Goal: Information Seeking & Learning: Find specific fact

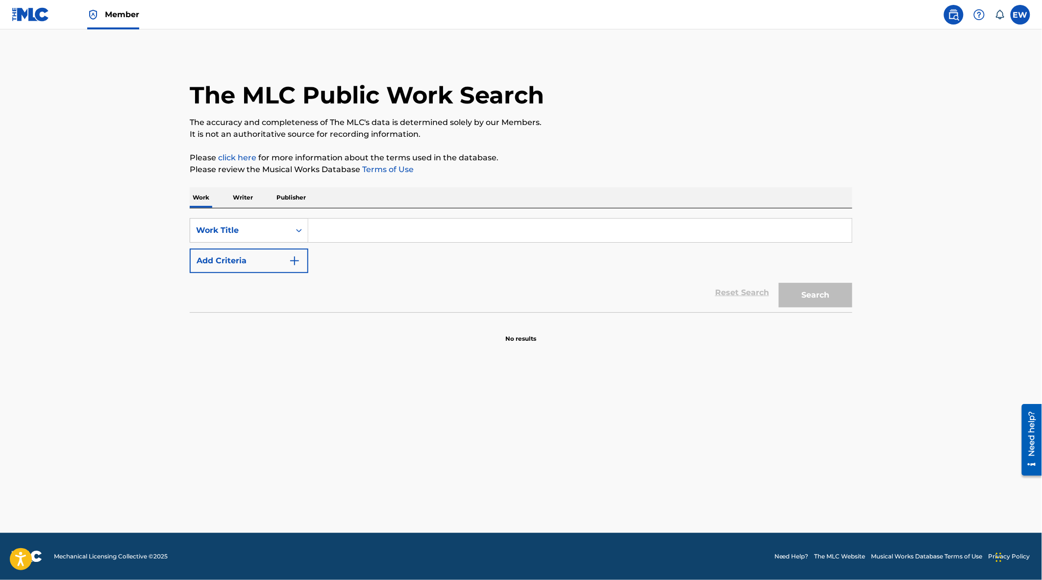
click at [281, 195] on p "Publisher" at bounding box center [291, 197] width 35 height 21
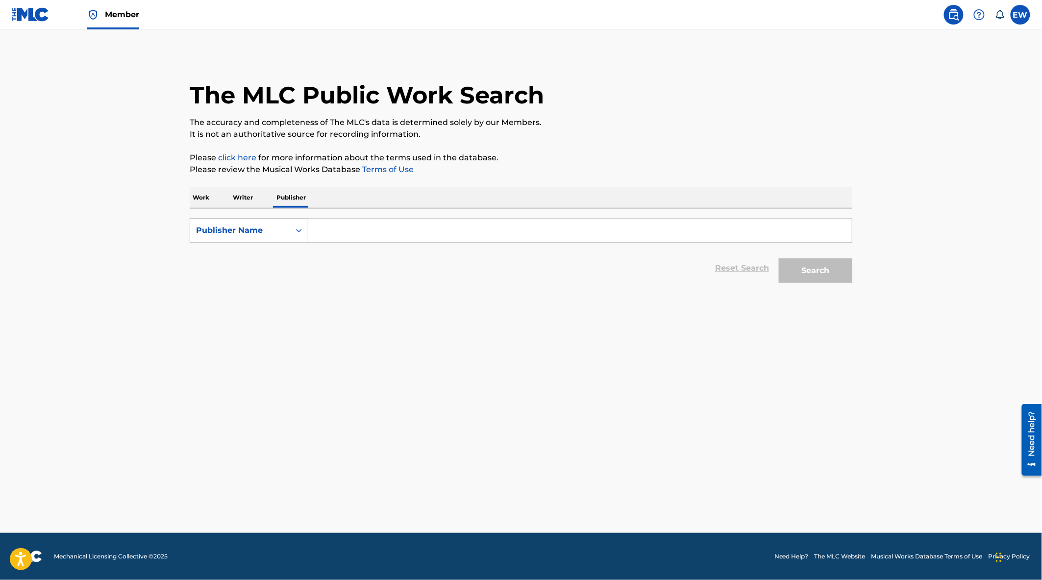
click at [317, 233] on input "Search Form" at bounding box center [580, 231] width 544 height 24
click at [257, 224] on div "Publisher Name" at bounding box center [240, 230] width 88 height 12
click at [278, 280] on div "MLC Publisher Number" at bounding box center [249, 279] width 118 height 25
click at [354, 222] on input "Search Form" at bounding box center [580, 231] width 544 height 24
paste input "P9103T"
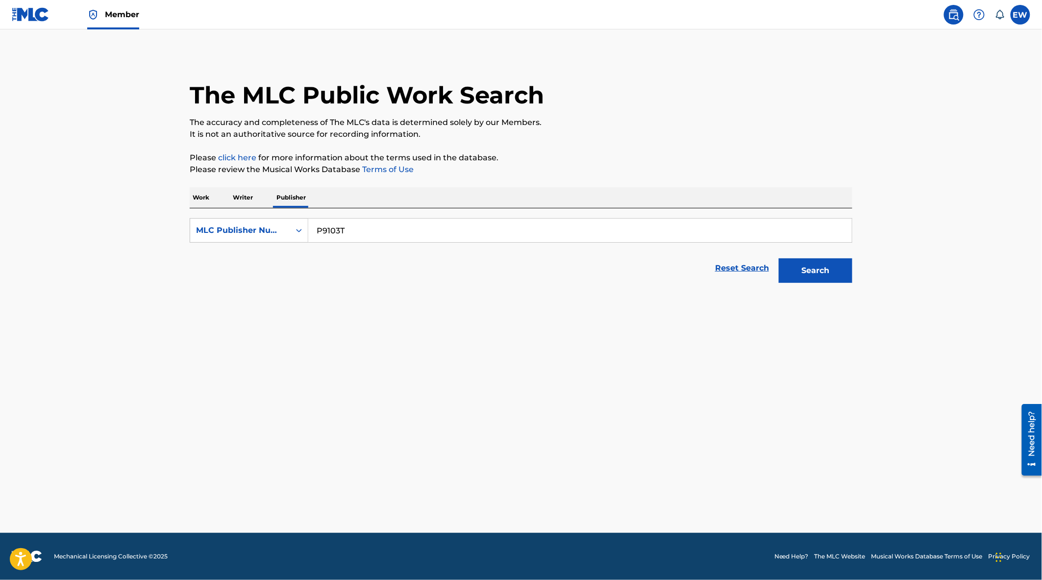
type input "P9103T"
click at [823, 263] on button "Search" at bounding box center [816, 270] width 74 height 25
click at [814, 275] on button "Search" at bounding box center [816, 270] width 74 height 25
click at [809, 246] on form "SearchWithCriteria57e43e7d-12fa-4ae5-91dd-00638aa6a861 MLC Publisher Number P91…" at bounding box center [521, 253] width 663 height 70
click at [386, 234] on input "P9103T" at bounding box center [580, 231] width 544 height 24
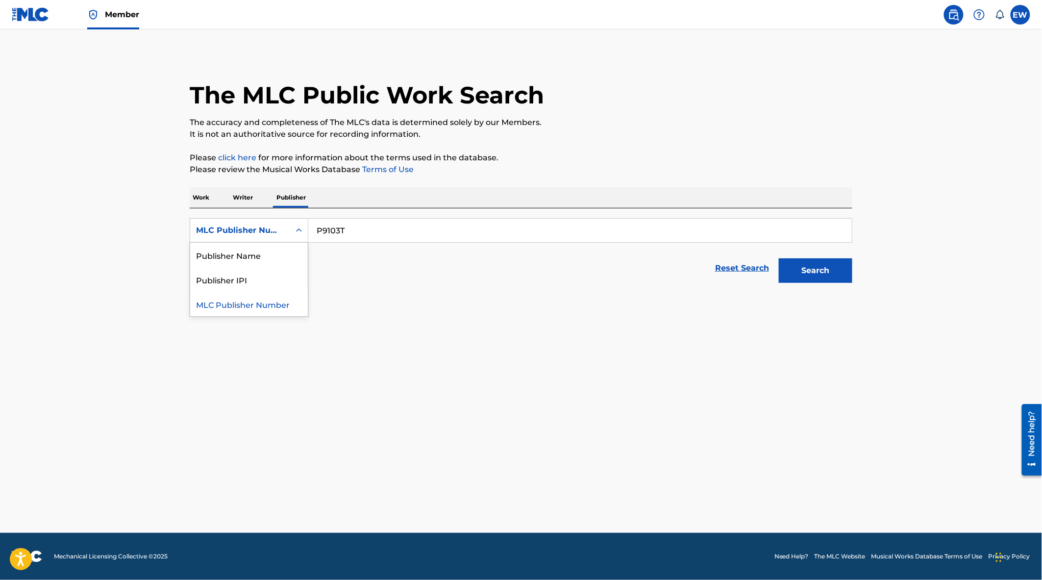
click at [256, 231] on div "MLC Publisher Number" at bounding box center [240, 230] width 88 height 12
click at [242, 257] on div "Publisher Name" at bounding box center [249, 255] width 118 height 25
click at [364, 228] on input "Search Form" at bounding box center [580, 231] width 544 height 24
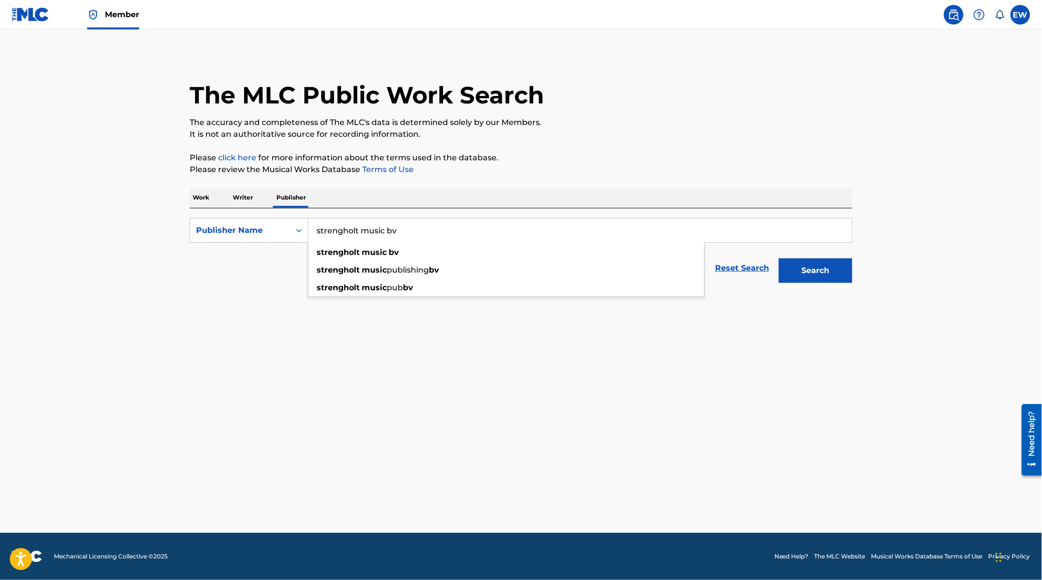
type input "strengholt music bv"
click at [779, 258] on button "Search" at bounding box center [816, 270] width 74 height 25
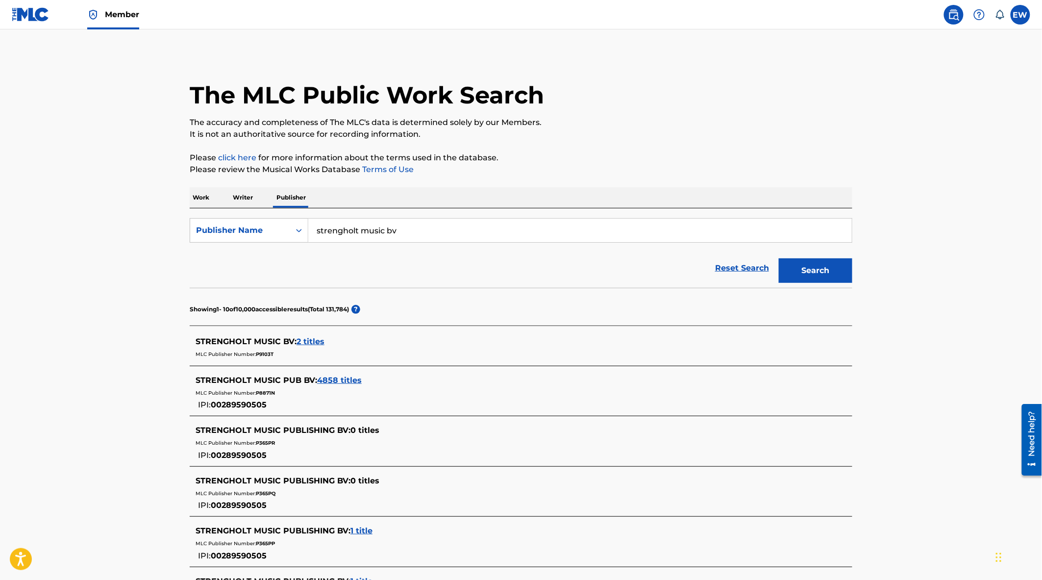
click at [321, 343] on span "2 titles" at bounding box center [311, 341] width 28 height 9
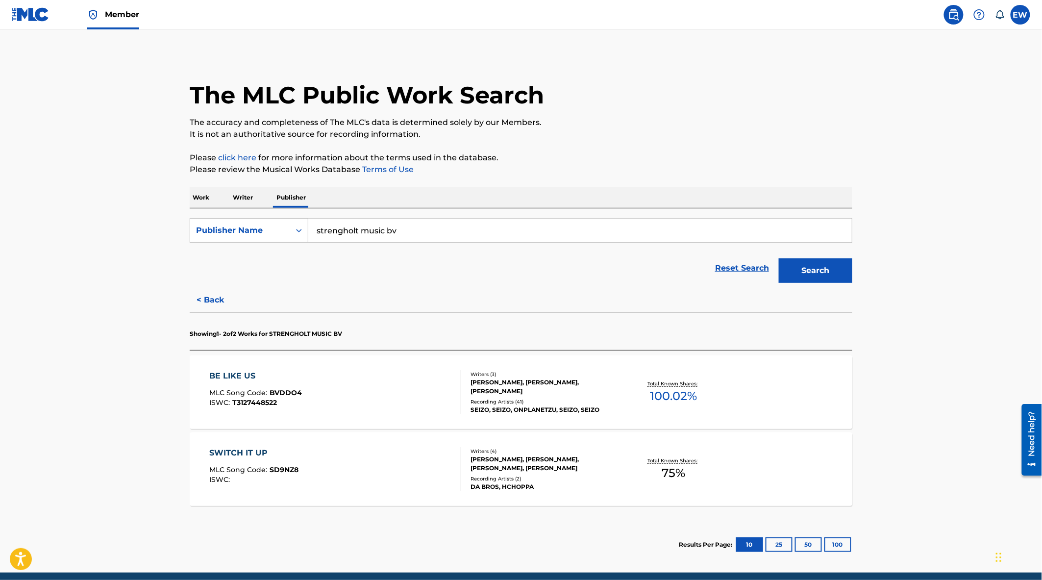
click at [383, 384] on div "BE LIKE US MLC Song Code : BVDDO4 ISWC : T3127448522" at bounding box center [336, 392] width 252 height 44
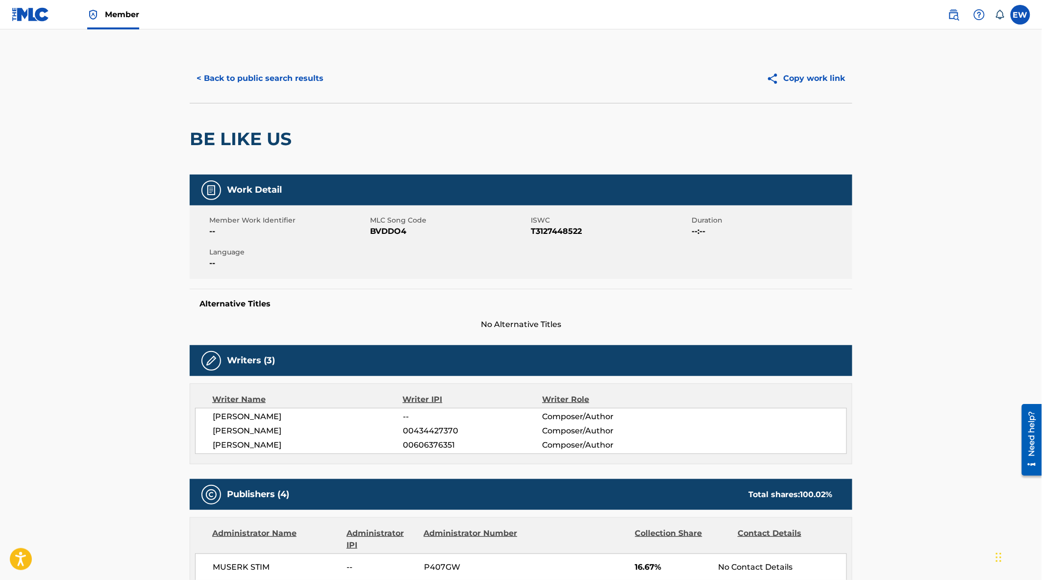
click at [276, 76] on button "< Back to public search results" at bounding box center [260, 78] width 141 height 25
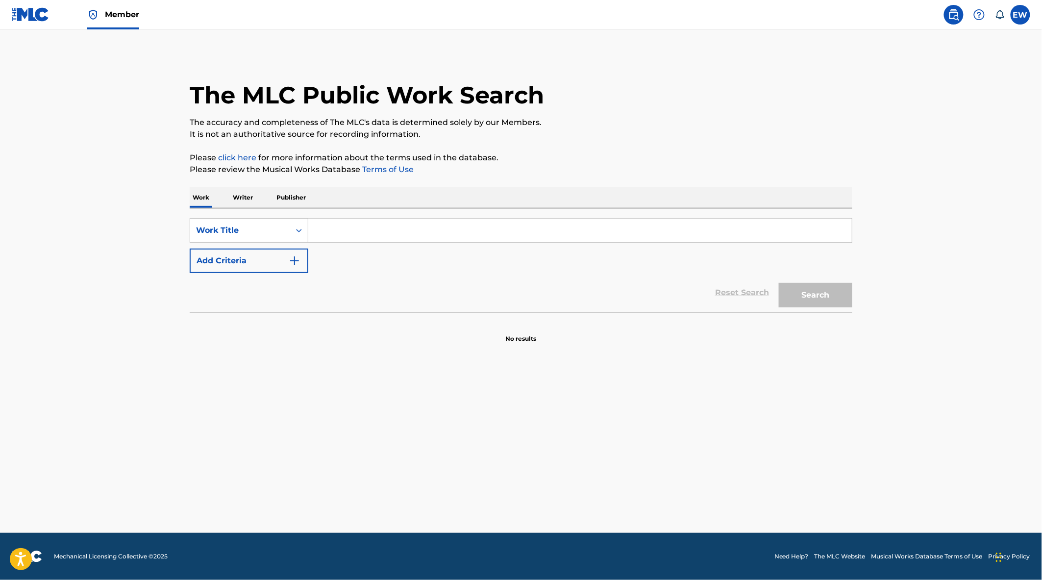
click at [304, 200] on p "Publisher" at bounding box center [291, 197] width 35 height 21
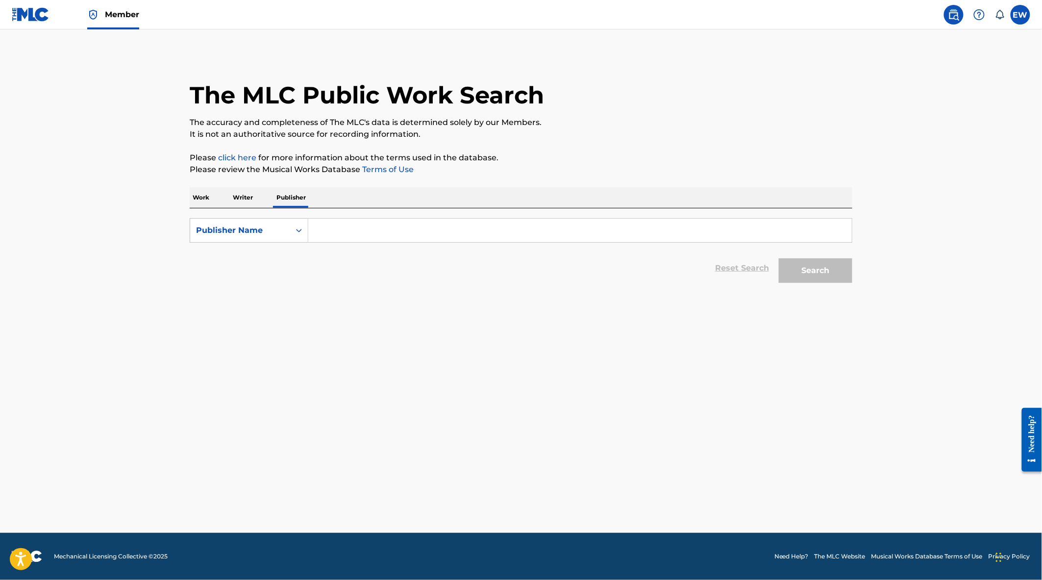
click at [324, 233] on input "Search Form" at bounding box center [580, 231] width 544 height 24
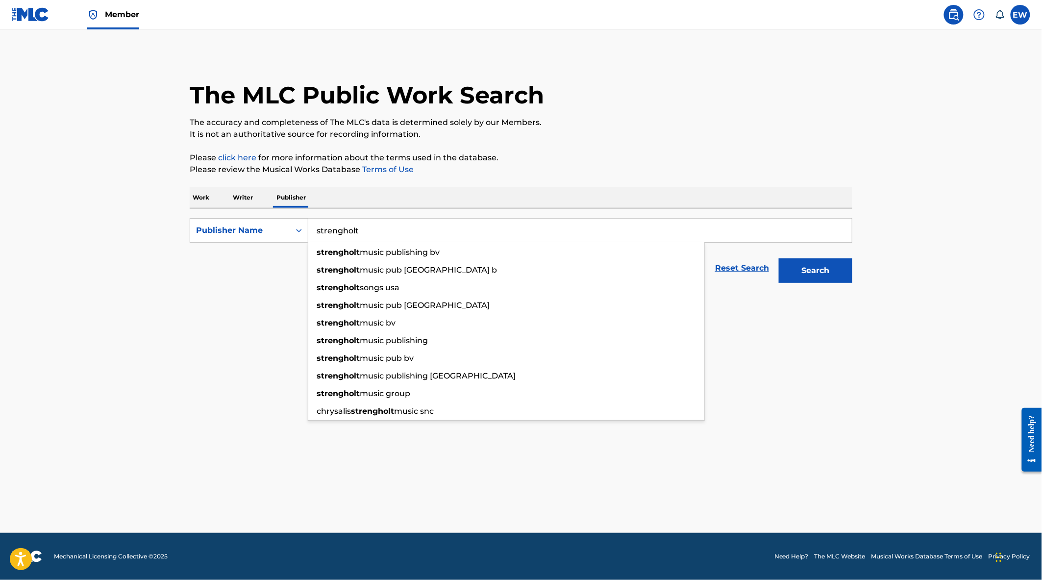
type input "strengholt"
click at [779, 258] on button "Search" at bounding box center [816, 270] width 74 height 25
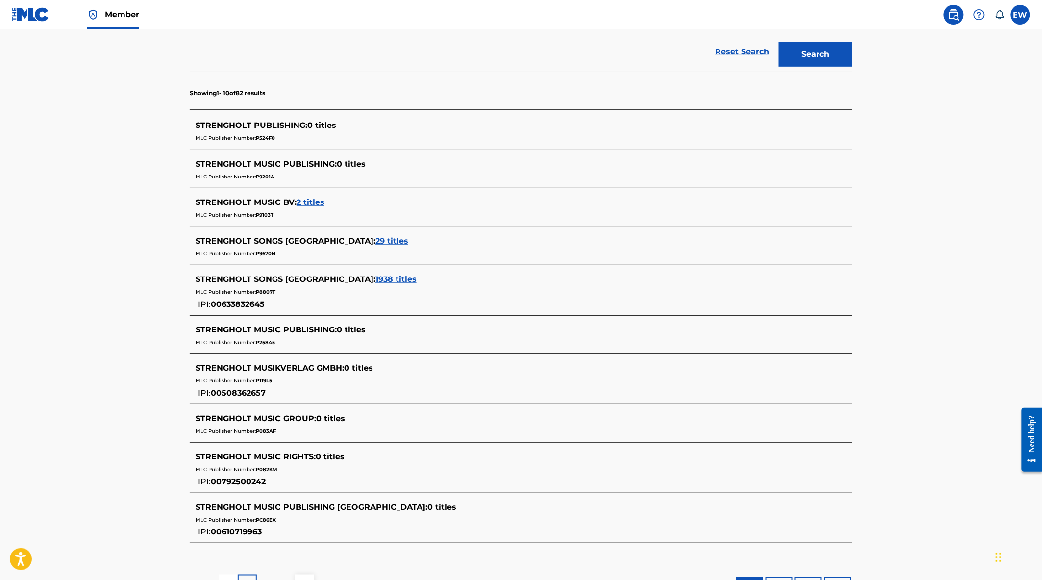
scroll to position [298, 0]
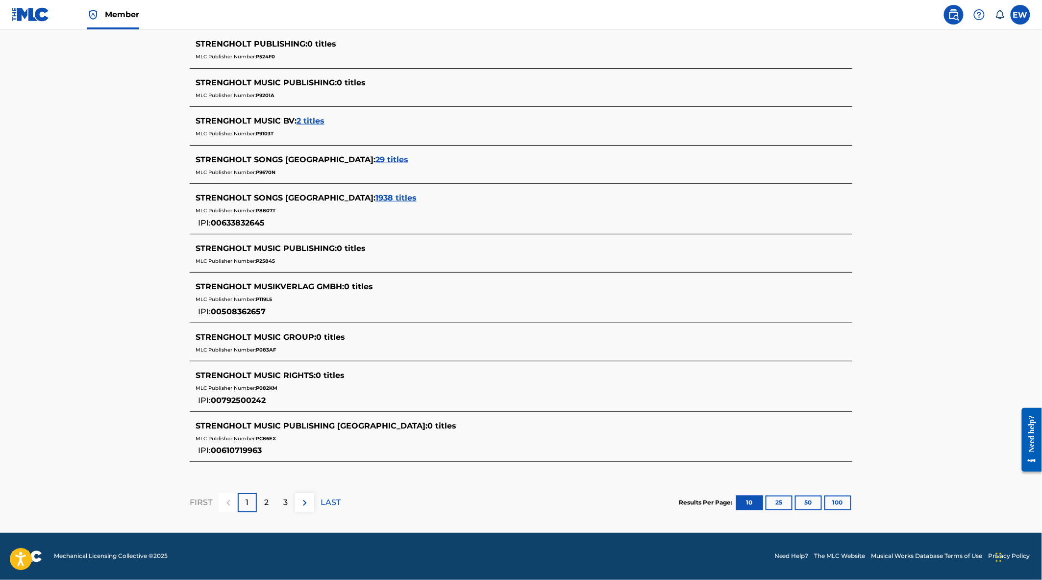
click at [304, 508] on img at bounding box center [305, 503] width 12 height 12
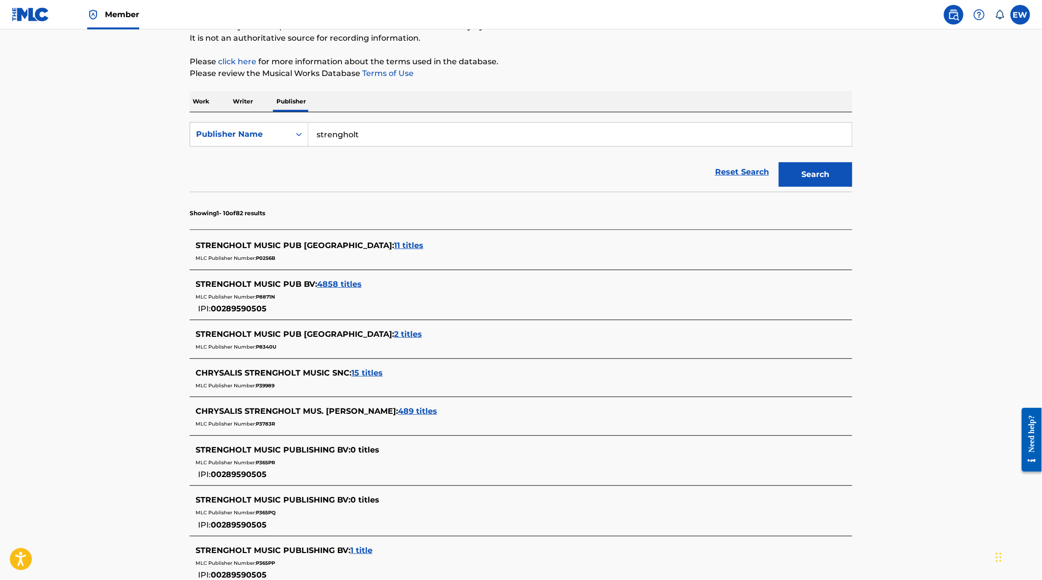
scroll to position [109, 0]
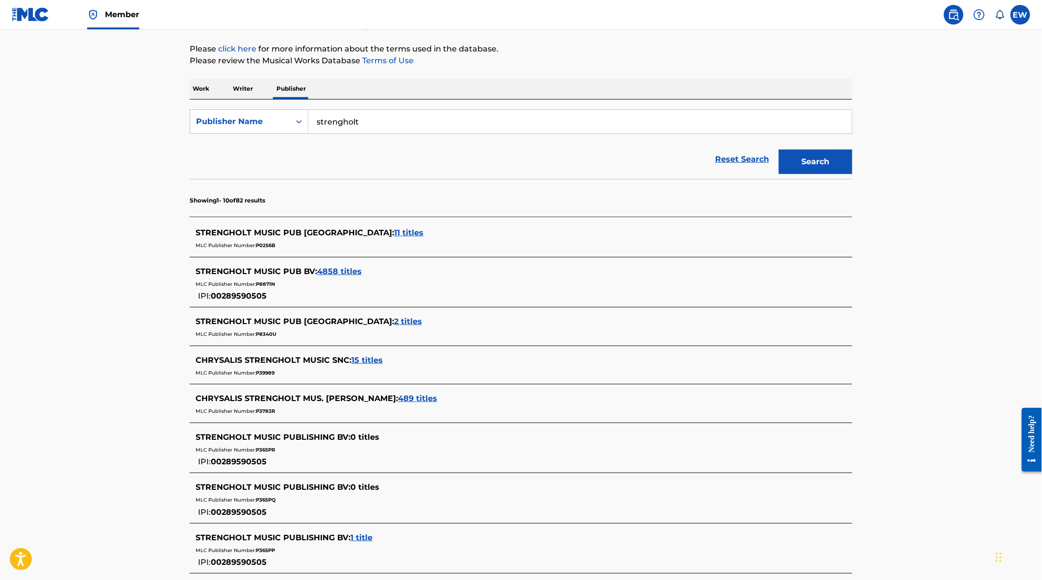
click at [394, 229] on span "11 titles" at bounding box center [408, 232] width 29 height 9
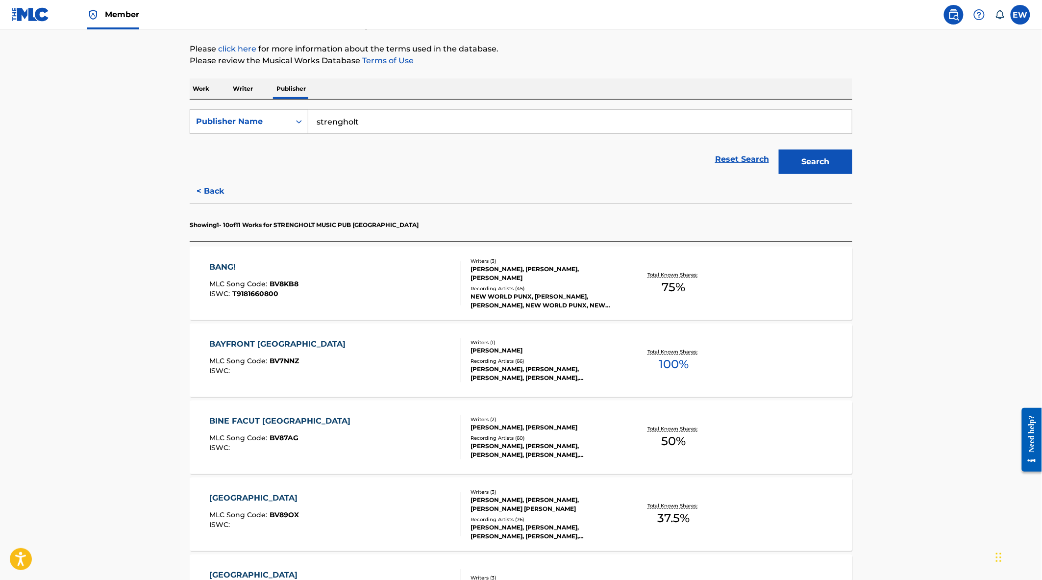
click at [431, 291] on div "BANG! MLC Song Code : BV8KB8 ISWC : T9181660800" at bounding box center [336, 283] width 252 height 44
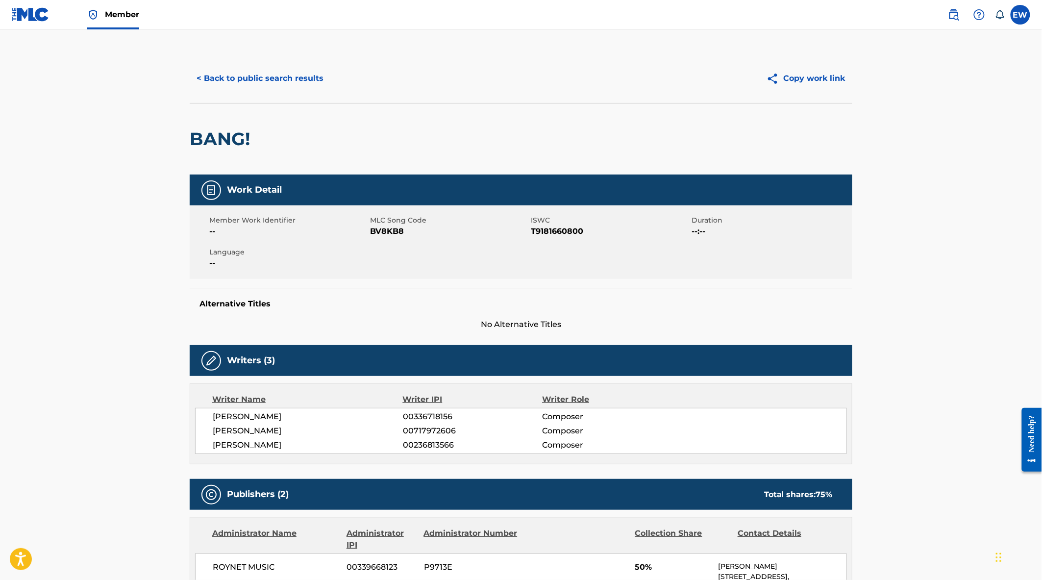
click at [253, 76] on button "< Back to public search results" at bounding box center [260, 78] width 141 height 25
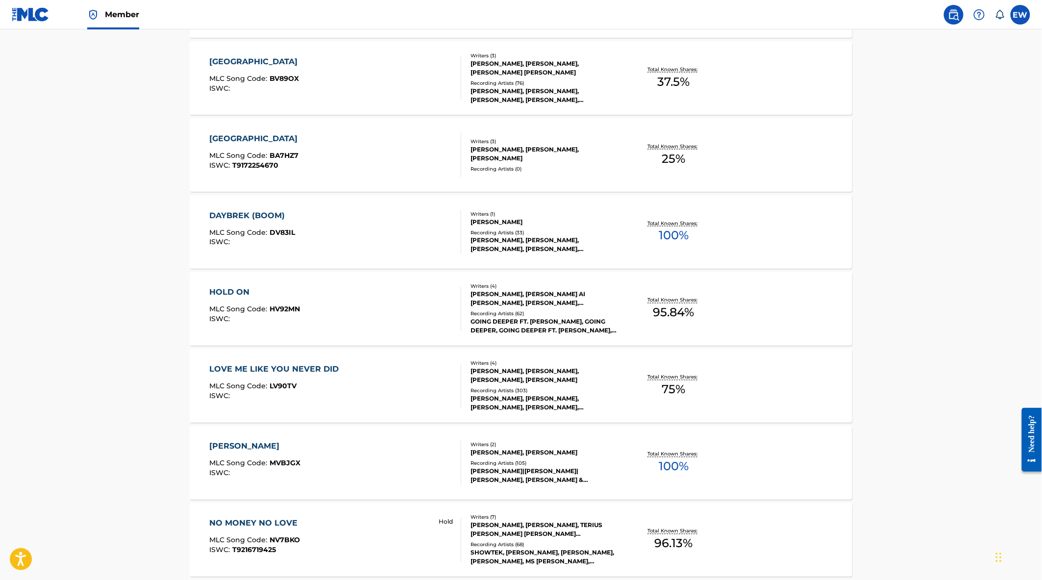
scroll to position [599, 0]
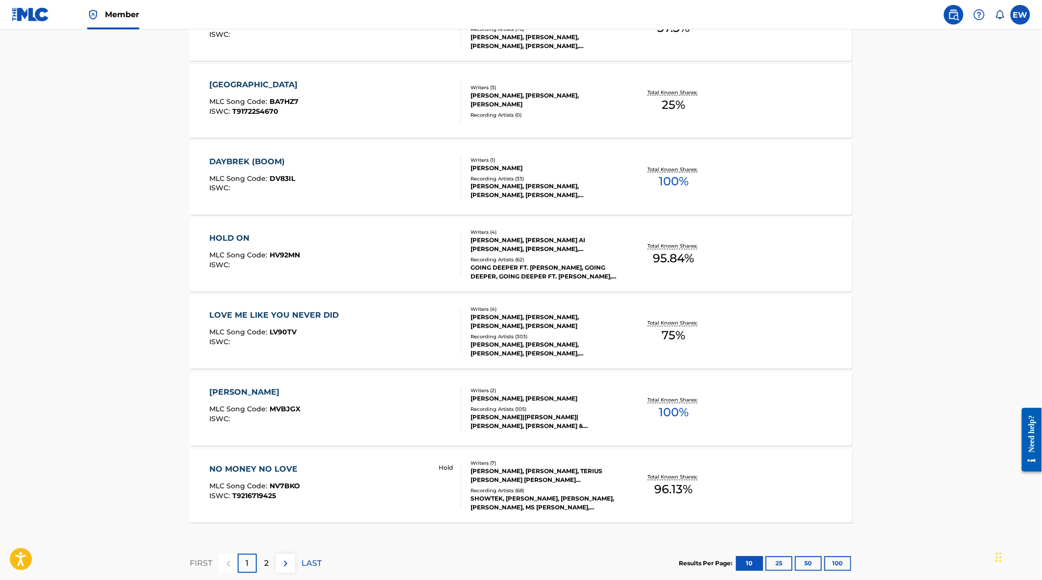
click at [396, 503] on div "NO MONEY NO LOVE MLC Song Code : NV7BKO ISWC : T9216719425 Hold" at bounding box center [336, 486] width 252 height 44
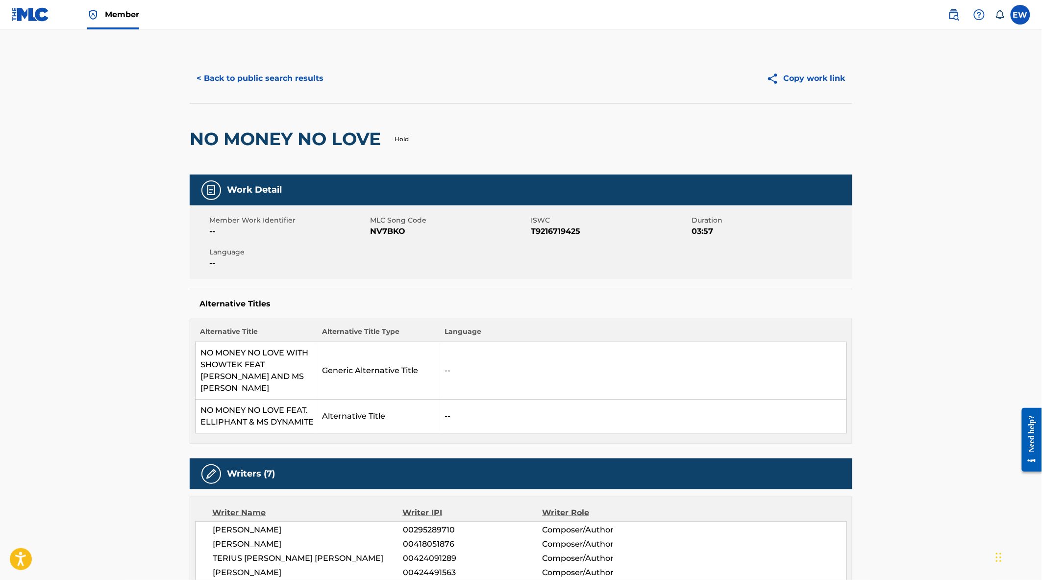
click at [255, 82] on button "< Back to public search results" at bounding box center [260, 78] width 141 height 25
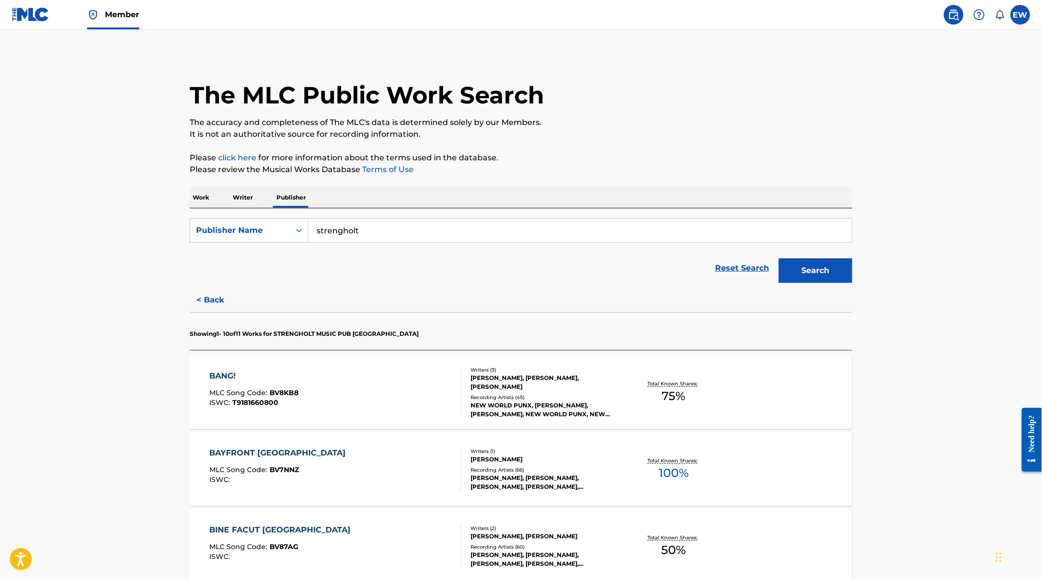
click at [198, 195] on p "Work" at bounding box center [201, 197] width 23 height 21
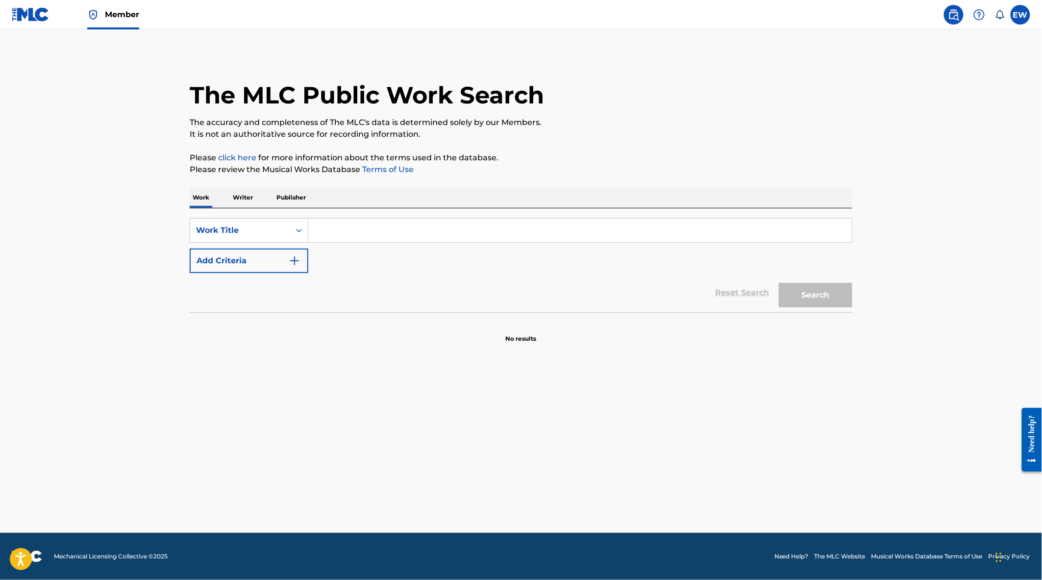
click at [285, 195] on p "Publisher" at bounding box center [291, 197] width 35 height 21
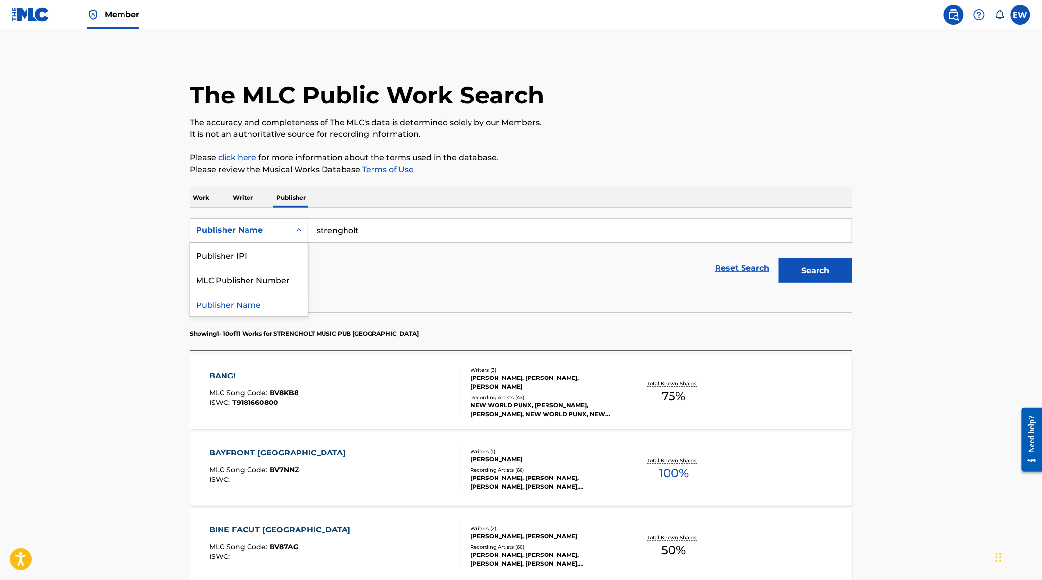
click at [249, 229] on div "Publisher Name" at bounding box center [240, 230] width 88 height 12
click at [262, 281] on div "MLC Publisher Number" at bounding box center [249, 279] width 118 height 25
click at [327, 236] on input "Search Form" at bounding box center [580, 231] width 544 height 24
paste input "P365IJ"
click at [806, 273] on button "Search" at bounding box center [816, 270] width 74 height 25
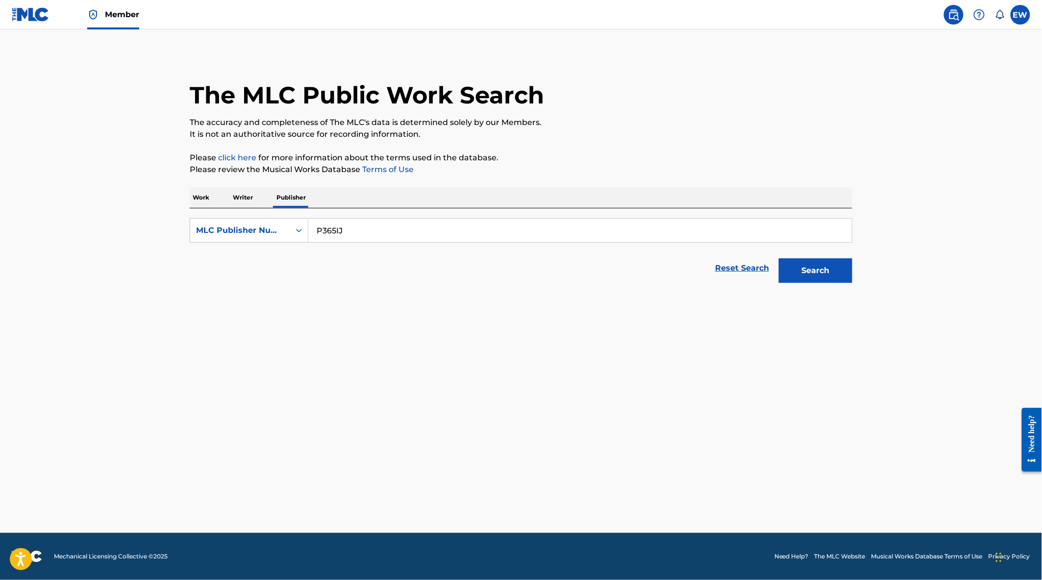
click at [806, 273] on button "Search" at bounding box center [816, 270] width 74 height 25
click at [394, 224] on input "P365IJ" at bounding box center [580, 231] width 544 height 24
click at [320, 230] on input "P365IJ" at bounding box center [580, 231] width 544 height 24
click at [779, 258] on button "Search" at bounding box center [816, 270] width 74 height 25
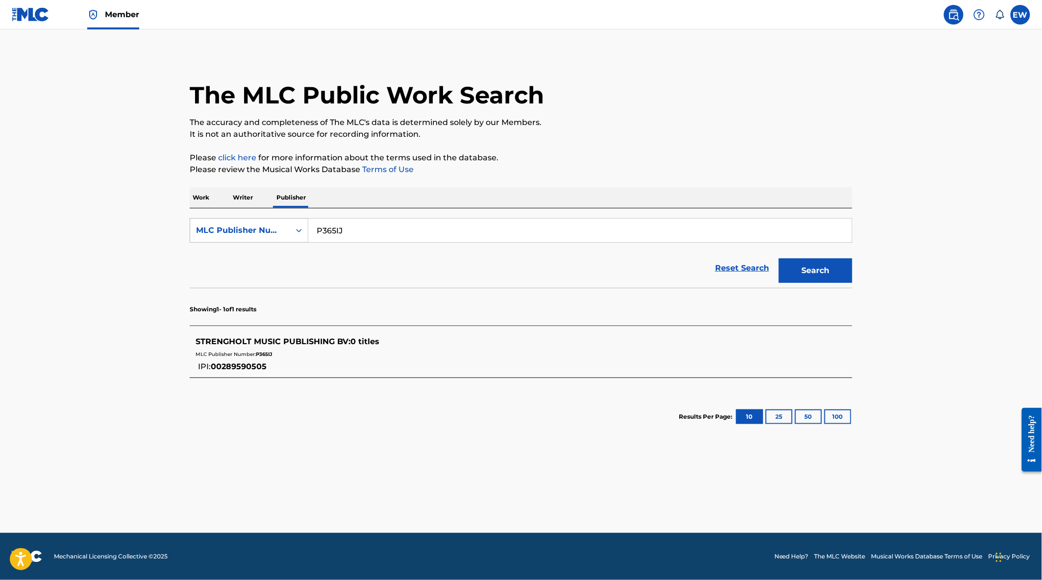
drag, startPoint x: 354, startPoint y: 227, endPoint x: 246, endPoint y: 221, distance: 108.5
click at [247, 222] on div "SearchWithCriteria8271fb96-1bba-47b1-9e33-1ebff426e450 MLC Publisher Number P36…" at bounding box center [521, 230] width 663 height 25
paste input "PM68O6"
click at [779, 258] on button "Search" at bounding box center [816, 270] width 74 height 25
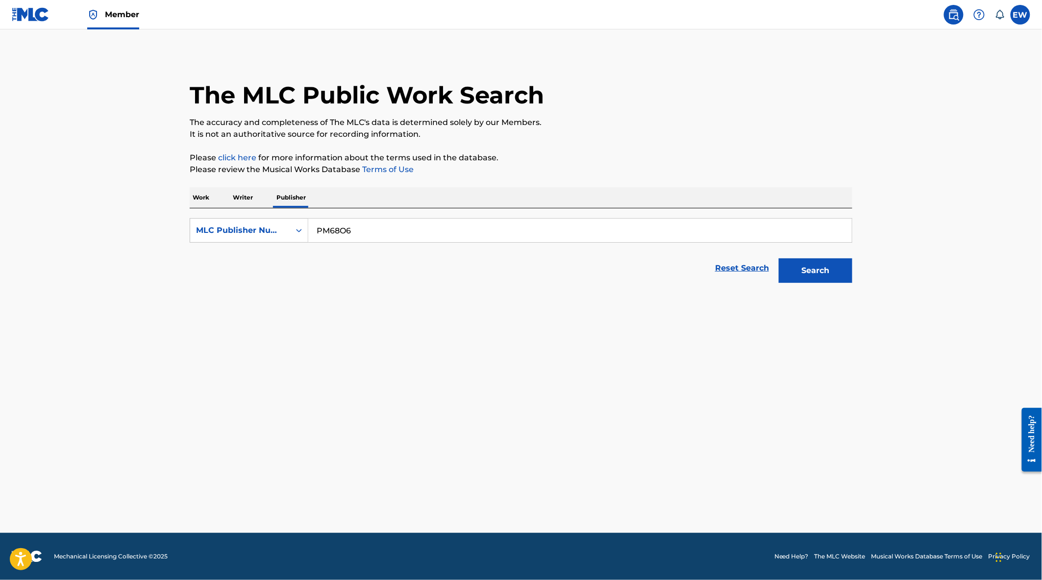
click at [825, 274] on button "Search" at bounding box center [816, 270] width 74 height 25
click at [385, 232] on input "PM68O6" at bounding box center [580, 231] width 544 height 24
drag, startPoint x: 319, startPoint y: 234, endPoint x: 342, endPoint y: 239, distance: 23.1
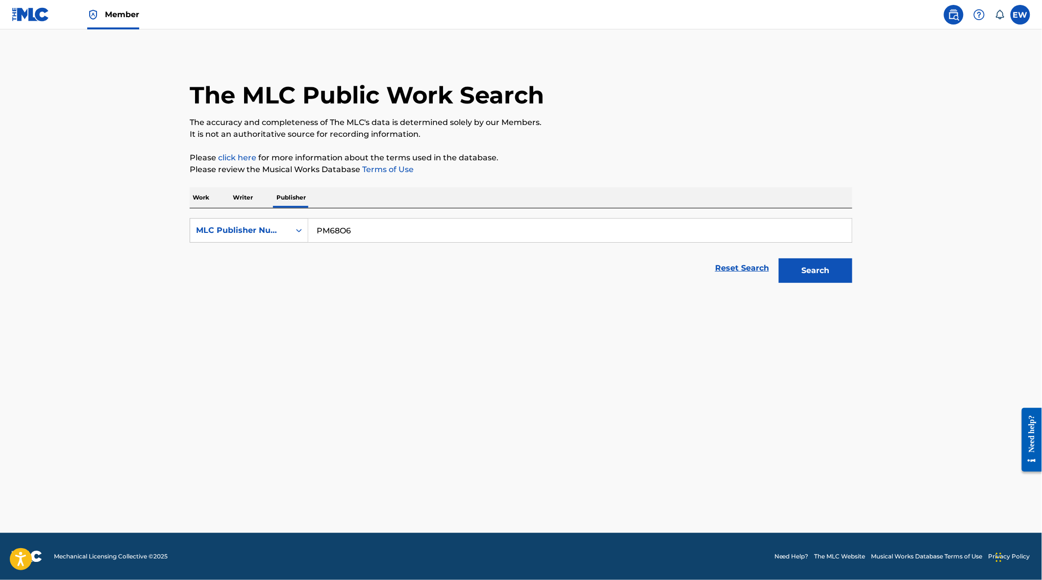
click at [319, 233] on input "PM68O6" at bounding box center [580, 231] width 544 height 24
type input "PM68O6"
click at [779, 258] on button "Search" at bounding box center [816, 270] width 74 height 25
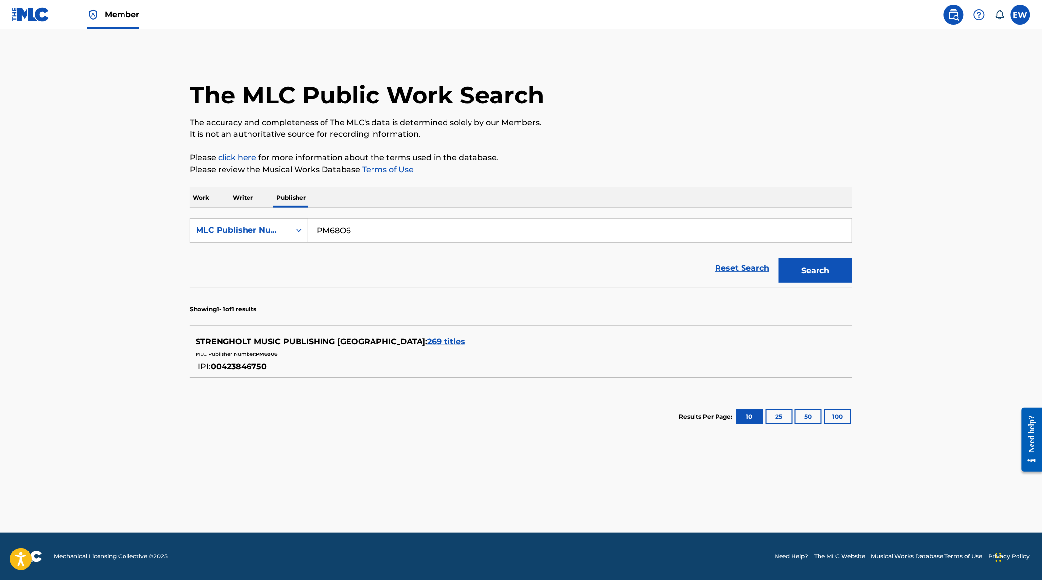
click at [427, 339] on span "269 titles" at bounding box center [446, 341] width 38 height 9
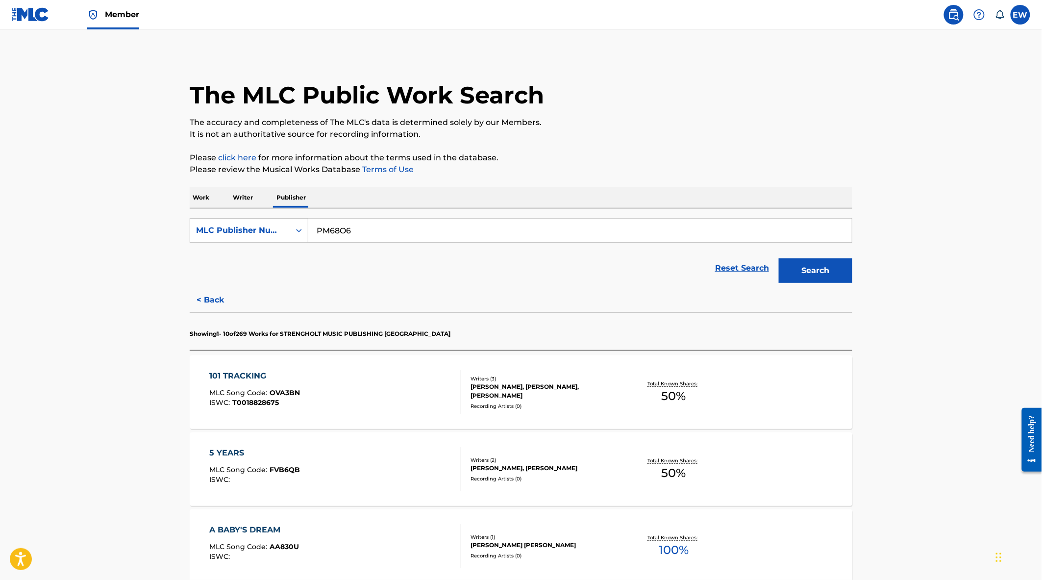
click at [413, 403] on div "101 TRACKING MLC Song Code : OVA3BN ISWC : T0018828675" at bounding box center [336, 392] width 252 height 44
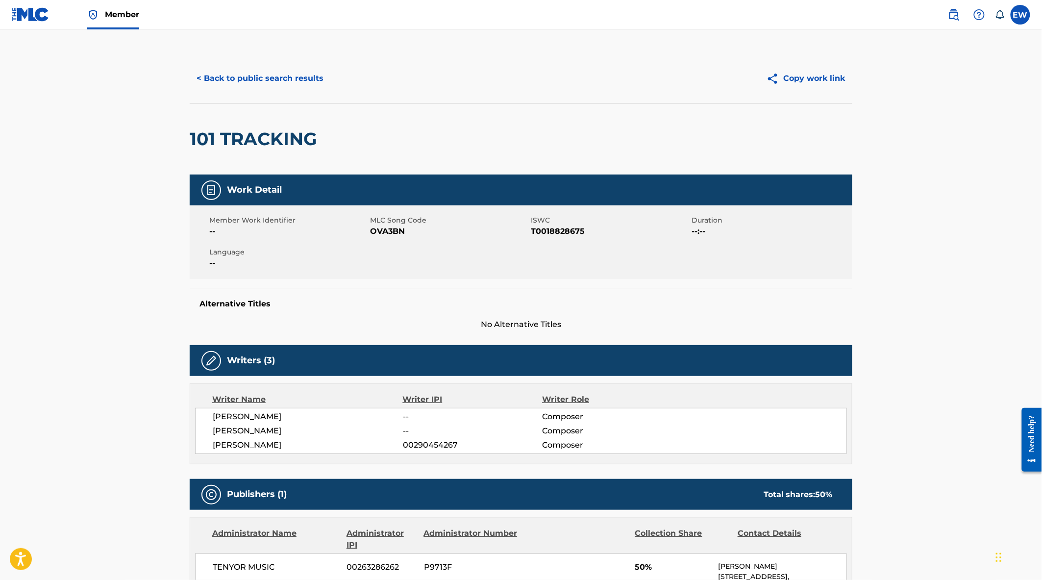
click at [274, 76] on button "< Back to public search results" at bounding box center [260, 78] width 141 height 25
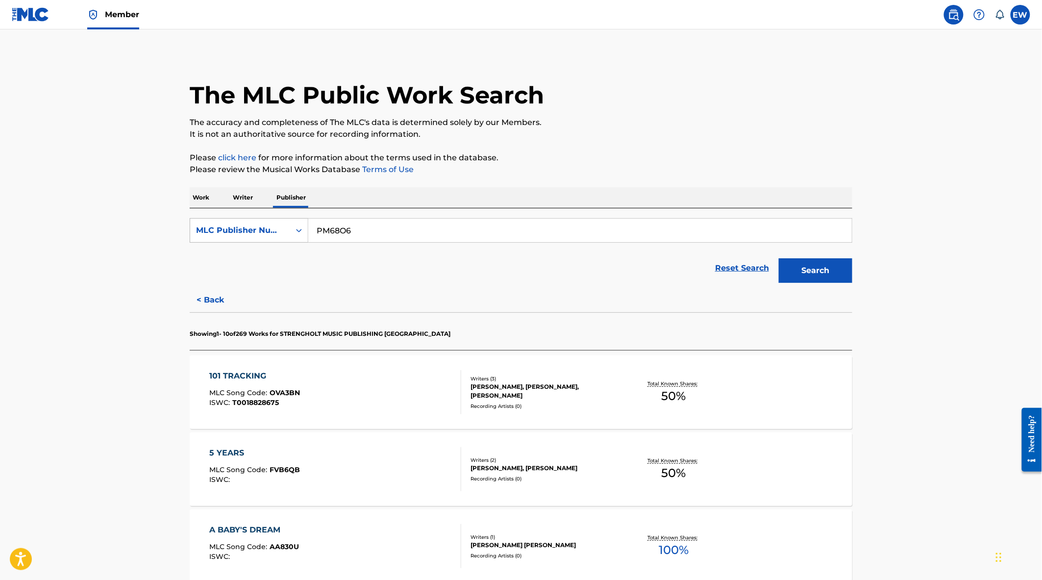
drag, startPoint x: 366, startPoint y: 236, endPoint x: 276, endPoint y: 223, distance: 90.1
click at [276, 223] on div "SearchWithCriteria8271fb96-1bba-47b1-9e33-1ebff426e450 MLC Publisher Number PM6…" at bounding box center [521, 230] width 663 height 25
paste input "P3783R"
click at [321, 228] on input "P3783R" at bounding box center [580, 231] width 544 height 24
type input "P3783R"
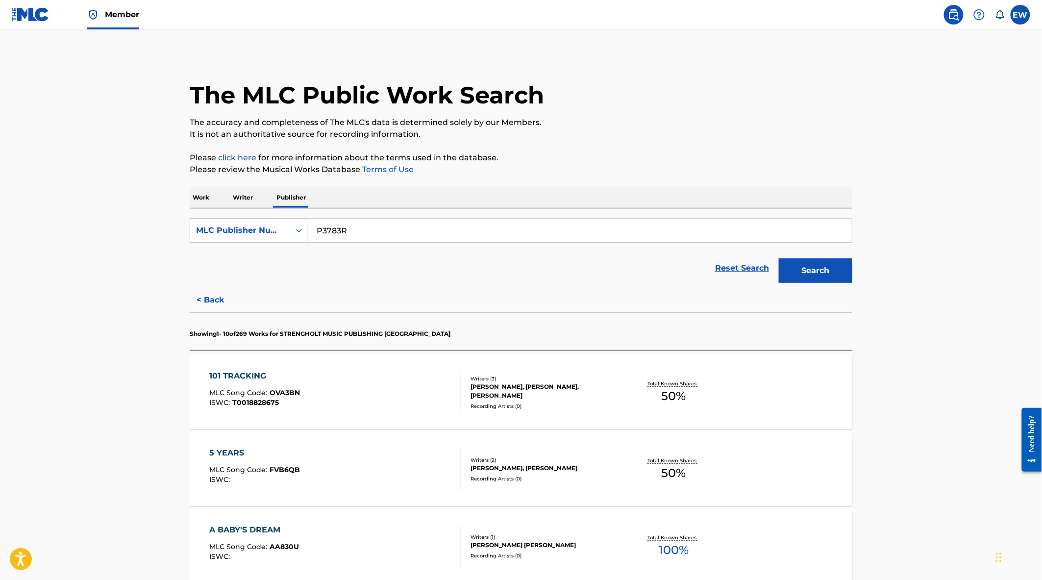
click at [779, 258] on button "Search" at bounding box center [816, 270] width 74 height 25
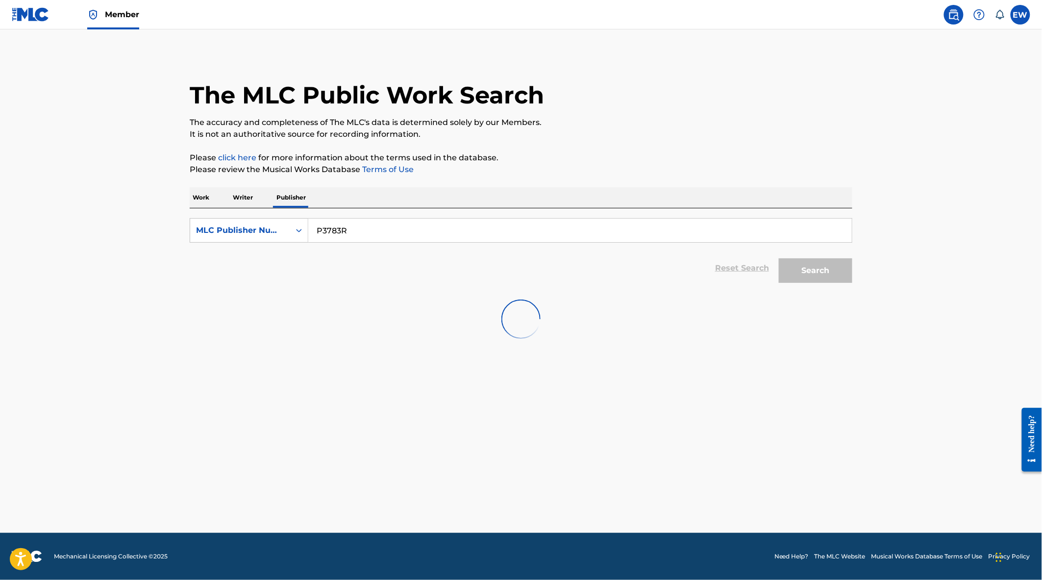
click at [478, 237] on input "P3783R" at bounding box center [580, 231] width 544 height 24
click at [106, 442] on main "The MLC Public Work Search The accuracy and completeness of The MLC's data is d…" at bounding box center [521, 280] width 1042 height 503
click at [514, 237] on input "P3783R" at bounding box center [580, 231] width 544 height 24
click at [263, 226] on div "MLC Publisher Number" at bounding box center [240, 230] width 88 height 12
click at [257, 261] on div "Publisher Name" at bounding box center [249, 255] width 118 height 25
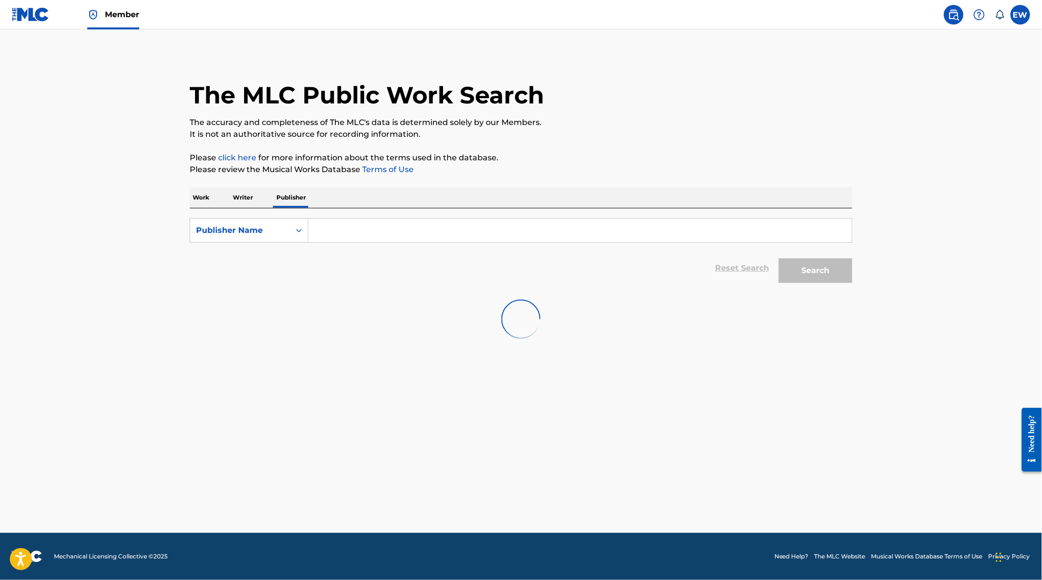
drag, startPoint x: 346, startPoint y: 231, endPoint x: 340, endPoint y: 232, distance: 6.0
click at [340, 232] on input "Search Form" at bounding box center [580, 231] width 544 height 24
paste input "CHRYSALIS STRENGHOLT MUS"
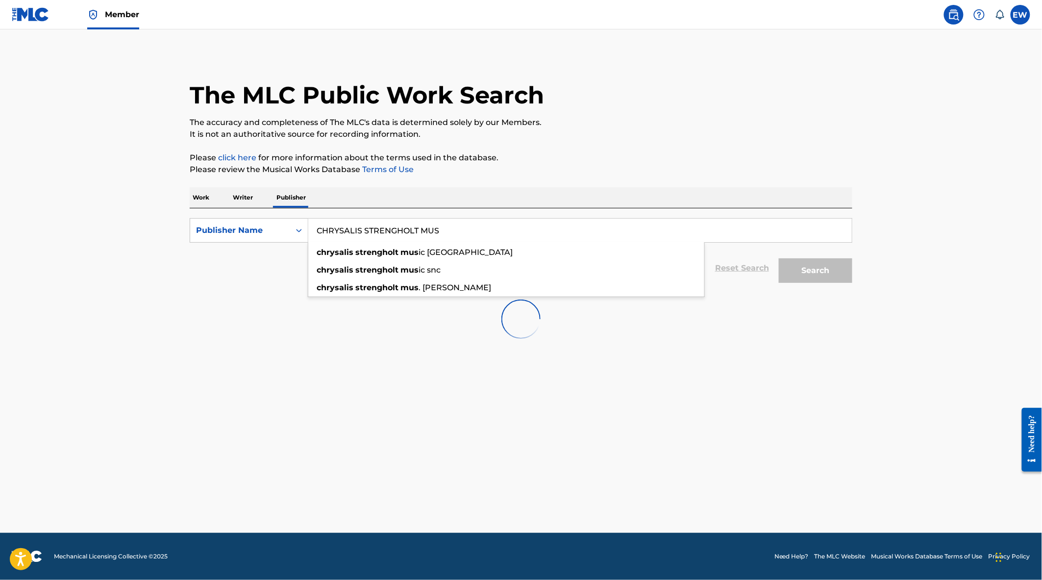
type input "CHRYSALIS STRENGHOLT MUS"
click at [800, 149] on div "The MLC Public Work Search The accuracy and completeness of The MLC's data is d…" at bounding box center [521, 202] width 686 height 297
click at [805, 272] on div "Search" at bounding box center [813, 268] width 78 height 39
click at [502, 228] on input "CHRYSALIS STRENGHOLT MUS" at bounding box center [580, 231] width 544 height 24
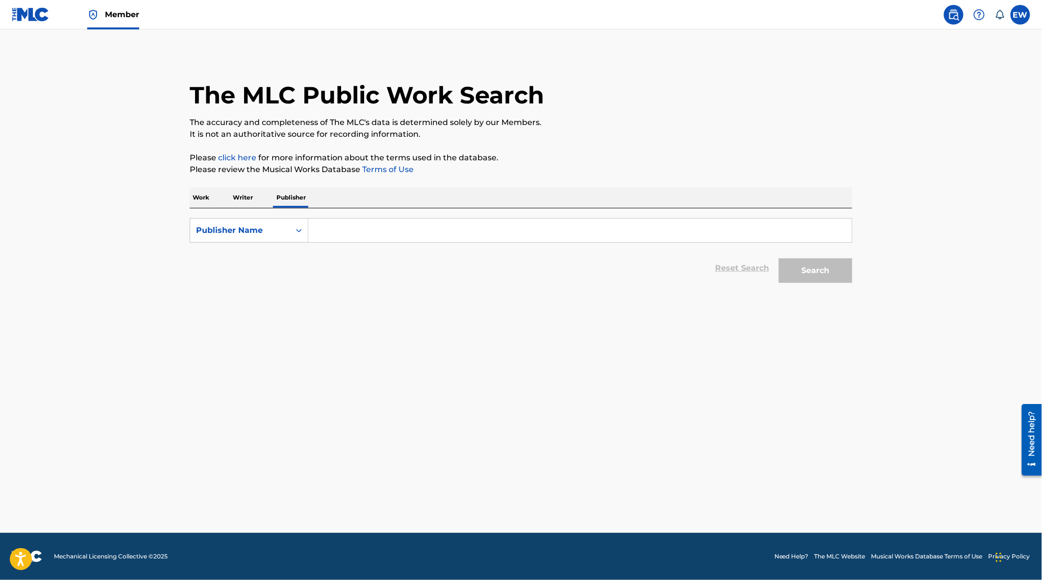
click at [340, 227] on input "Search Form" at bounding box center [580, 231] width 544 height 24
paste input "CHRYSALIS STRENGHOLT MUS"
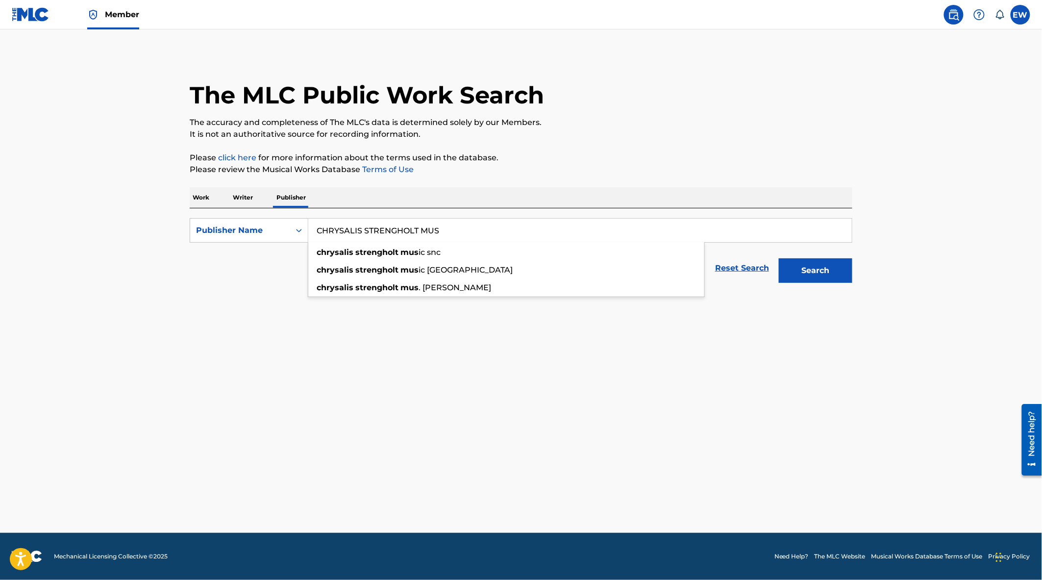
type input "CHRYSALIS STRENGHOLT MUS"
click at [797, 185] on div "The MLC Public Work Search The accuracy and completeness of The MLC's data is d…" at bounding box center [521, 171] width 686 height 234
click at [829, 272] on button "Search" at bounding box center [816, 270] width 74 height 25
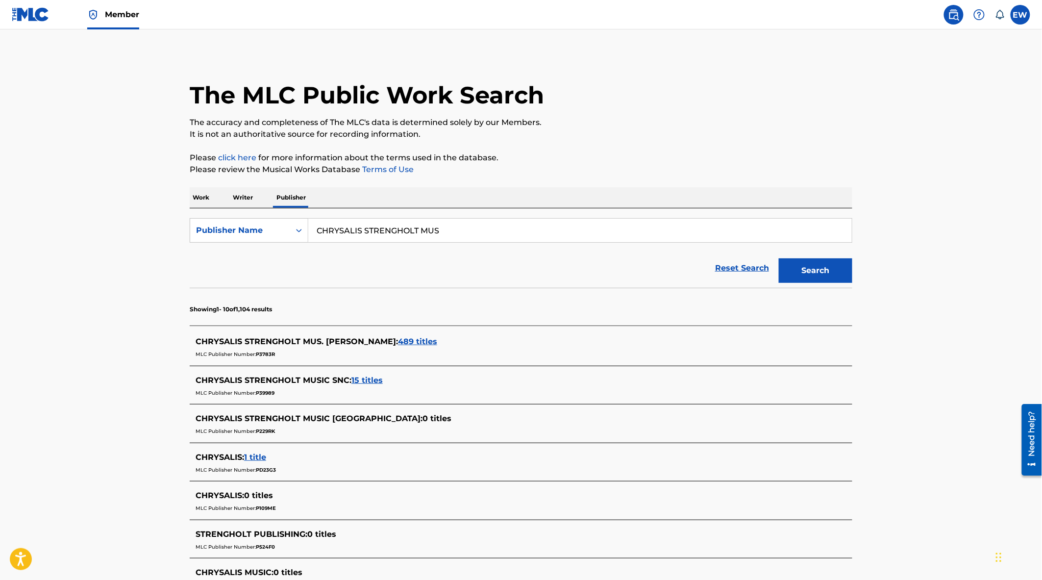
click at [398, 341] on span "489 titles" at bounding box center [417, 341] width 39 height 9
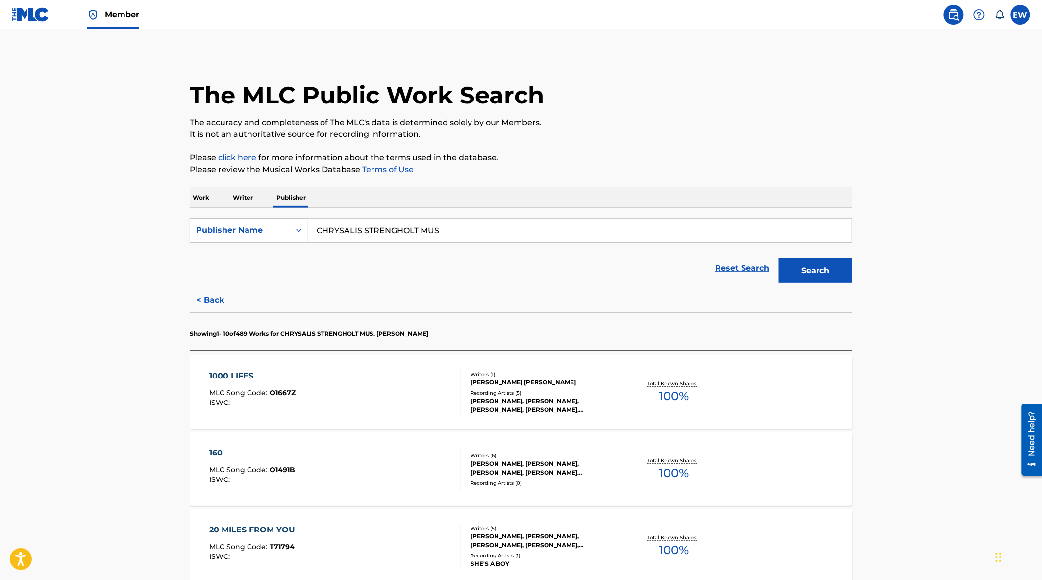
click at [399, 380] on div "1000 LIFES MLC Song Code : O1667Z ISWC :" at bounding box center [336, 392] width 252 height 44
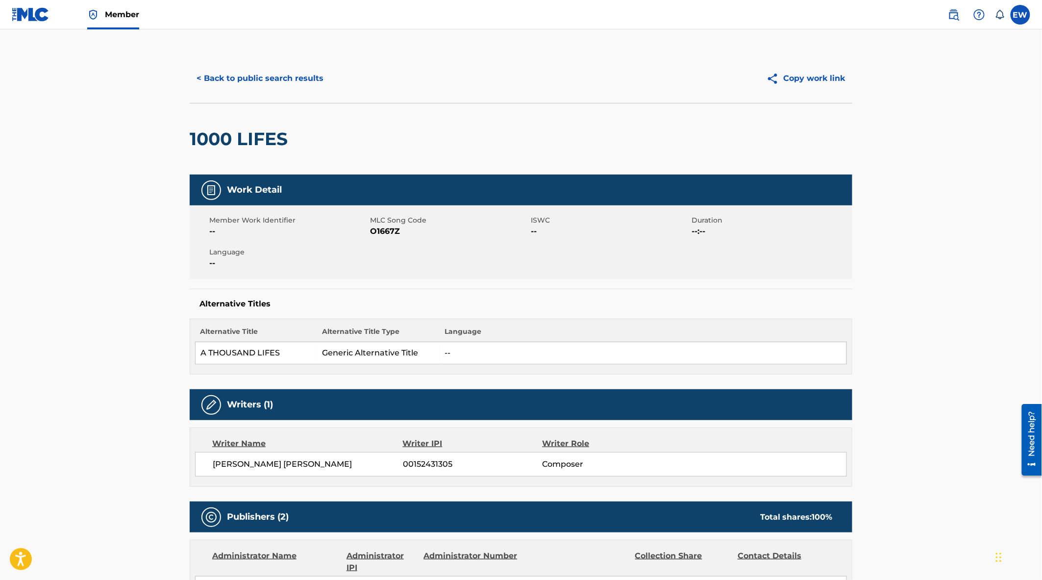
click at [232, 77] on button "< Back to public search results" at bounding box center [260, 78] width 141 height 25
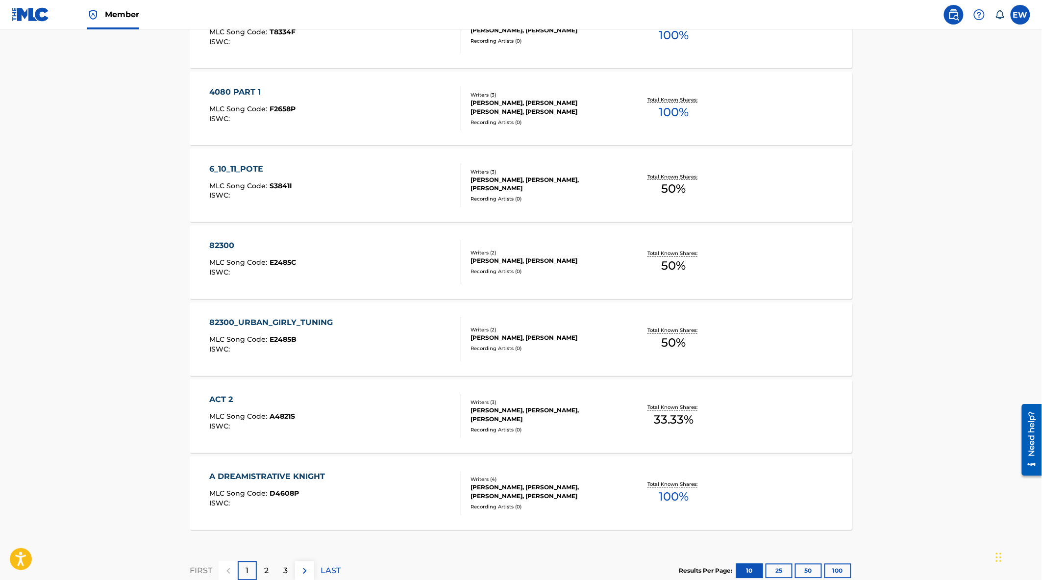
scroll to position [659, 0]
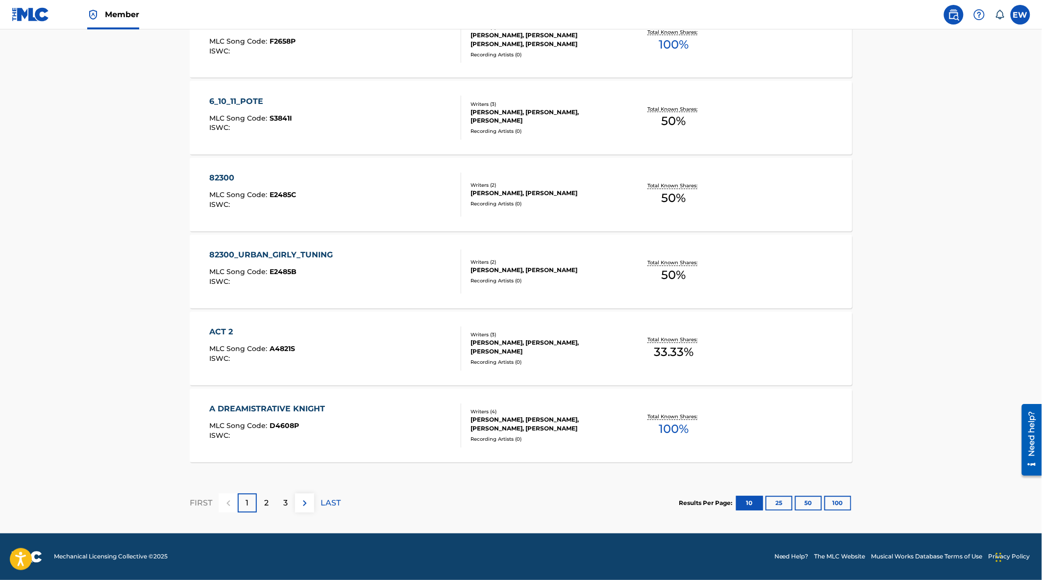
click at [307, 506] on img at bounding box center [305, 504] width 12 height 12
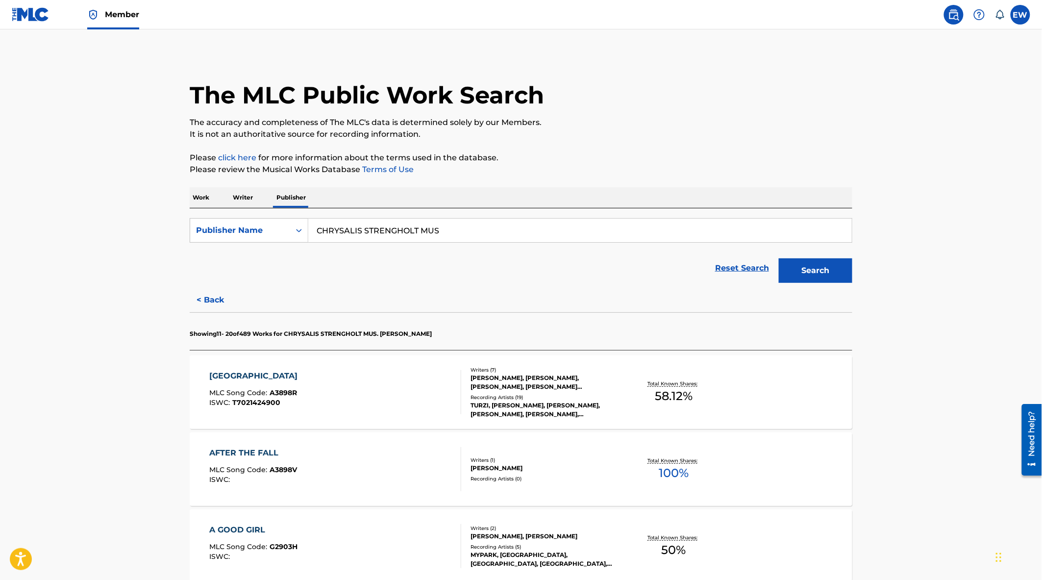
click at [408, 393] on div "AFGHANISTAN MLC Song Code : A3898R ISWC : T7021424900" at bounding box center [336, 392] width 252 height 44
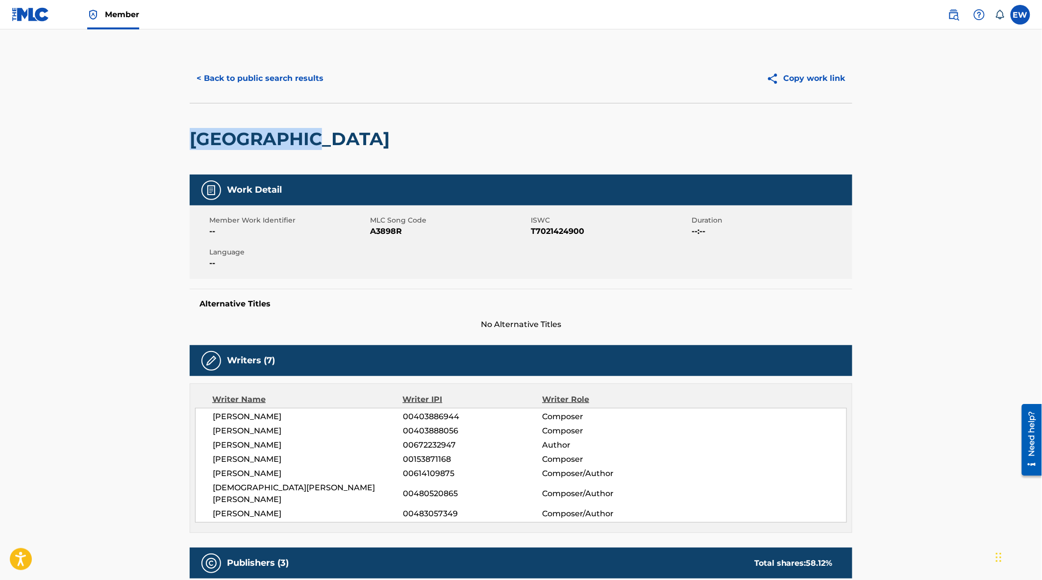
drag, startPoint x: 321, startPoint y: 141, endPoint x: 195, endPoint y: 129, distance: 127.0
click at [195, 129] on h2 "AFGHANISTAN" at bounding box center [292, 139] width 205 height 22
copy h2 "AFGHANISTAN"
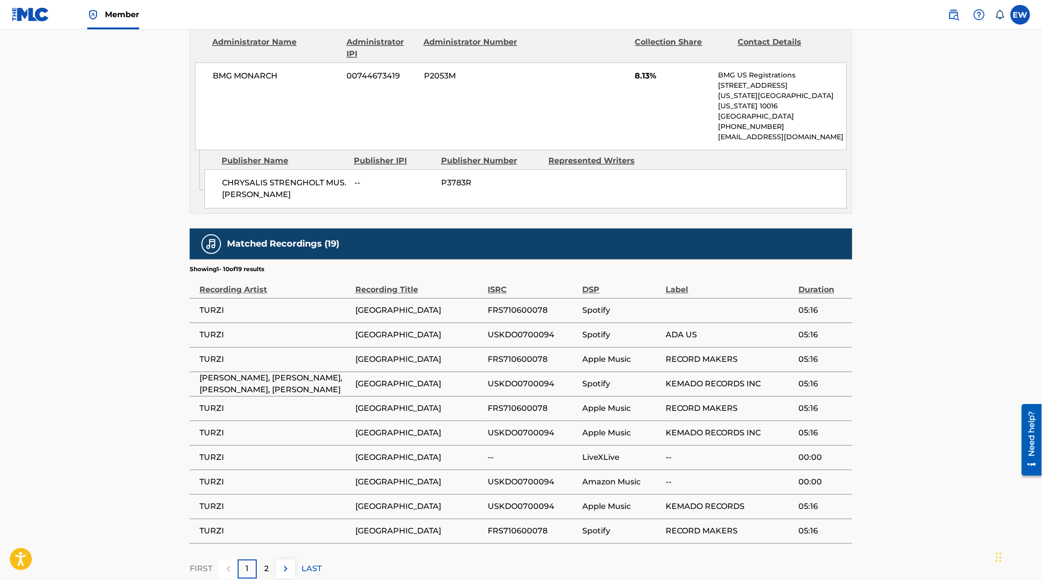
scroll to position [599, 0]
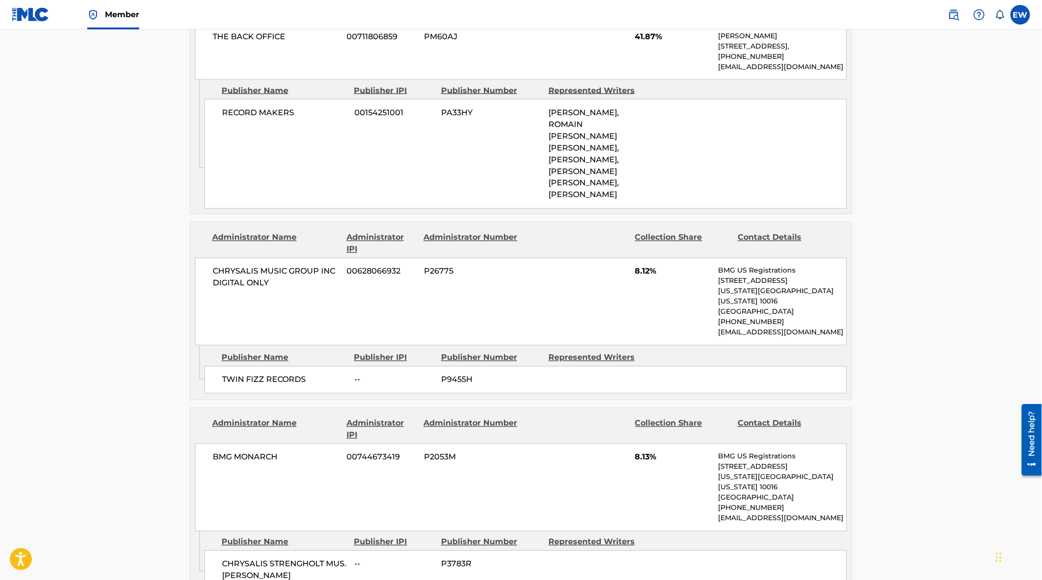
click at [53, 149] on main "< Back to public search results Copy work link AFGHANISTAN Work Detail Member W…" at bounding box center [521, 202] width 1042 height 1545
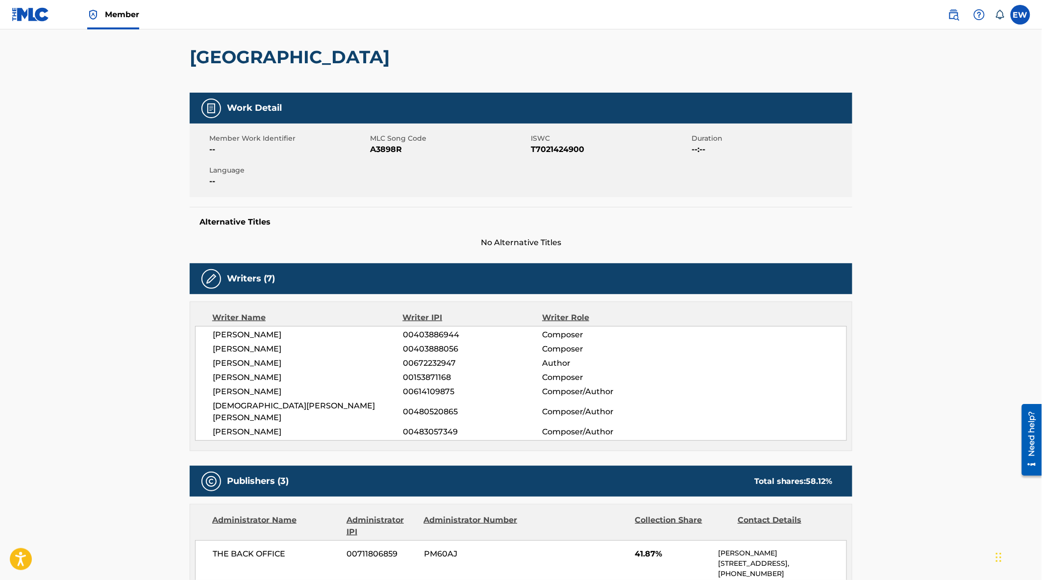
scroll to position [0, 0]
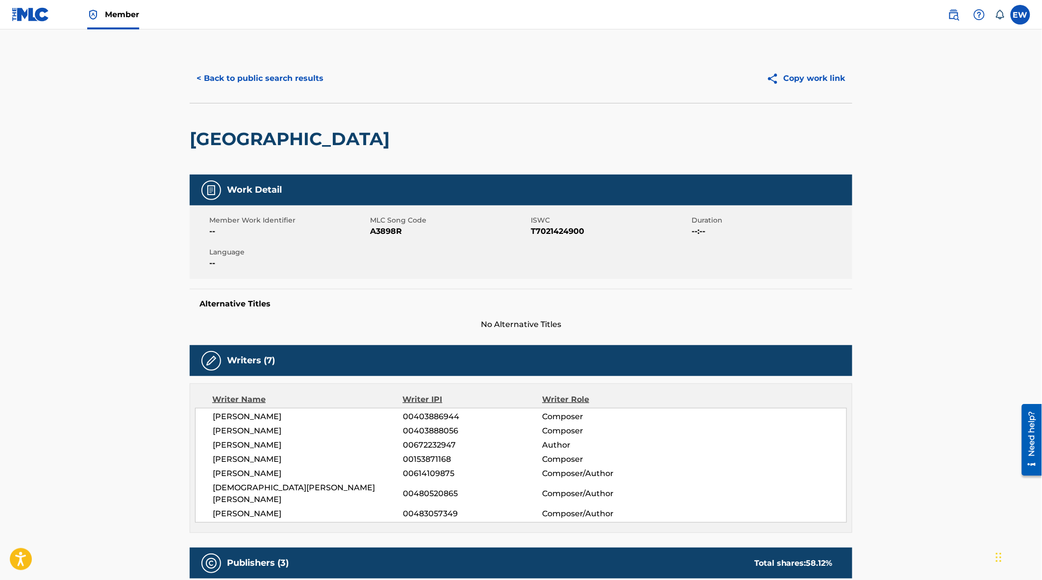
click at [252, 72] on button "< Back to public search results" at bounding box center [260, 78] width 141 height 25
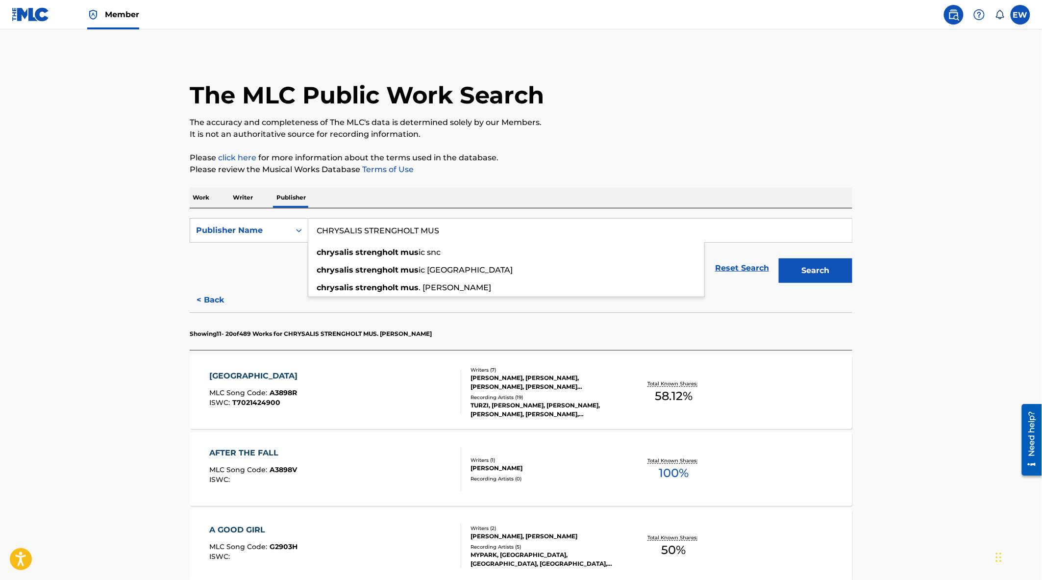
drag, startPoint x: 494, startPoint y: 231, endPoint x: 181, endPoint y: 194, distance: 314.4
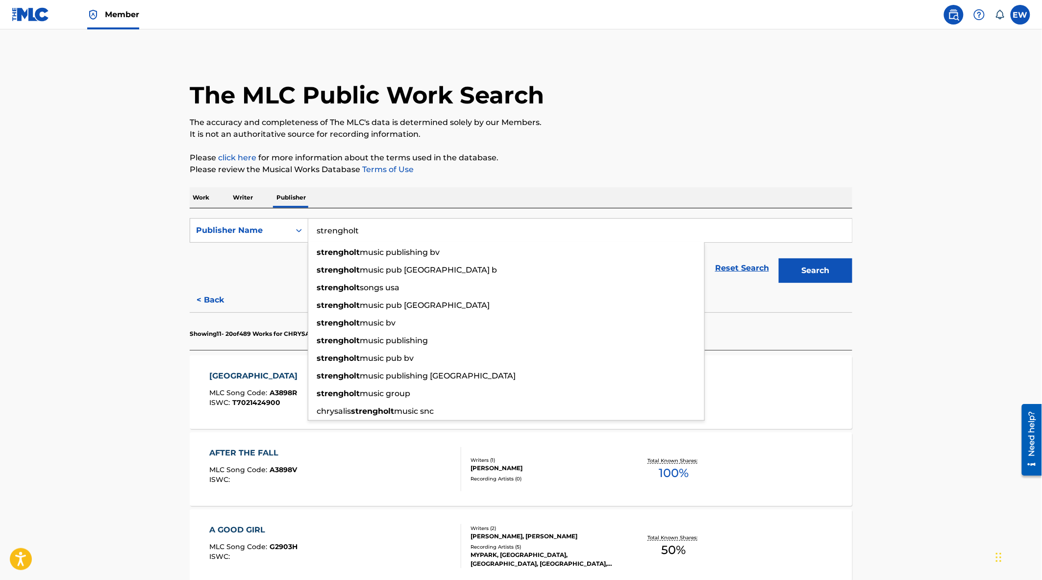
type input "strengholt"
click at [779, 258] on button "Search" at bounding box center [816, 270] width 74 height 25
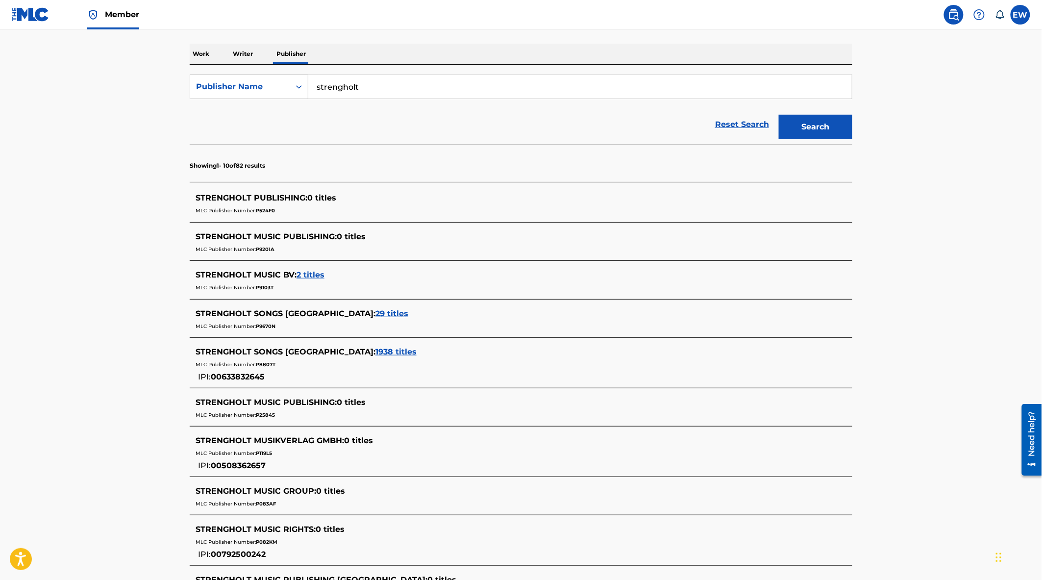
scroll to position [163, 0]
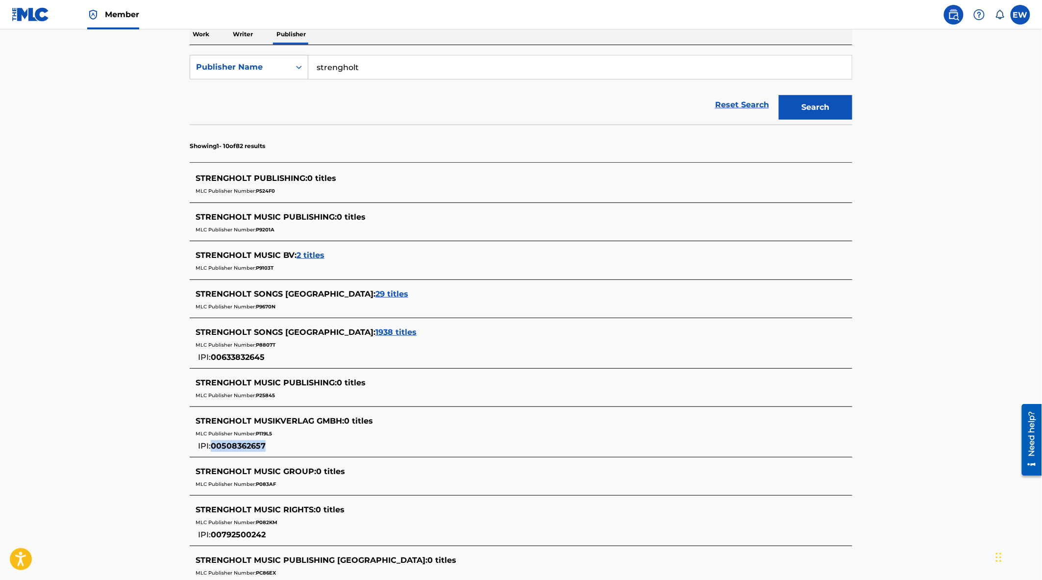
drag, startPoint x: 266, startPoint y: 445, endPoint x: 214, endPoint y: 444, distance: 52.0
click at [214, 444] on span "00508362657" at bounding box center [238, 445] width 55 height 9
copy span "00508362657"
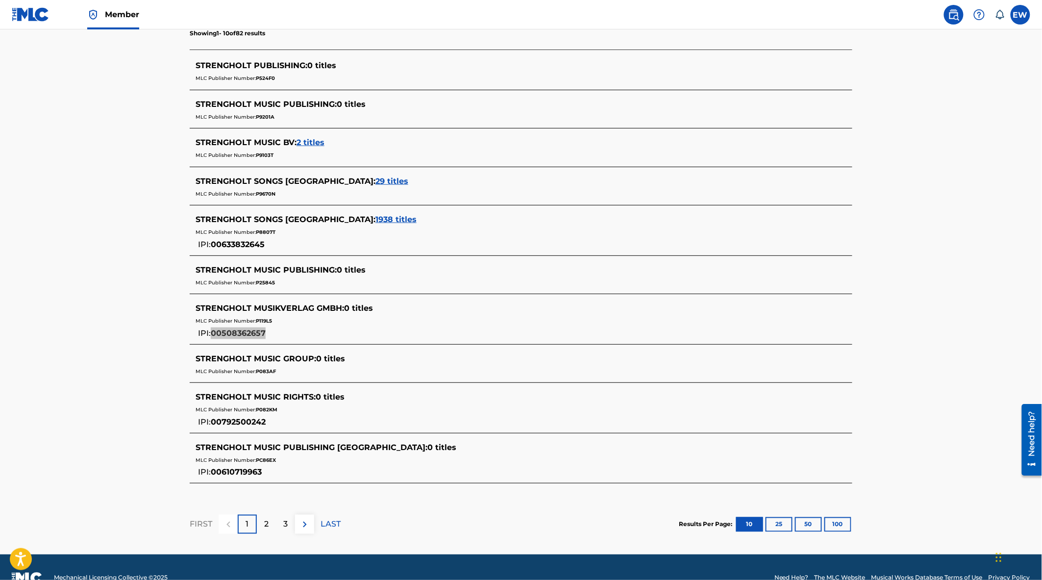
scroll to position [298, 0]
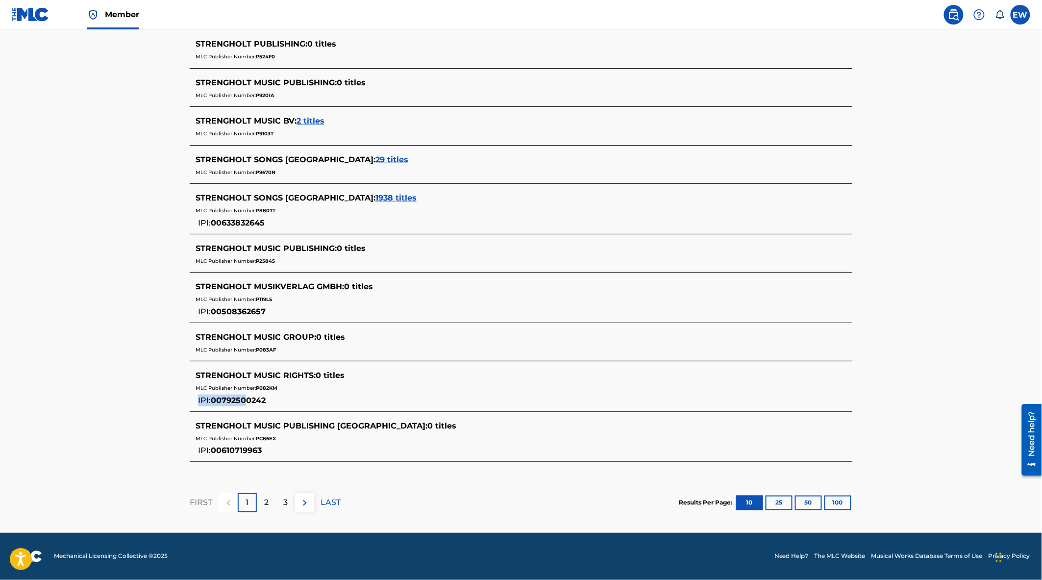
drag, startPoint x: 275, startPoint y: 399, endPoint x: 250, endPoint y: 405, distance: 26.2
click at [250, 405] on div "STRENGHOLT MUSIC RIGHTS : 0 titles MLC Publisher Number: P082KM IPI: 00792500242" at bounding box center [508, 388] width 625 height 37
drag, startPoint x: 271, startPoint y: 400, endPoint x: 236, endPoint y: 400, distance: 34.8
click at [236, 400] on div "STRENGHOLT MUSIC RIGHTS : 0 titles MLC Publisher Number: P082KM IPI: 00792500242" at bounding box center [508, 388] width 625 height 37
click at [106, 409] on main "The MLC Public Work Search The accuracy and completeness of The MLC's data is d…" at bounding box center [521, 132] width 1042 height 801
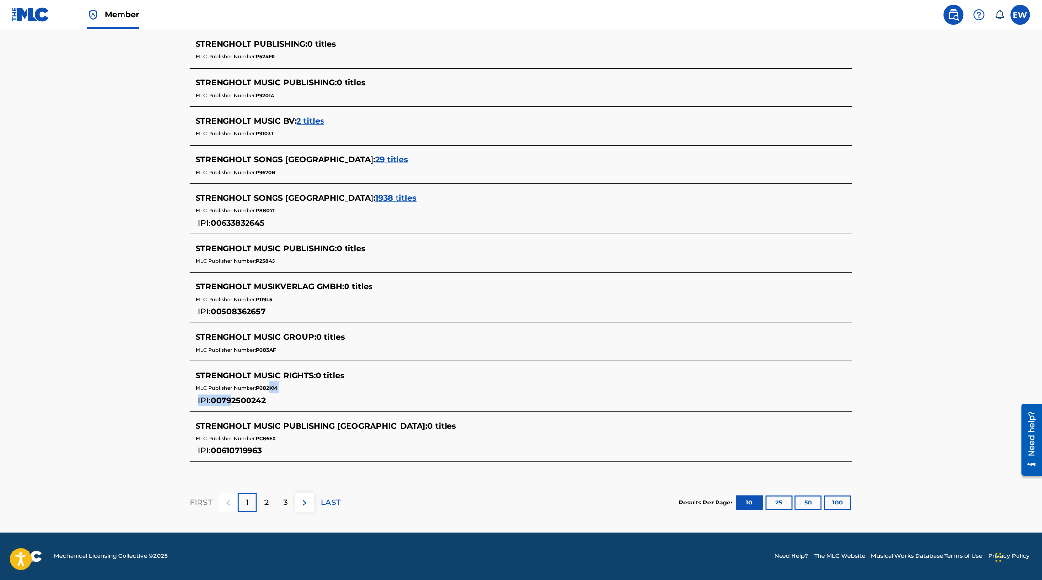
drag, startPoint x: 268, startPoint y: 398, endPoint x: 233, endPoint y: 402, distance: 35.0
click at [233, 402] on div "STRENGHOLT MUSIC RIGHTS : 0 titles MLC Publisher Number: P082KM IPI: 00792500242" at bounding box center [508, 388] width 625 height 37
click at [211, 400] on span "IPI:" at bounding box center [204, 400] width 13 height 9
drag, startPoint x: 213, startPoint y: 400, endPoint x: 267, endPoint y: 406, distance: 53.7
click at [267, 406] on div "STRENGHOLT MUSIC RIGHTS : 0 titles MLC Publisher Number: P082KM IPI: 00792500242" at bounding box center [508, 388] width 625 height 37
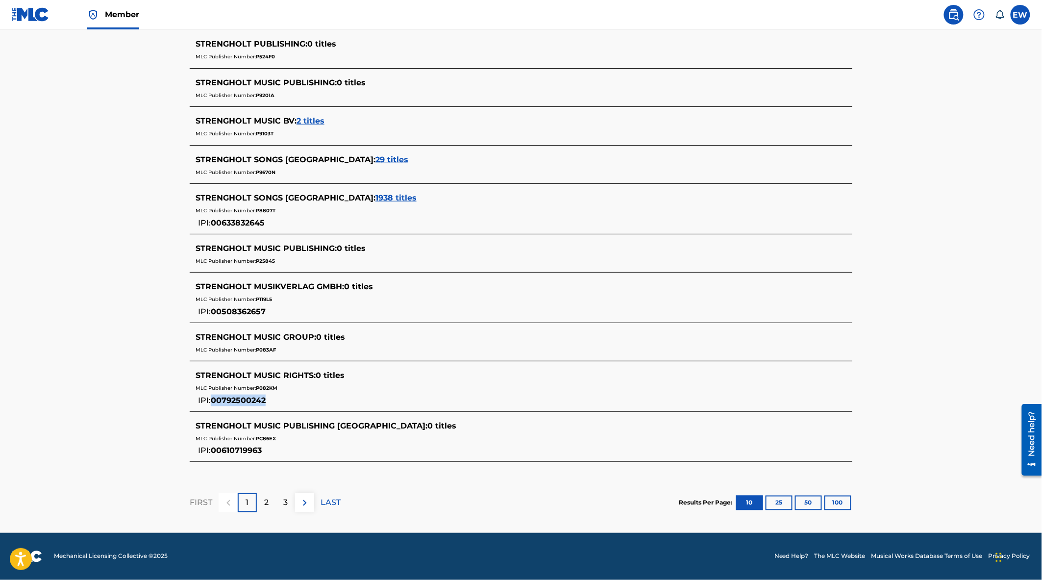
copy span "00792500242"
drag, startPoint x: 281, startPoint y: 389, endPoint x: 256, endPoint y: 388, distance: 25.0
click at [256, 388] on div "MLC Publisher Number: P082KM" at bounding box center [508, 387] width 625 height 12
copy span "P082KM"
drag, startPoint x: 274, startPoint y: 349, endPoint x: 262, endPoint y: 349, distance: 11.8
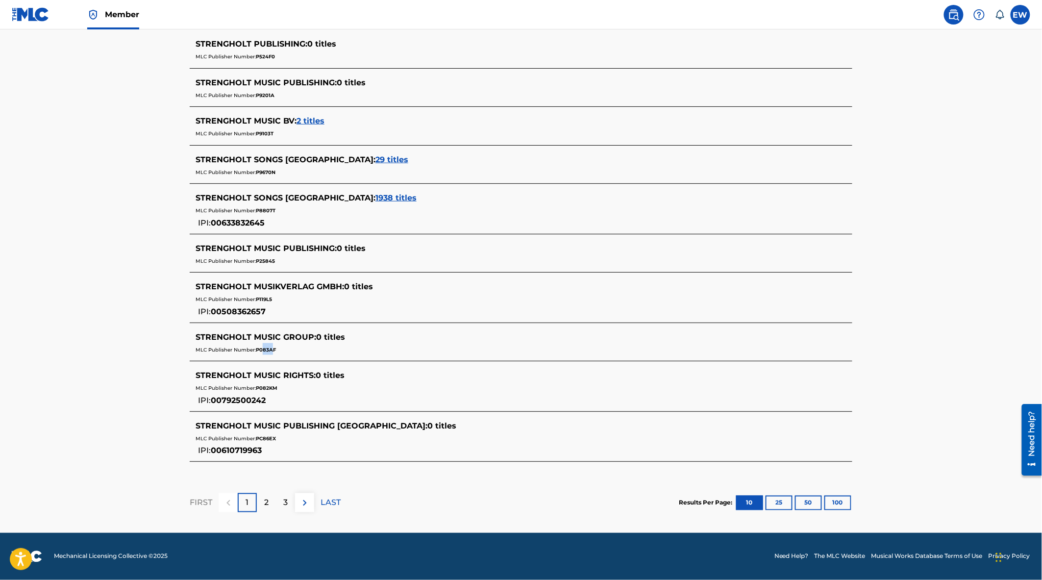
click at [262, 349] on span "P083AF" at bounding box center [266, 350] width 20 height 6
click at [278, 345] on div "MLC Publisher Number: P083AF" at bounding box center [508, 349] width 625 height 12
drag, startPoint x: 276, startPoint y: 348, endPoint x: 256, endPoint y: 350, distance: 20.2
click at [256, 350] on div "MLC Publisher Number: P083AF" at bounding box center [508, 349] width 625 height 12
copy span "P083AF"
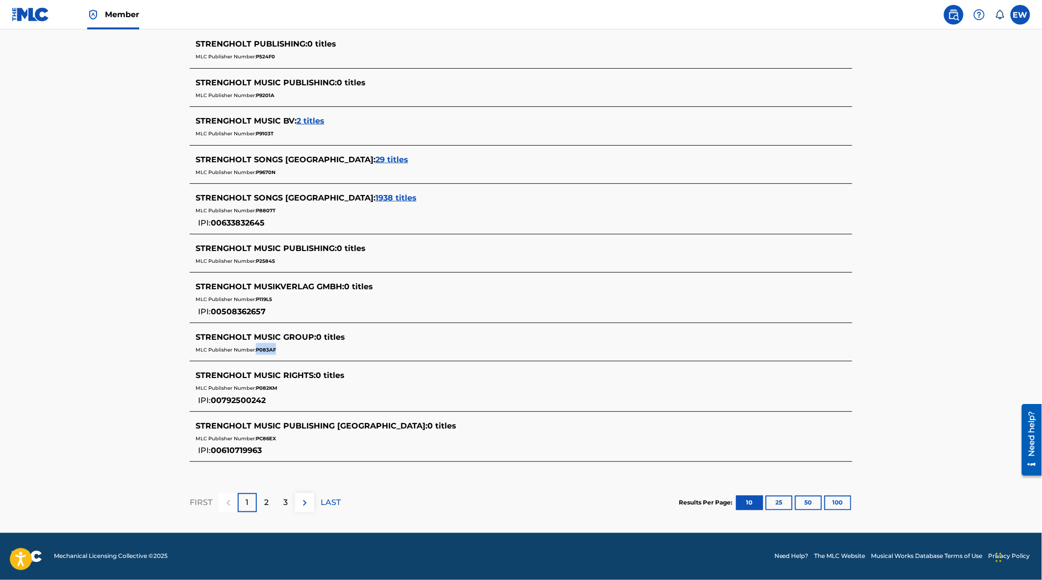
click at [272, 353] on div "MLC Publisher Number: P083AF" at bounding box center [508, 349] width 625 height 12
click at [271, 348] on span "P083AF" at bounding box center [266, 350] width 20 height 6
copy span "P083AF"
drag, startPoint x: 269, startPoint y: 399, endPoint x: 231, endPoint y: 401, distance: 37.3
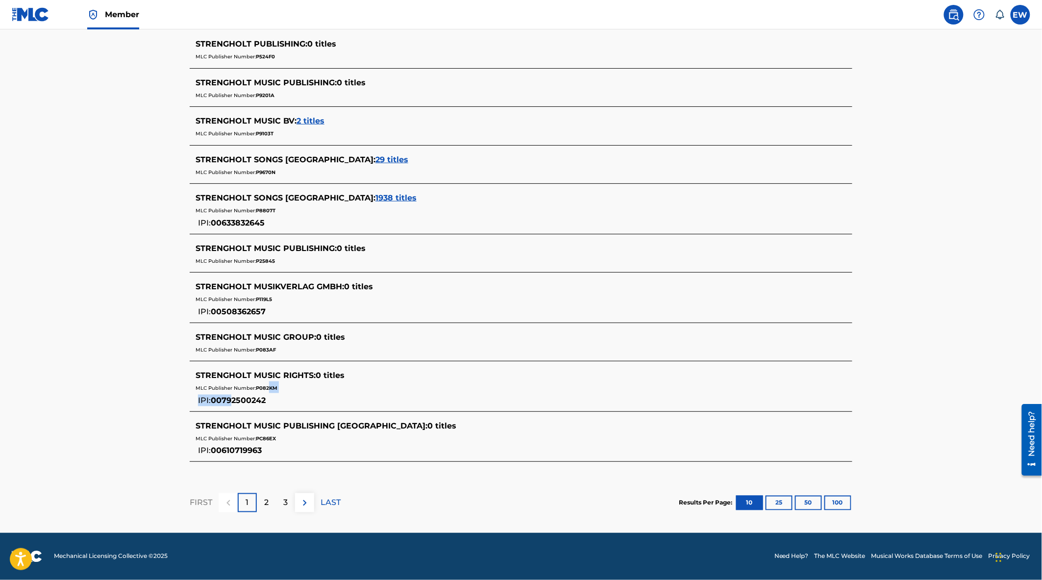
click at [231, 401] on div "STRENGHOLT MUSIC RIGHTS : 0 titles MLC Publisher Number: P082KM IPI: 00792500242" at bounding box center [508, 388] width 625 height 37
click at [222, 402] on span "00792500242" at bounding box center [238, 400] width 55 height 9
drag, startPoint x: 224, startPoint y: 400, endPoint x: 266, endPoint y: 400, distance: 42.6
click at [266, 400] on span "00792500242" at bounding box center [238, 400] width 55 height 9
copy span "792500242"
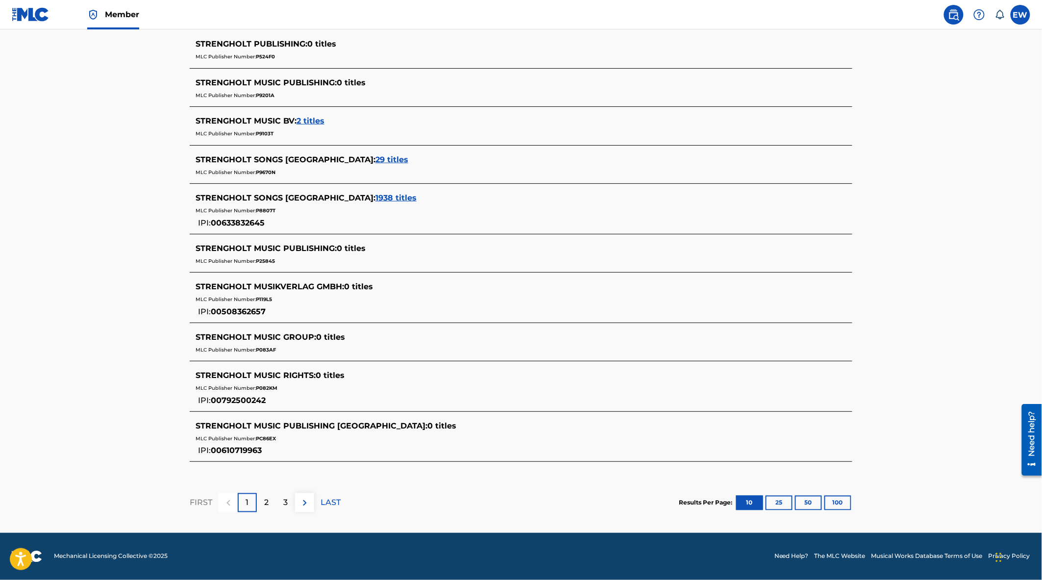
click at [266, 433] on div "MLC Publisher Number: PC86EX" at bounding box center [508, 438] width 625 height 12
click at [270, 439] on span "PC86EX" at bounding box center [266, 438] width 20 height 6
copy span "PC86EX"
click at [266, 452] on div "STRENGHOLT MUSIC PUBLISHING USA : 0 titles MLC Publisher Number: PC86EX IPI: 00…" at bounding box center [508, 438] width 625 height 37
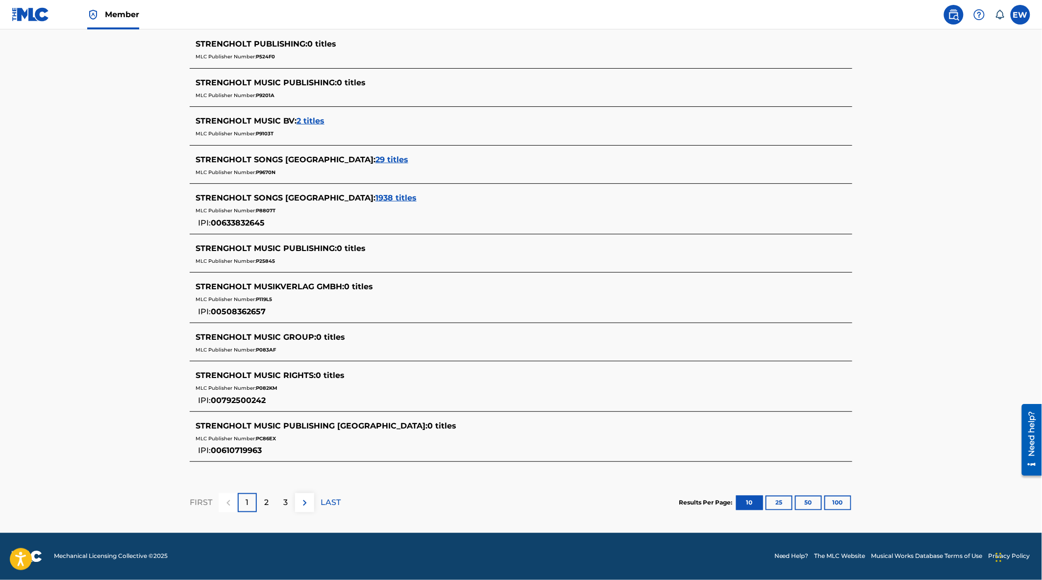
click at [101, 458] on main "The MLC Public Work Search The accuracy and completeness of The MLC's data is d…" at bounding box center [521, 132] width 1042 height 801
drag, startPoint x: 267, startPoint y: 449, endPoint x: 238, endPoint y: 450, distance: 28.9
click at [238, 450] on div "STRENGHOLT MUSIC PUBLISHING USA : 0 titles MLC Publisher Number: PC86EX IPI: 00…" at bounding box center [508, 438] width 625 height 37
click at [219, 450] on span "00610719963" at bounding box center [236, 450] width 51 height 9
drag, startPoint x: 214, startPoint y: 451, endPoint x: 263, endPoint y: 454, distance: 49.6
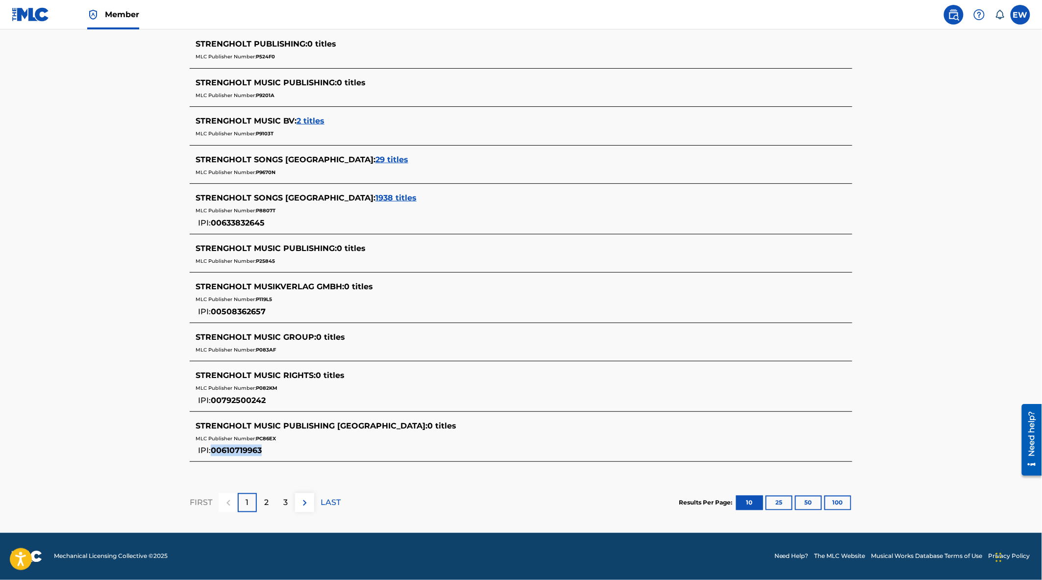
click at [262, 454] on span "00610719963" at bounding box center [236, 450] width 51 height 9
copy span "00610719963"
click at [304, 505] on img at bounding box center [305, 503] width 12 height 12
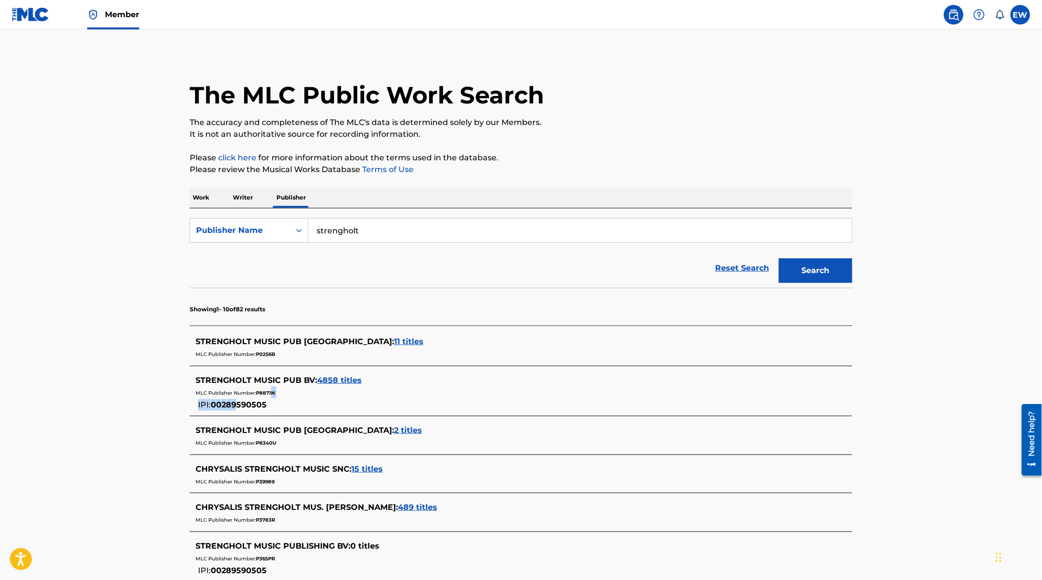
drag, startPoint x: 273, startPoint y: 407, endPoint x: 239, endPoint y: 406, distance: 34.3
click at [239, 406] on div "STRENGHOLT MUSIC PUB BV : 4858 titles MLC Publisher Number: P8871N IPI: 0028959…" at bounding box center [508, 392] width 625 height 37
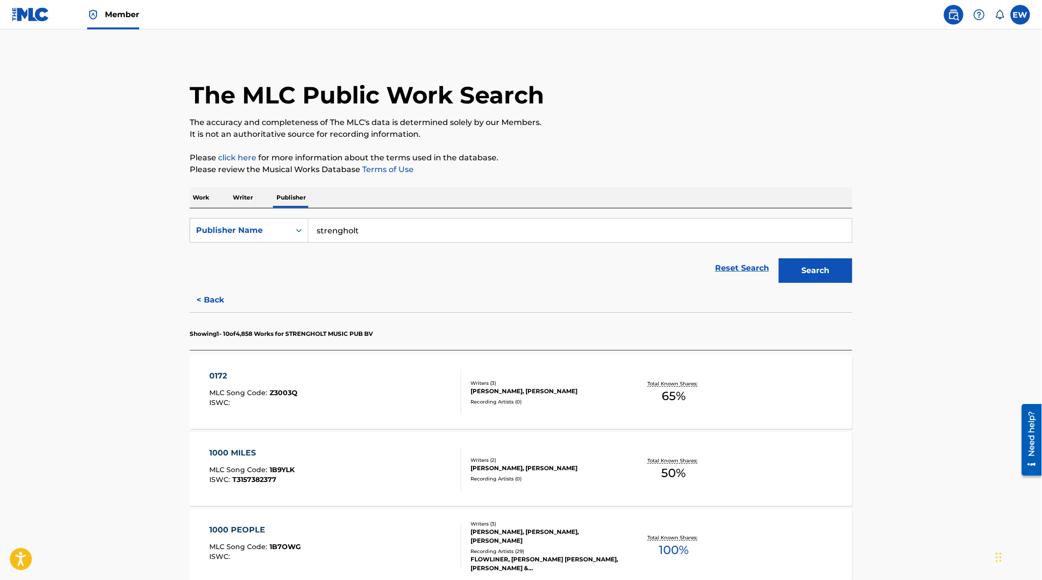
drag, startPoint x: 214, startPoint y: 304, endPoint x: 224, endPoint y: 312, distance: 13.3
click at [214, 304] on button "< Back" at bounding box center [219, 300] width 59 height 25
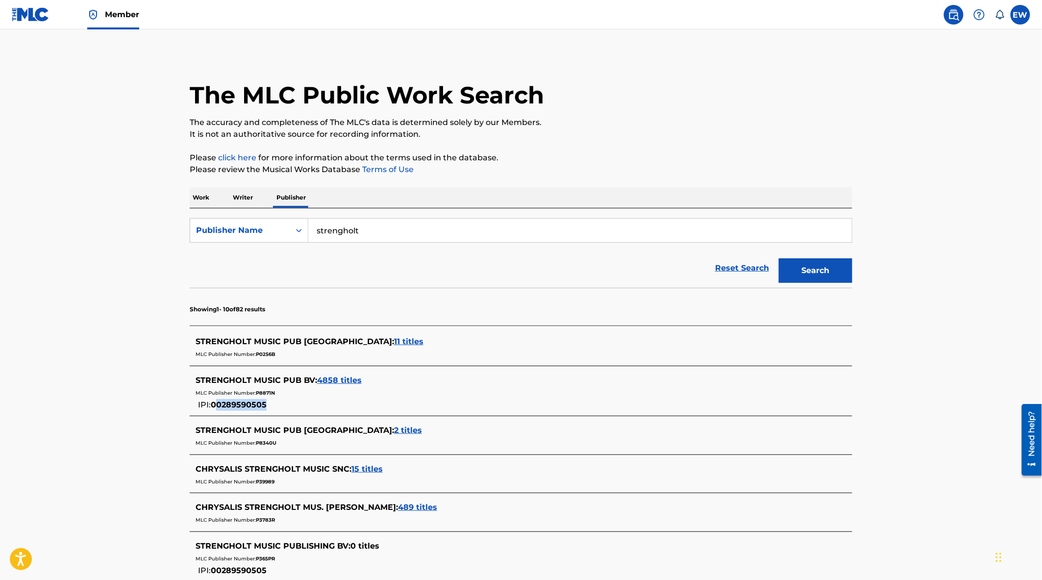
drag, startPoint x: 218, startPoint y: 402, endPoint x: 267, endPoint y: 412, distance: 50.1
click at [267, 412] on div "STRENGHOLT MUSIC PUB BV : 4858 titles MLC Publisher Number: P8871N IPI: 0028959…" at bounding box center [521, 393] width 663 height 47
copy span "0289590505"
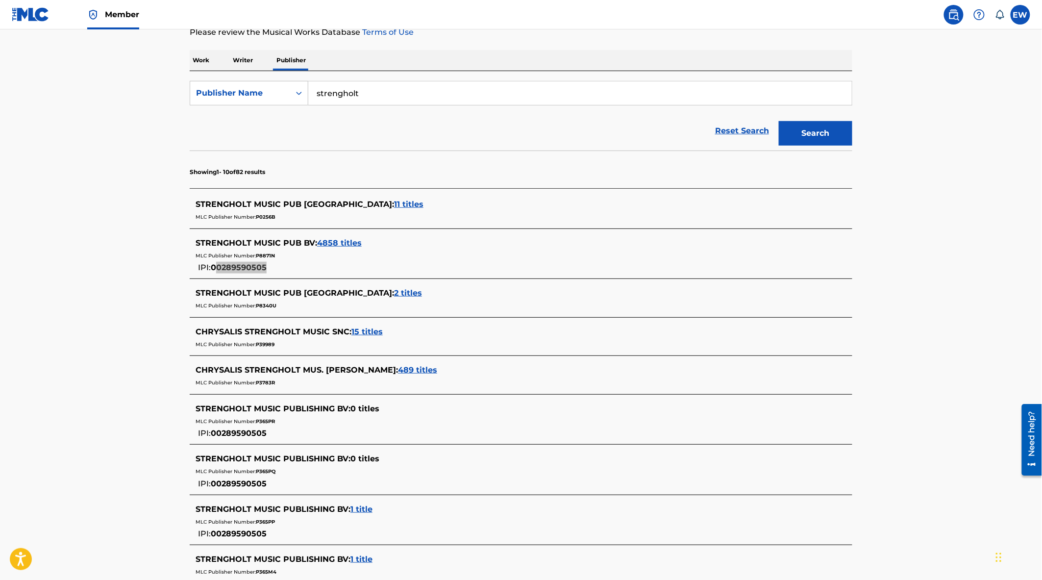
scroll to position [163, 0]
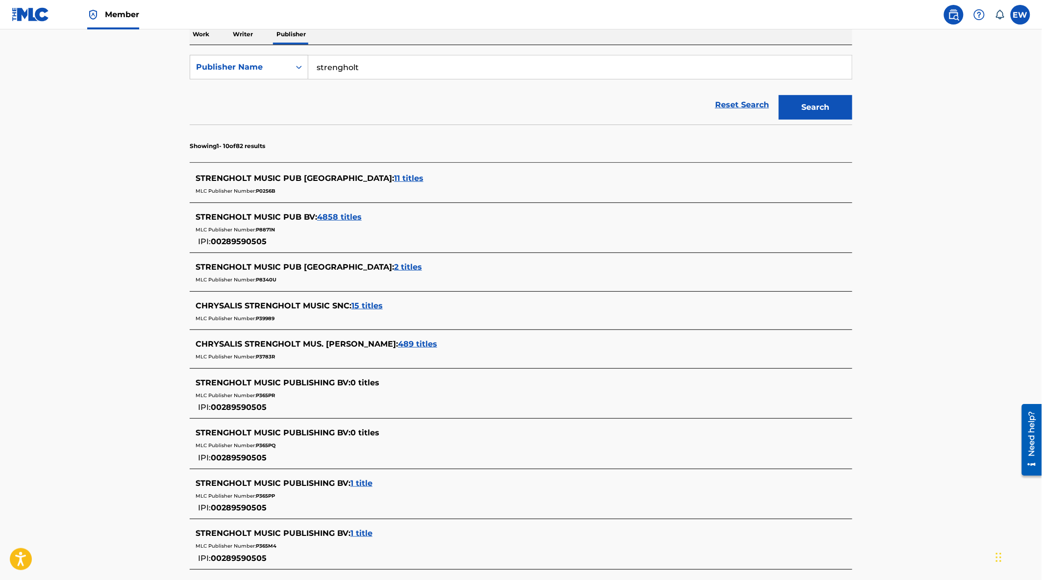
click at [270, 395] on span "P365PR" at bounding box center [265, 395] width 19 height 6
click at [246, 412] on div "IPI: 00289590505" at bounding box center [225, 406] width 59 height 13
click at [230, 406] on span "00289590505" at bounding box center [239, 406] width 56 height 9
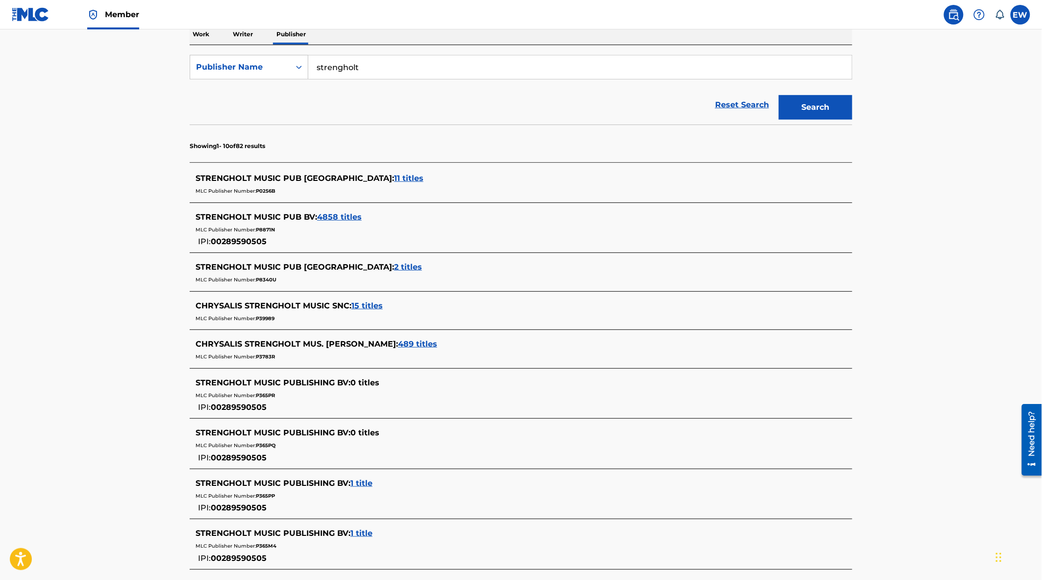
click at [272, 444] on span "P365PQ" at bounding box center [266, 445] width 20 height 6
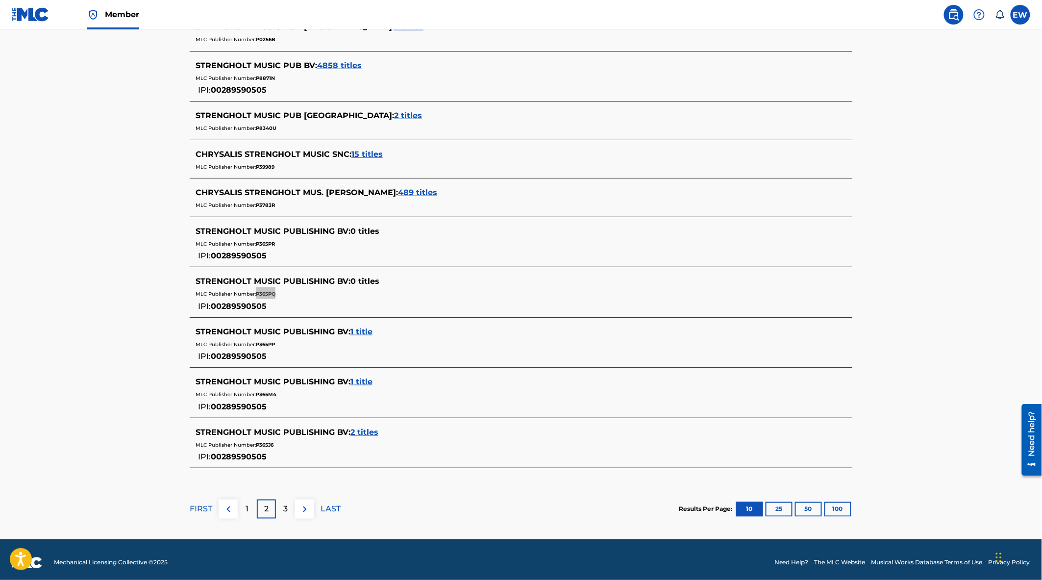
scroll to position [322, 0]
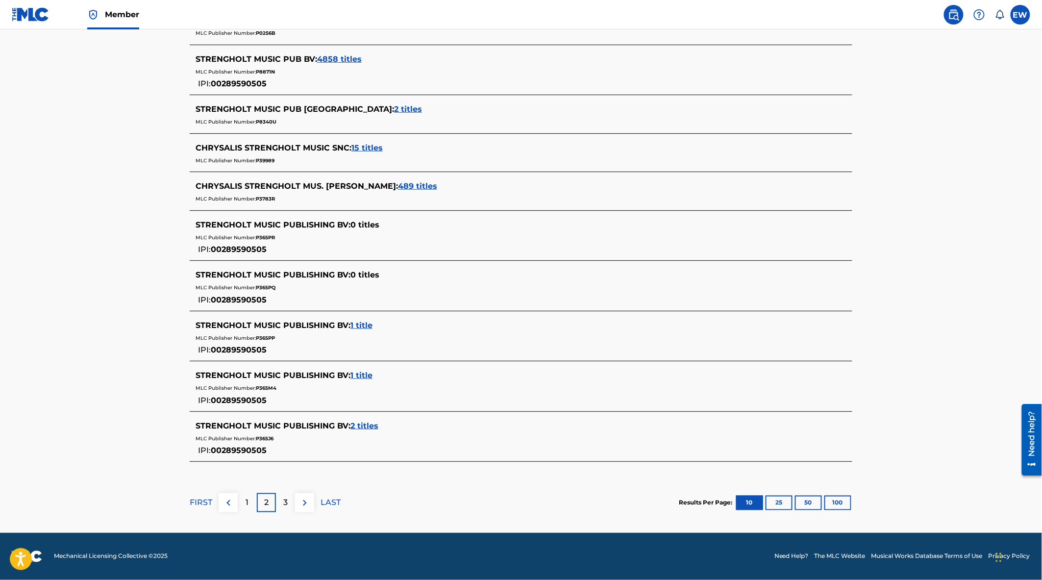
click at [139, 345] on main "The MLC Public Work Search The accuracy and completeness of The MLC's data is d…" at bounding box center [521, 120] width 1042 height 824
click at [270, 335] on span "P365PP" at bounding box center [265, 338] width 19 height 6
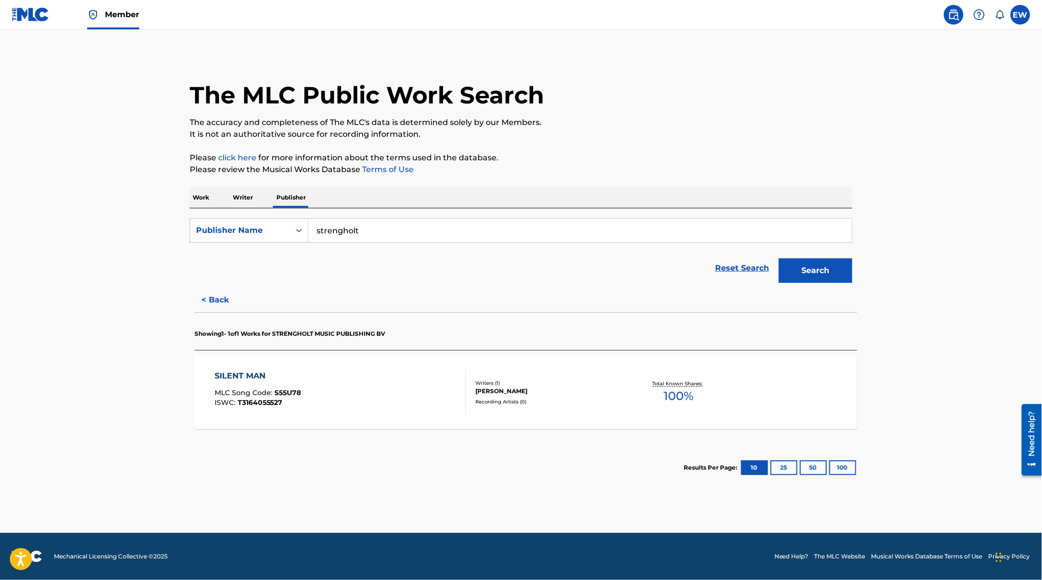
scroll to position [0, 0]
click at [270, 335] on p "Showing 1 - 1 of 1 Works for STRENGHOLT MUSIC PUBLISHING BV" at bounding box center [290, 333] width 191 height 9
click at [207, 297] on button "< Back" at bounding box center [219, 300] width 59 height 25
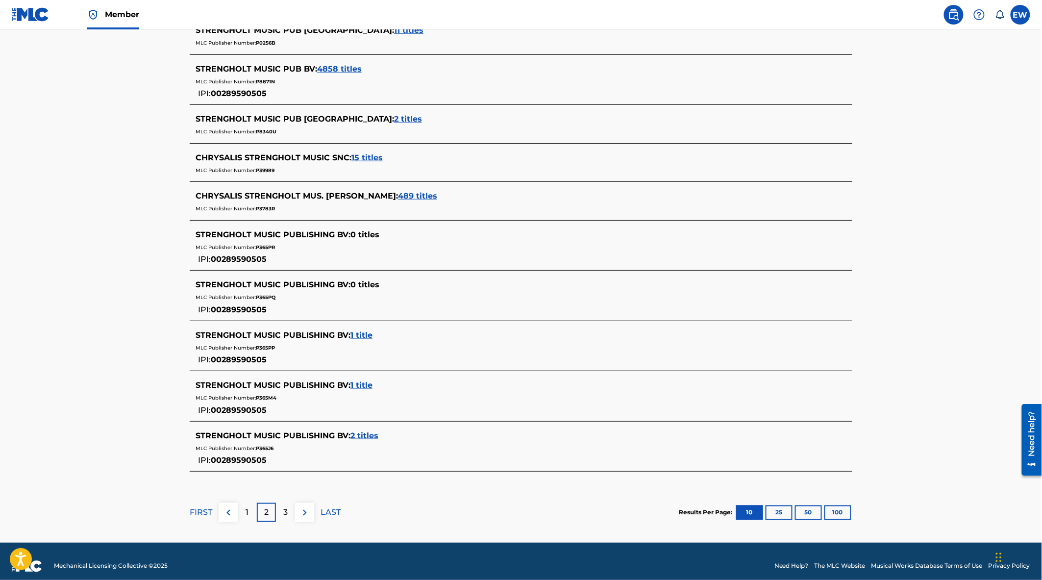
scroll to position [322, 0]
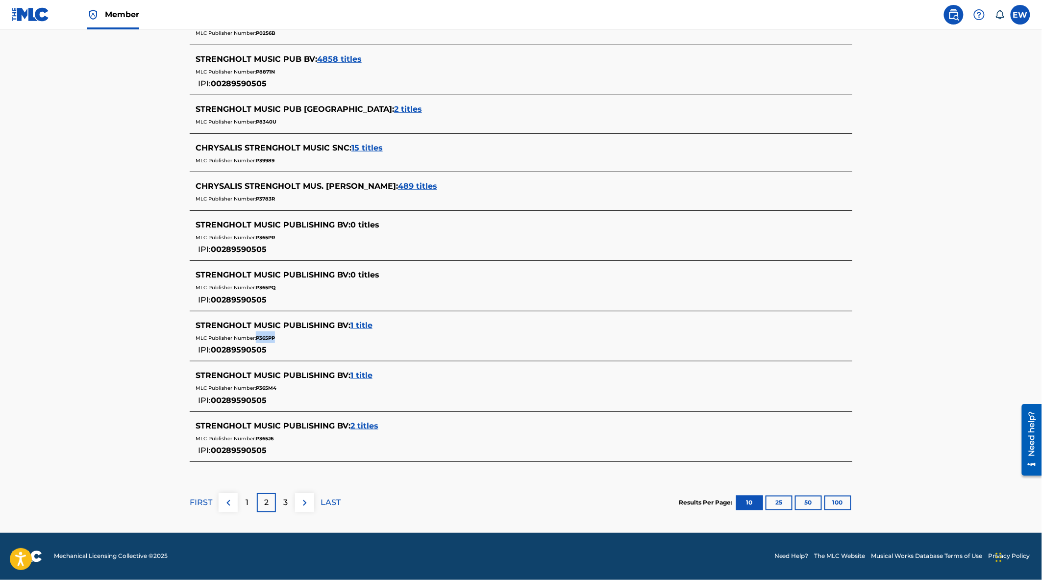
drag, startPoint x: 276, startPoint y: 337, endPoint x: 256, endPoint y: 337, distance: 20.1
click at [256, 337] on div "MLC Publisher Number: P365PP" at bounding box center [508, 337] width 625 height 12
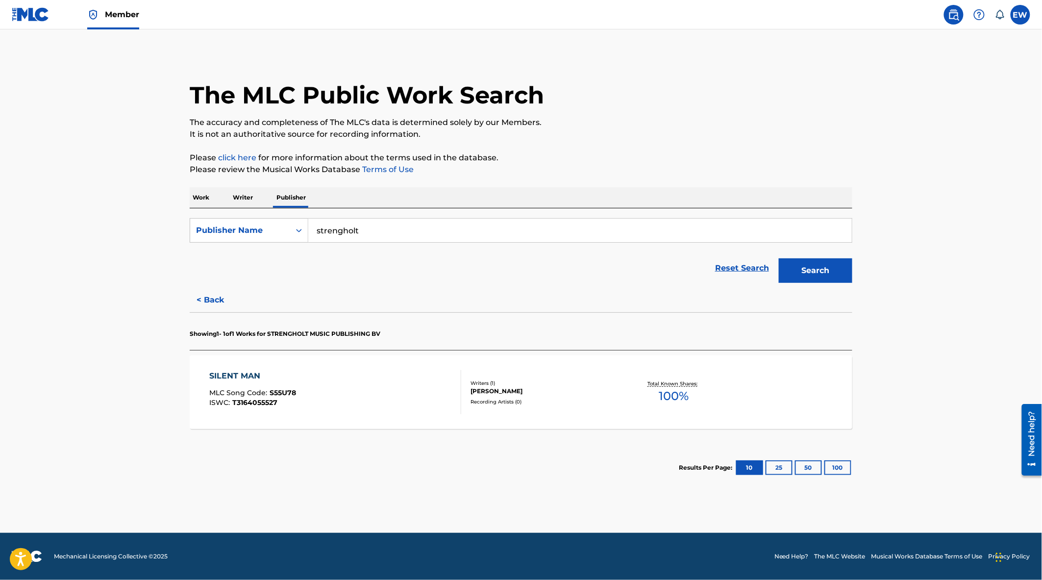
click at [214, 299] on button "< Back" at bounding box center [219, 300] width 59 height 25
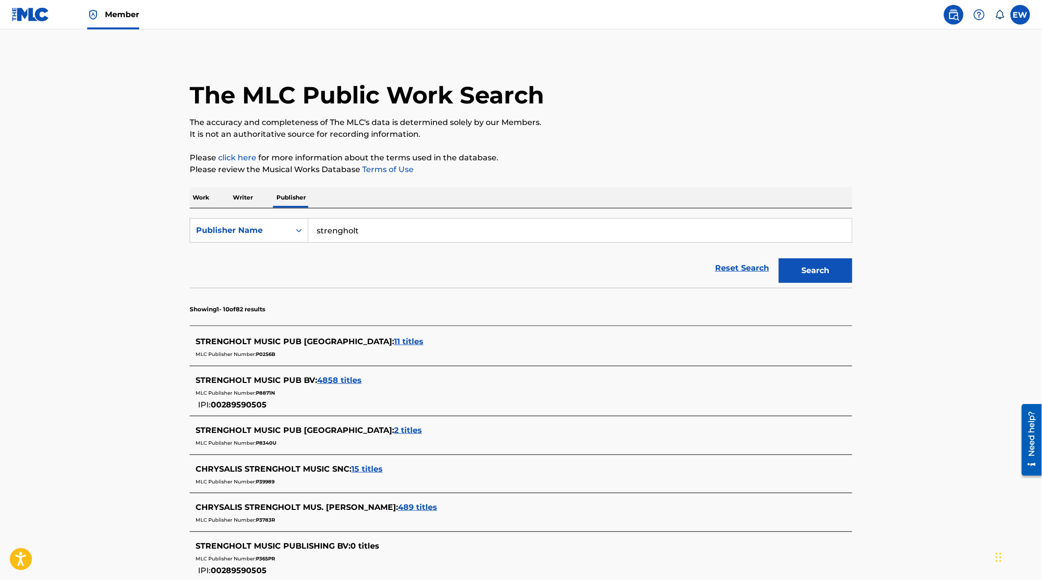
click at [146, 366] on main "The MLC Public Work Search The accuracy and completeness of The MLC's data is d…" at bounding box center [521, 441] width 1042 height 824
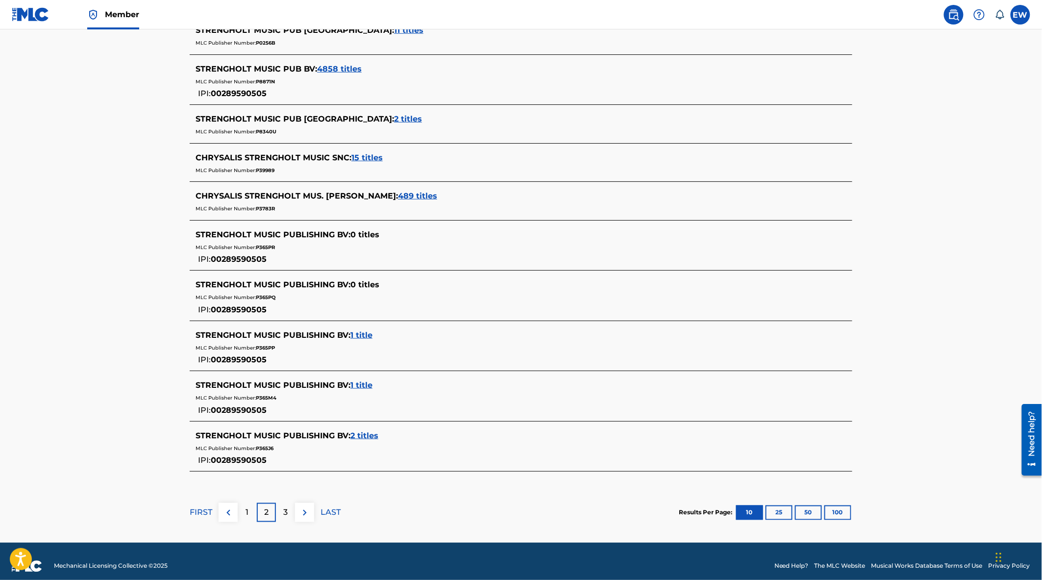
scroll to position [322, 0]
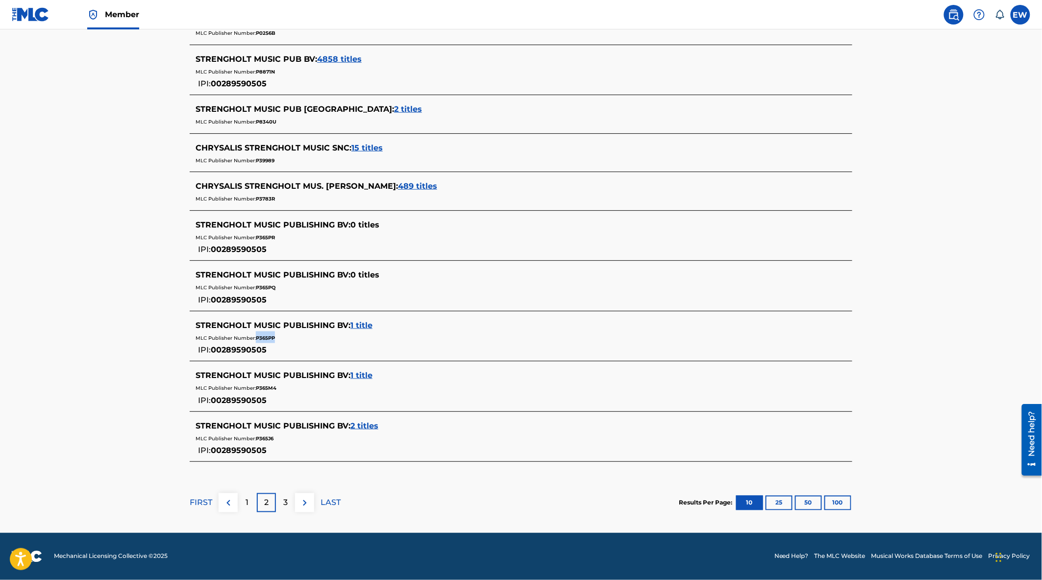
drag, startPoint x: 276, startPoint y: 336, endPoint x: 257, endPoint y: 339, distance: 19.3
click at [257, 339] on div "MLC Publisher Number: P365PP" at bounding box center [508, 337] width 625 height 12
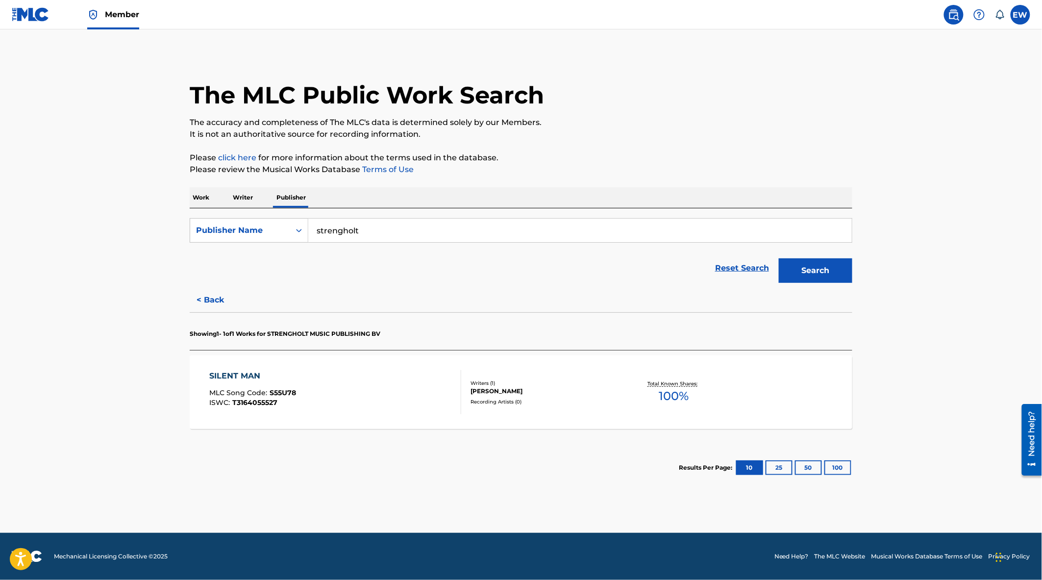
click at [224, 293] on button "< Back" at bounding box center [219, 300] width 59 height 25
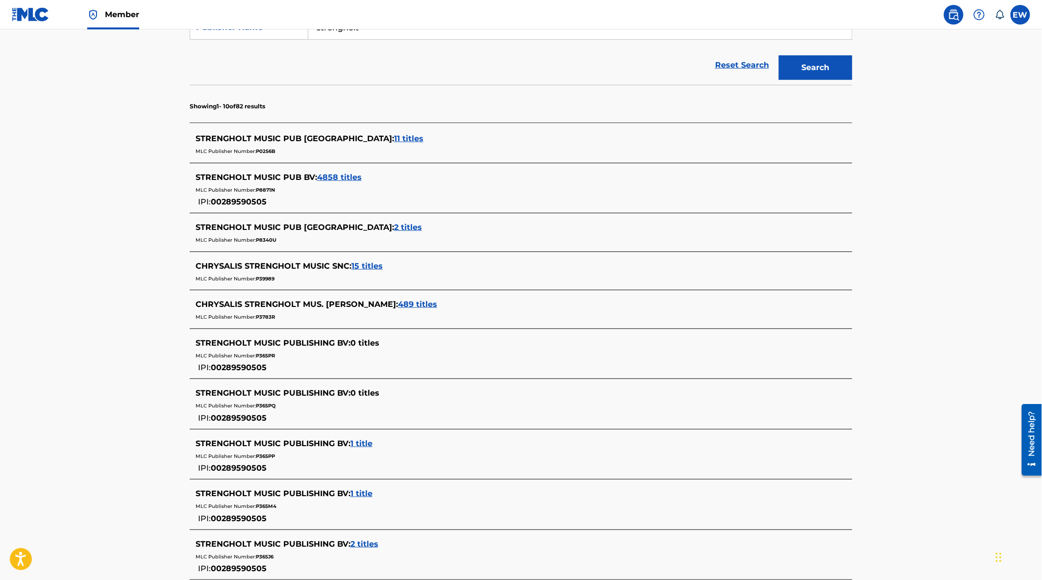
scroll to position [322, 0]
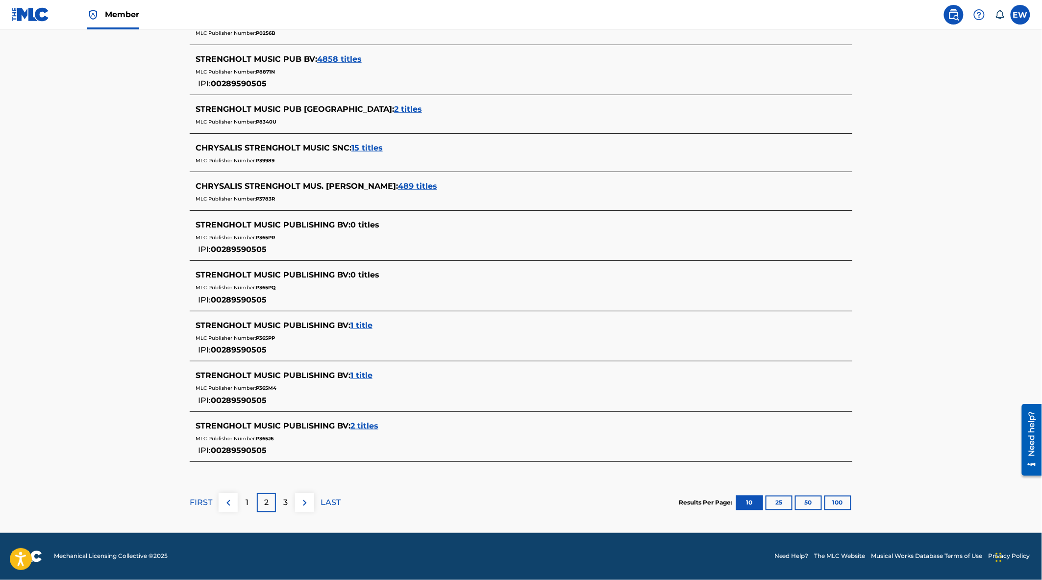
click at [271, 403] on div "STRENGHOLT MUSIC PUBLISHING BV : 1 title MLC Publisher Number: P365M4 IPI: 0028…" at bounding box center [508, 388] width 625 height 37
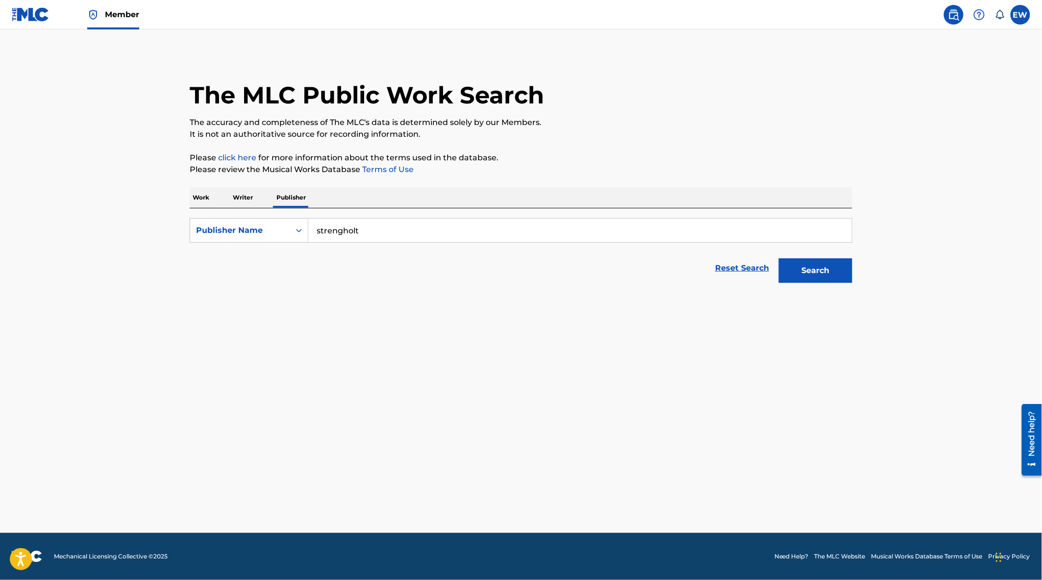
scroll to position [0, 0]
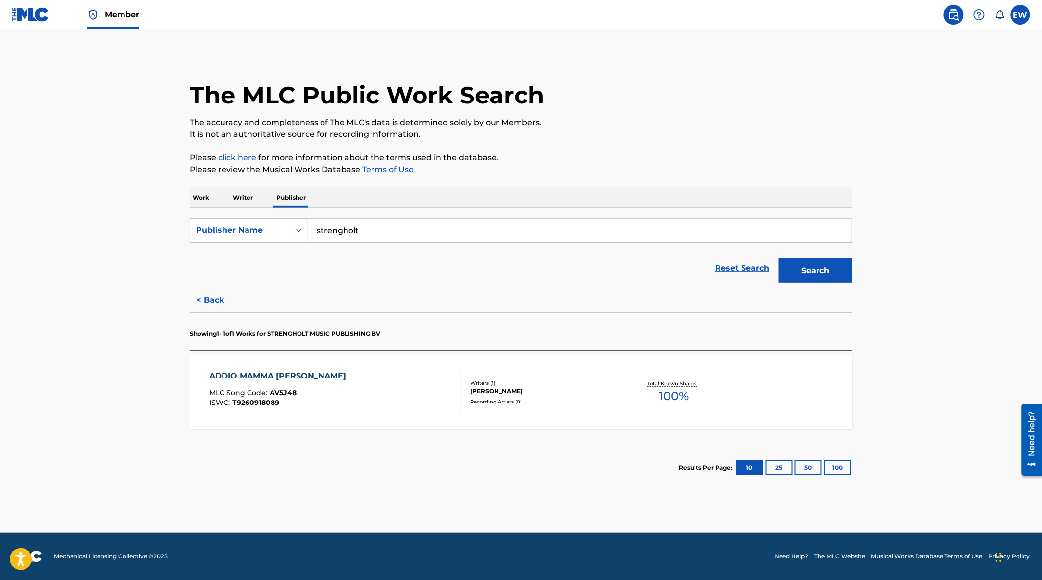
click at [307, 379] on div "ADDIO MAMMA LUCIA MLC Song Code : AV5J48 ISWC : T9260918089" at bounding box center [336, 392] width 252 height 44
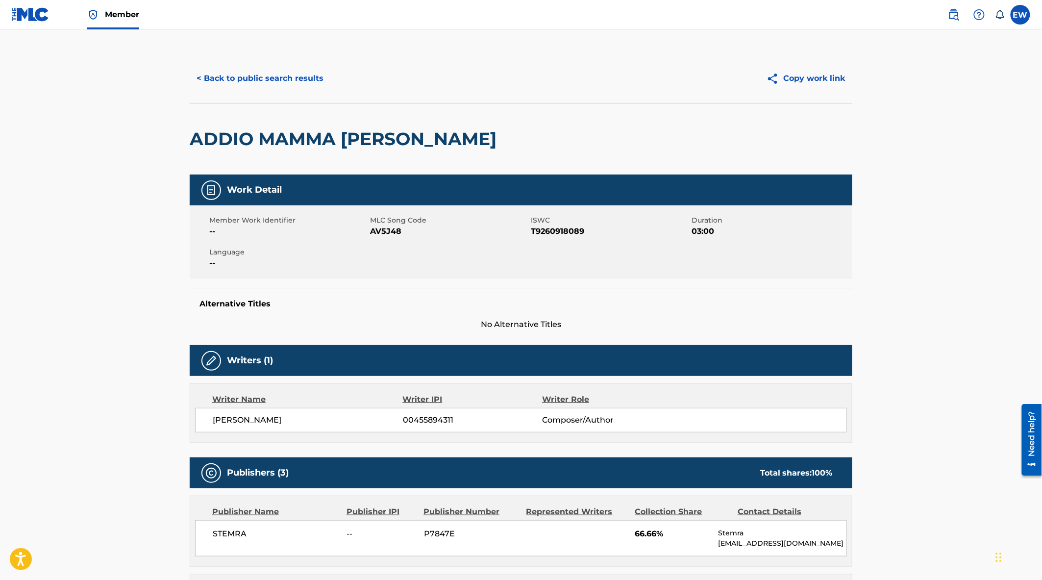
click at [257, 77] on button "< Back to public search results" at bounding box center [260, 78] width 141 height 25
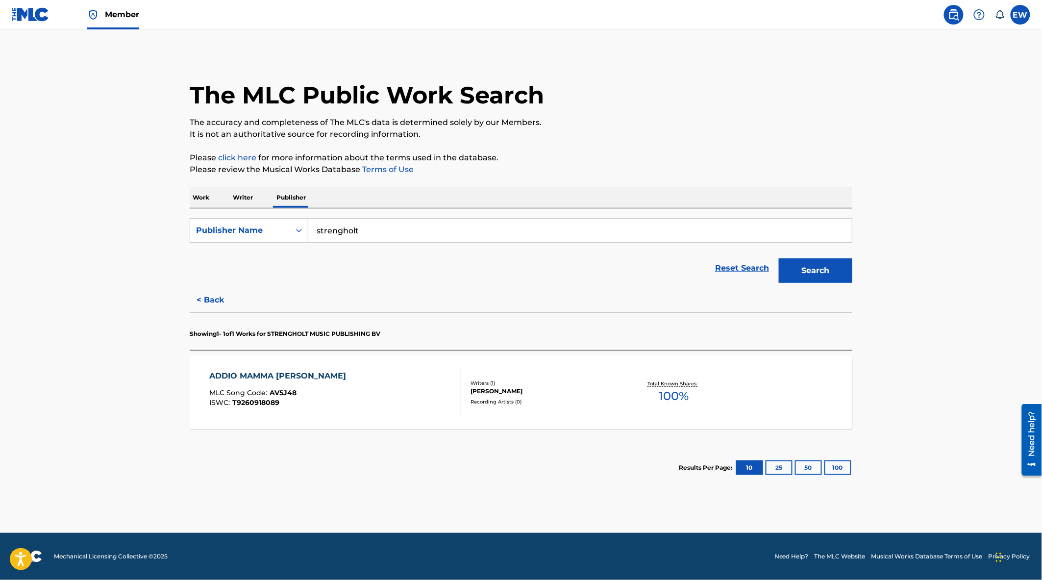
click at [211, 298] on button "< Back" at bounding box center [219, 300] width 59 height 25
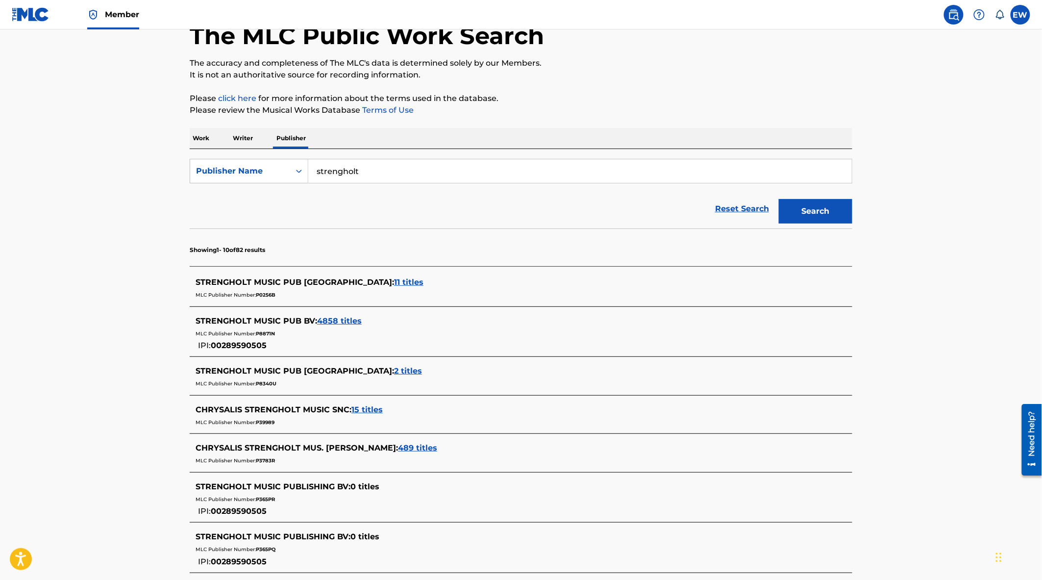
scroll to position [272, 0]
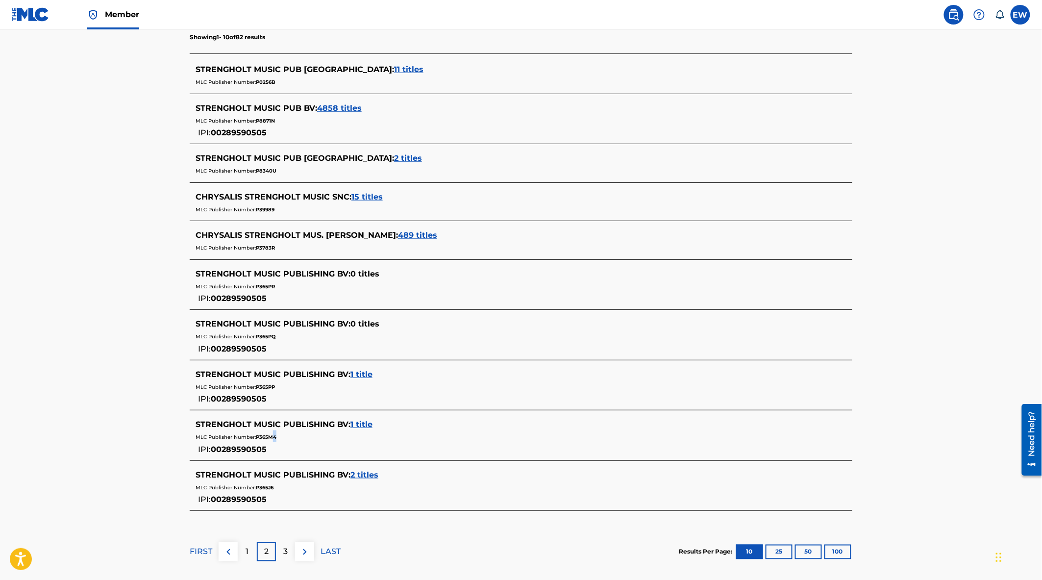
drag, startPoint x: 274, startPoint y: 450, endPoint x: 280, endPoint y: 452, distance: 5.7
click at [280, 452] on div "STRENGHOLT MUSIC PUBLISHING BV : 1 title MLC Publisher Number: P365M4 IPI: 0028…" at bounding box center [508, 437] width 625 height 37
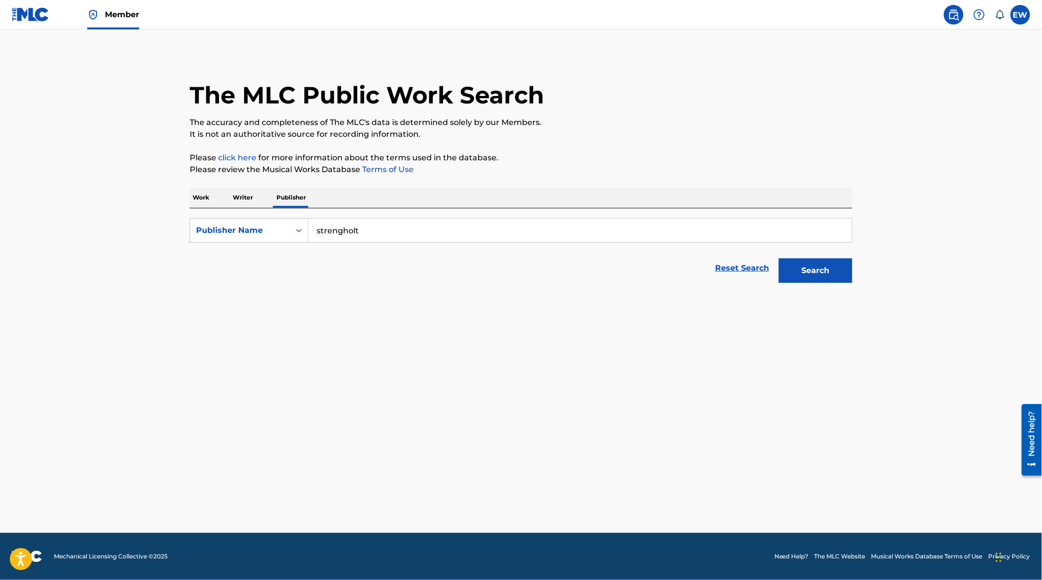
scroll to position [0, 0]
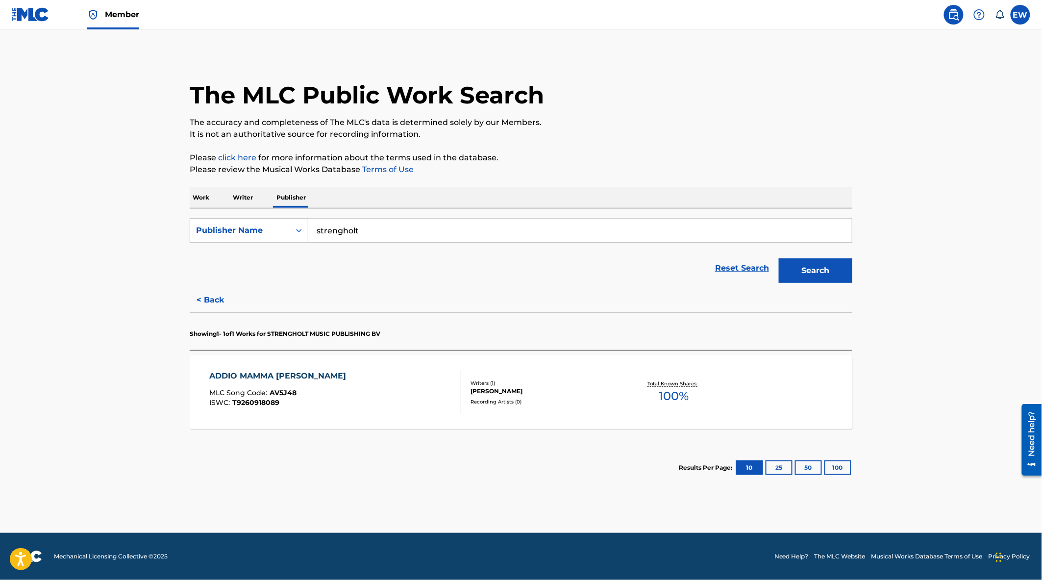
click at [219, 299] on button "< Back" at bounding box center [219, 300] width 59 height 25
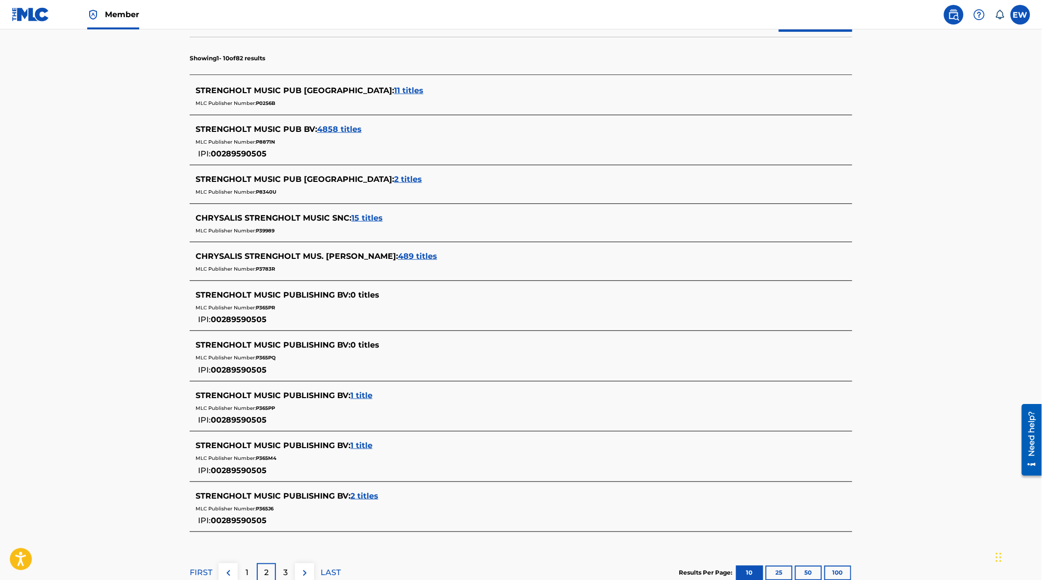
scroll to position [322, 0]
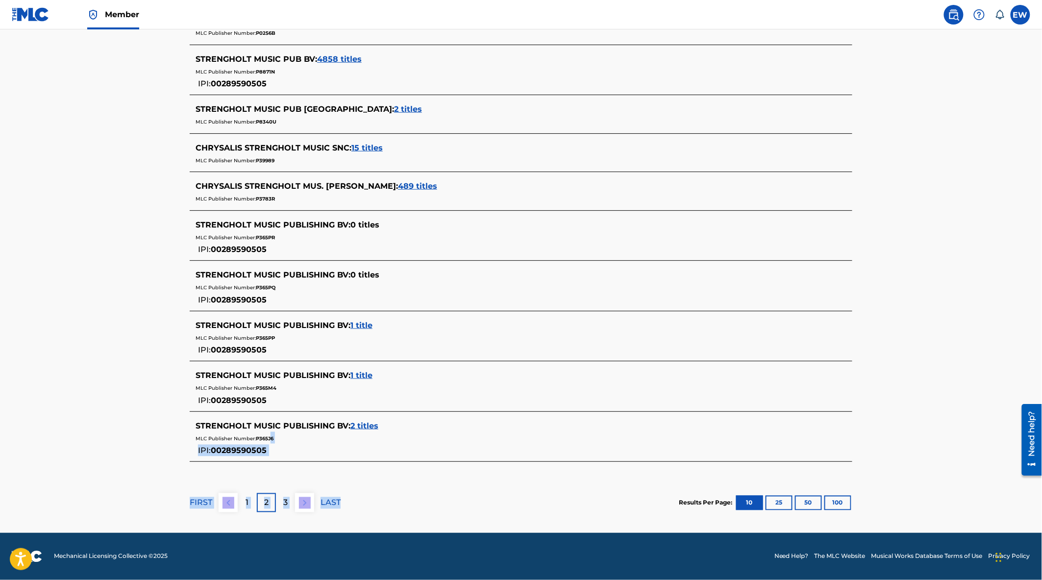
drag, startPoint x: 271, startPoint y: 450, endPoint x: 438, endPoint y: 517, distance: 179.9
click at [438, 517] on div "Showing 1 - 10 of 82 results STRENGHOLT MUSIC PUB USA : 11 titles MLC Publisher…" at bounding box center [521, 247] width 663 height 561
click at [439, 517] on section "FIRST 1 2 3 LAST Results Per Page: 10 25 50 100" at bounding box center [521, 502] width 663 height 50
click at [271, 453] on div "STRENGHOLT MUSIC PUBLISHING BV : 2 titles MLC Publisher Number: P365J6 IPI: 002…" at bounding box center [508, 438] width 625 height 37
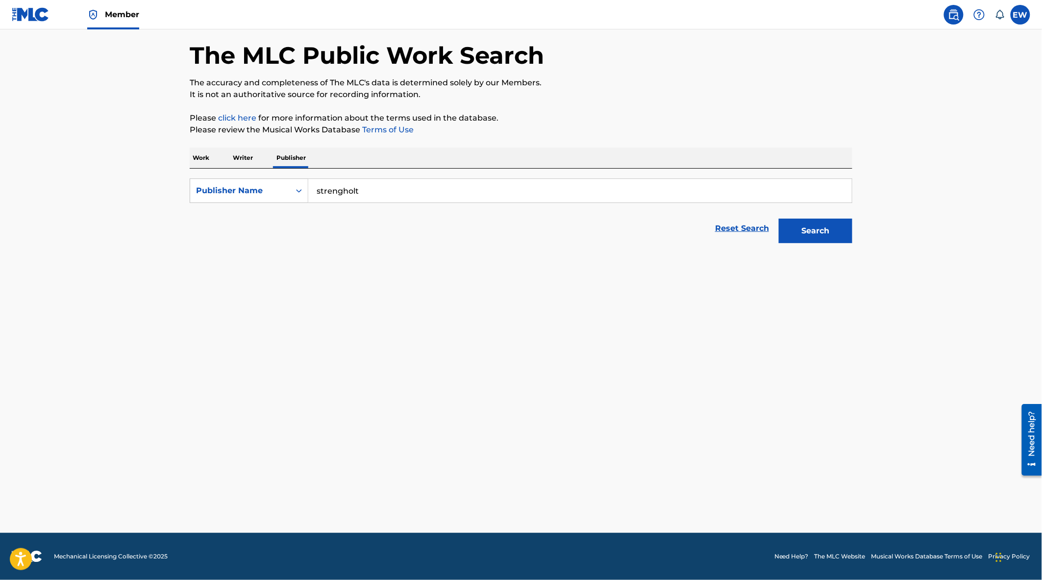
scroll to position [40, 0]
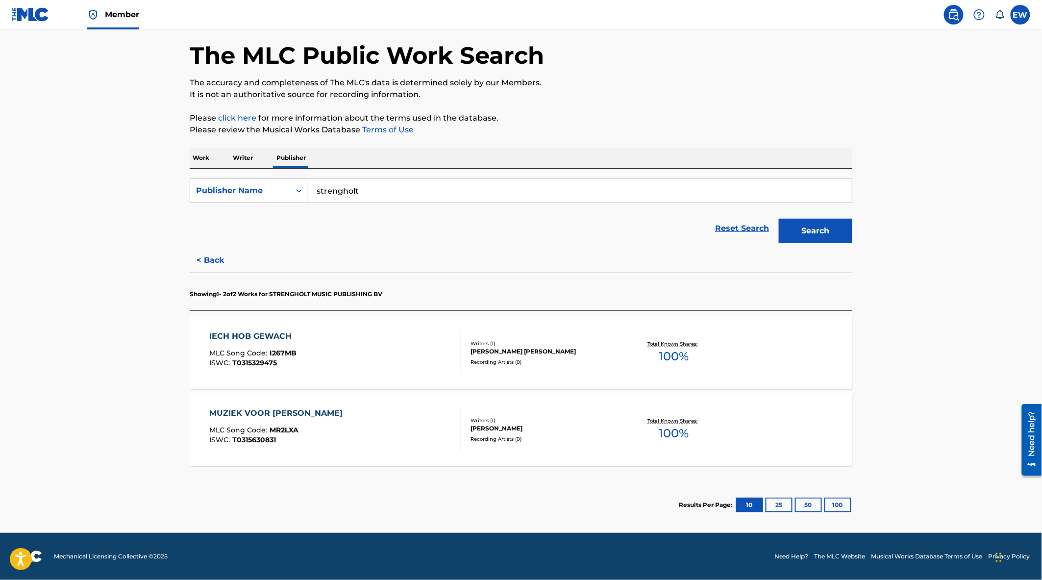
click at [329, 344] on div "IECH HOB GEWACH MLC Song Code : I267MB ISWC : T0315329475" at bounding box center [336, 352] width 252 height 44
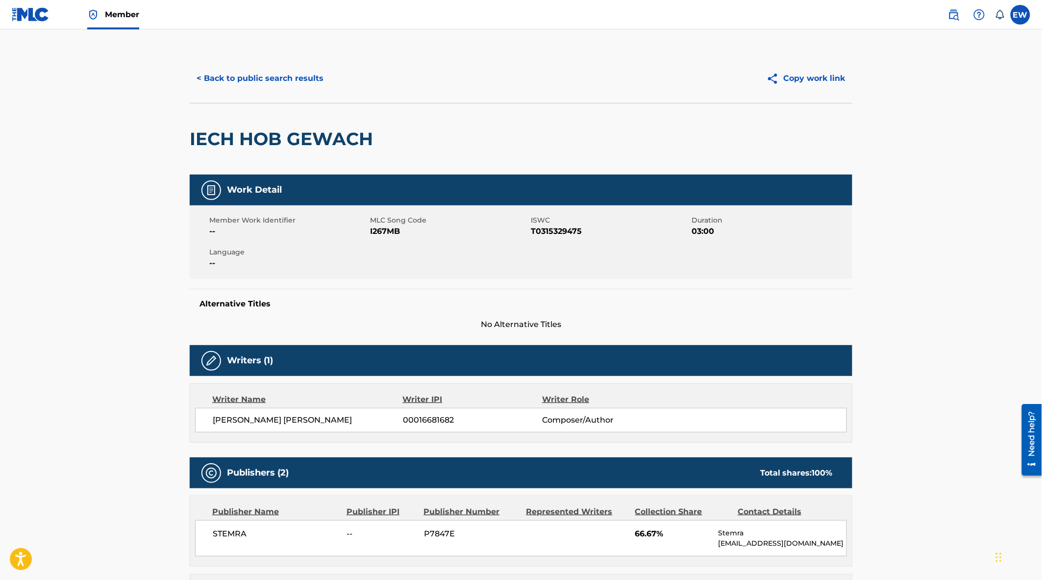
click at [221, 76] on button "< Back to public search results" at bounding box center [260, 78] width 141 height 25
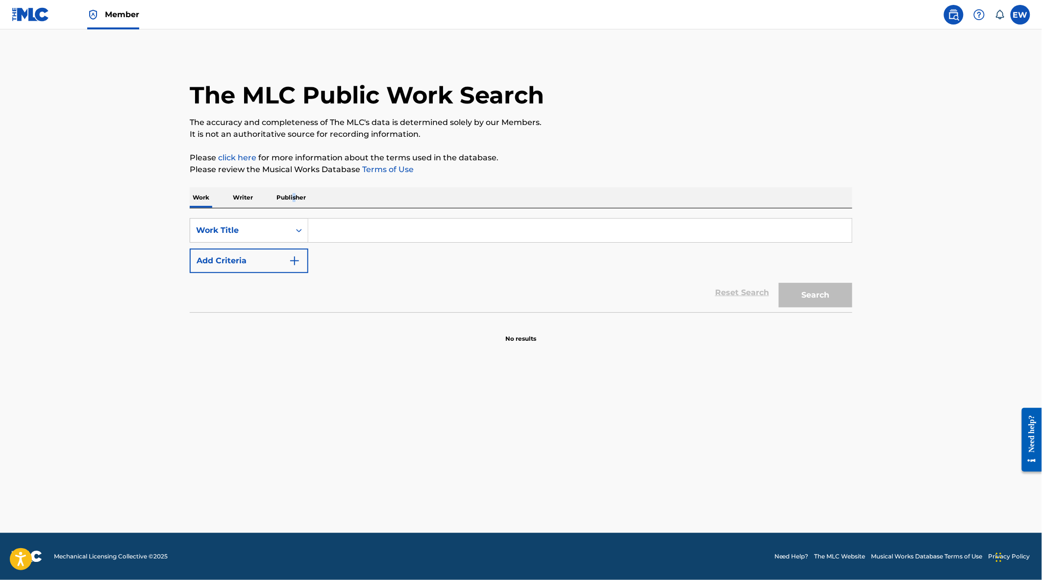
click at [293, 199] on p "Publisher" at bounding box center [291, 197] width 35 height 21
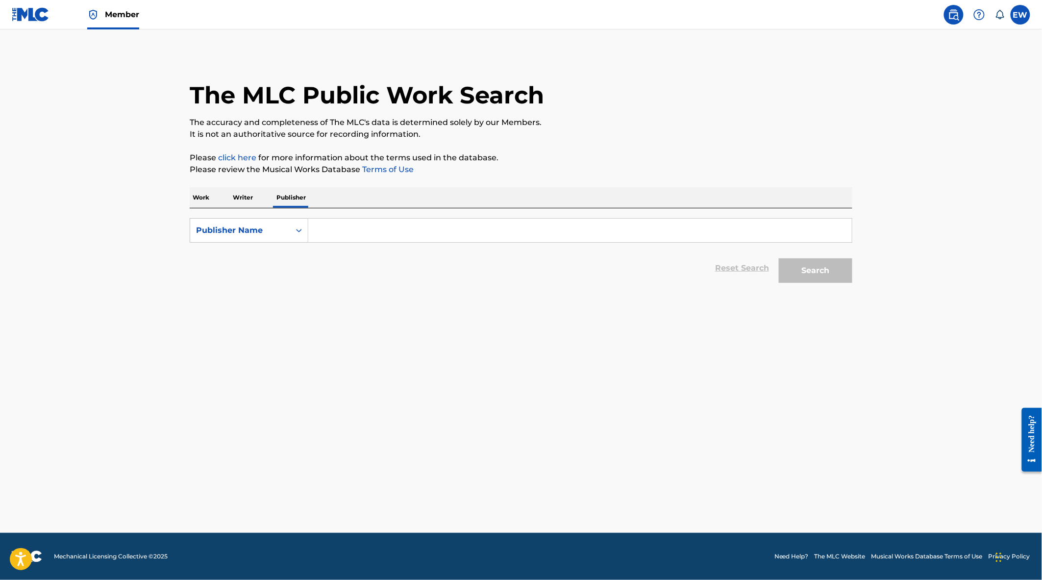
click at [346, 239] on input "Search Form" at bounding box center [580, 231] width 544 height 24
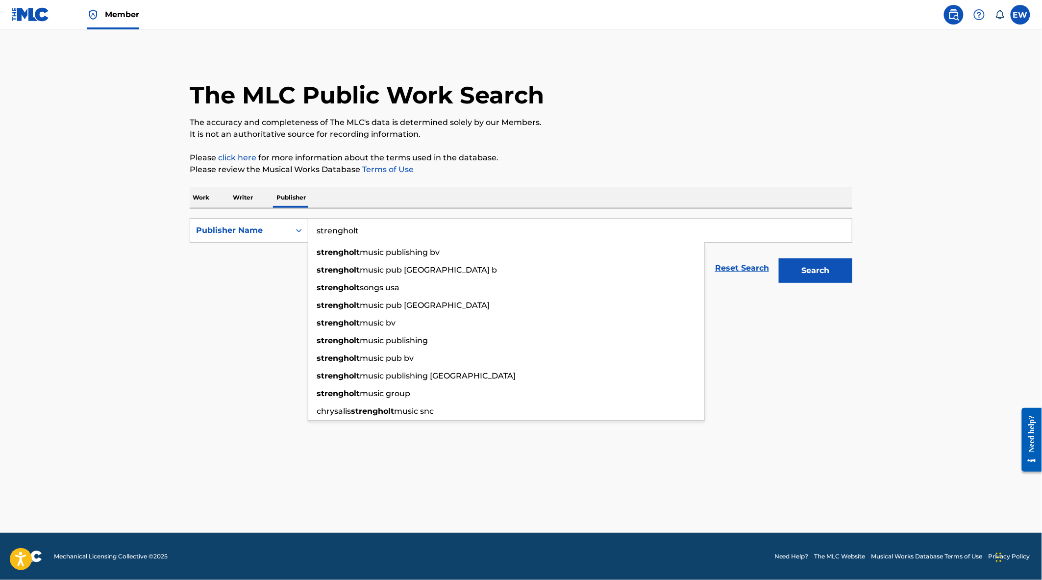
type input "strengholt"
click at [779, 258] on button "Search" at bounding box center [816, 270] width 74 height 25
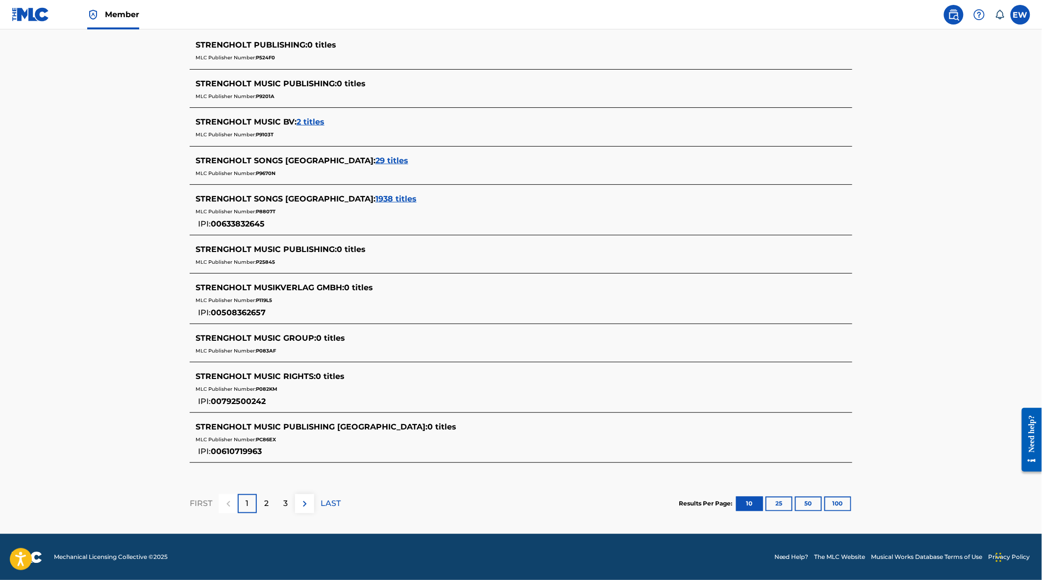
scroll to position [298, 0]
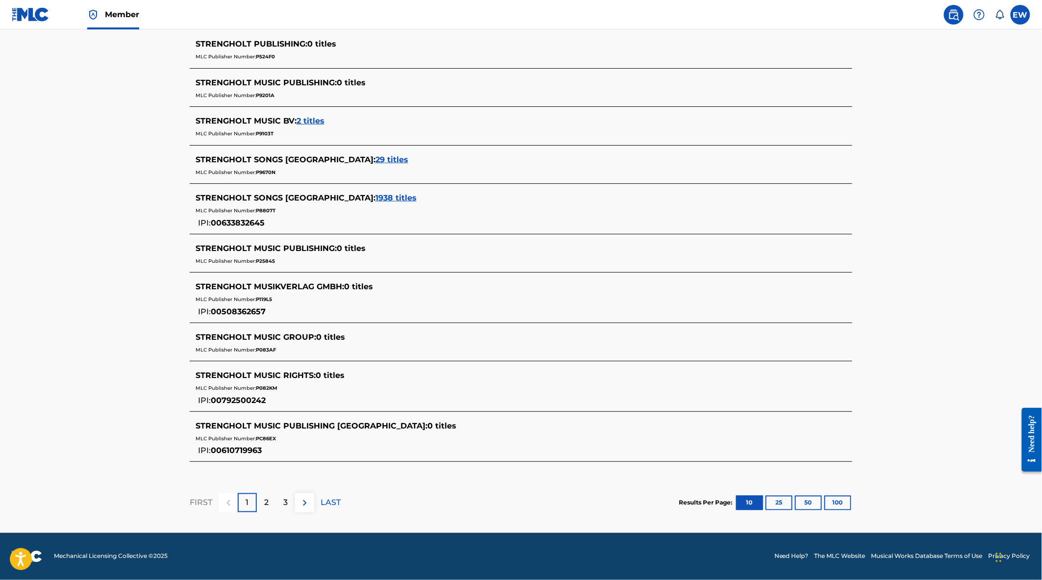
click at [272, 505] on div "2" at bounding box center [266, 502] width 19 height 19
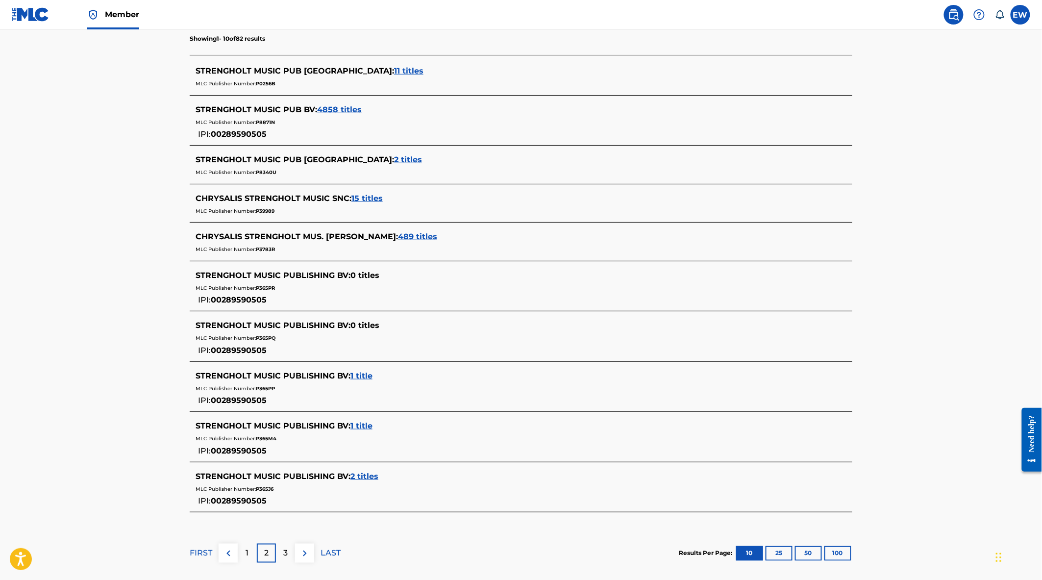
scroll to position [322, 0]
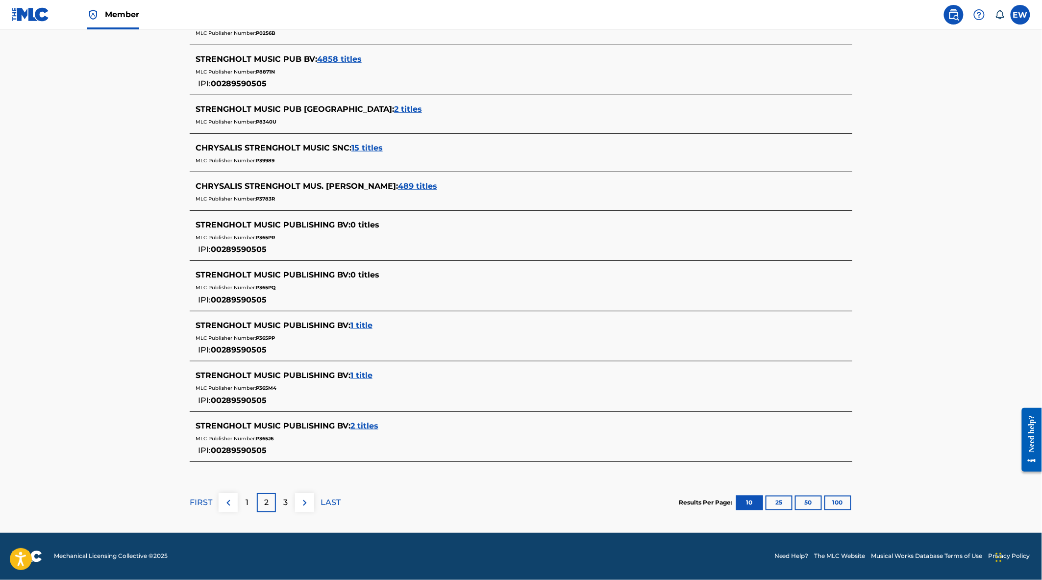
click at [251, 505] on div "1" at bounding box center [247, 502] width 19 height 19
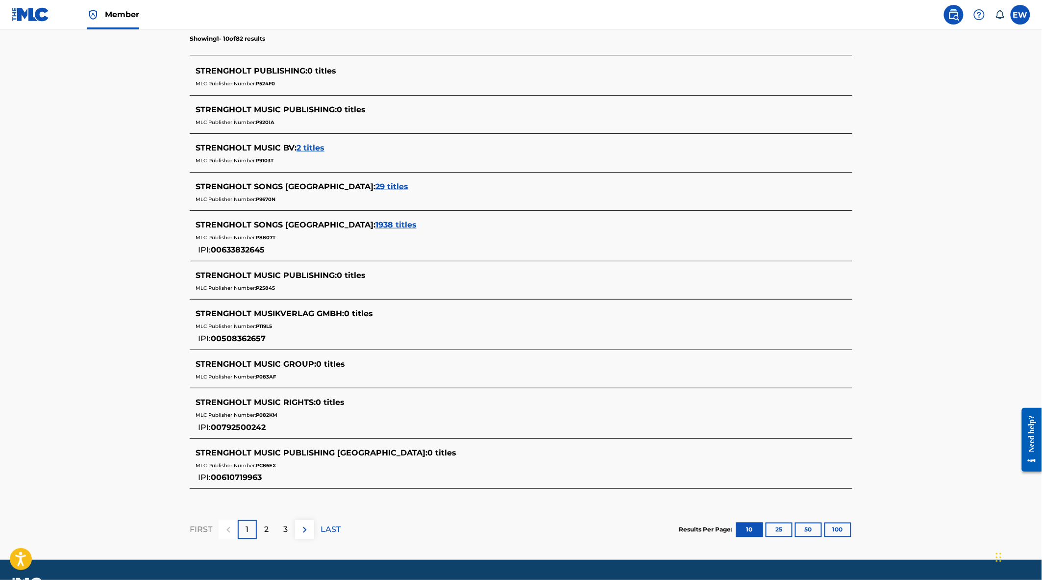
scroll to position [272, 0]
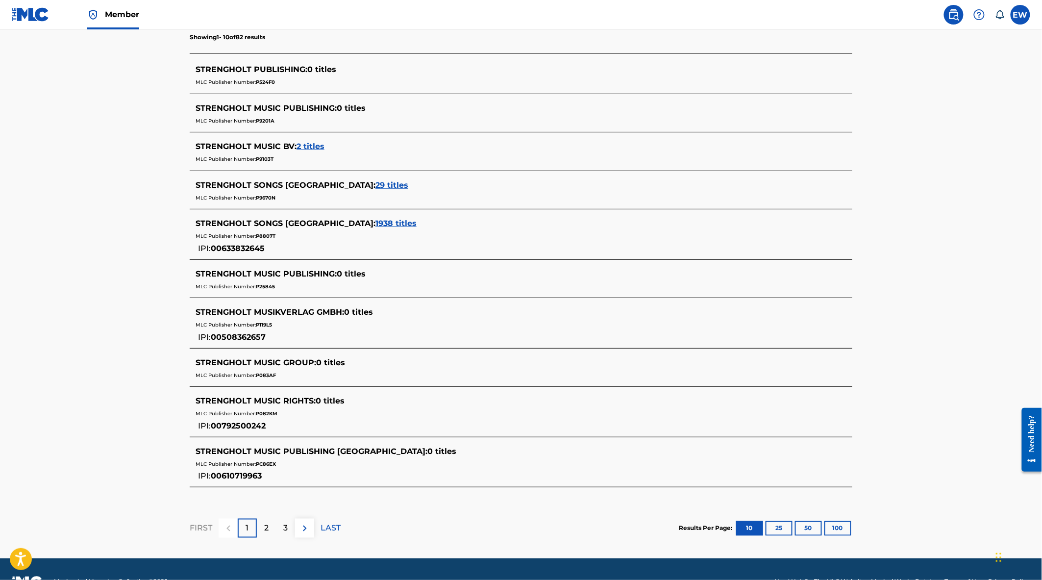
click at [272, 533] on div "2" at bounding box center [266, 528] width 19 height 19
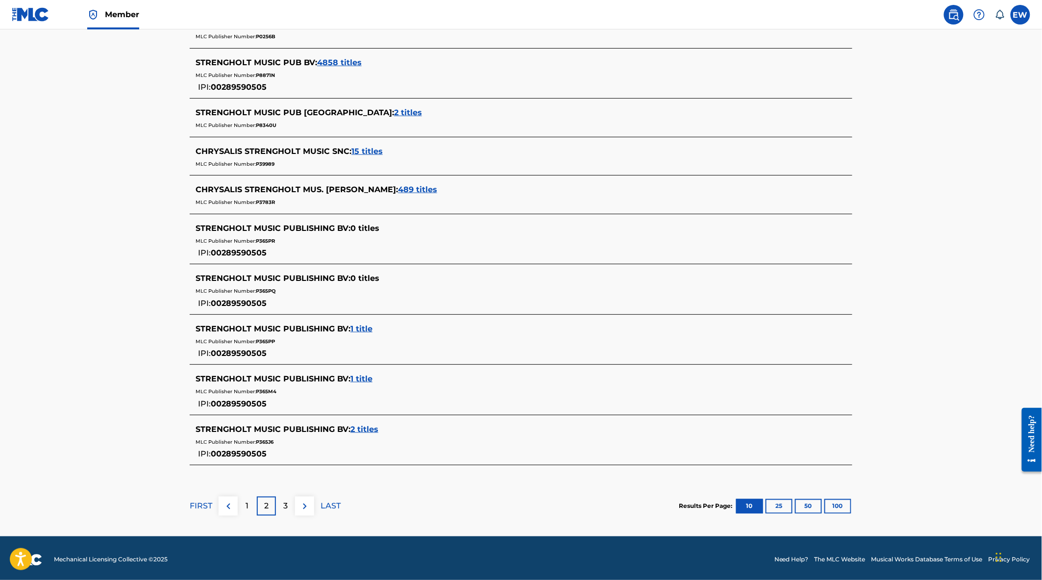
scroll to position [322, 0]
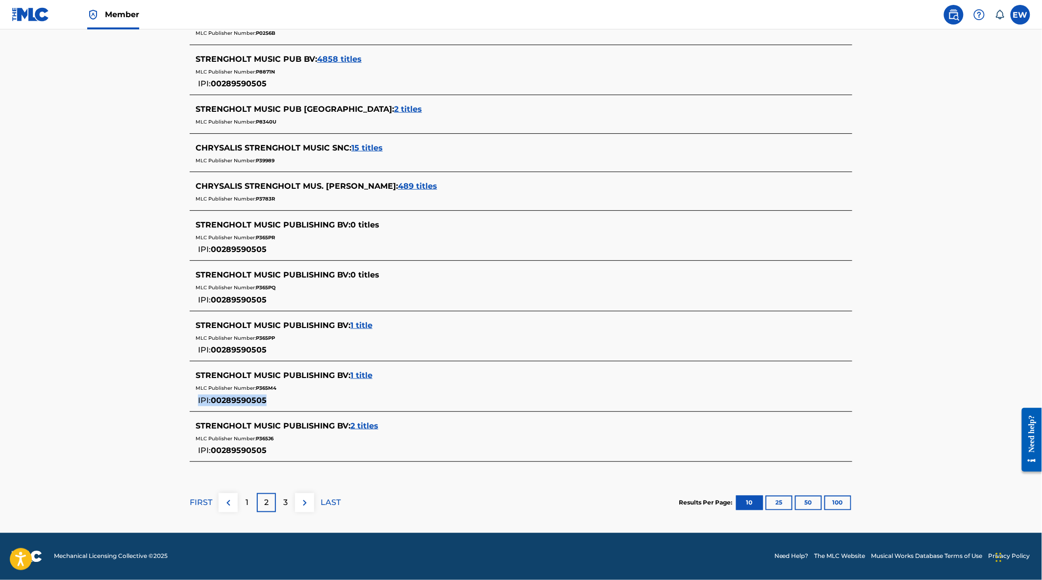
drag, startPoint x: 277, startPoint y: 400, endPoint x: 267, endPoint y: 404, distance: 11.0
click at [267, 404] on div "STRENGHOLT MUSIC PUBLISHING BV : 1 title MLC Publisher Number: P365M4 IPI: 0028…" at bounding box center [508, 388] width 625 height 37
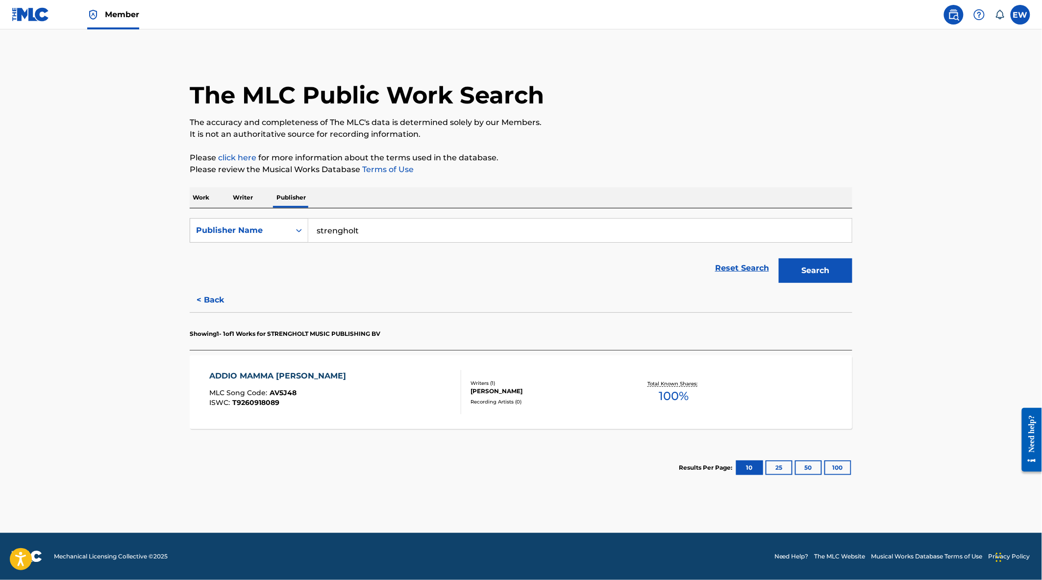
click at [208, 301] on button "< Back" at bounding box center [219, 300] width 59 height 25
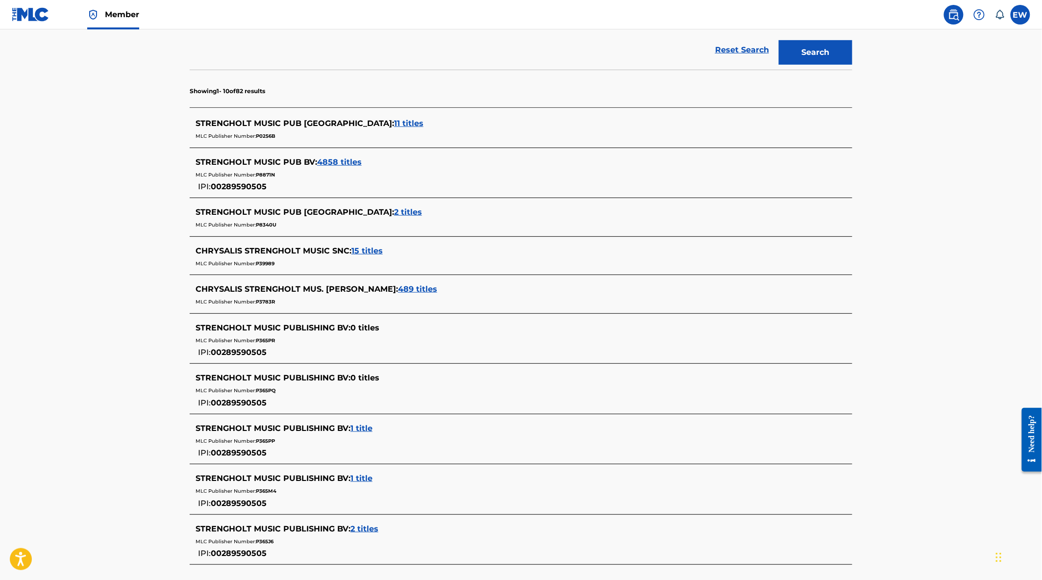
scroll to position [322, 0]
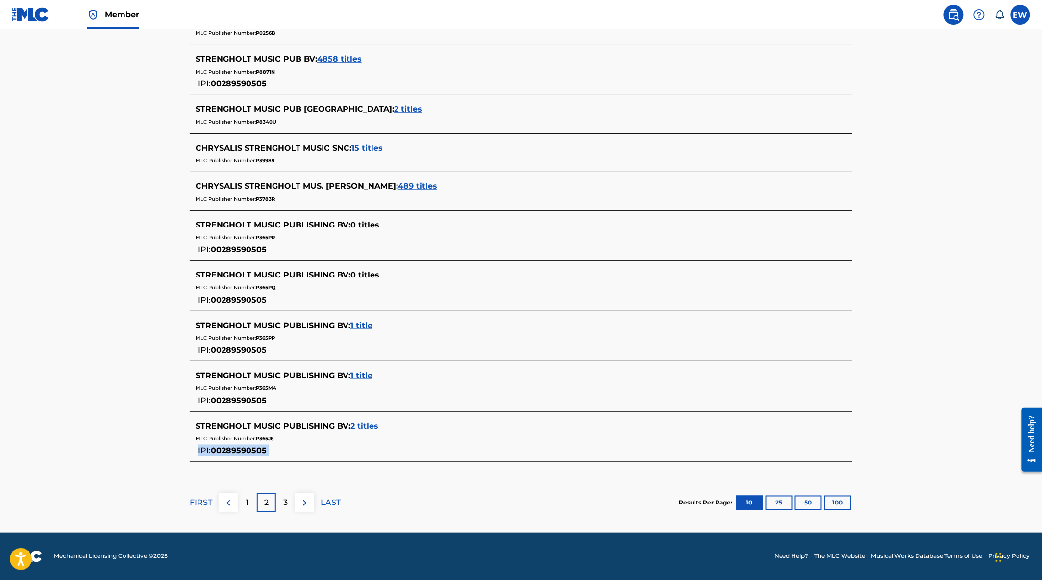
drag, startPoint x: 277, startPoint y: 449, endPoint x: 150, endPoint y: 473, distance: 129.1
click at [150, 473] on main "The MLC Public Work Search The accuracy and completeness of The MLC's data is d…" at bounding box center [521, 120] width 1042 height 824
click at [118, 485] on main "The MLC Public Work Search The accuracy and completeness of The MLC's data is d…" at bounding box center [521, 120] width 1042 height 824
drag, startPoint x: 212, startPoint y: 347, endPoint x: 277, endPoint y: 349, distance: 64.7
drag, startPoint x: 277, startPoint y: 349, endPoint x: 28, endPoint y: 376, distance: 250.5
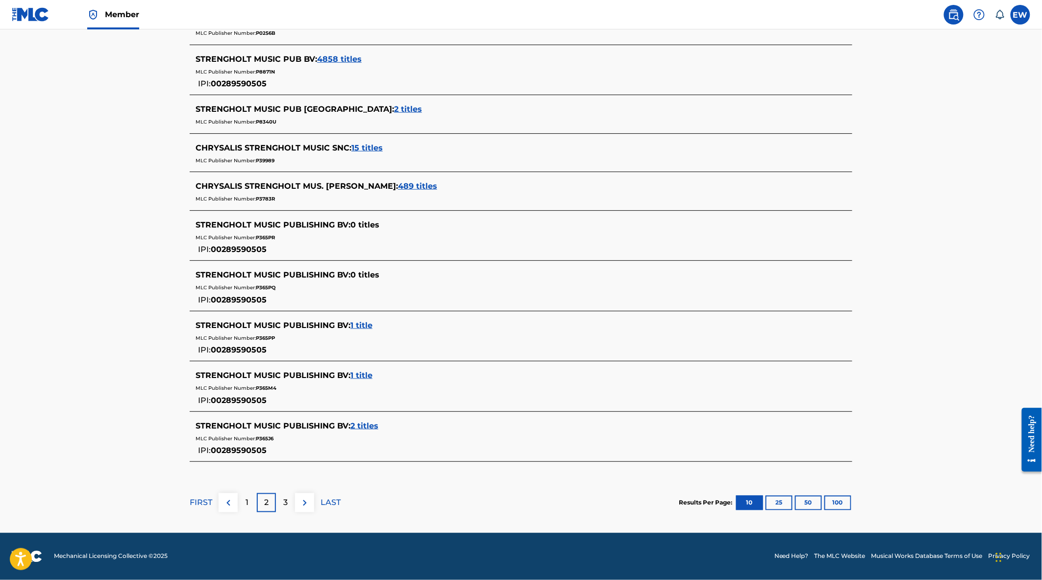
drag, startPoint x: 28, startPoint y: 376, endPoint x: 47, endPoint y: 430, distance: 56.7
click at [47, 430] on main "The MLC Public Work Search The accuracy and completeness of The MLC's data is d…" at bounding box center [521, 120] width 1042 height 824
drag, startPoint x: 304, startPoint y: 504, endPoint x: 304, endPoint y: 496, distance: 7.8
click at [304, 504] on img at bounding box center [305, 503] width 12 height 12
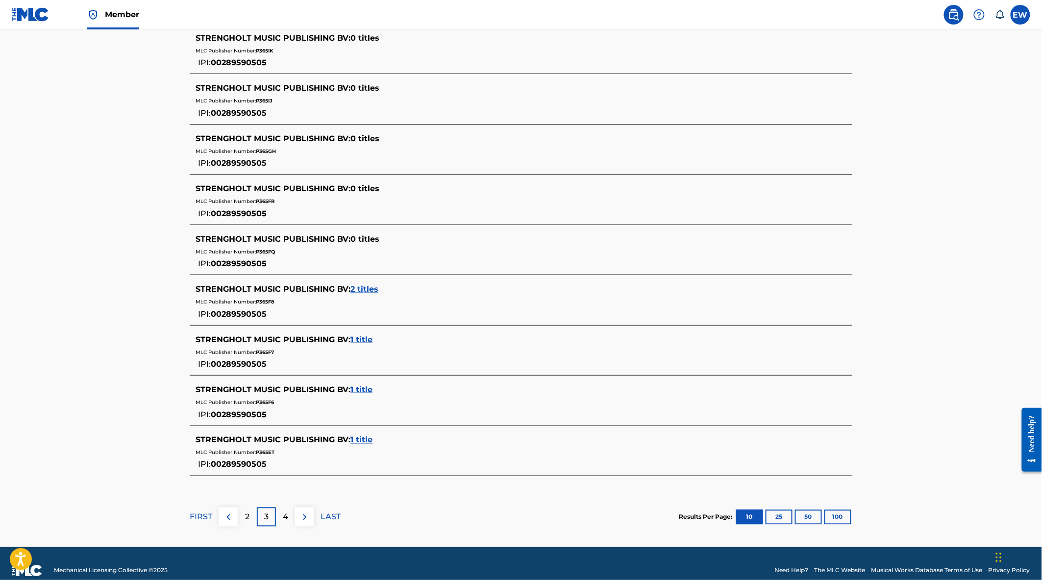
scroll to position [369, 0]
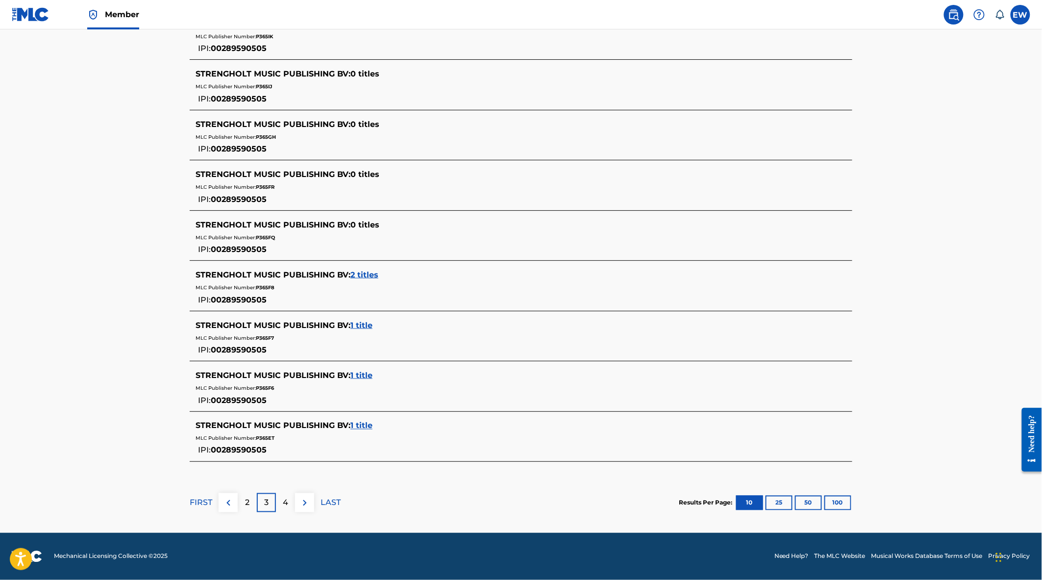
click at [309, 501] on img at bounding box center [305, 503] width 12 height 12
click at [360, 374] on span "6 titles" at bounding box center [364, 375] width 28 height 9
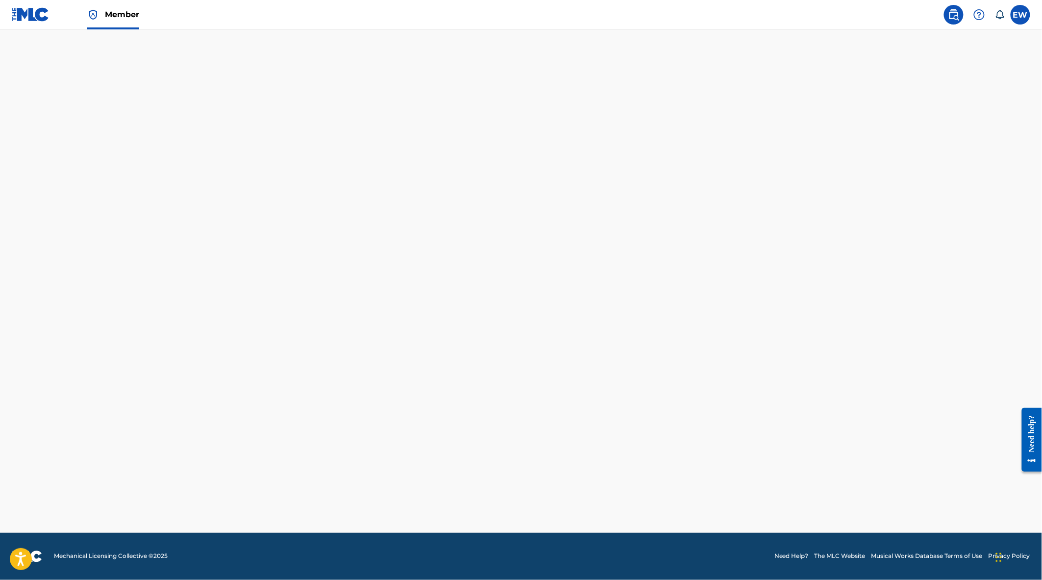
scroll to position [347, 0]
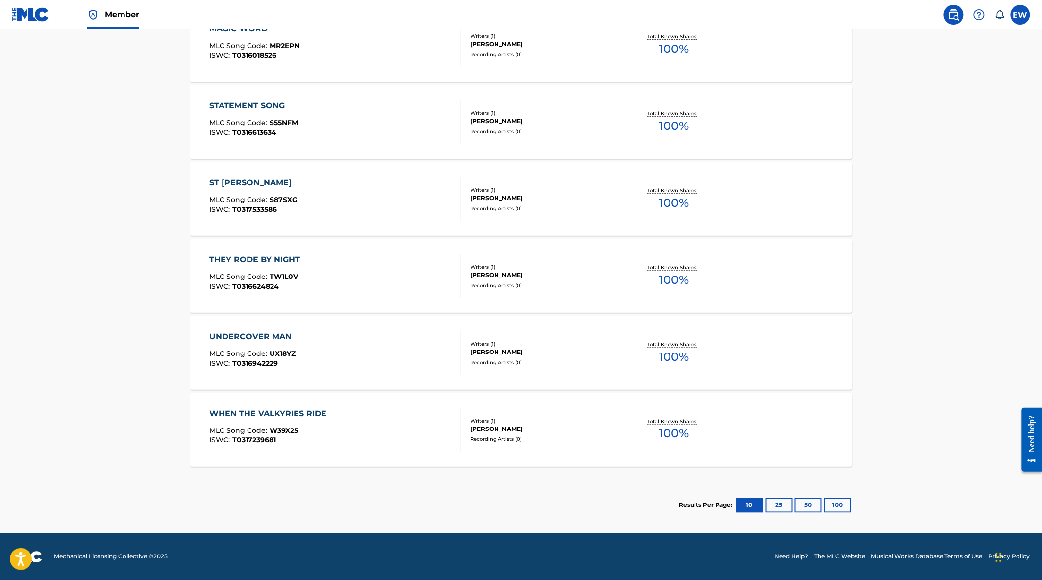
click at [364, 418] on div "WHEN THE VALKYRIES RIDE MLC Song Code : W39X25 ISWC : T0317239681" at bounding box center [336, 430] width 252 height 44
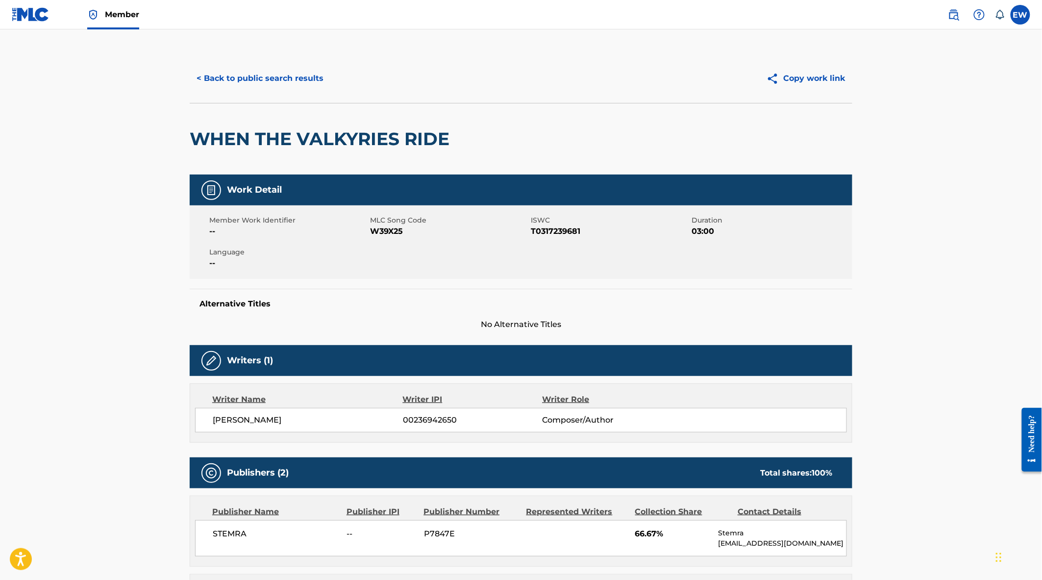
click at [278, 62] on div "< Back to public search results Copy work link" at bounding box center [521, 78] width 663 height 49
click at [278, 74] on button "< Back to public search results" at bounding box center [260, 78] width 141 height 25
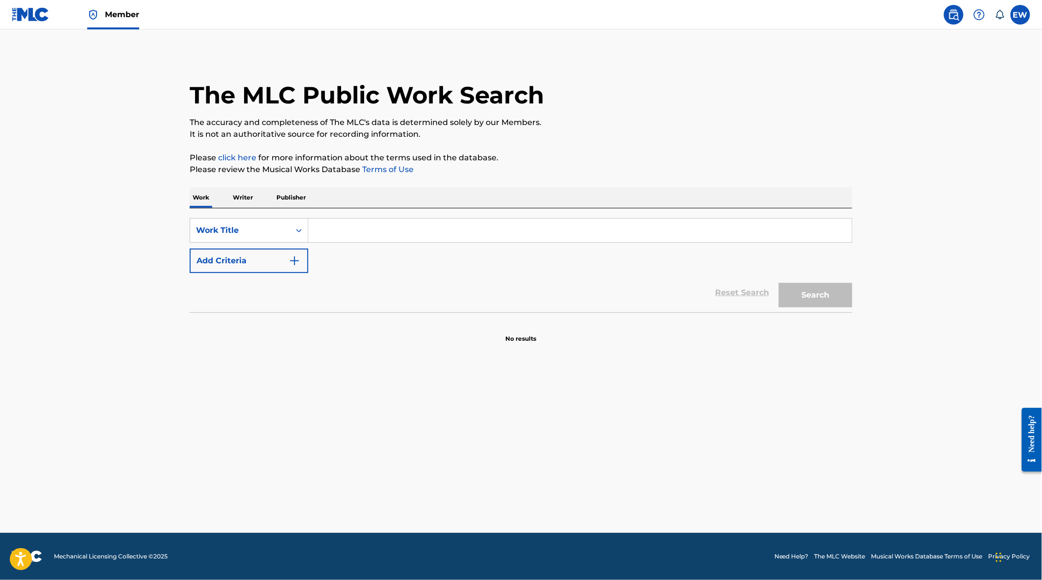
click at [296, 198] on p "Publisher" at bounding box center [291, 197] width 35 height 21
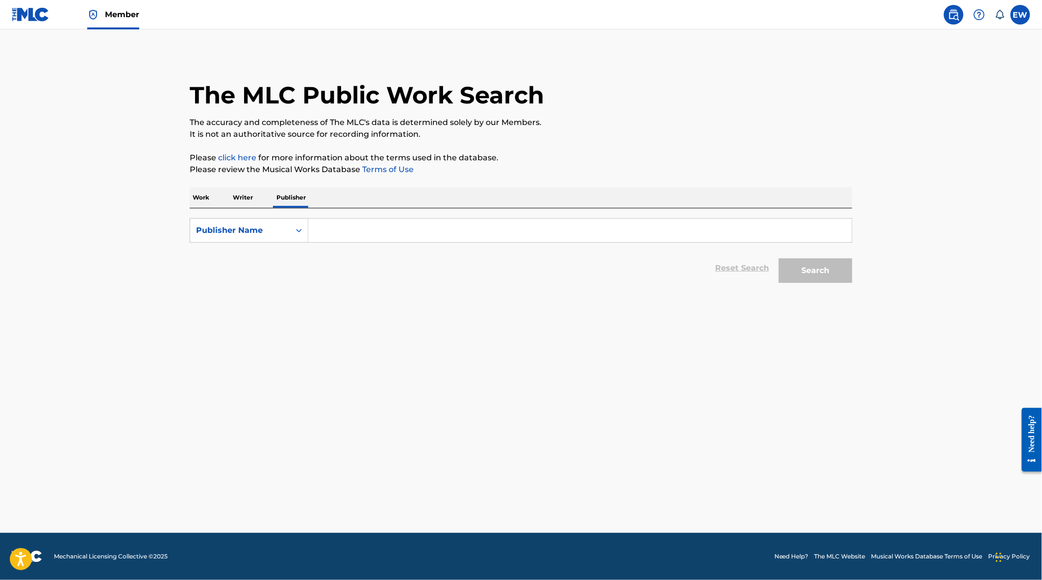
click at [314, 228] on input "Search Form" at bounding box center [580, 231] width 544 height 24
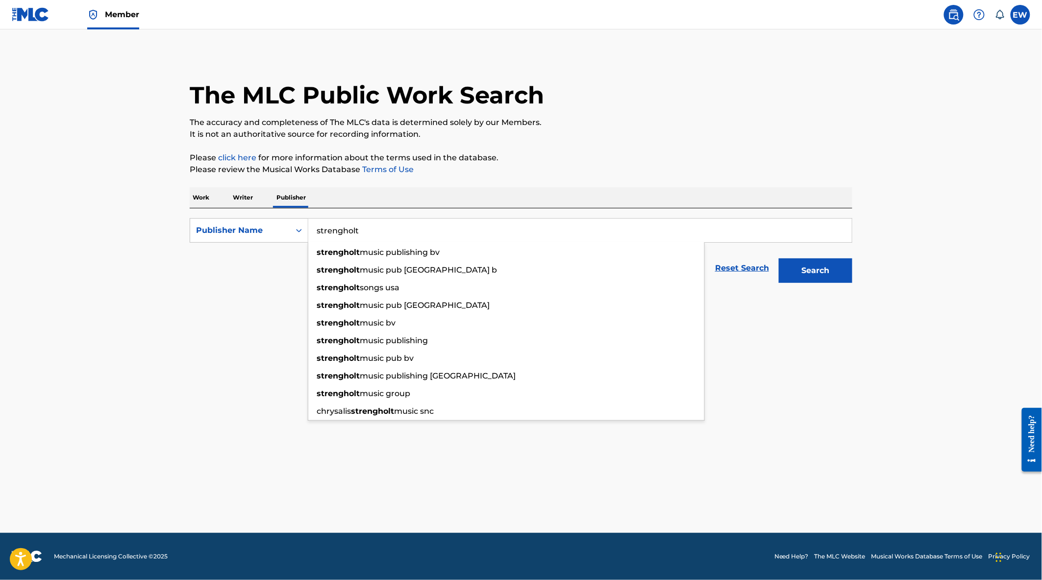
type input "strengholt"
click at [273, 297] on main "The MLC Public Work Search The accuracy and completeness of The MLC's data is d…" at bounding box center [521, 280] width 1042 height 503
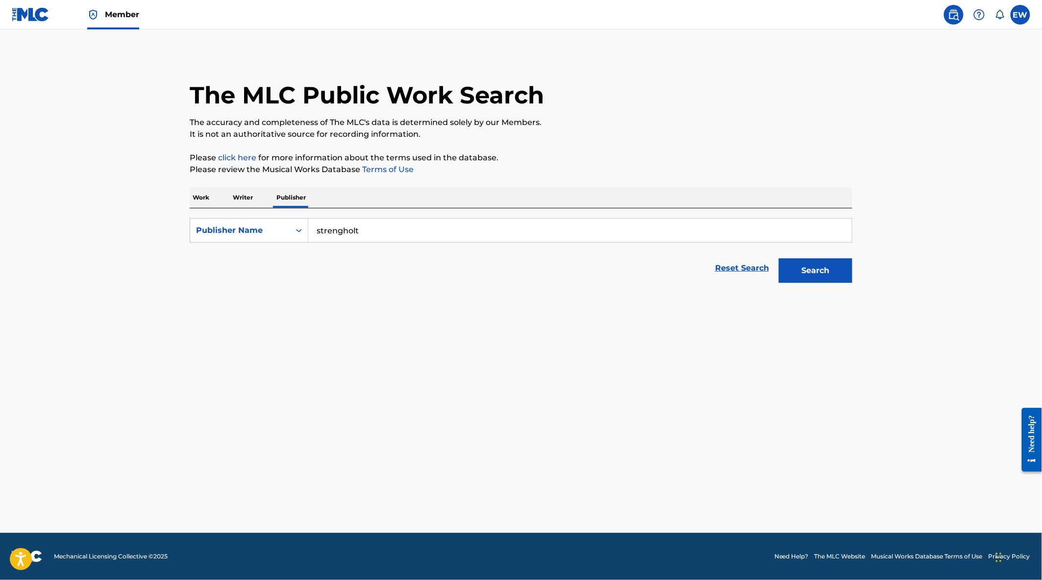
click at [824, 267] on button "Search" at bounding box center [816, 270] width 74 height 25
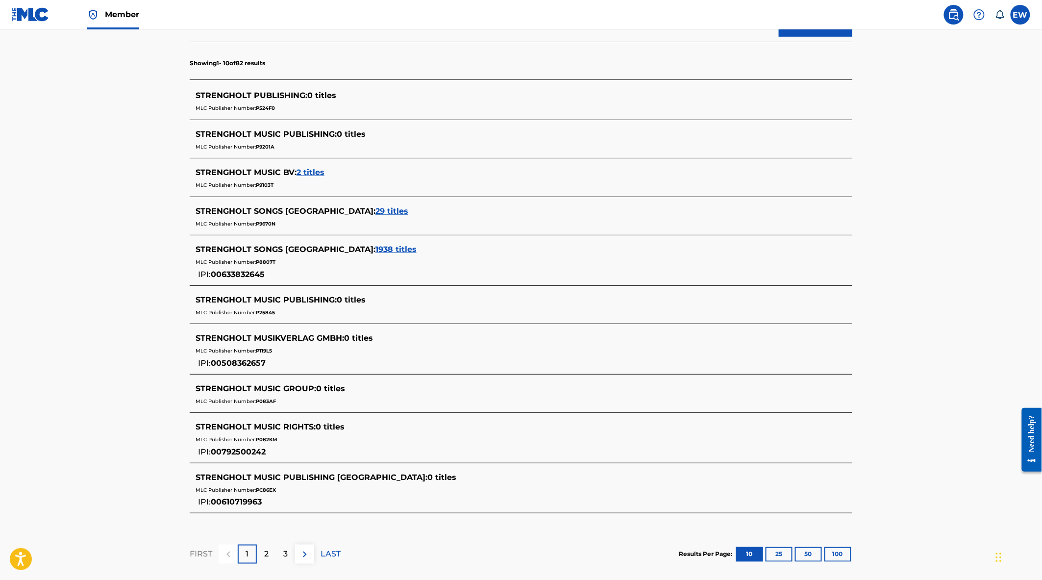
scroll to position [189, 0]
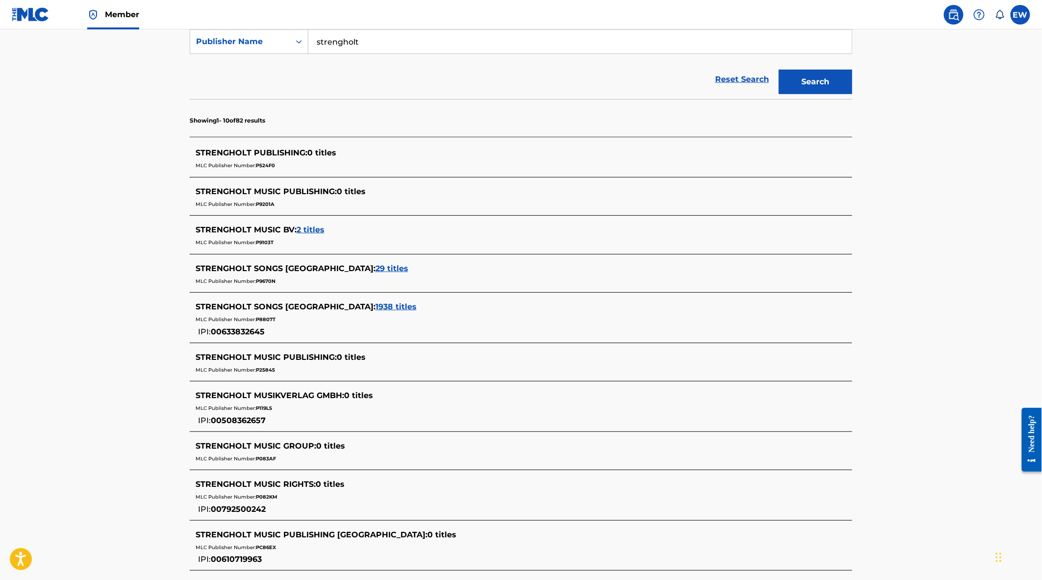
click at [315, 229] on span "2 titles" at bounding box center [311, 229] width 28 height 9
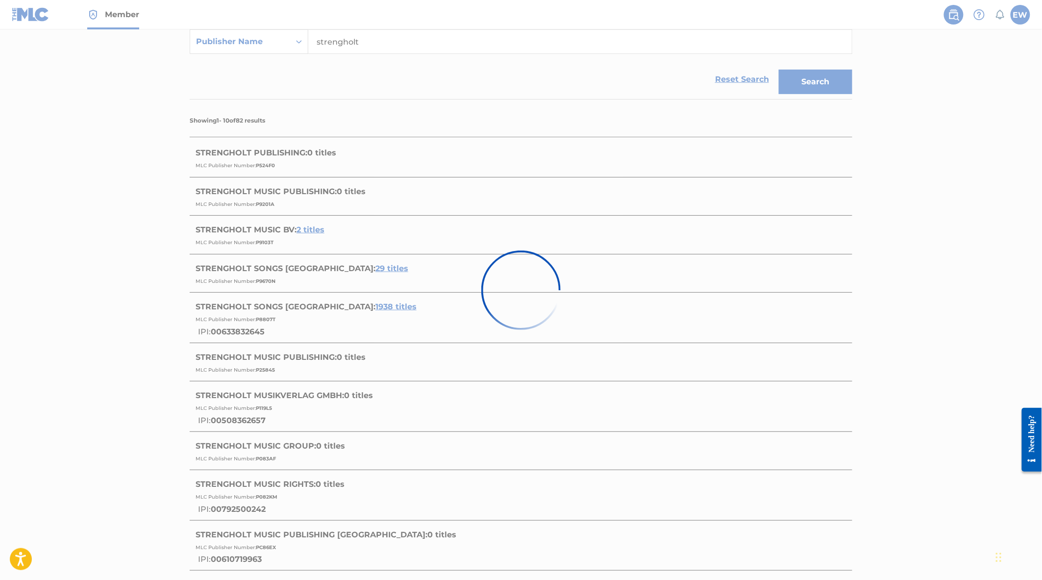
scroll to position [40, 0]
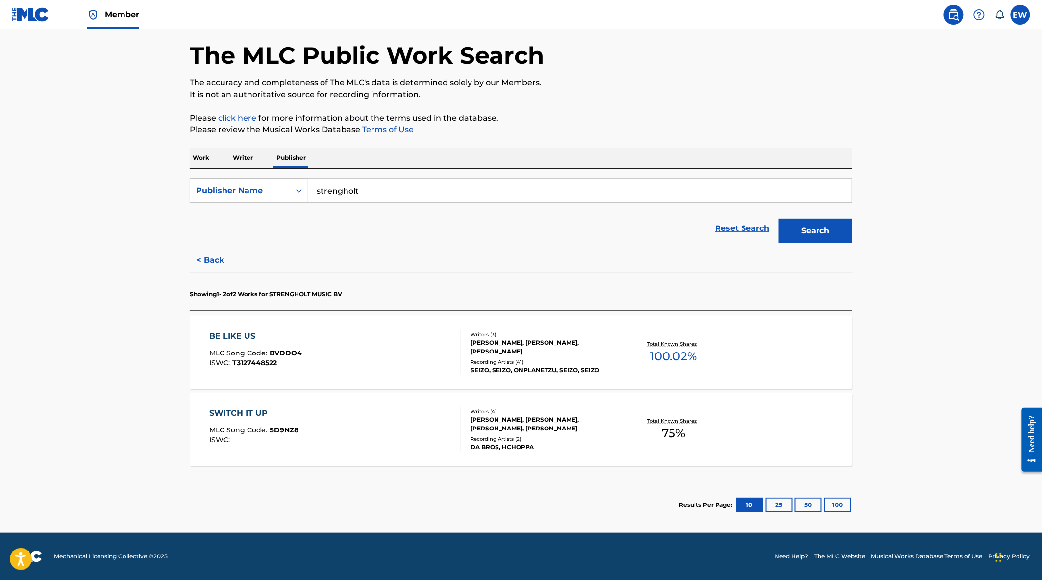
click at [341, 360] on div "BE LIKE US MLC Song Code : BVDDO4 ISWC : T3127448522" at bounding box center [336, 352] width 252 height 44
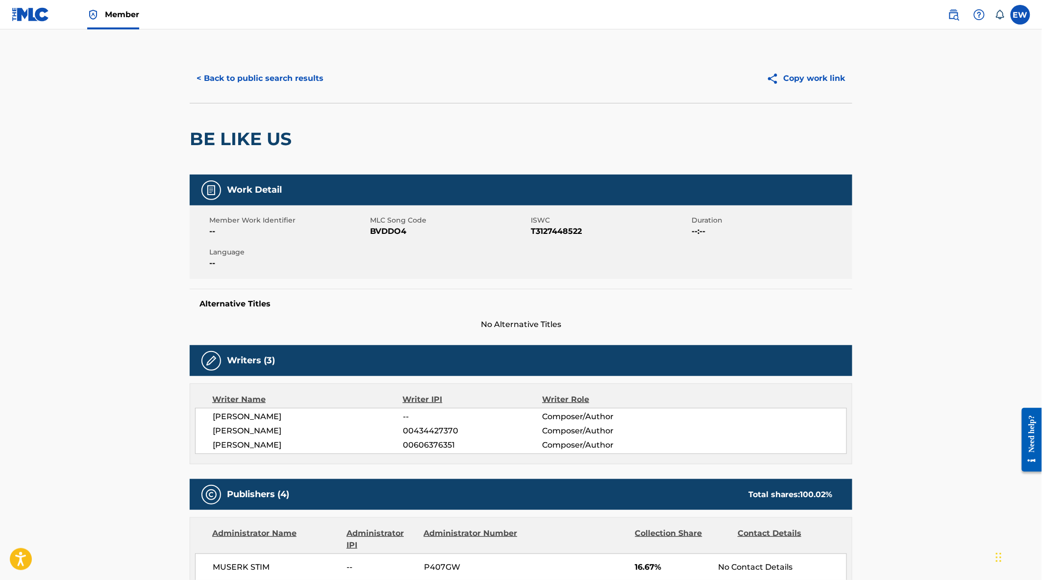
click at [248, 74] on button "< Back to public search results" at bounding box center [260, 78] width 141 height 25
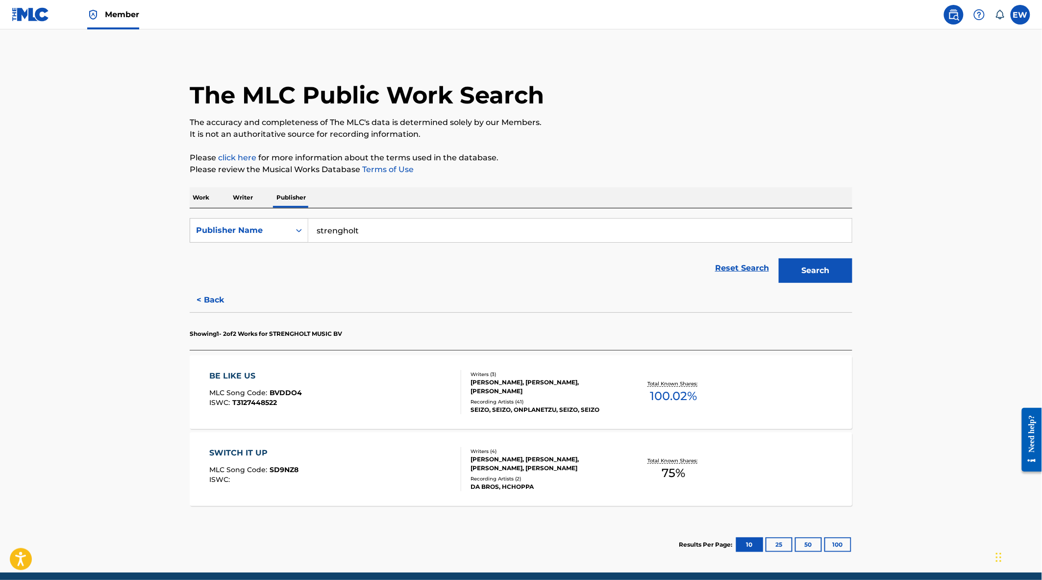
click at [212, 302] on button "< Back" at bounding box center [219, 300] width 59 height 25
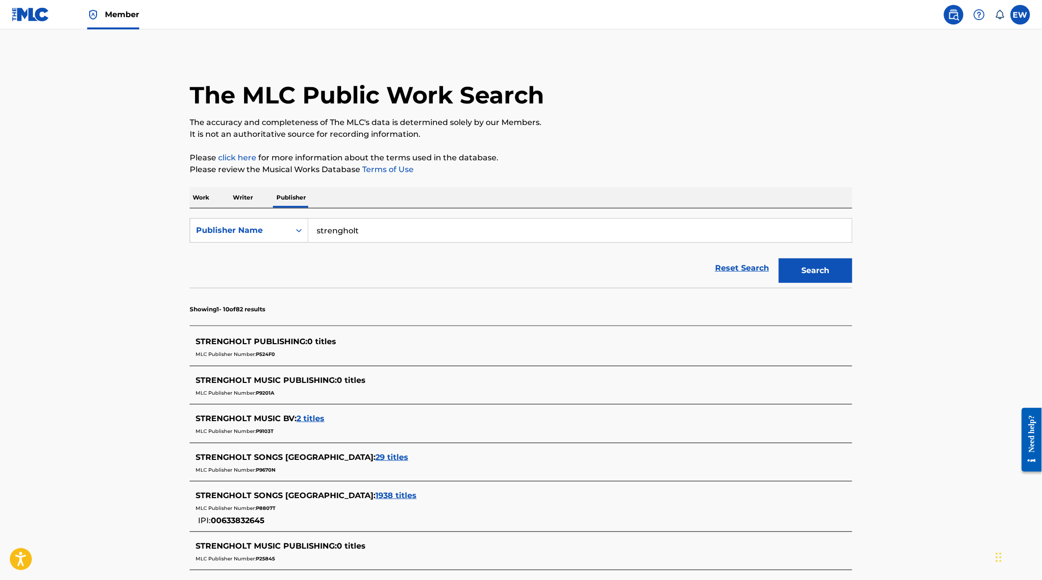
click at [375, 456] on span "29 titles" at bounding box center [391, 456] width 33 height 9
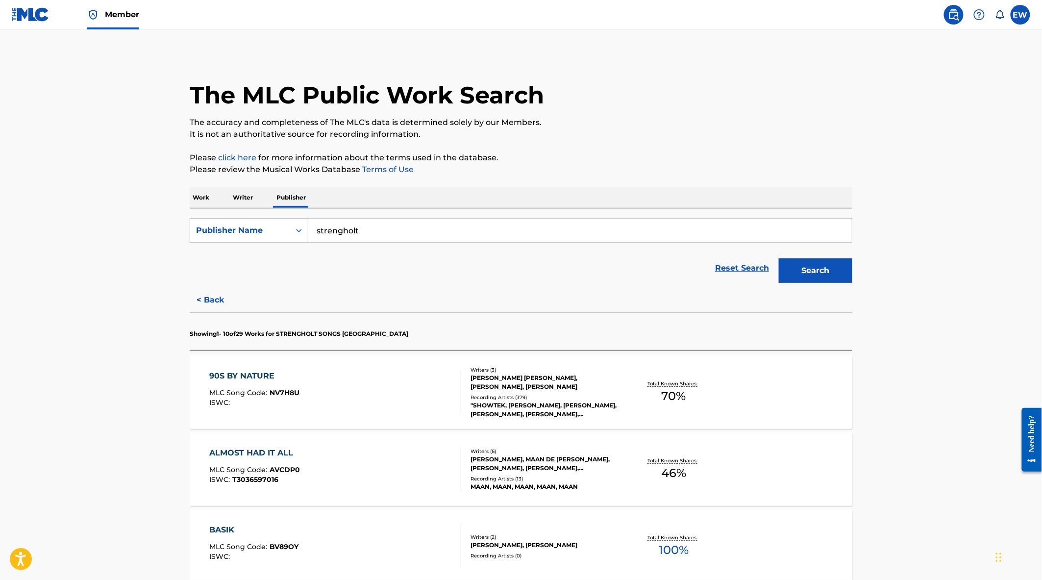
click at [363, 390] on div "90S BY NATURE MLC Song Code : NV7H8U ISWC :" at bounding box center [336, 392] width 252 height 44
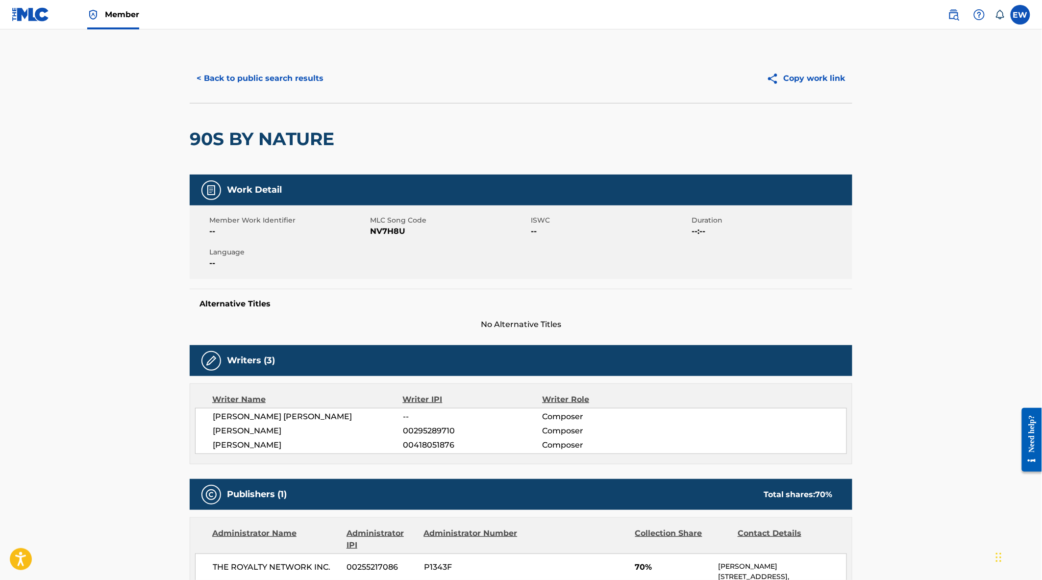
click at [244, 84] on button "< Back to public search results" at bounding box center [260, 78] width 141 height 25
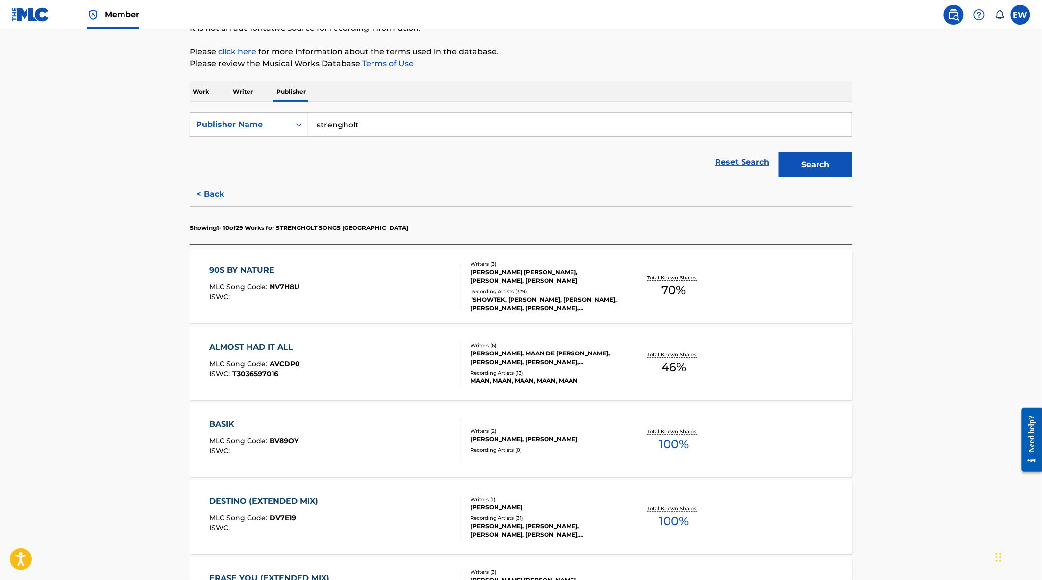
scroll to position [109, 0]
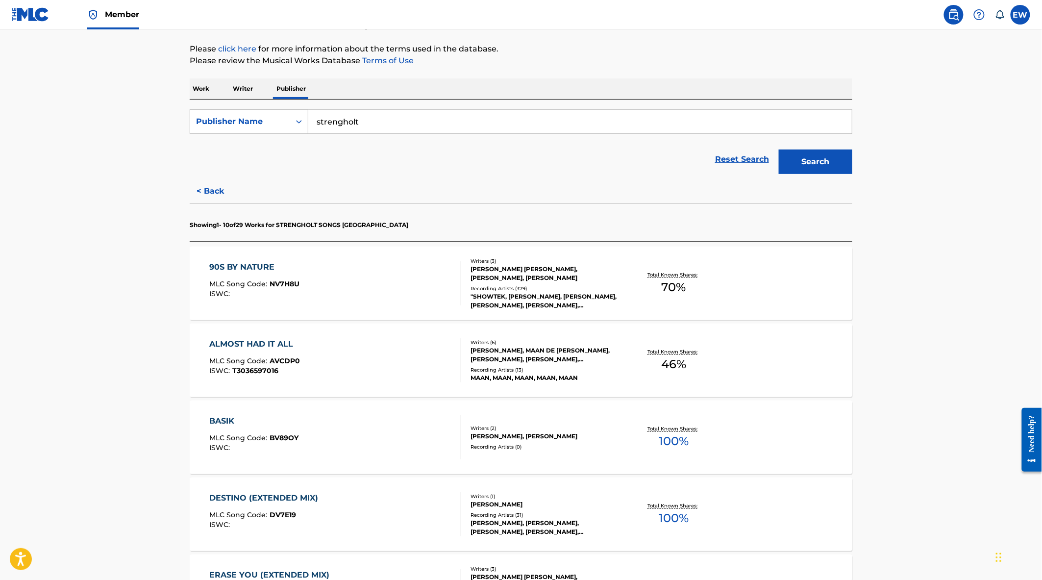
click at [198, 184] on button "< Back" at bounding box center [219, 191] width 59 height 25
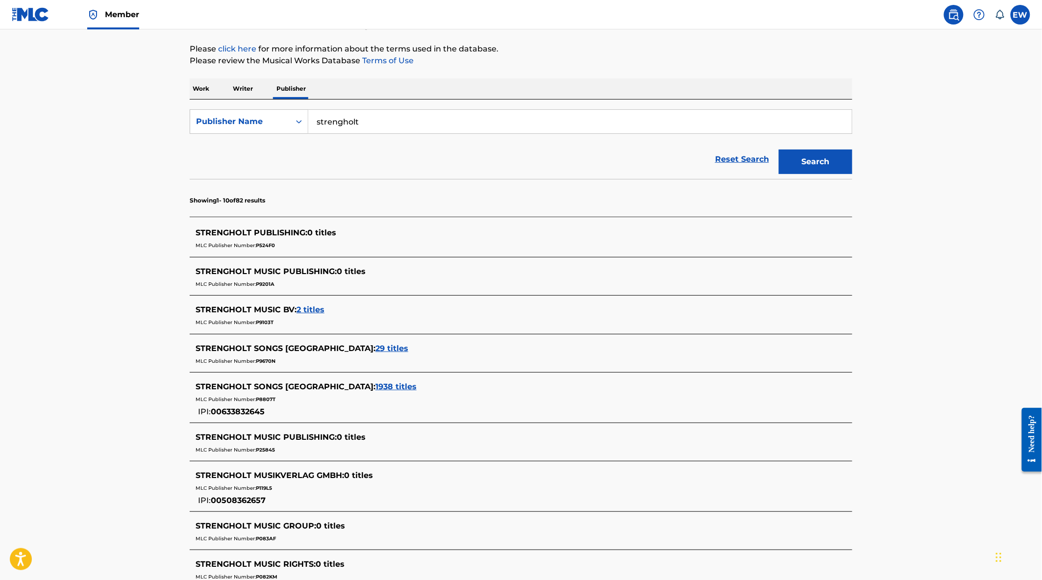
click at [375, 385] on span "1938 titles" at bounding box center [395, 386] width 41 height 9
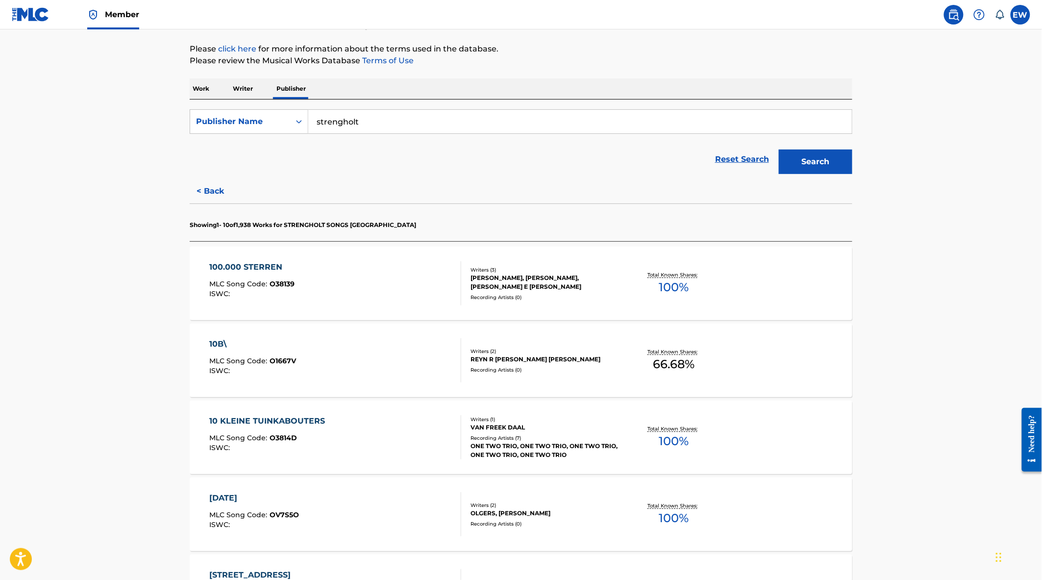
click at [325, 283] on div "100.000 STERREN MLC Song Code : O38139 ISWC :" at bounding box center [336, 283] width 252 height 44
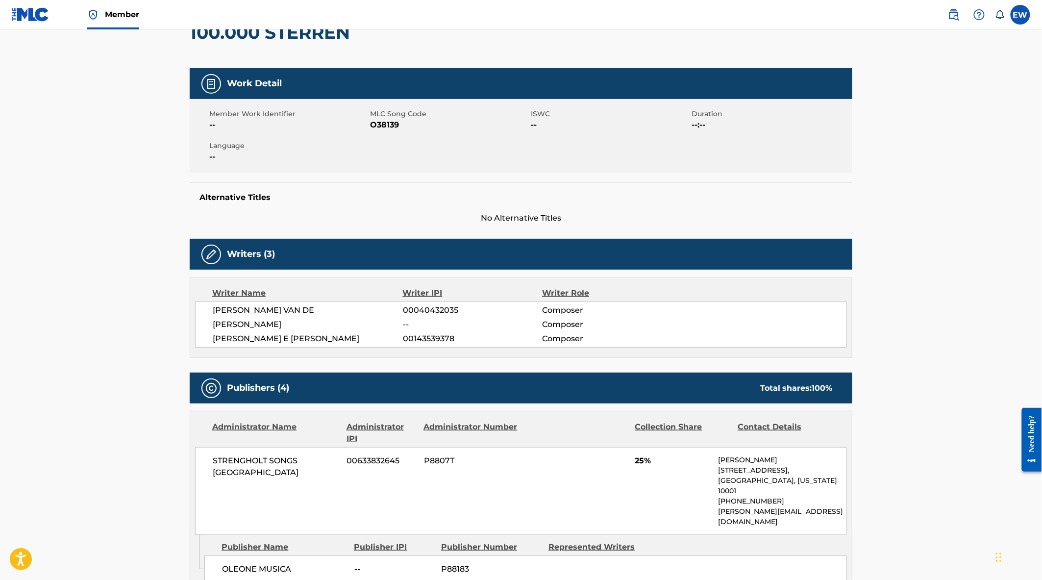
scroll to position [22, 0]
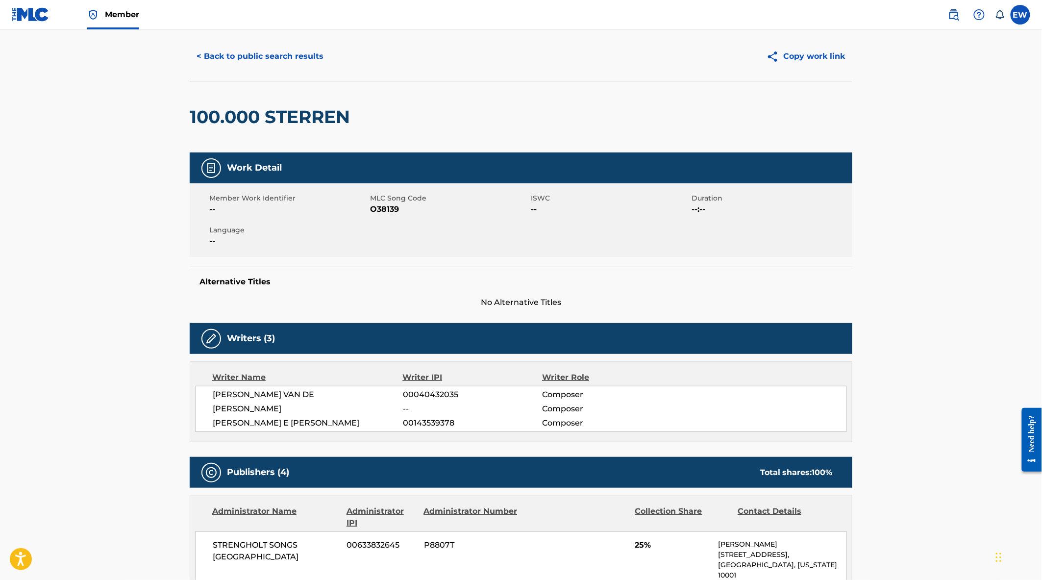
click at [270, 50] on button "< Back to public search results" at bounding box center [260, 56] width 141 height 25
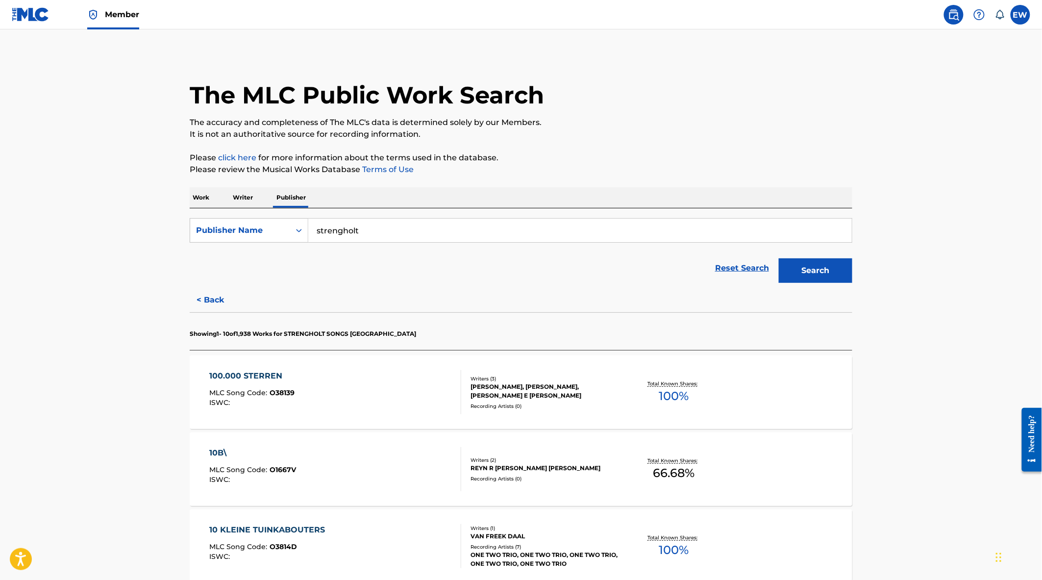
click at [211, 299] on button "< Back" at bounding box center [219, 300] width 59 height 25
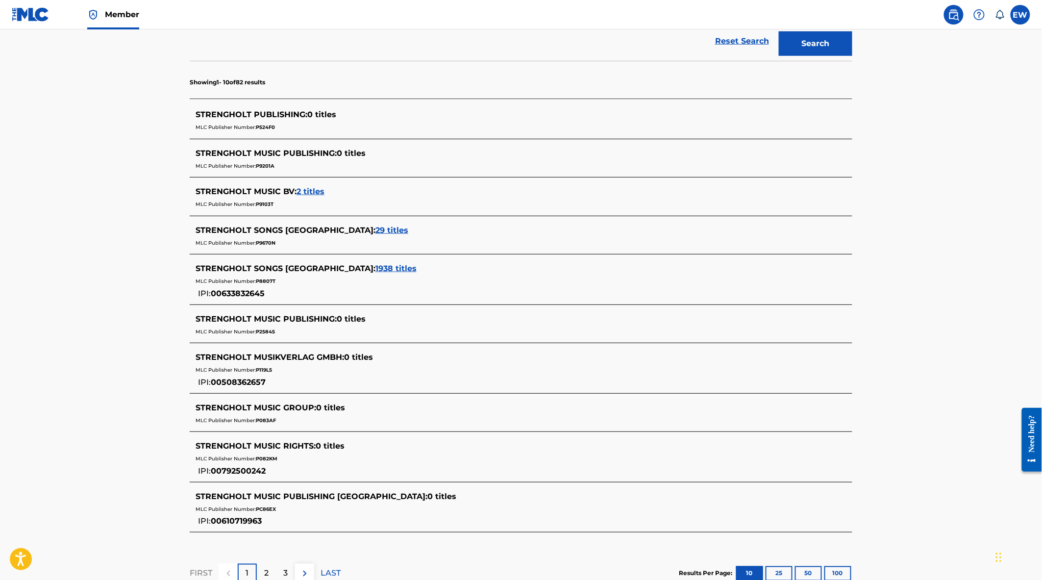
scroll to position [272, 0]
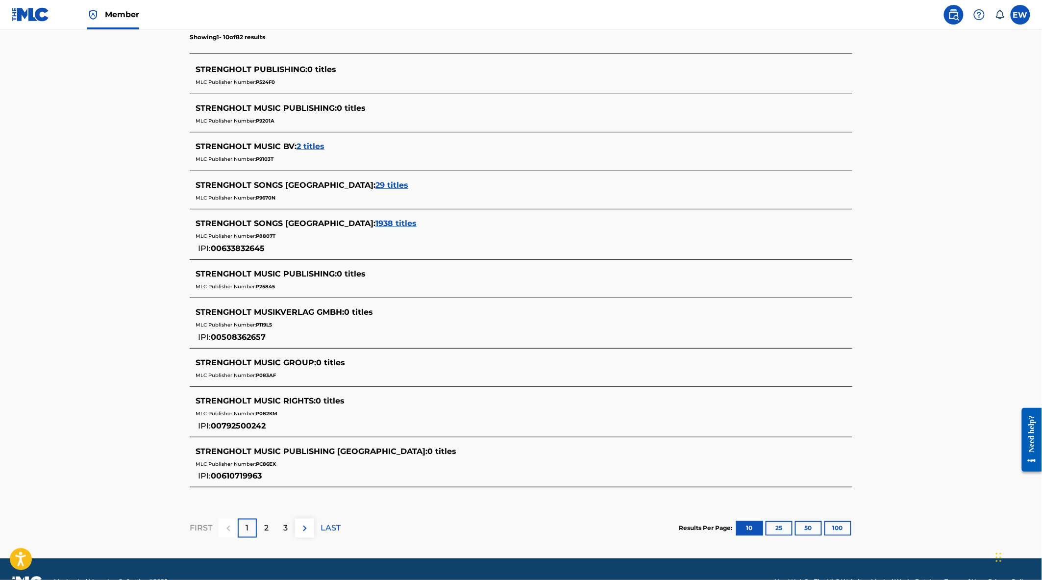
click at [375, 185] on span "29 titles" at bounding box center [391, 184] width 33 height 9
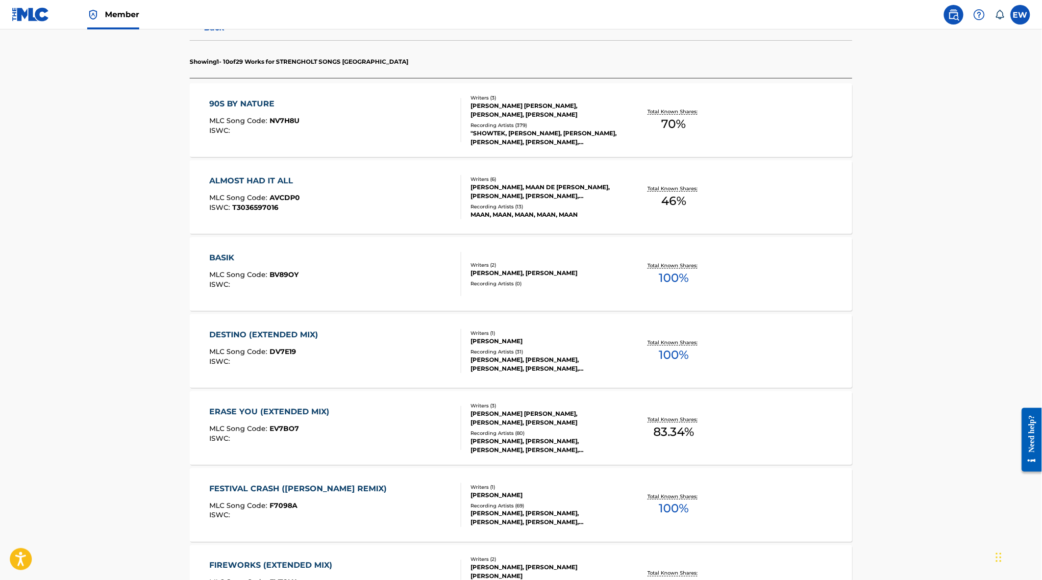
click at [333, 307] on div "BASIK MLC Song Code : BV89OY ISWC : Writers ( 2 ) [PERSON_NAME], [PERSON_NAME] …" at bounding box center [521, 274] width 663 height 74
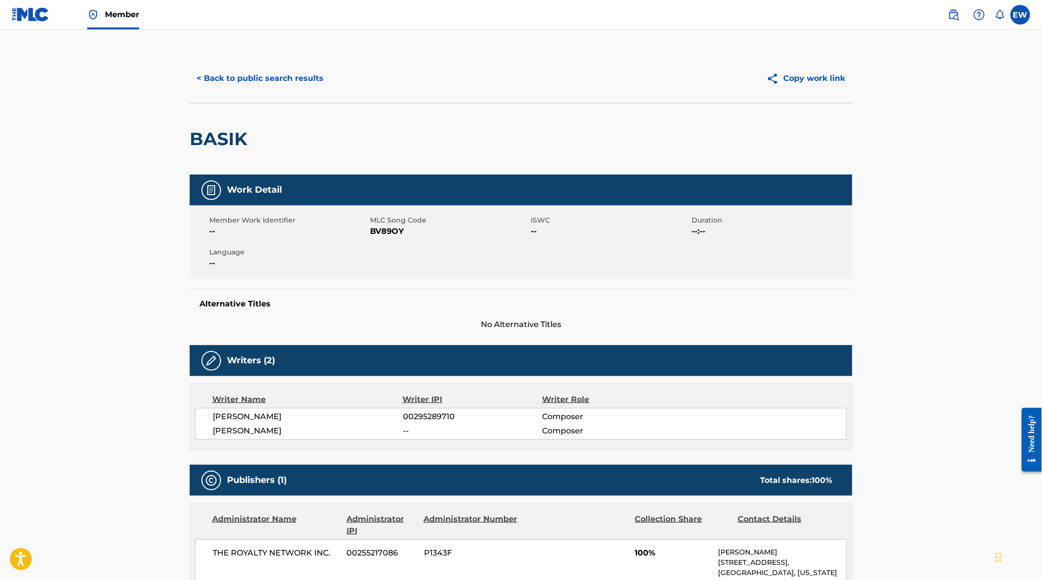
drag, startPoint x: 268, startPoint y: 103, endPoint x: 269, endPoint y: 96, distance: 7.9
click at [268, 103] on div "BASIK" at bounding box center [521, 139] width 663 height 72
click at [272, 89] on button "< Back to public search results" at bounding box center [260, 78] width 141 height 25
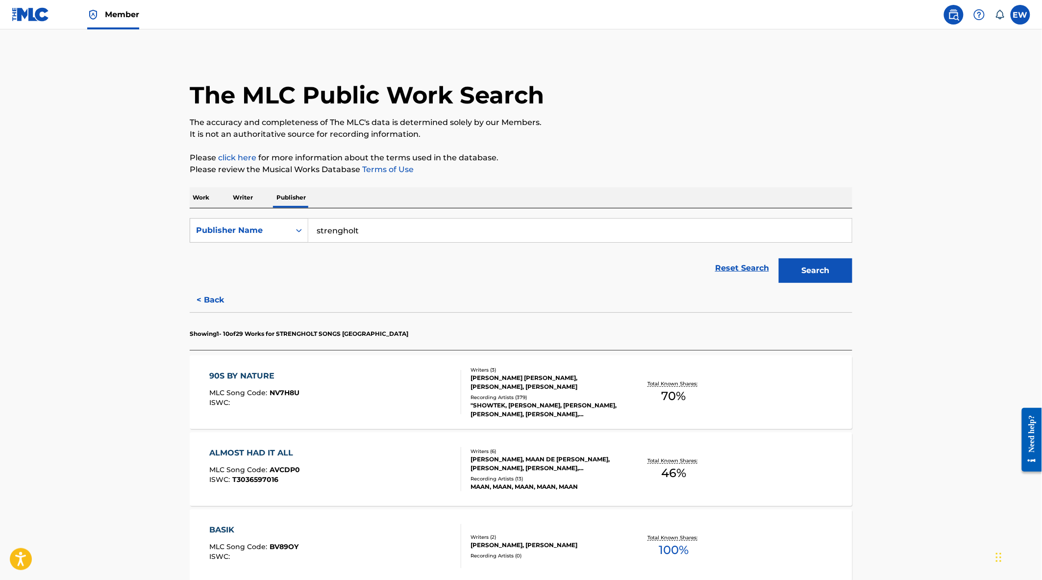
click at [211, 302] on button "< Back" at bounding box center [219, 300] width 59 height 25
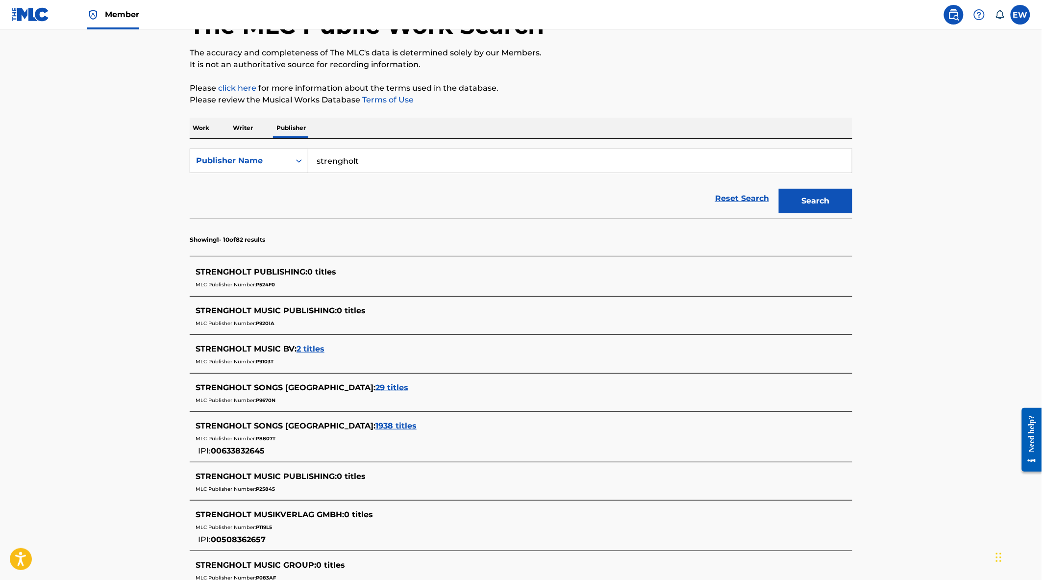
scroll to position [218, 0]
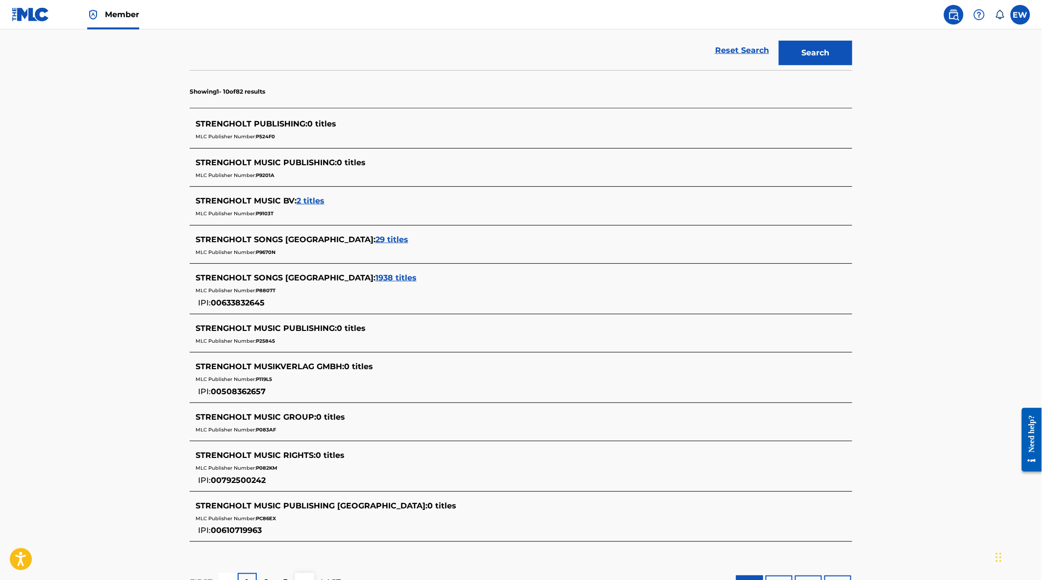
click at [375, 276] on span "1938 titles" at bounding box center [395, 277] width 41 height 9
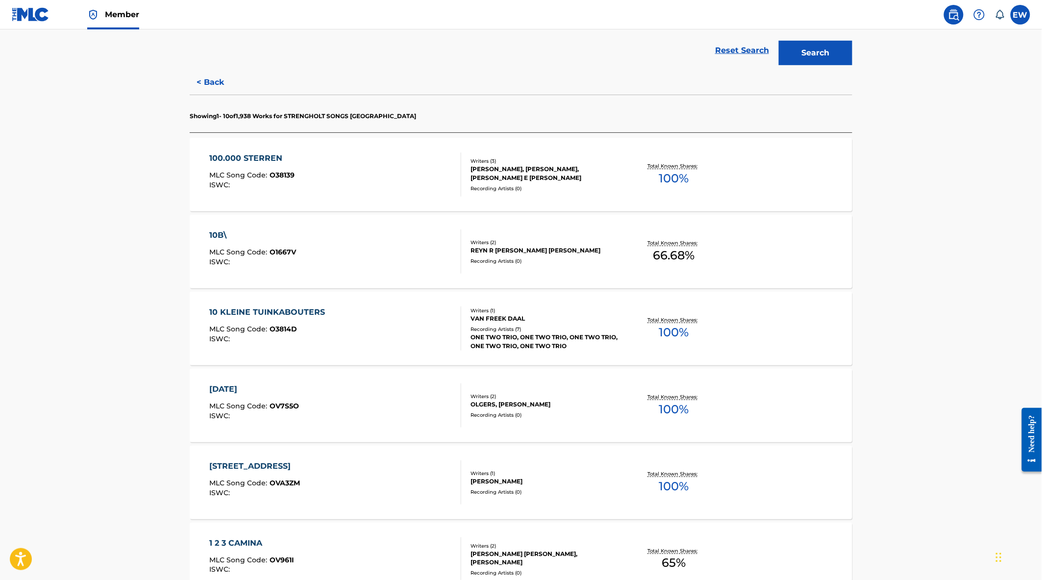
click at [332, 346] on div "10 KLEINE TUINKABOUTERS MLC Song Code : O3814D ISWC :" at bounding box center [336, 328] width 252 height 44
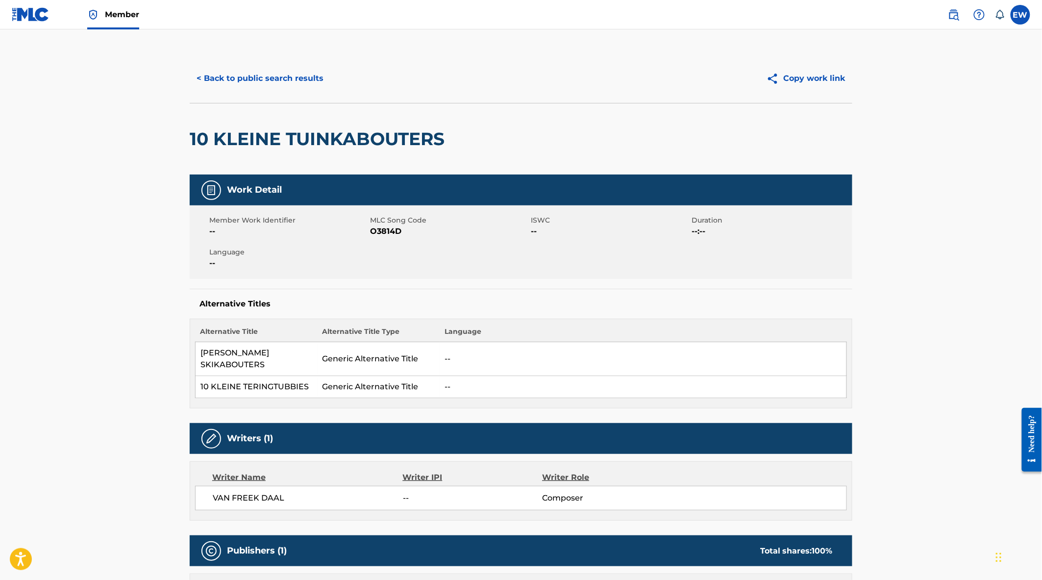
click at [234, 80] on button "< Back to public search results" at bounding box center [260, 78] width 141 height 25
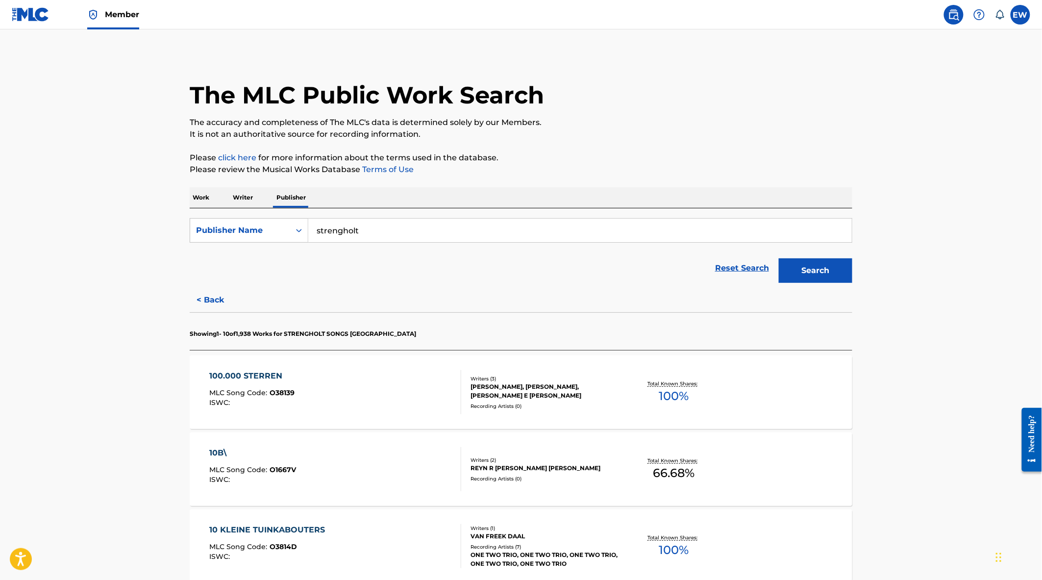
click at [201, 299] on button "< Back" at bounding box center [219, 300] width 59 height 25
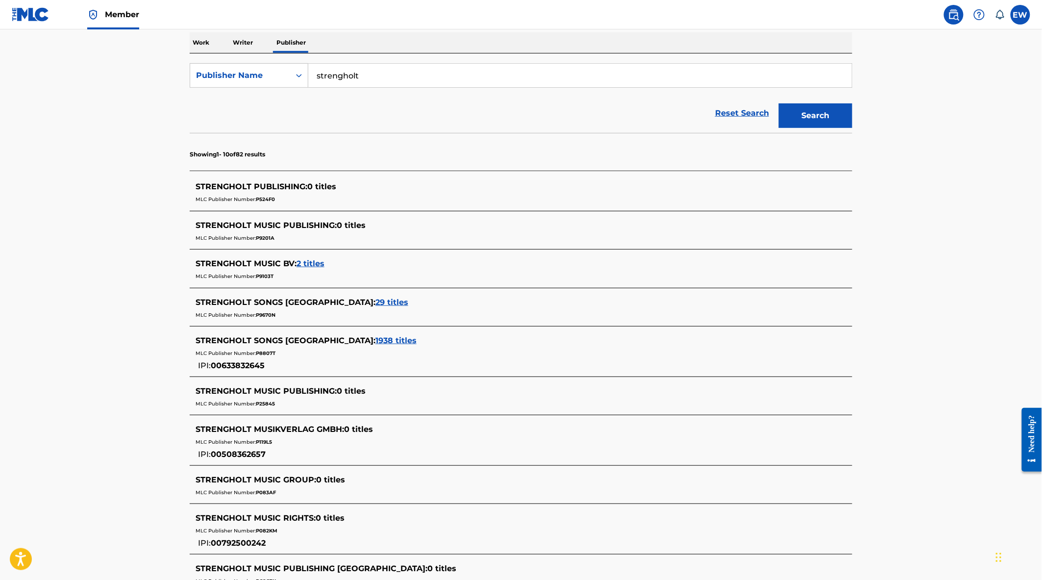
scroll to position [272, 0]
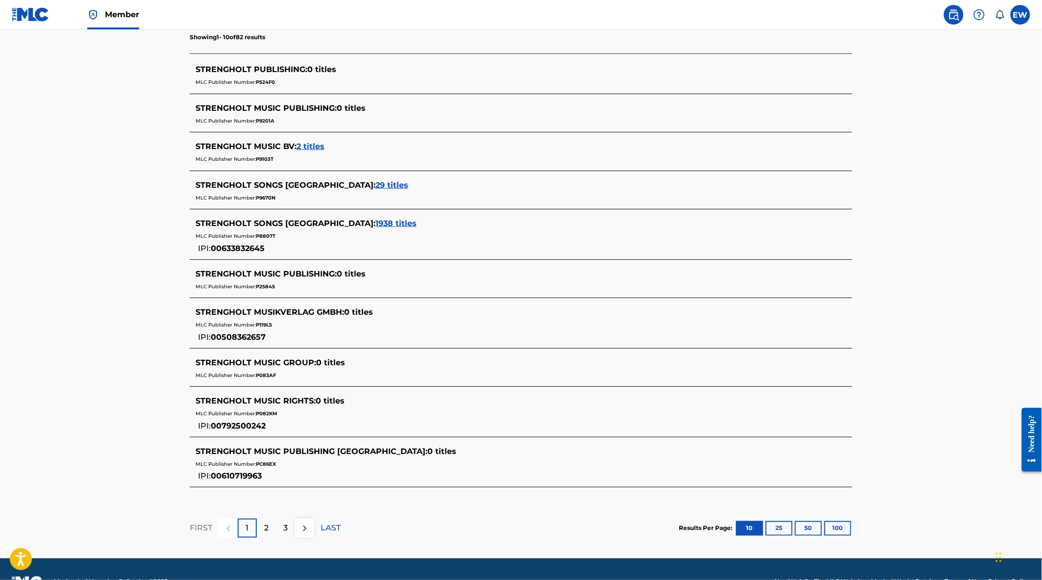
click at [306, 528] on img at bounding box center [305, 529] width 12 height 12
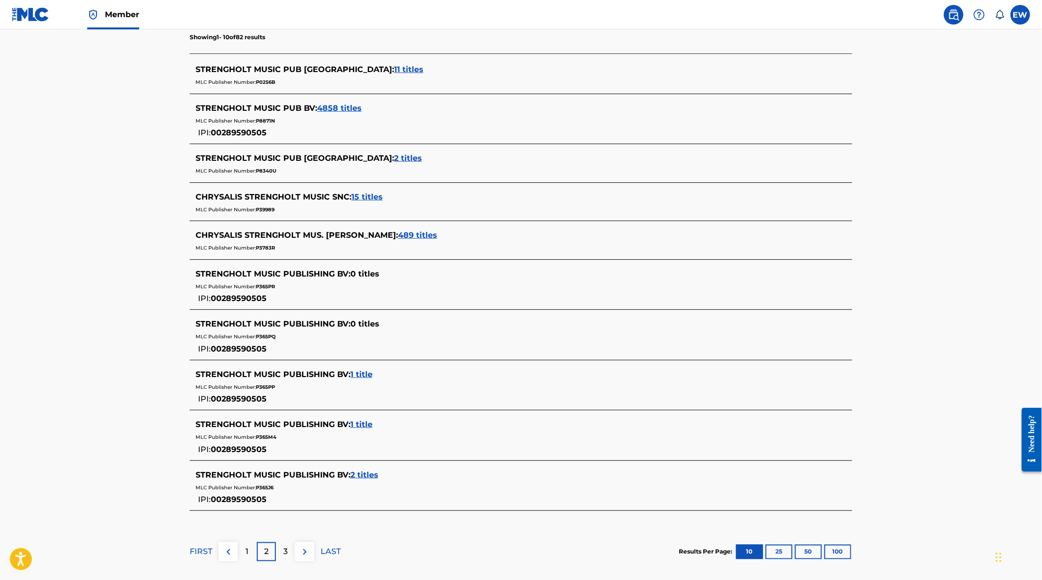
scroll to position [0, 0]
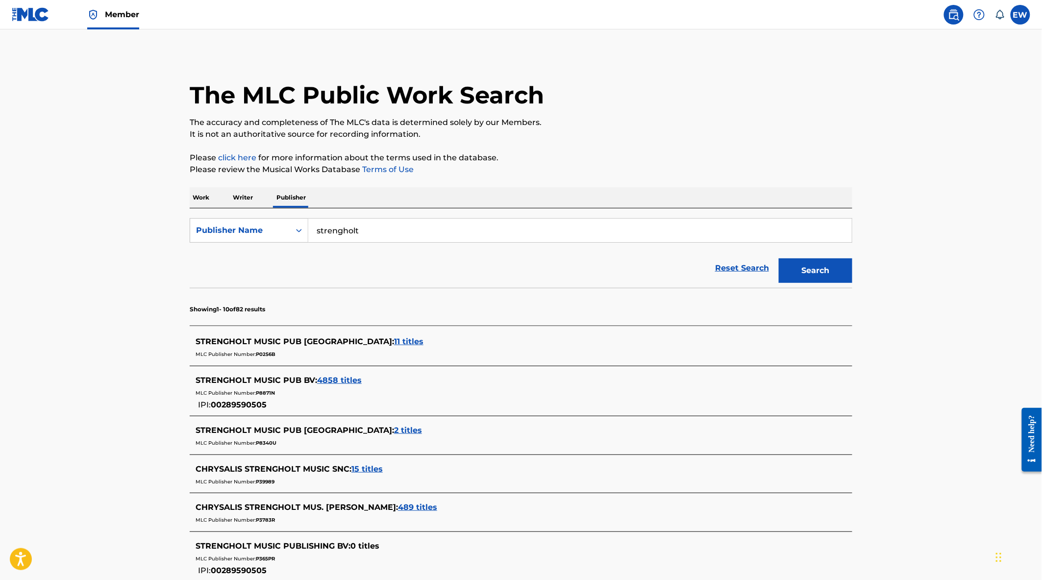
click at [394, 343] on span "11 titles" at bounding box center [408, 341] width 29 height 9
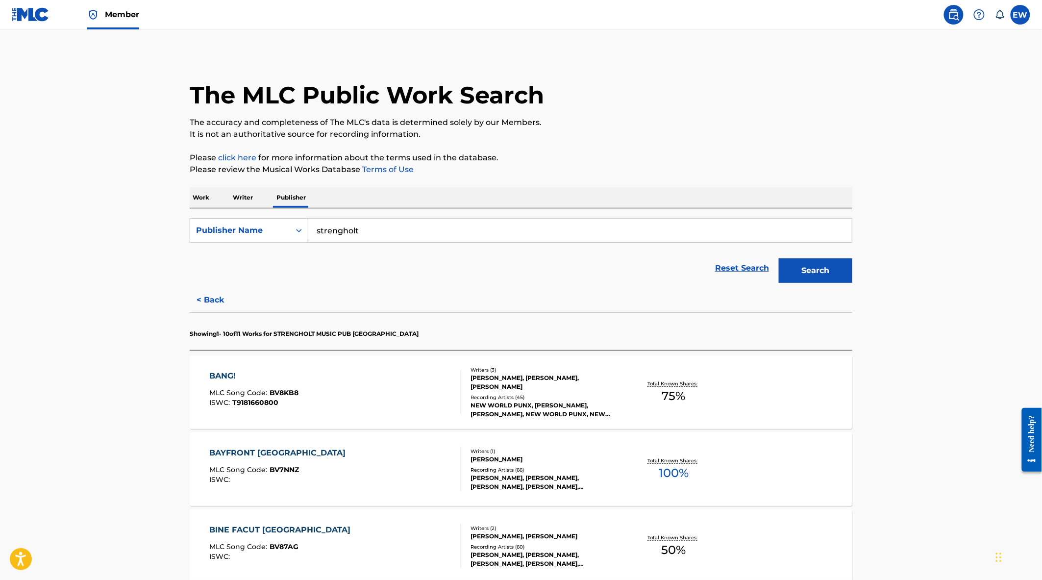
click at [350, 404] on div "BANG! MLC Song Code : BV8KB8 ISWC : T9181660800" at bounding box center [336, 392] width 252 height 44
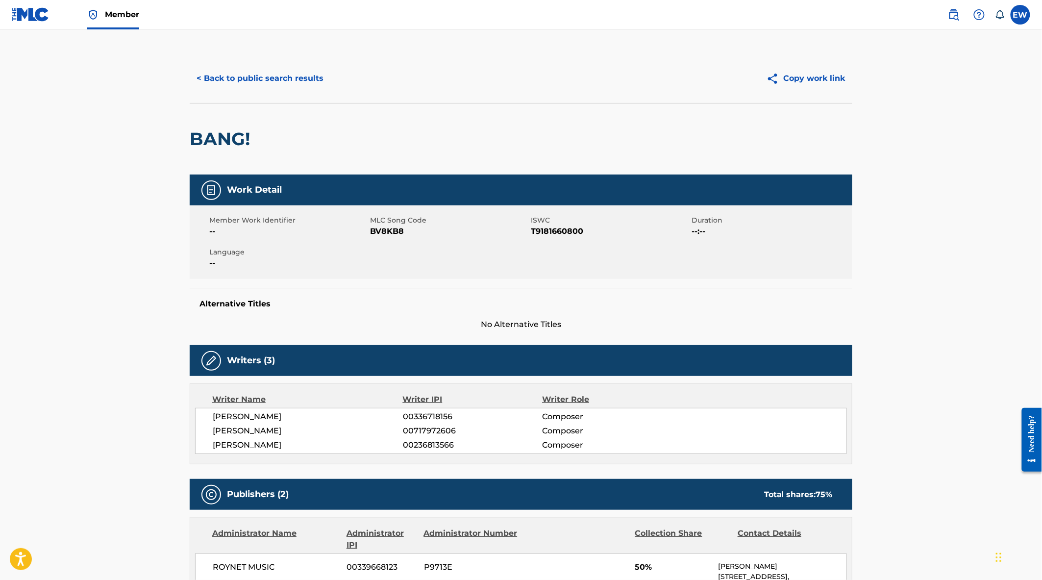
click at [267, 76] on button "< Back to public search results" at bounding box center [260, 78] width 141 height 25
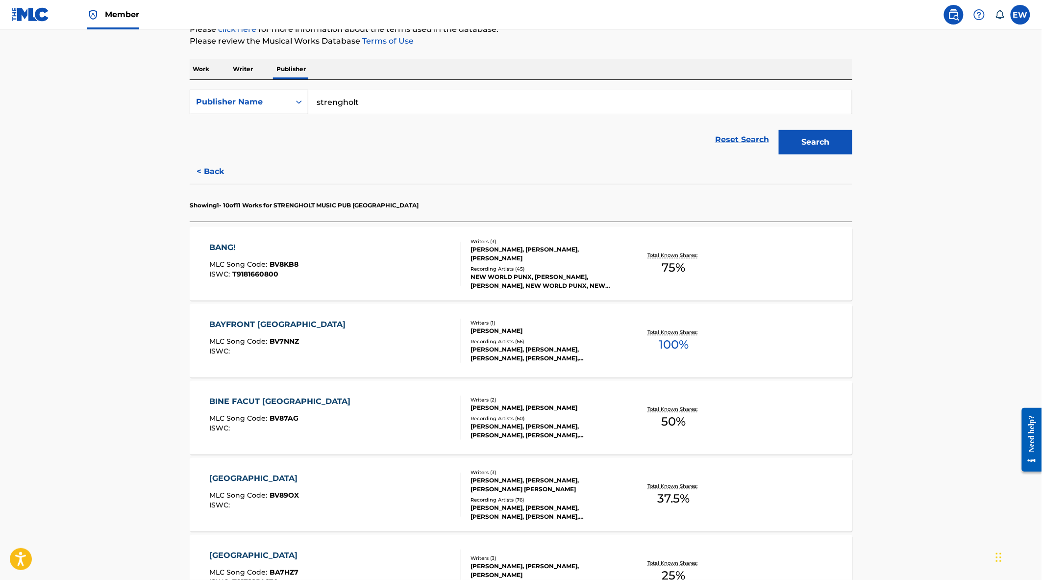
scroll to position [109, 0]
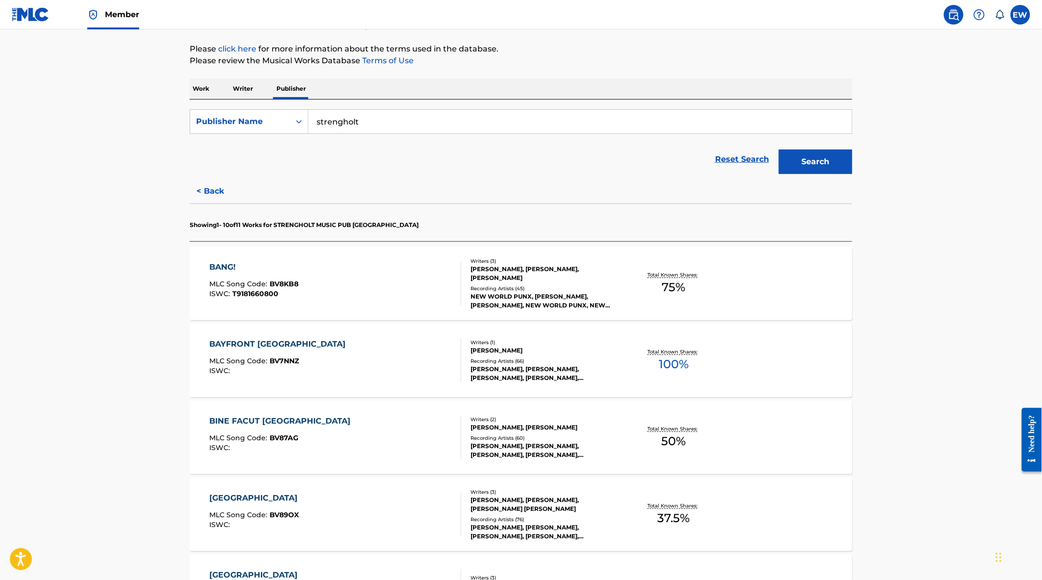
click at [209, 193] on button "< Back" at bounding box center [219, 191] width 59 height 25
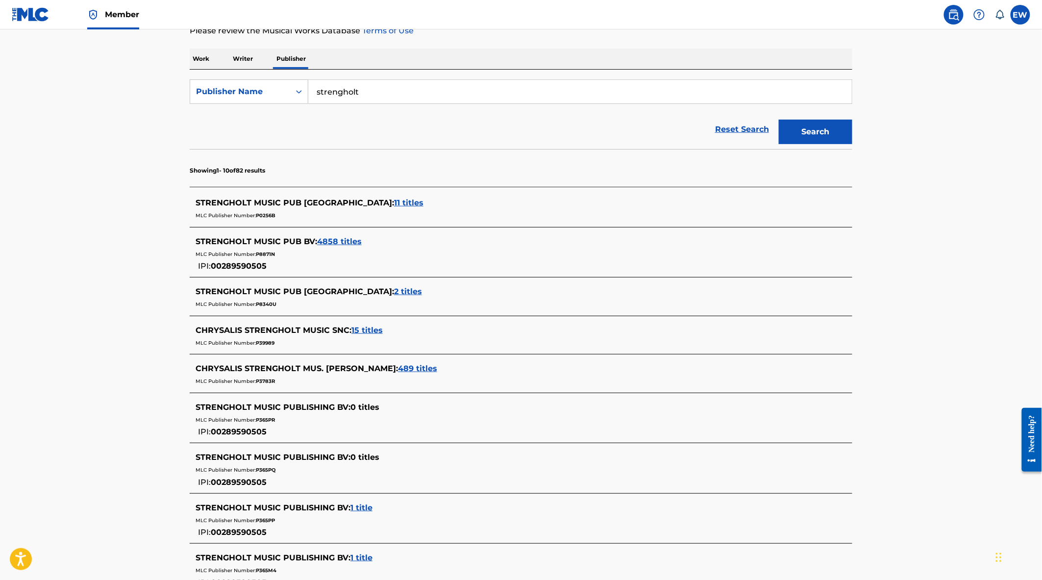
scroll to position [158, 0]
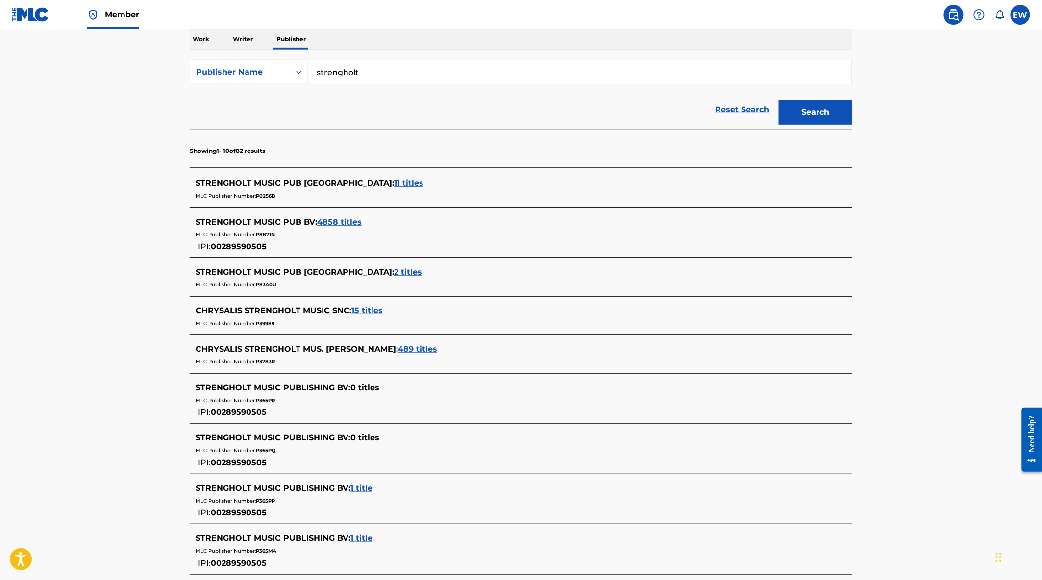
click at [394, 270] on span "2 titles" at bounding box center [408, 271] width 28 height 9
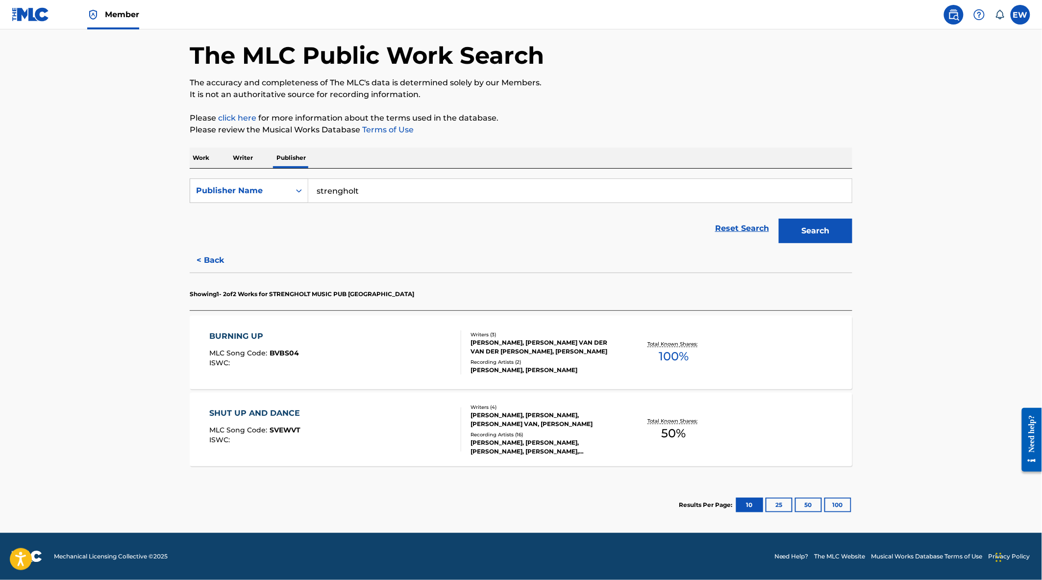
click at [334, 355] on div "BURNING UP MLC Song Code : BVBS04 ISWC :" at bounding box center [336, 352] width 252 height 44
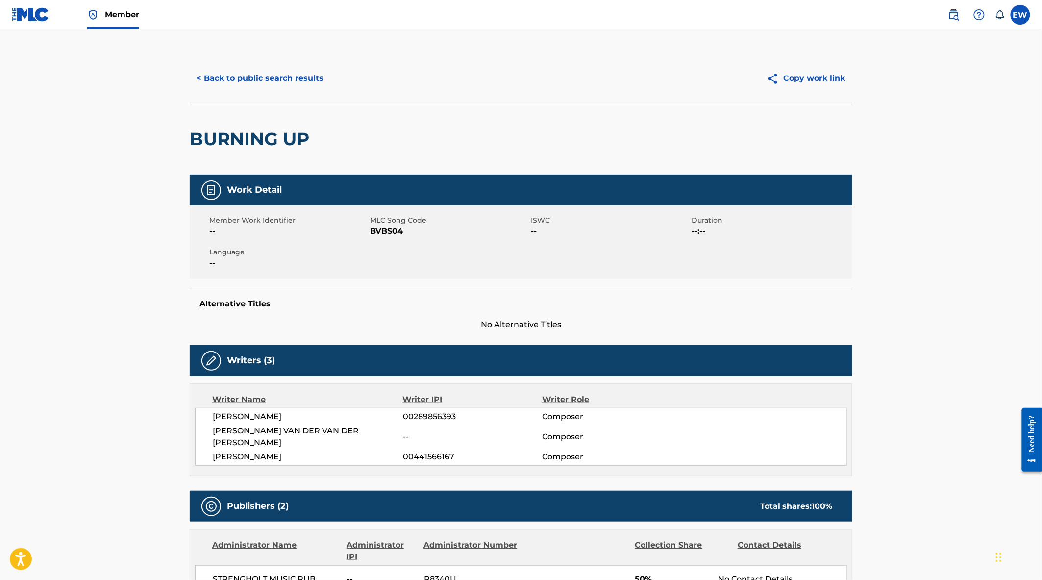
click at [266, 78] on button "< Back to public search results" at bounding box center [260, 78] width 141 height 25
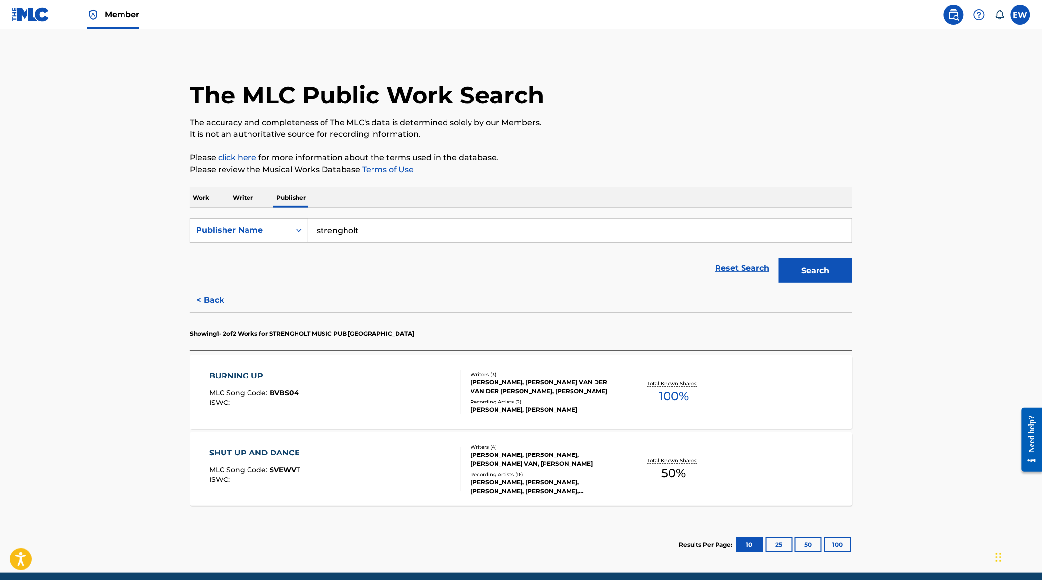
click at [370, 471] on div "SHUT UP AND DANCE MLC Song Code : SVEWVT ISWC :" at bounding box center [336, 469] width 252 height 44
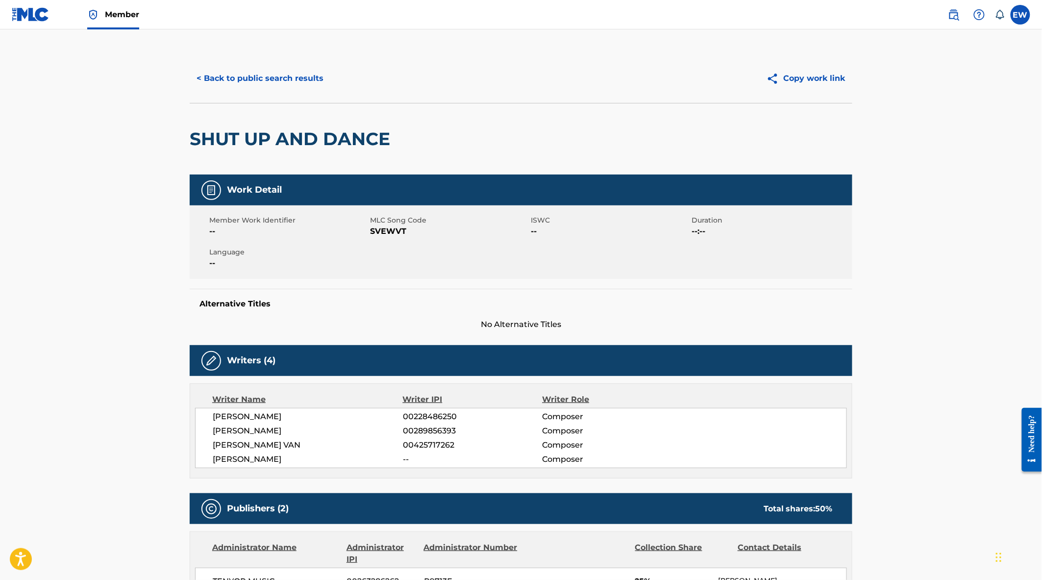
click at [393, 232] on span "SVEWVT" at bounding box center [449, 231] width 158 height 12
copy span "SVEWVT"
click at [253, 79] on button "< Back to public search results" at bounding box center [260, 78] width 141 height 25
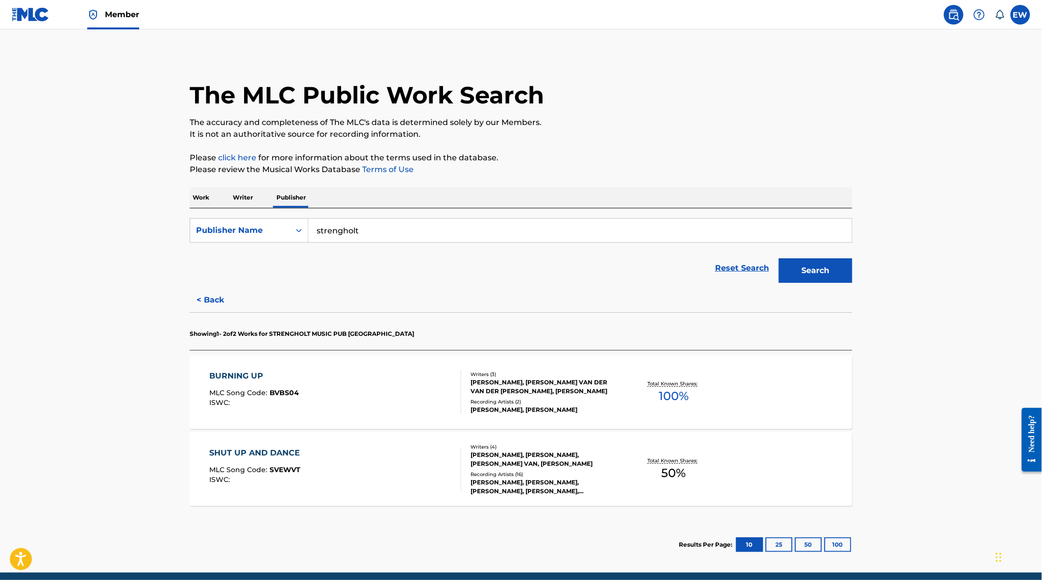
click at [209, 296] on button "< Back" at bounding box center [219, 300] width 59 height 25
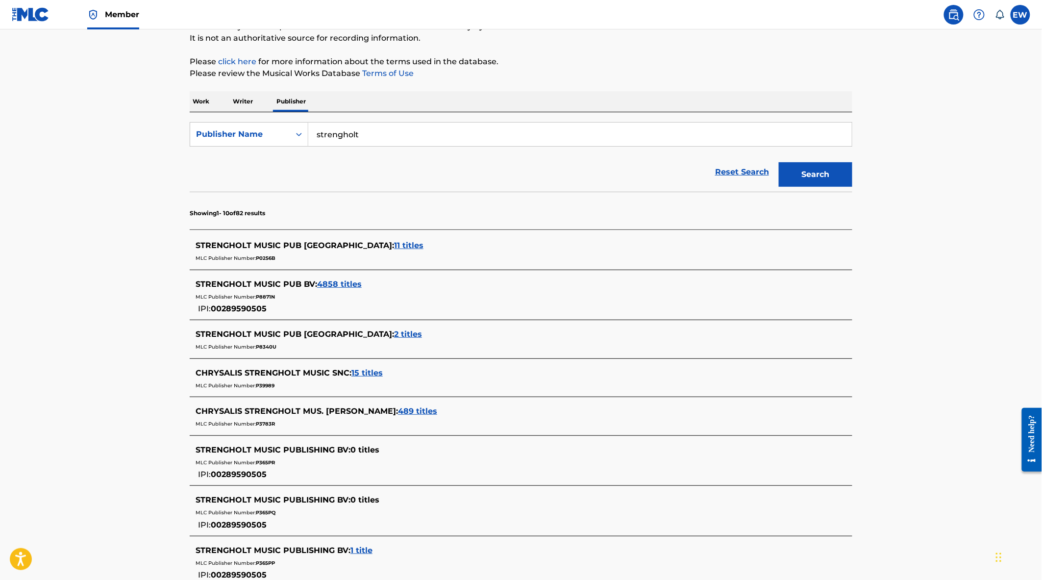
scroll to position [109, 0]
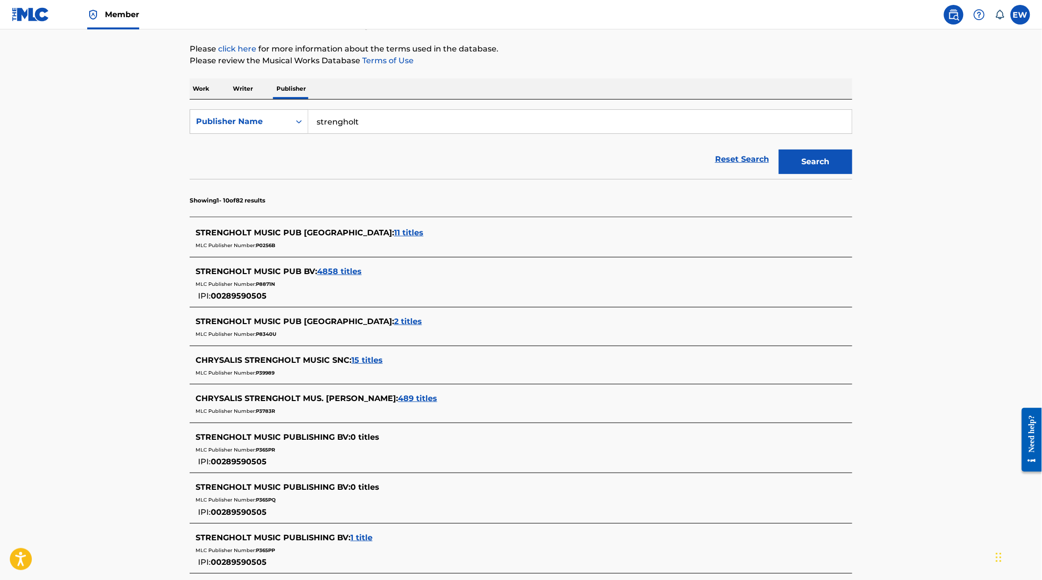
click at [339, 273] on span "4858 titles" at bounding box center [339, 271] width 45 height 9
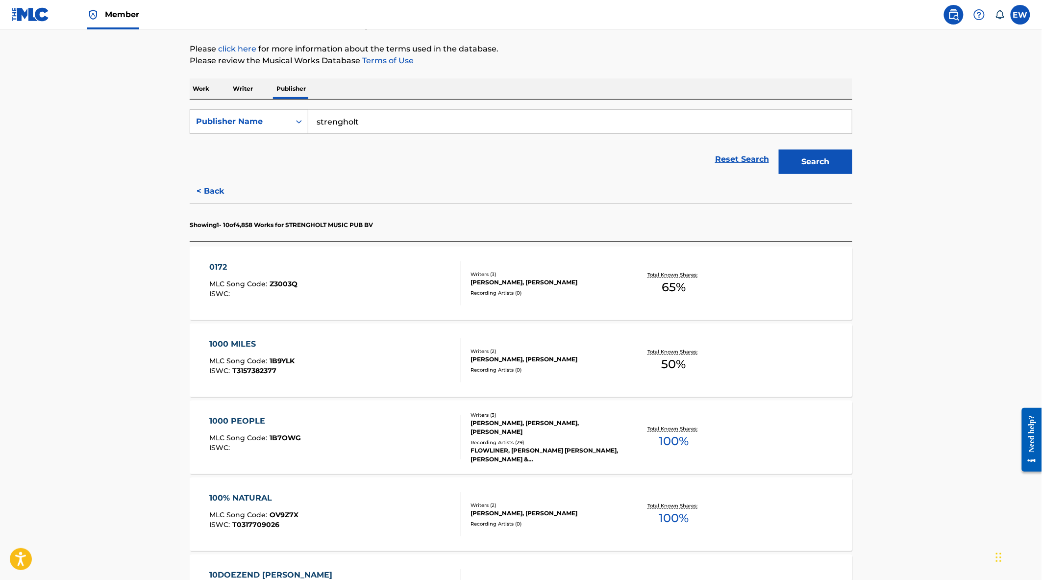
click at [360, 305] on div "0172 MLC Song Code : Z3003Q ISWC :" at bounding box center [336, 283] width 252 height 44
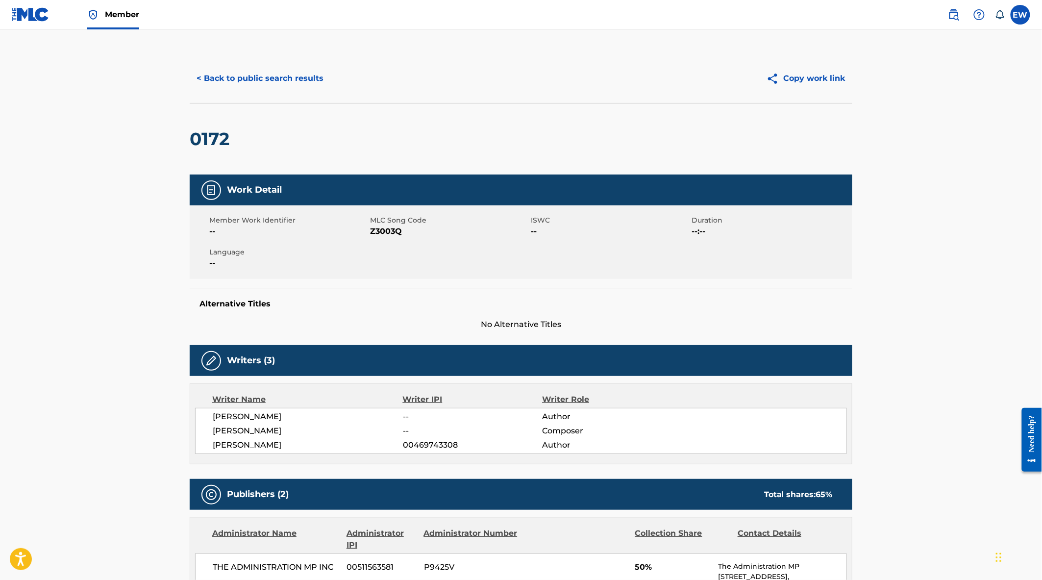
click at [270, 72] on button "< Back to public search results" at bounding box center [260, 78] width 141 height 25
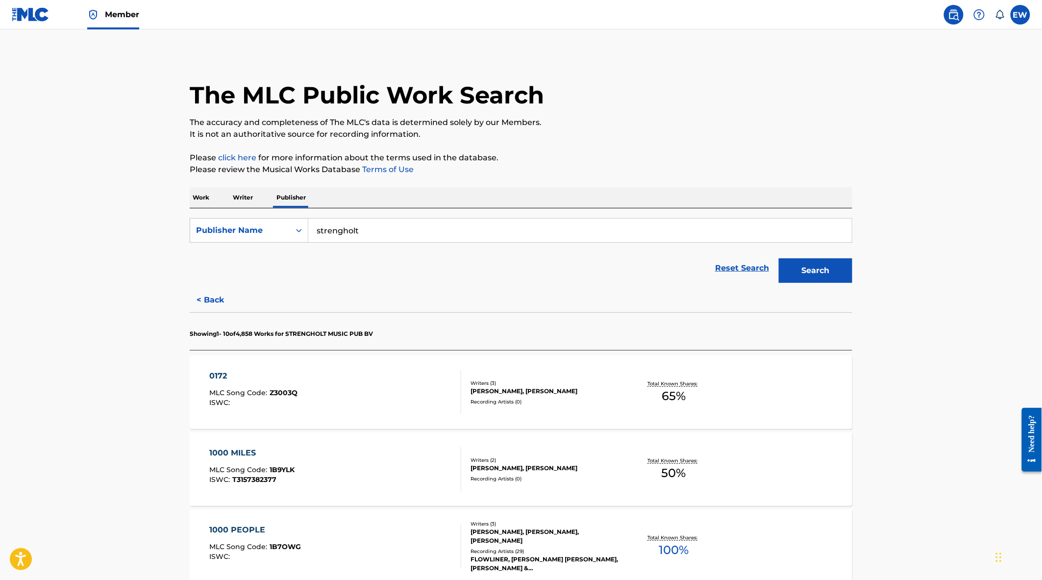
click at [211, 301] on button "< Back" at bounding box center [219, 300] width 59 height 25
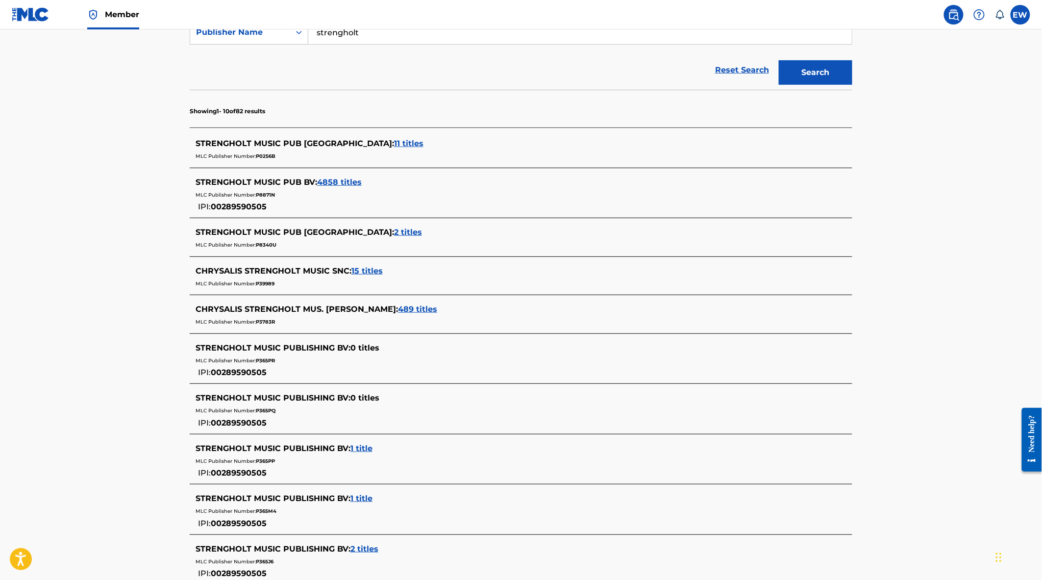
scroll to position [218, 0]
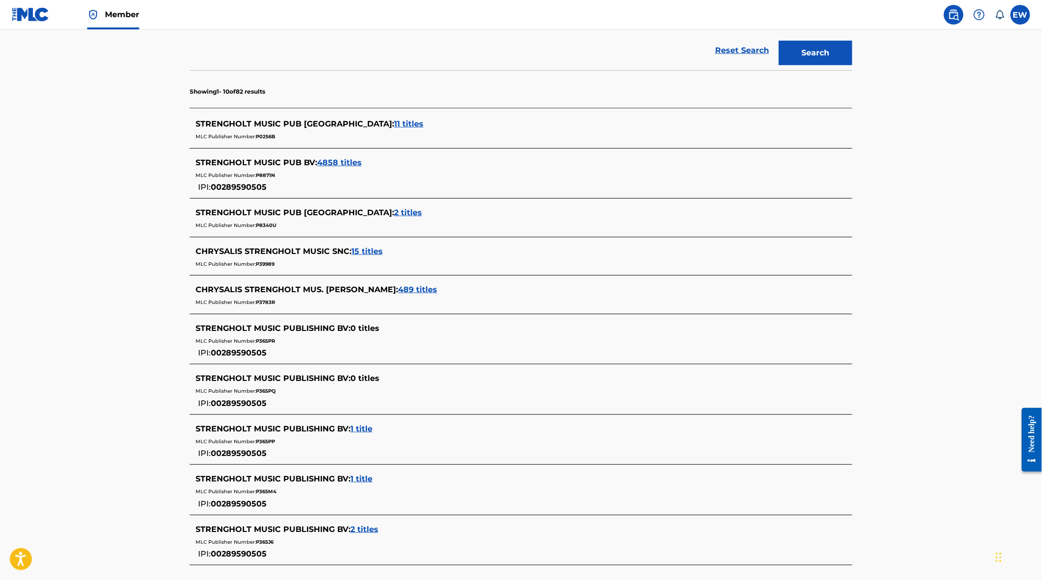
click at [364, 250] on span "15 titles" at bounding box center [366, 251] width 31 height 9
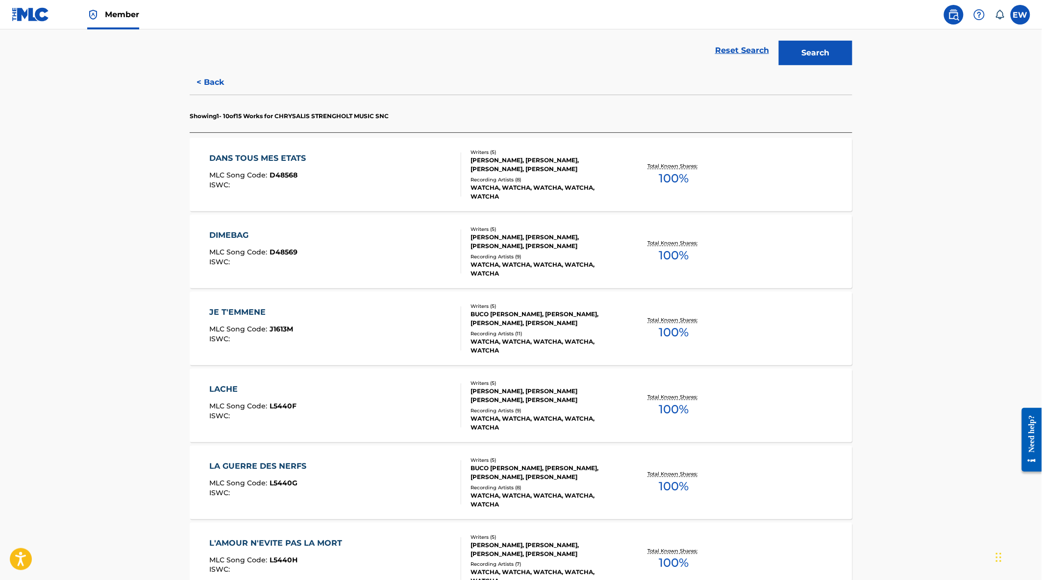
click at [374, 345] on div "JE T'EMMENE MLC Song Code : J1613M ISWC :" at bounding box center [336, 328] width 252 height 44
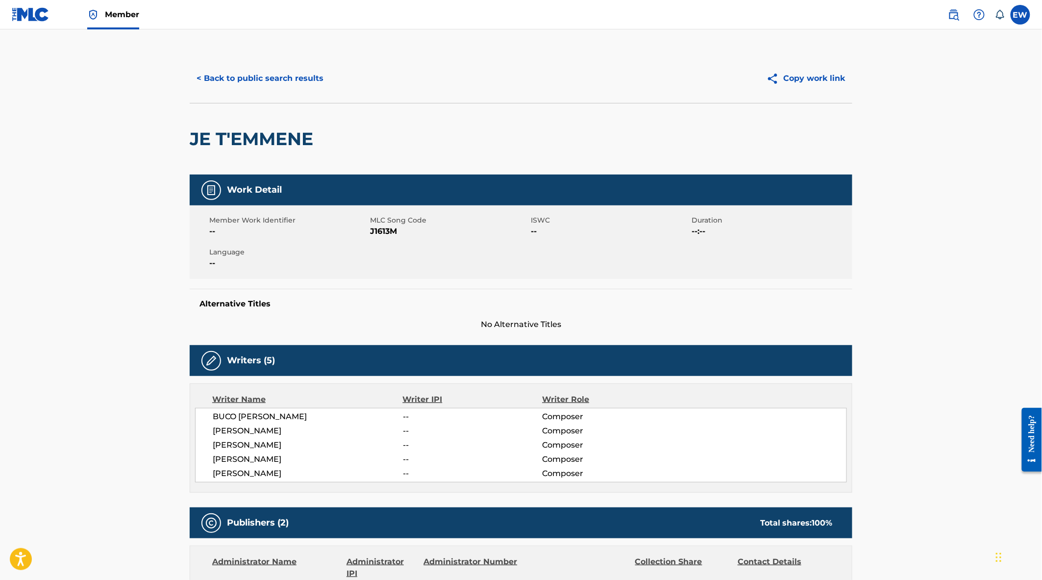
click at [265, 84] on button "< Back to public search results" at bounding box center [260, 78] width 141 height 25
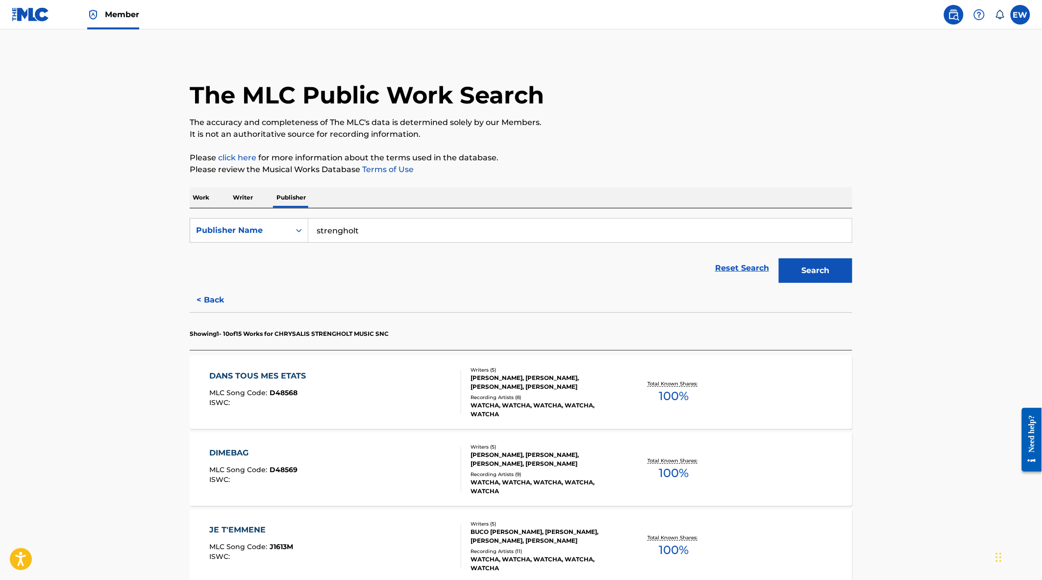
click at [216, 291] on button "< Back" at bounding box center [219, 300] width 59 height 25
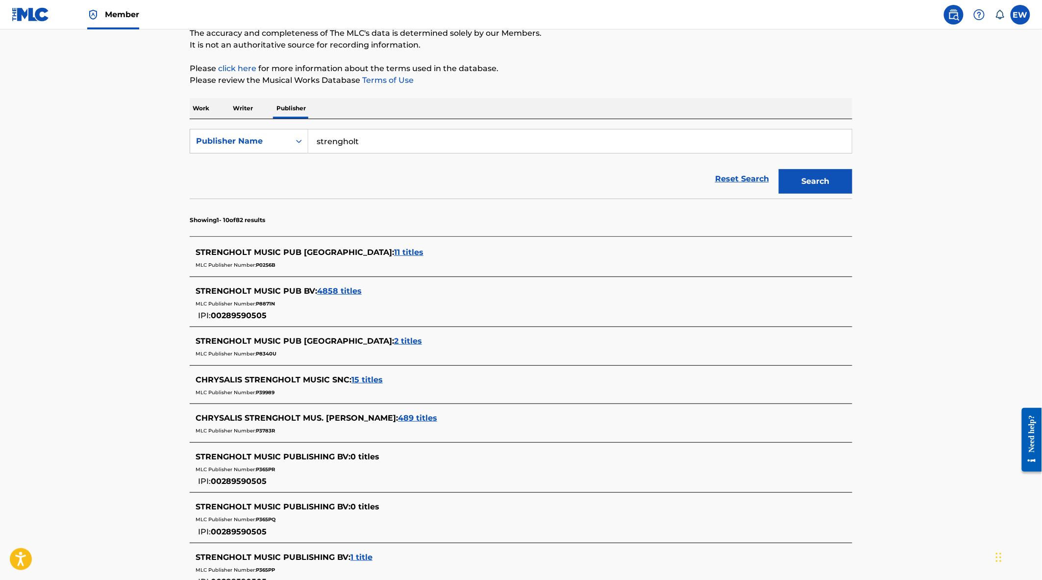
scroll to position [109, 0]
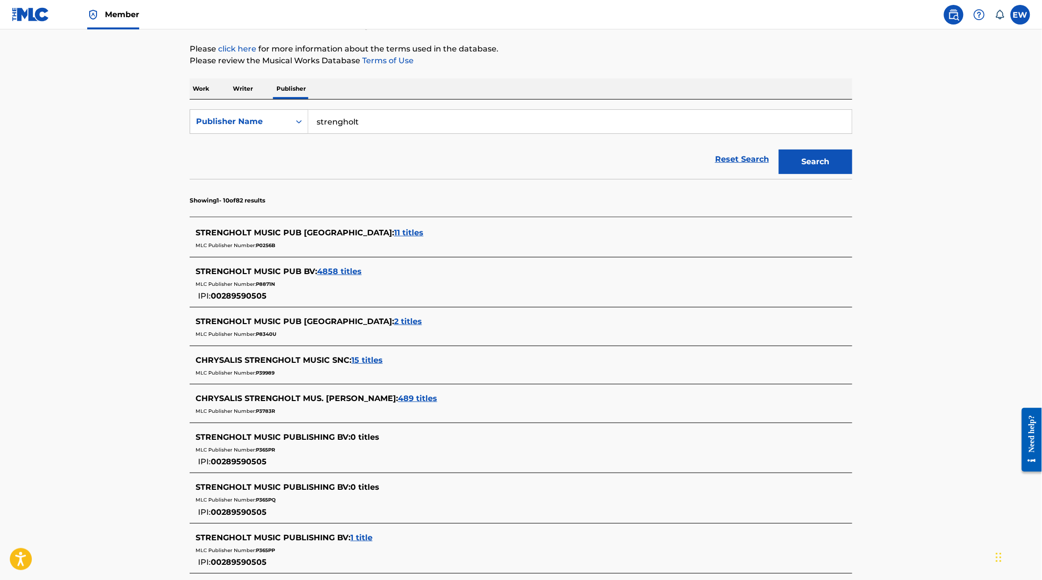
click at [398, 398] on span "489 titles" at bounding box center [417, 398] width 39 height 9
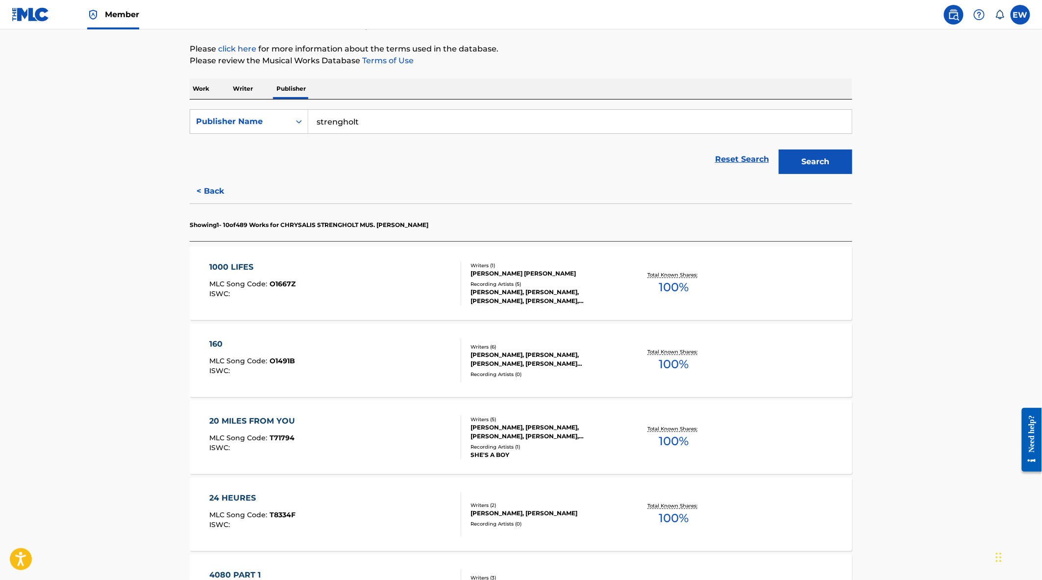
click at [364, 290] on div "1000 LIFES MLC Song Code : O1667Z ISWC :" at bounding box center [336, 283] width 252 height 44
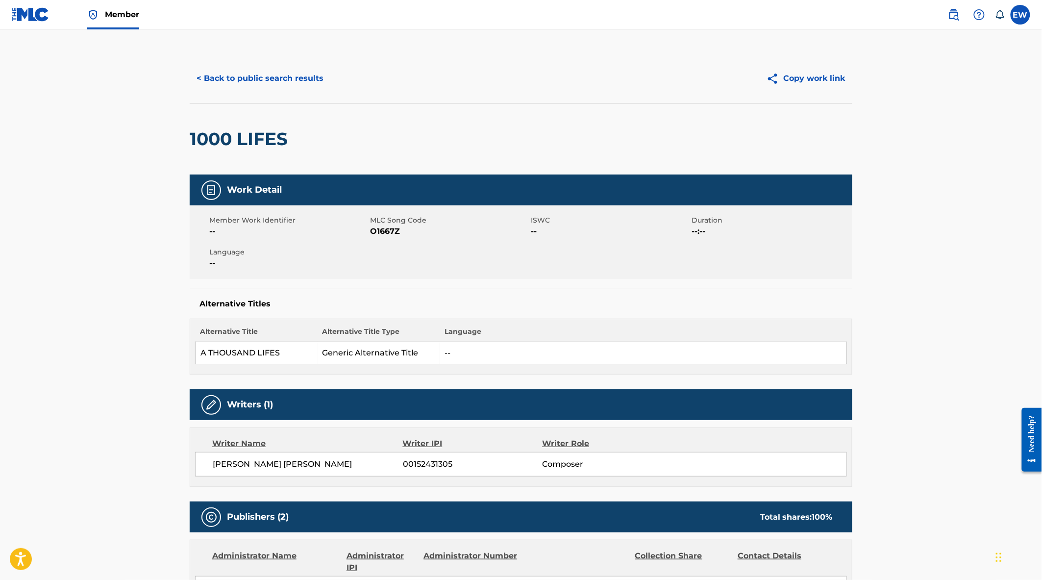
click at [255, 84] on button "< Back to public search results" at bounding box center [260, 78] width 141 height 25
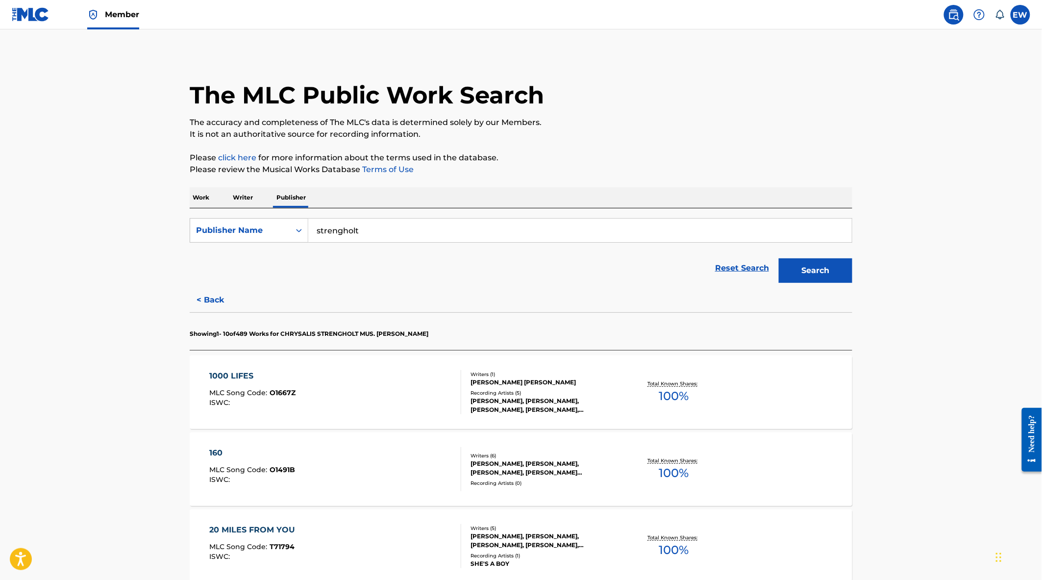
click at [212, 300] on button "< Back" at bounding box center [219, 300] width 59 height 25
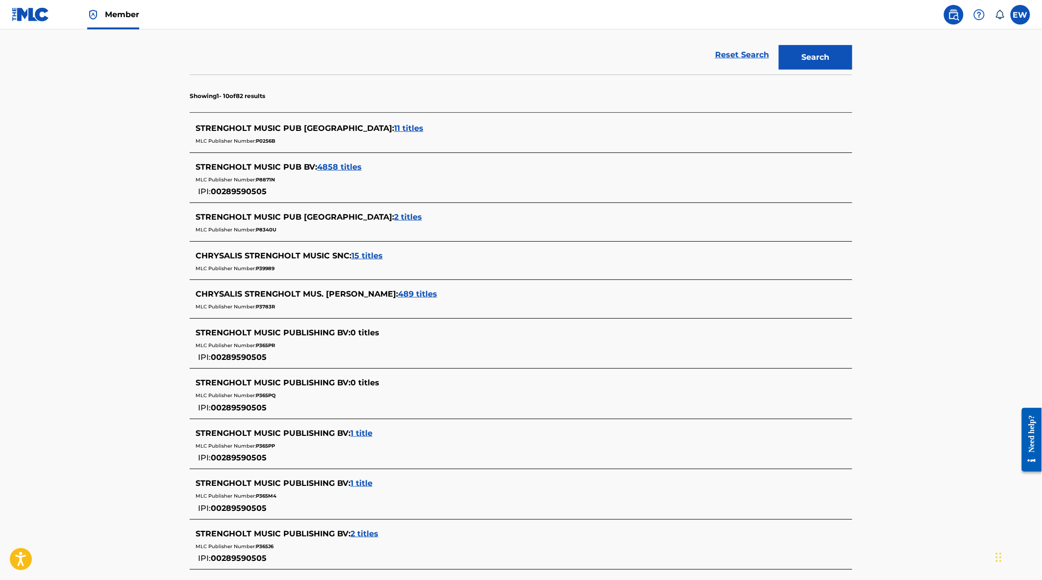
scroll to position [218, 0]
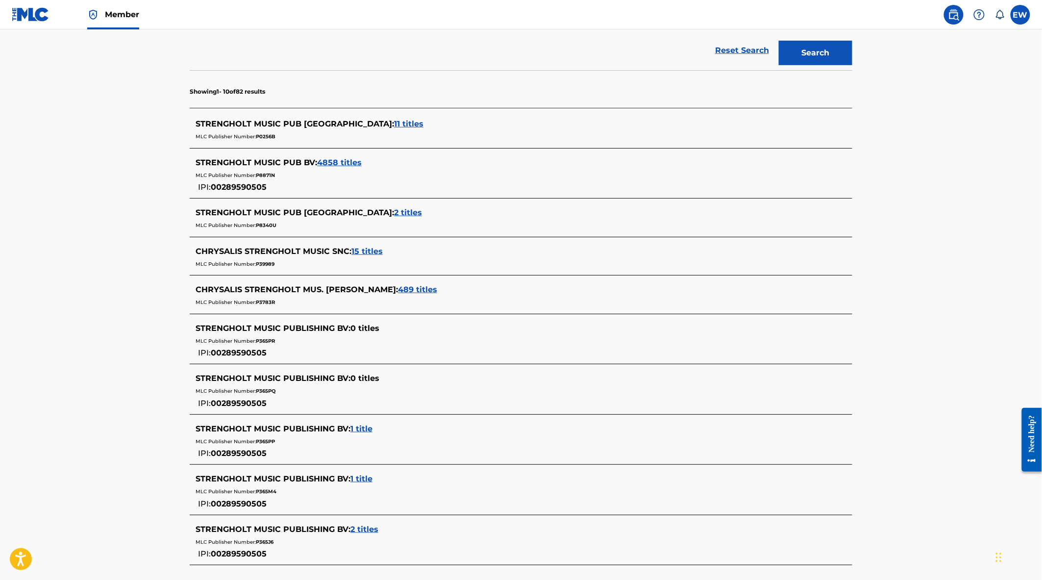
click at [356, 427] on span "1 title" at bounding box center [361, 428] width 22 height 9
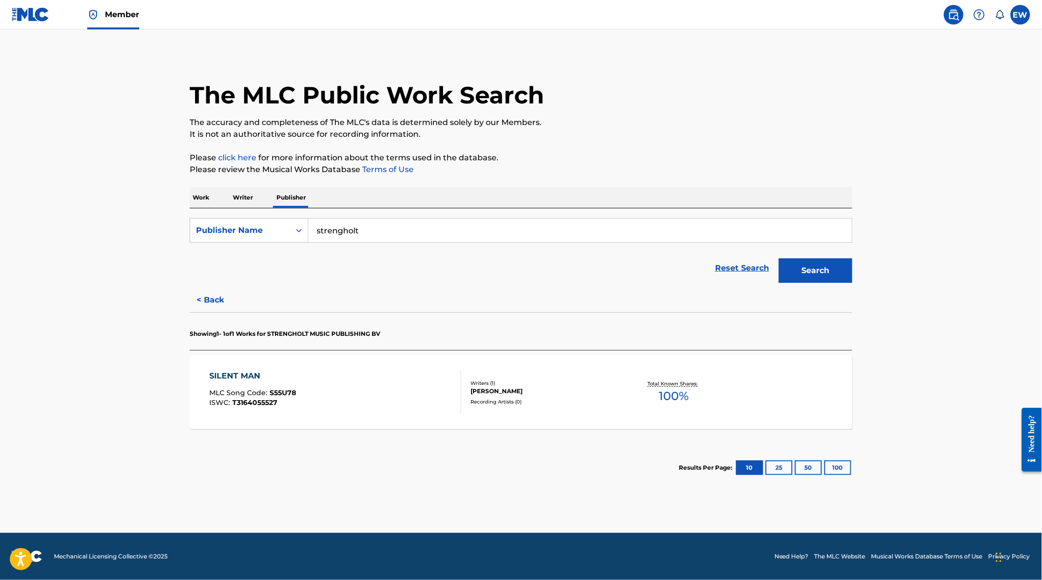
click at [361, 418] on div "SILENT MAN MLC Song Code : S55U78 ISWC : T3164055527 Writers ( 1 ) [PERSON_NAME…" at bounding box center [521, 392] width 663 height 74
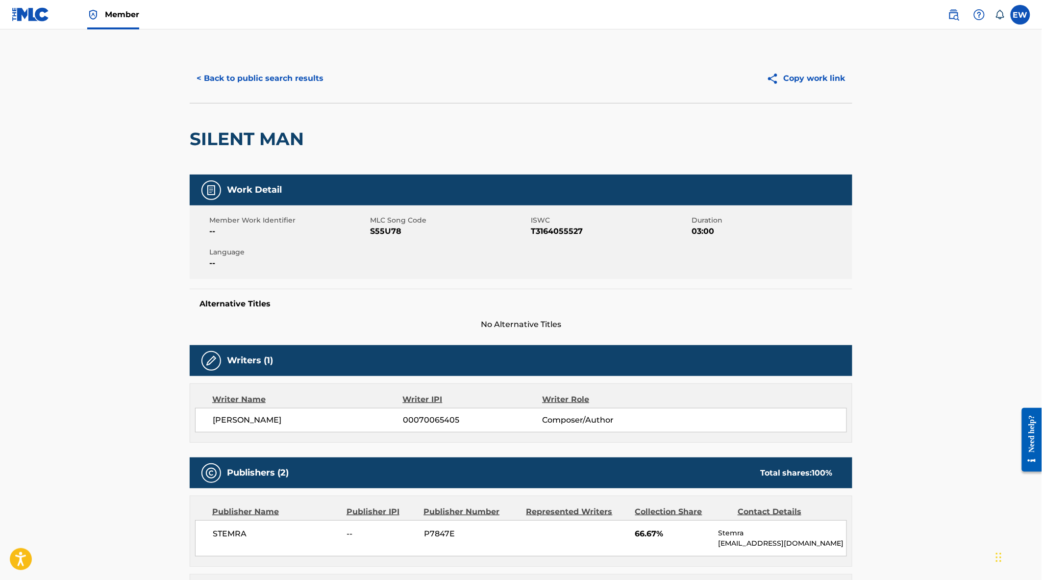
click at [237, 86] on button "< Back to public search results" at bounding box center [260, 78] width 141 height 25
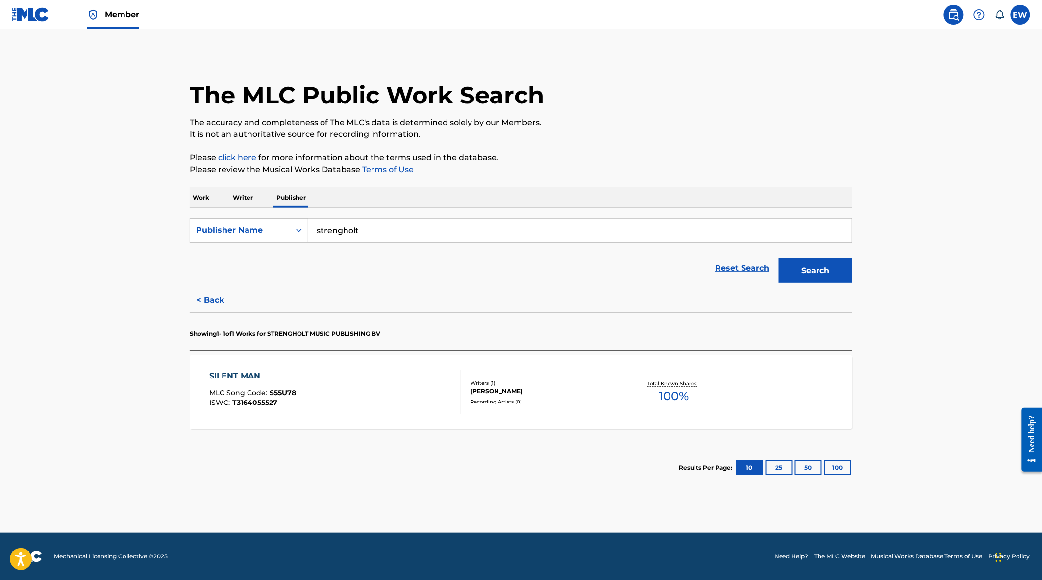
click at [203, 305] on button "< Back" at bounding box center [219, 300] width 59 height 25
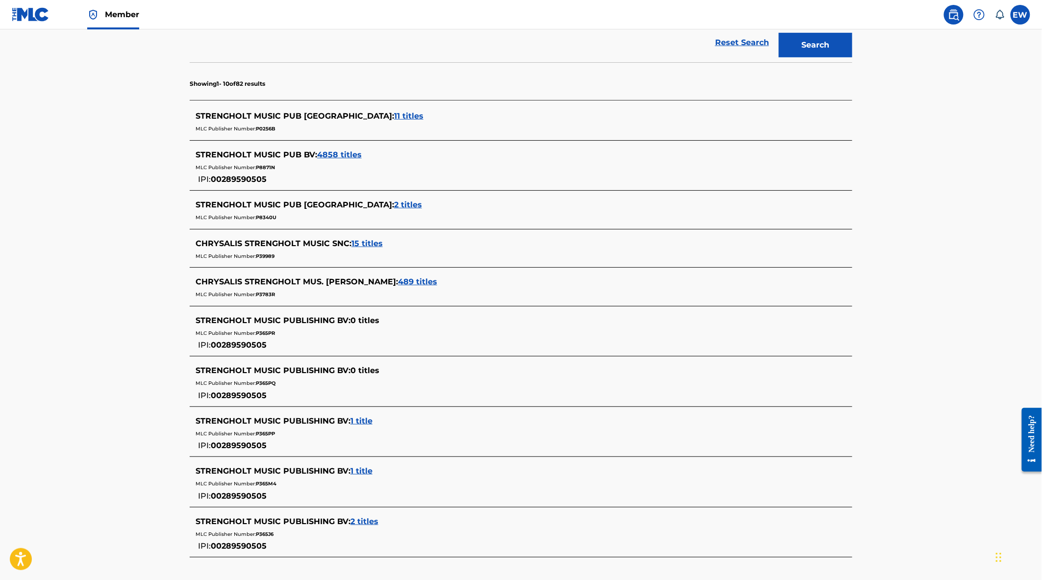
scroll to position [272, 0]
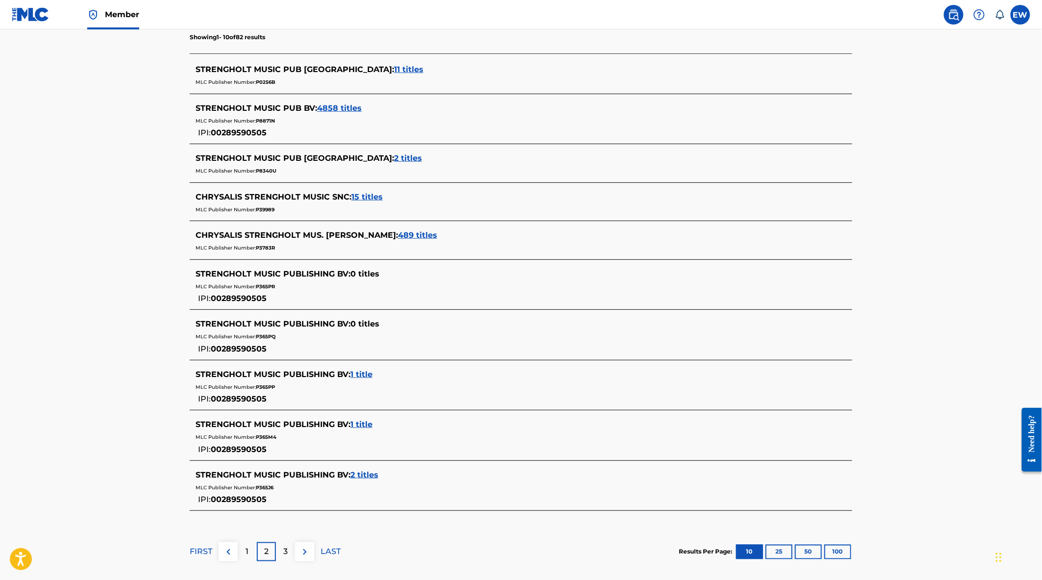
click at [365, 424] on span "1 title" at bounding box center [361, 424] width 22 height 9
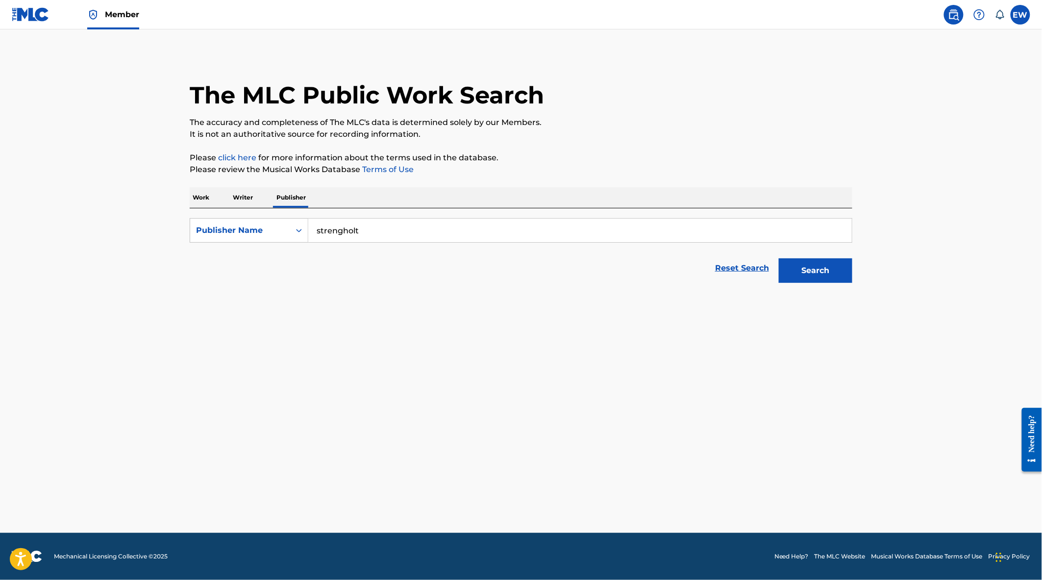
scroll to position [0, 0]
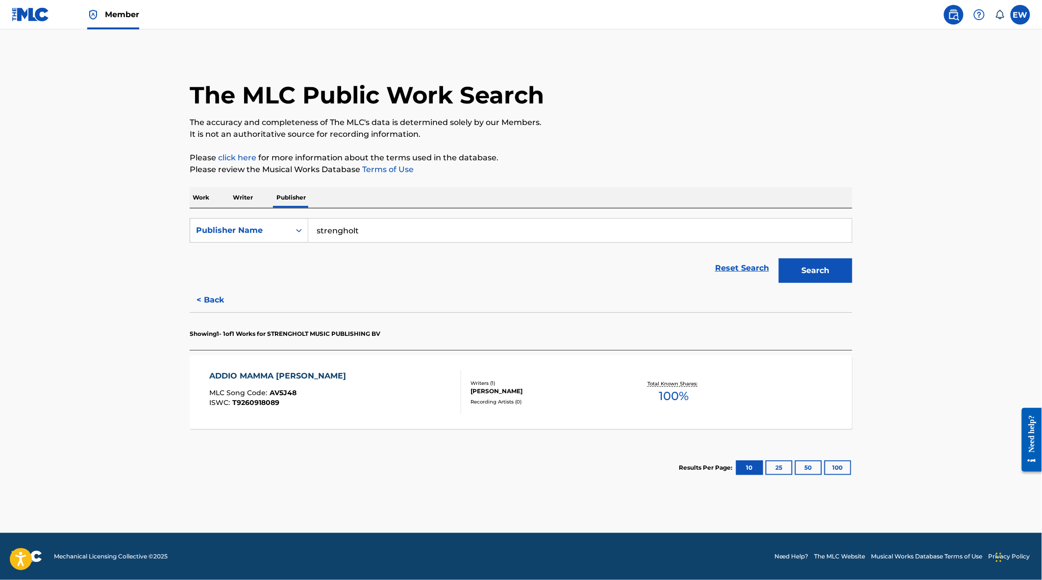
click at [404, 420] on div "ADDIO MAMMA [PERSON_NAME] MLC Song Code : AV5J48 ISWC : T9260918089 Writers ( 1…" at bounding box center [521, 392] width 663 height 74
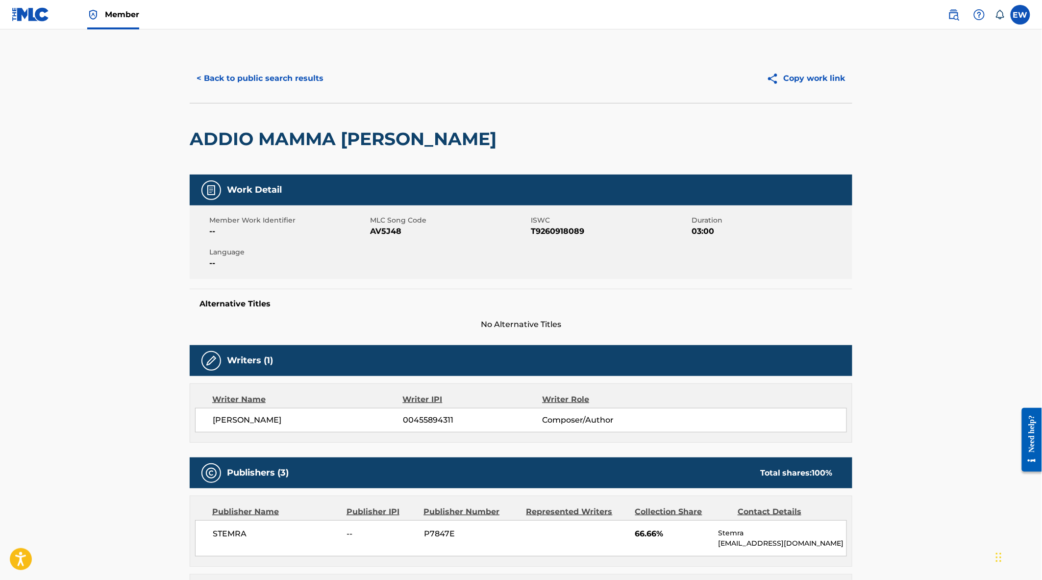
click at [263, 75] on button "< Back to public search results" at bounding box center [260, 78] width 141 height 25
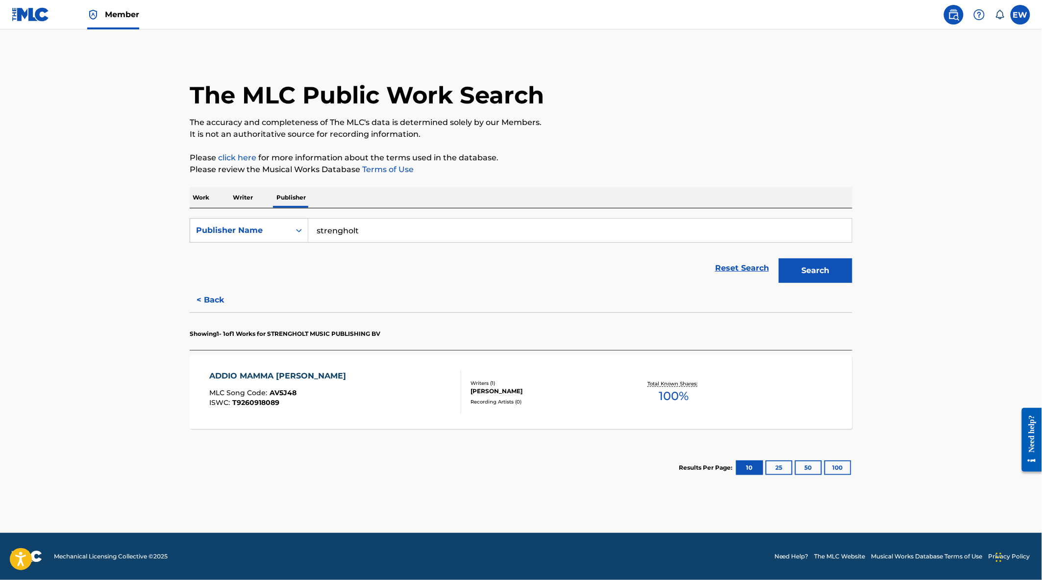
click at [209, 301] on button "< Back" at bounding box center [219, 300] width 59 height 25
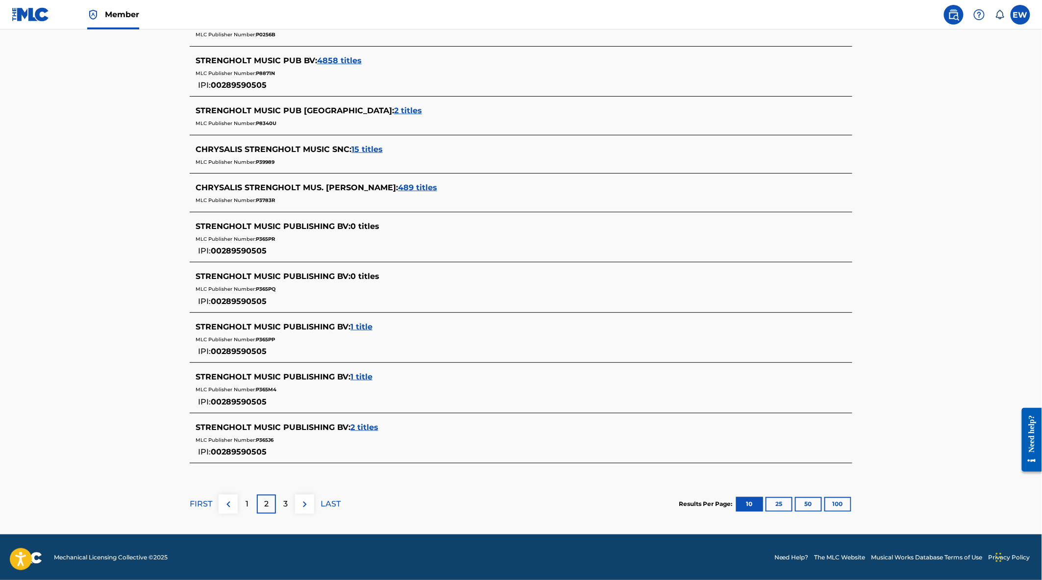
scroll to position [322, 0]
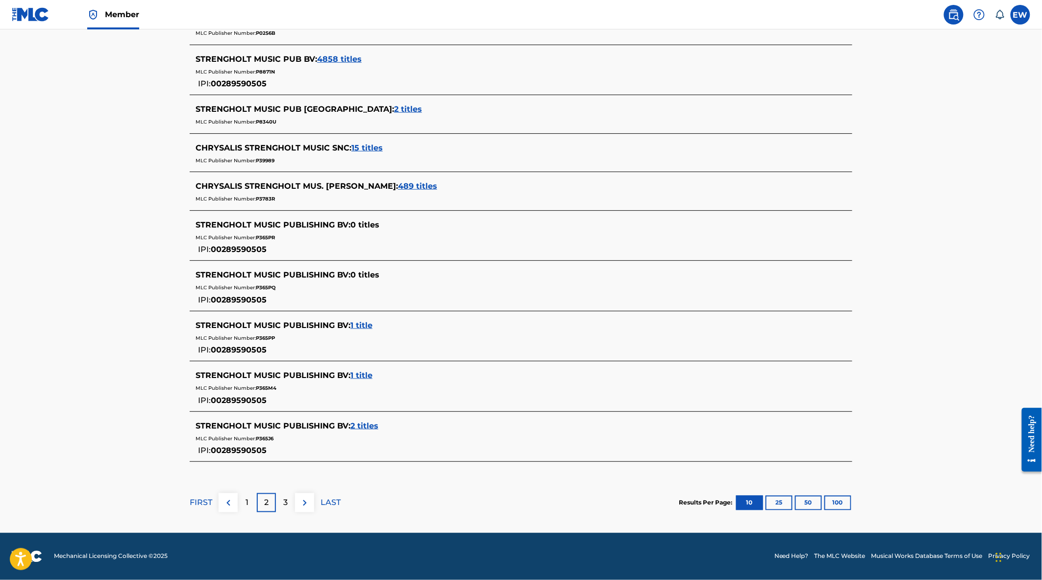
click at [368, 423] on span "2 titles" at bounding box center [364, 425] width 28 height 9
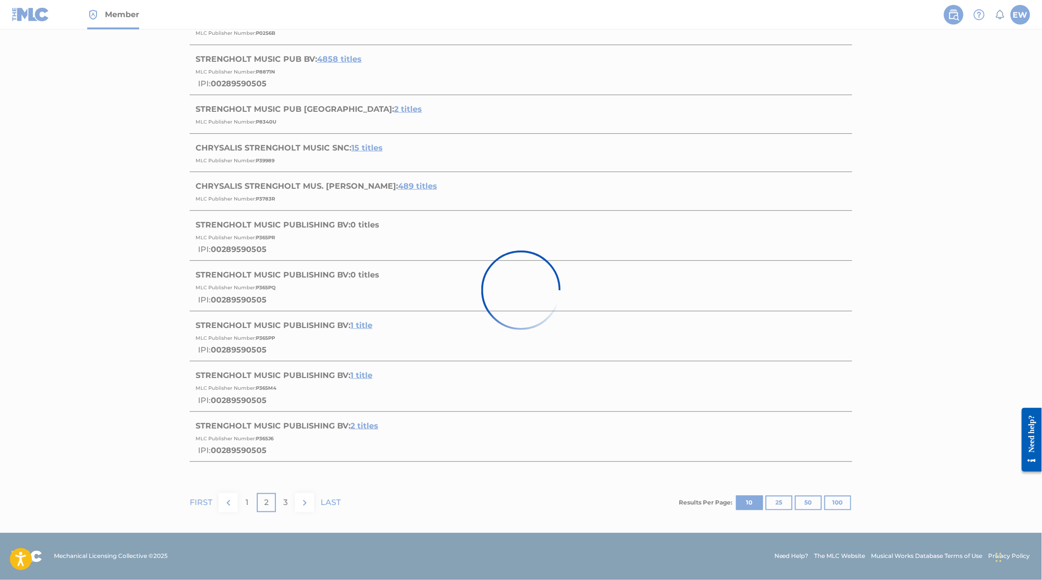
scroll to position [40, 0]
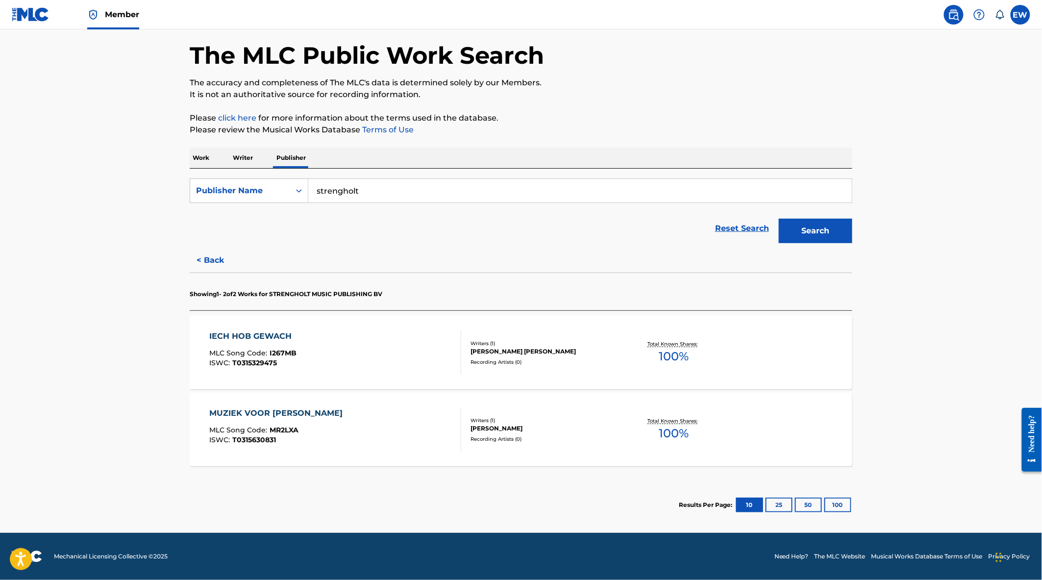
click at [349, 364] on div "IECH HOB GEWACH MLC Song Code : I267MB ISWC : T0315329475" at bounding box center [336, 352] width 252 height 44
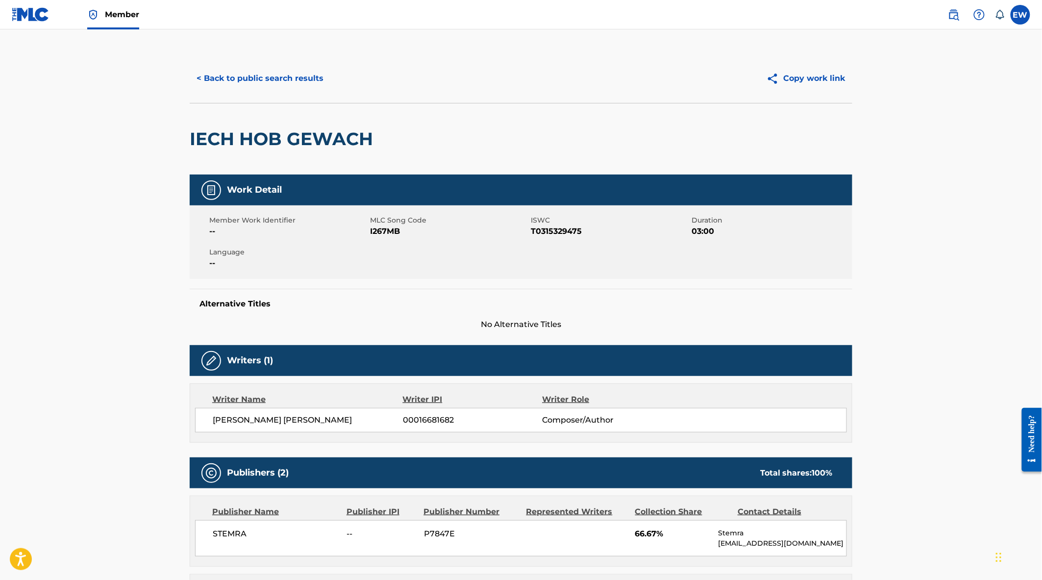
click at [298, 82] on button "< Back to public search results" at bounding box center [260, 78] width 141 height 25
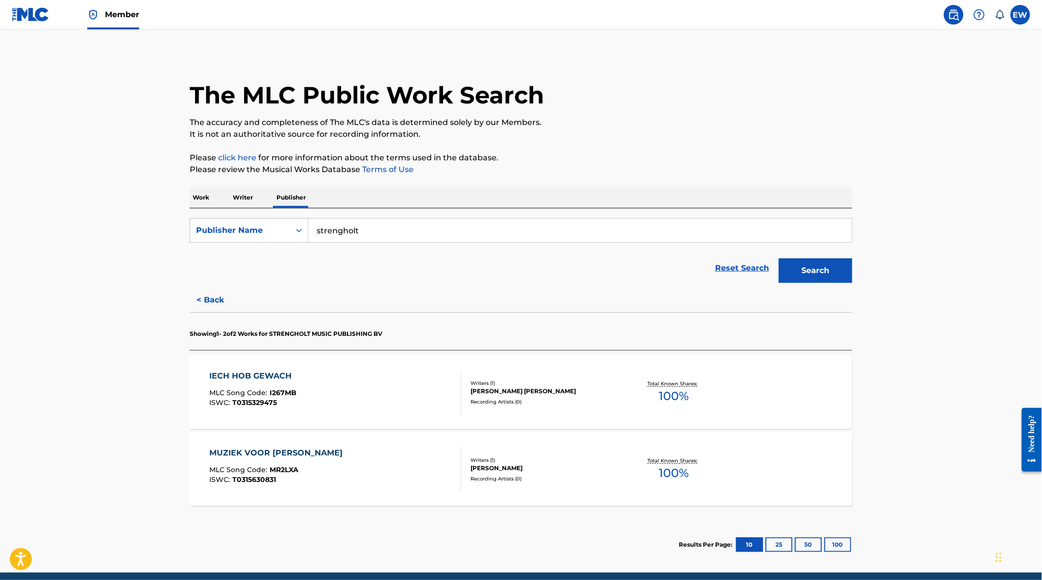
click at [211, 296] on button "< Back" at bounding box center [219, 300] width 59 height 25
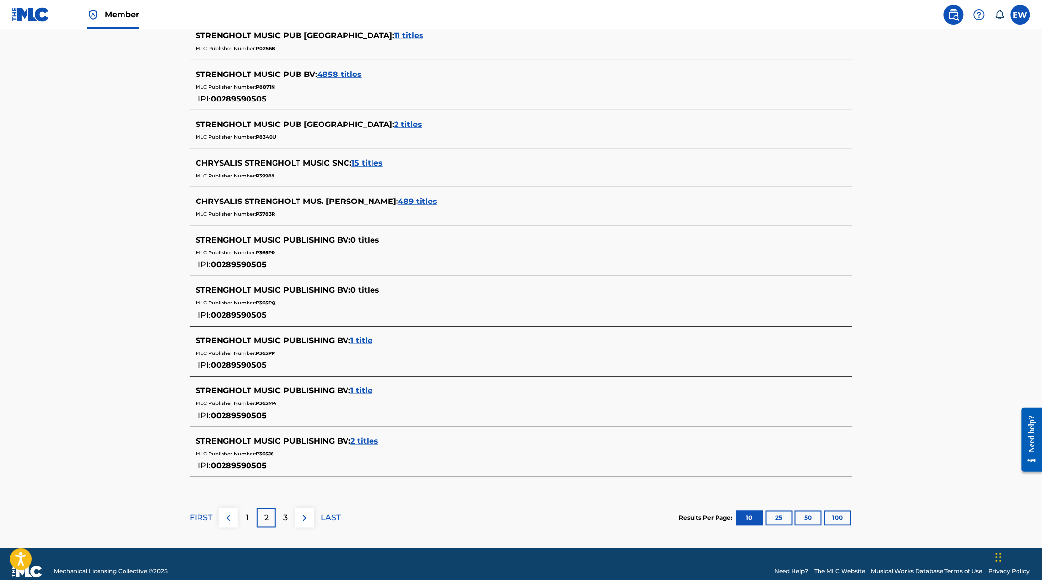
scroll to position [322, 0]
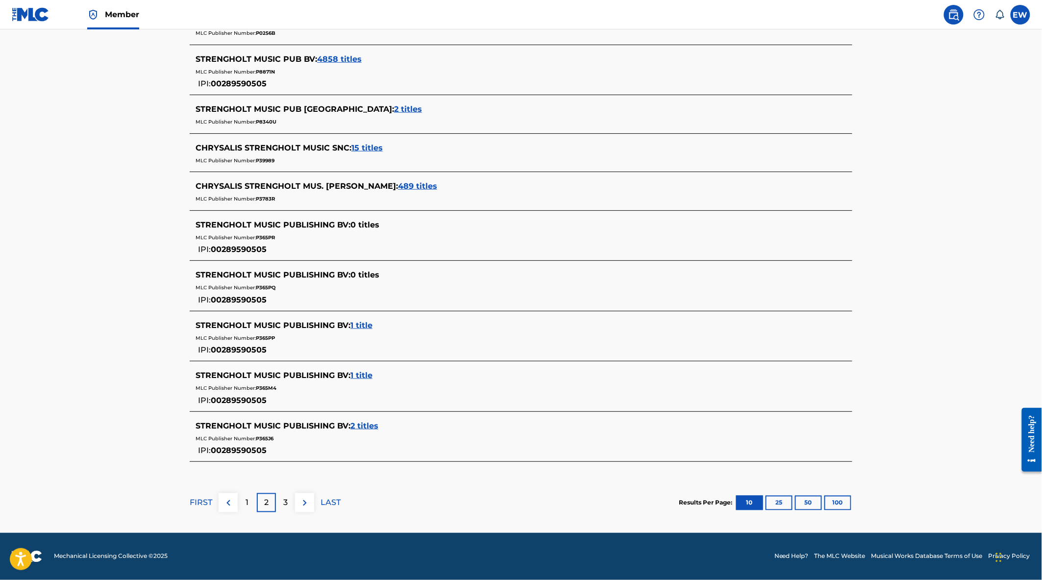
click at [309, 504] on img at bounding box center [305, 503] width 12 height 12
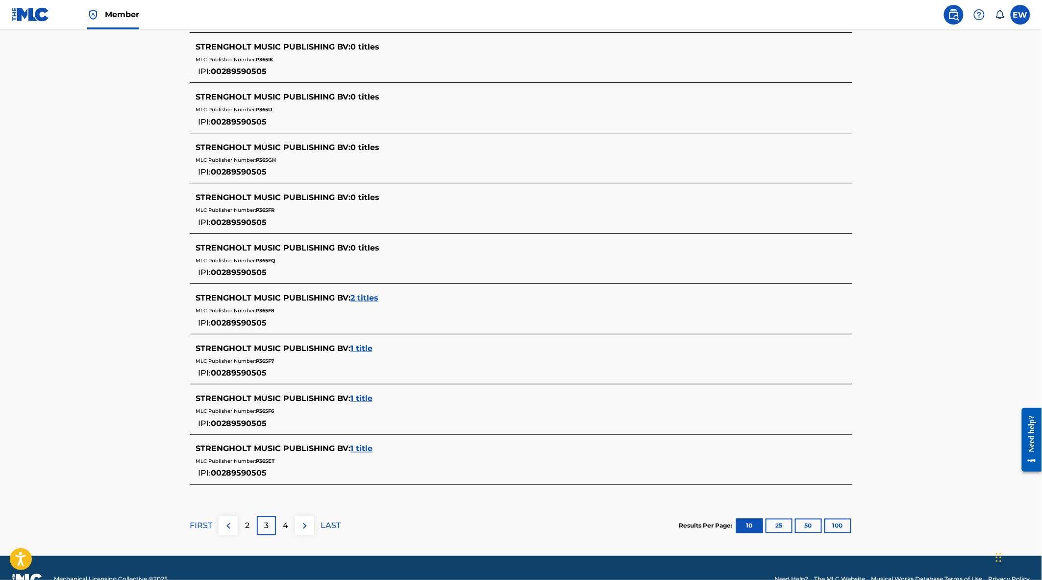
scroll to position [369, 0]
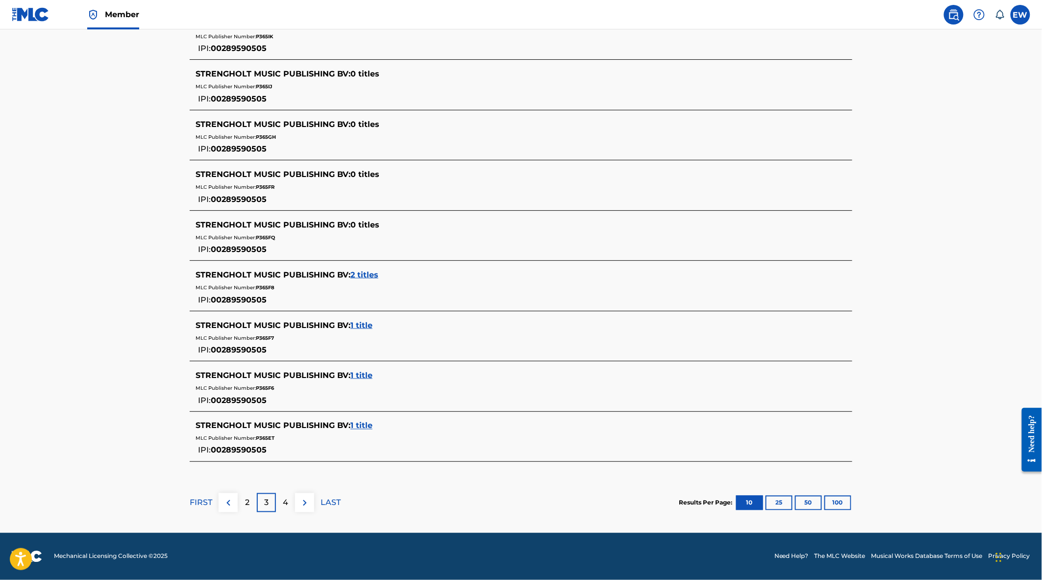
click at [366, 274] on span "2 titles" at bounding box center [364, 274] width 28 height 9
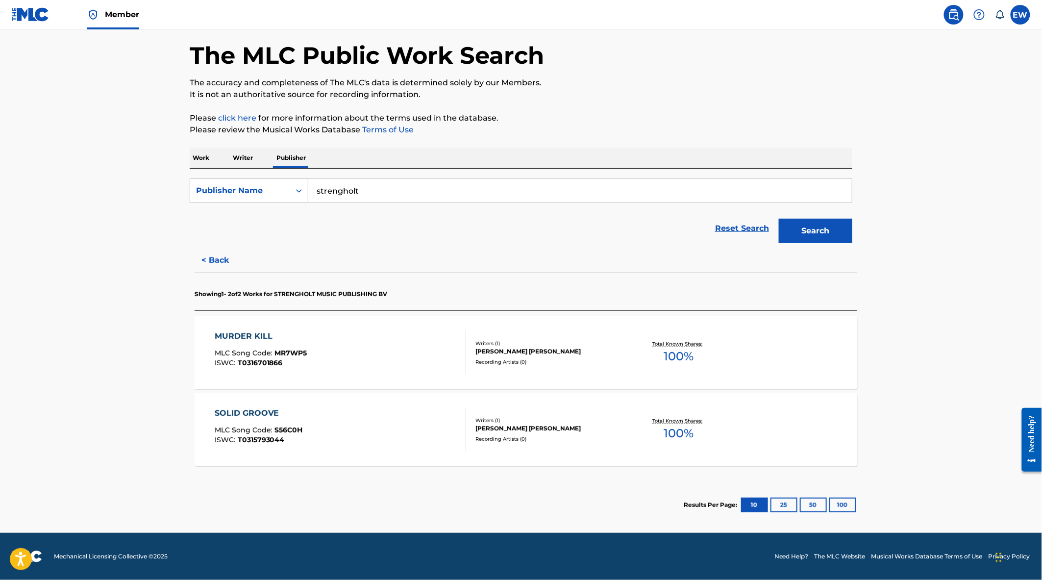
scroll to position [40, 0]
click at [335, 368] on div "MURDER KILL MLC Song Code : MR7WP5 ISWC : T0316701866" at bounding box center [336, 352] width 252 height 44
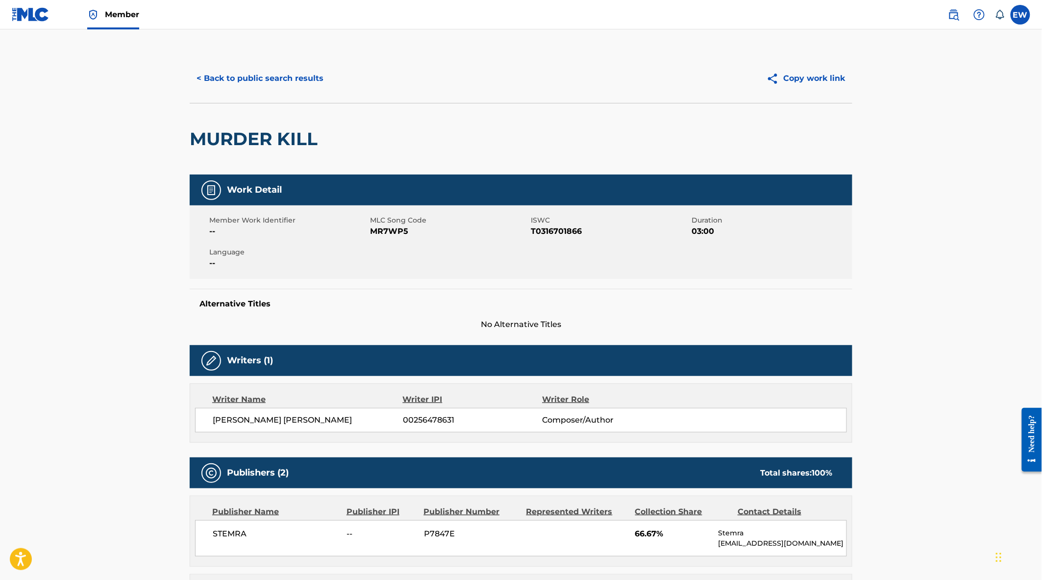
click at [263, 72] on button "< Back to public search results" at bounding box center [260, 78] width 141 height 25
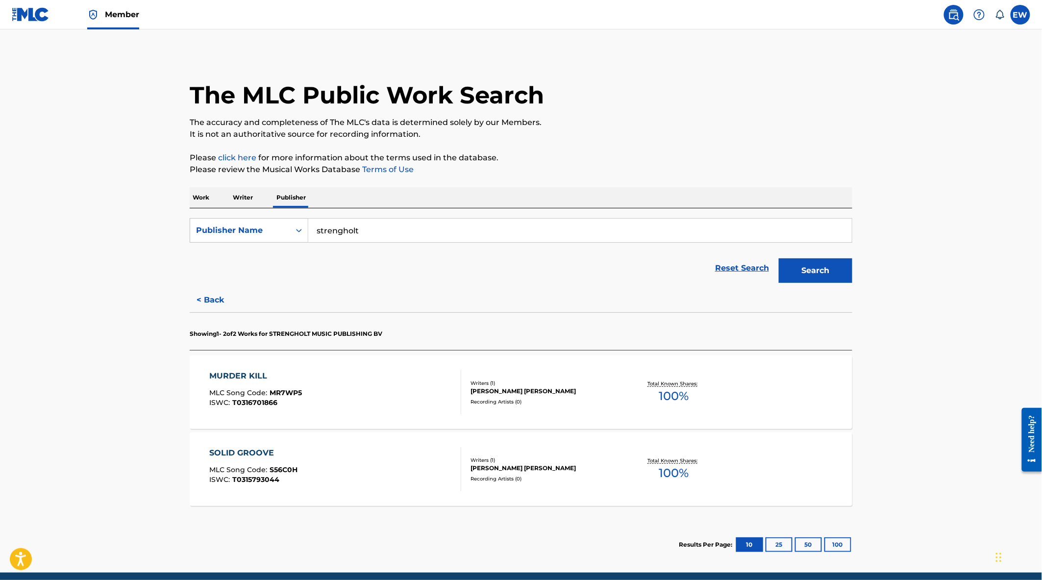
click at [211, 295] on button "< Back" at bounding box center [219, 300] width 59 height 25
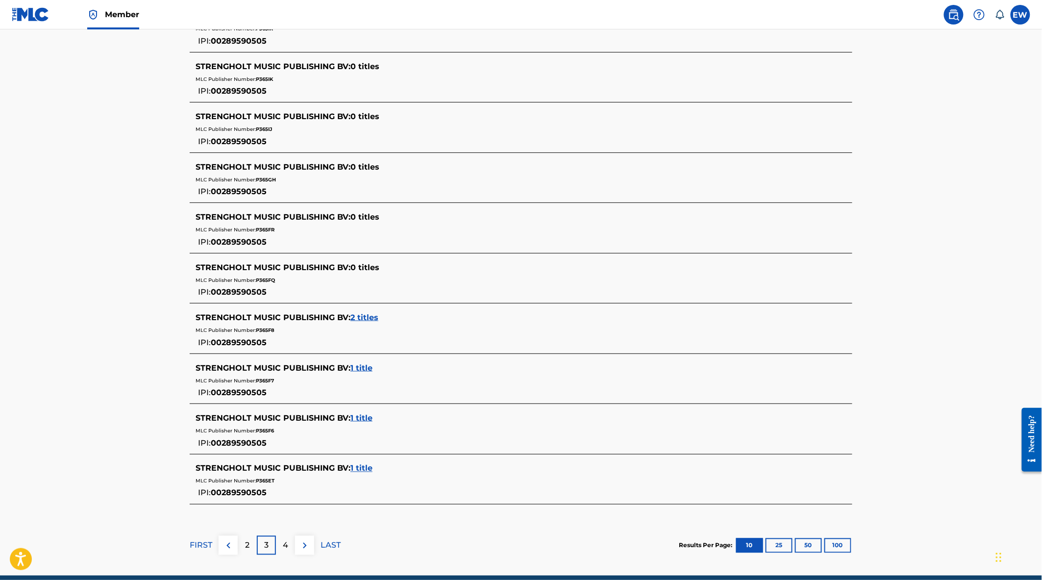
scroll to position [326, 0]
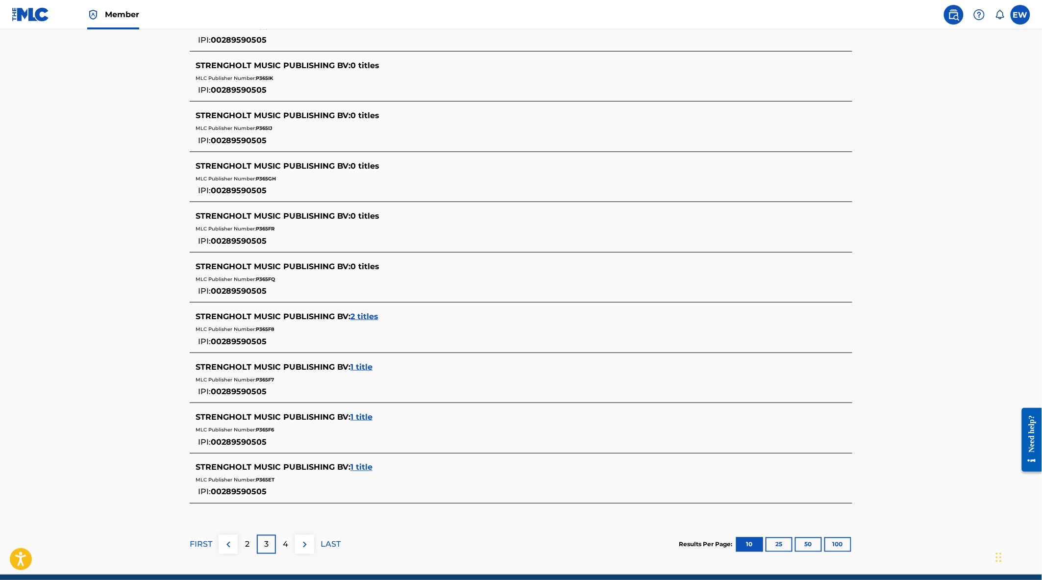
click at [361, 366] on span "1 title" at bounding box center [361, 366] width 22 height 9
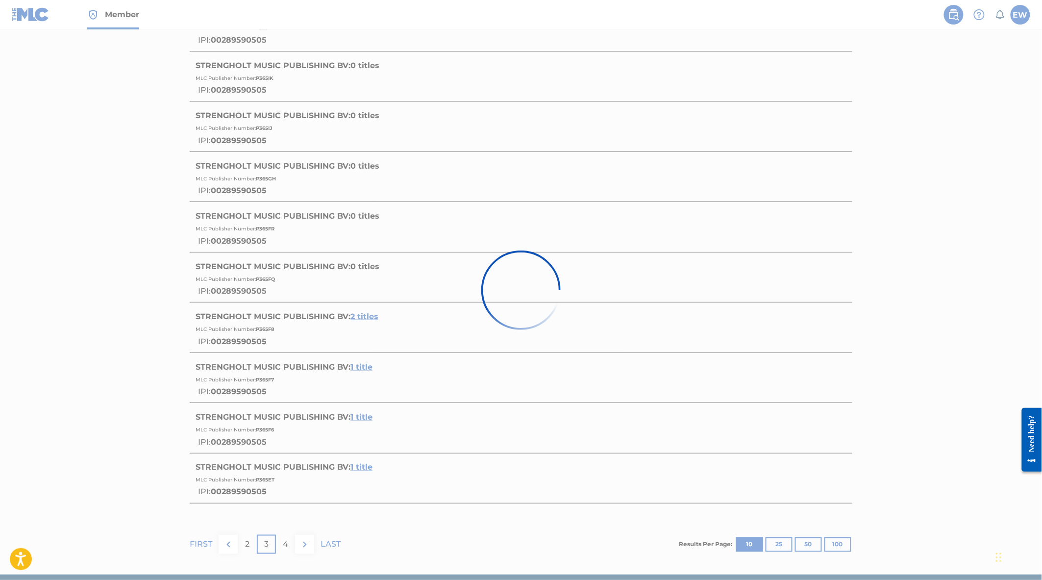
scroll to position [0, 0]
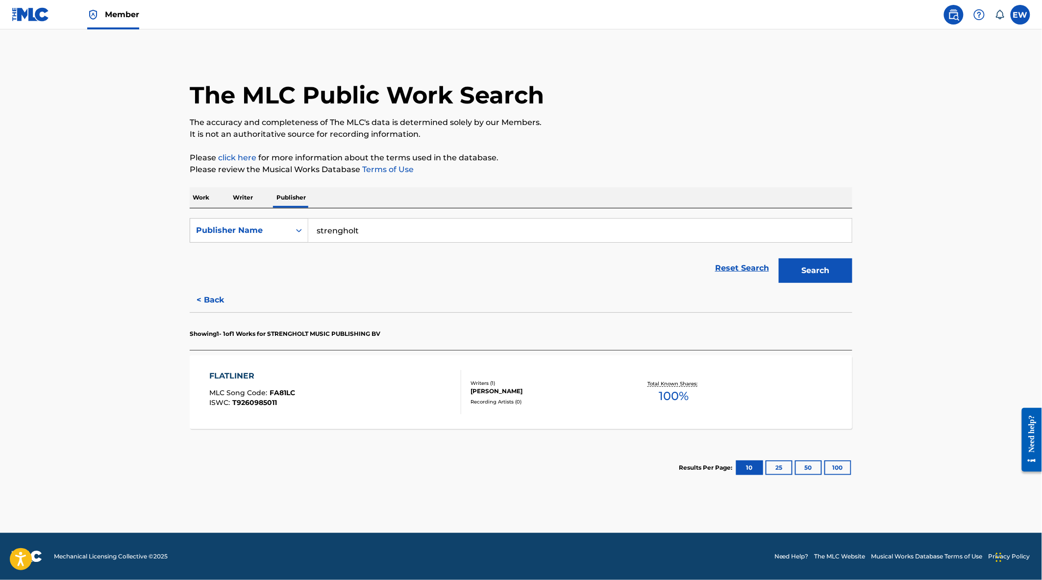
click at [332, 395] on div "FLATLINER MLC Song Code : FA81LC ISWC : T9260985011" at bounding box center [336, 392] width 252 height 44
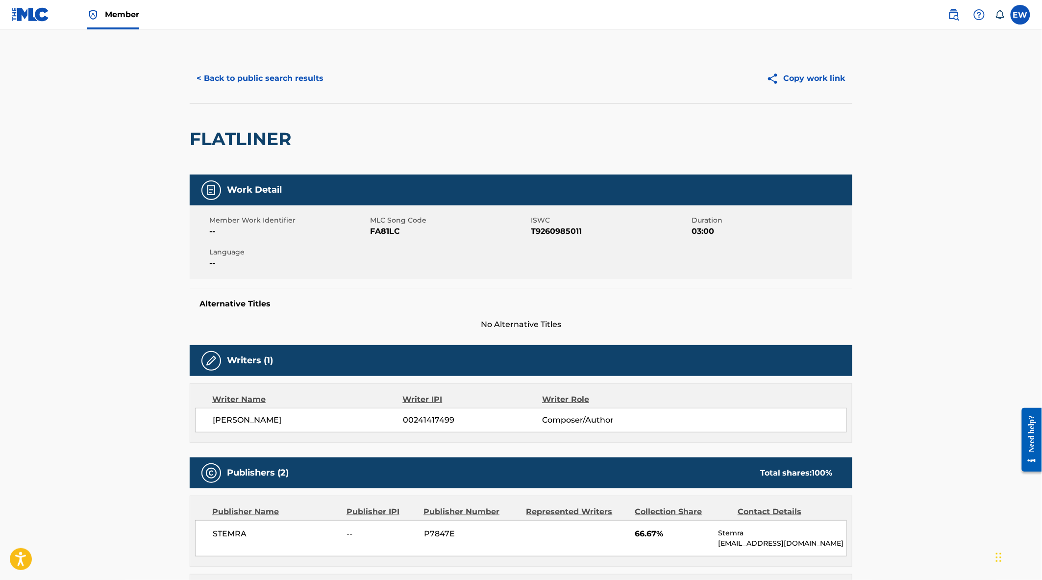
click at [262, 76] on button "< Back to public search results" at bounding box center [260, 78] width 141 height 25
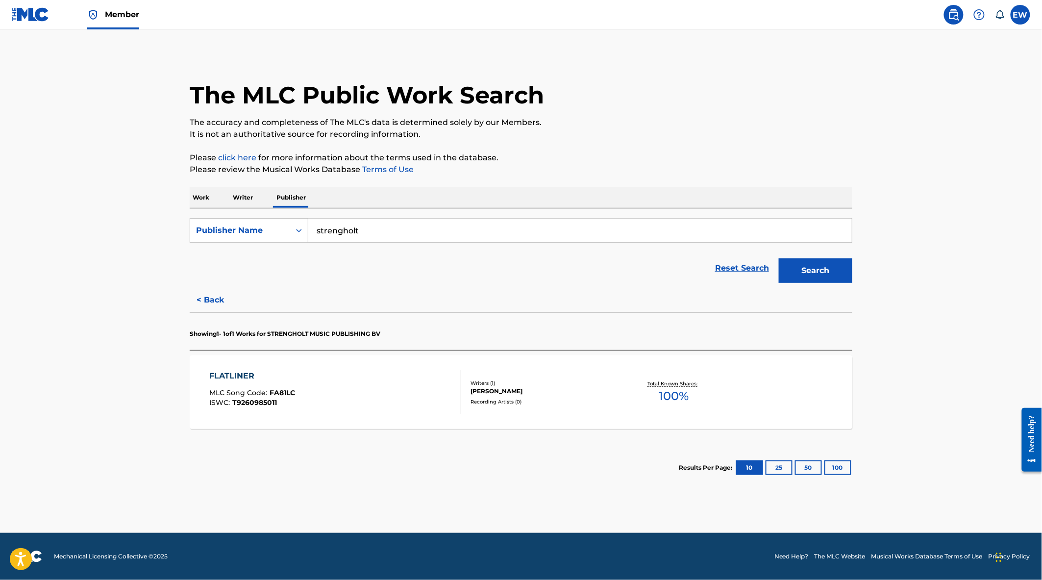
drag, startPoint x: 209, startPoint y: 295, endPoint x: 241, endPoint y: 330, distance: 47.9
click at [209, 295] on button "< Back" at bounding box center [219, 300] width 59 height 25
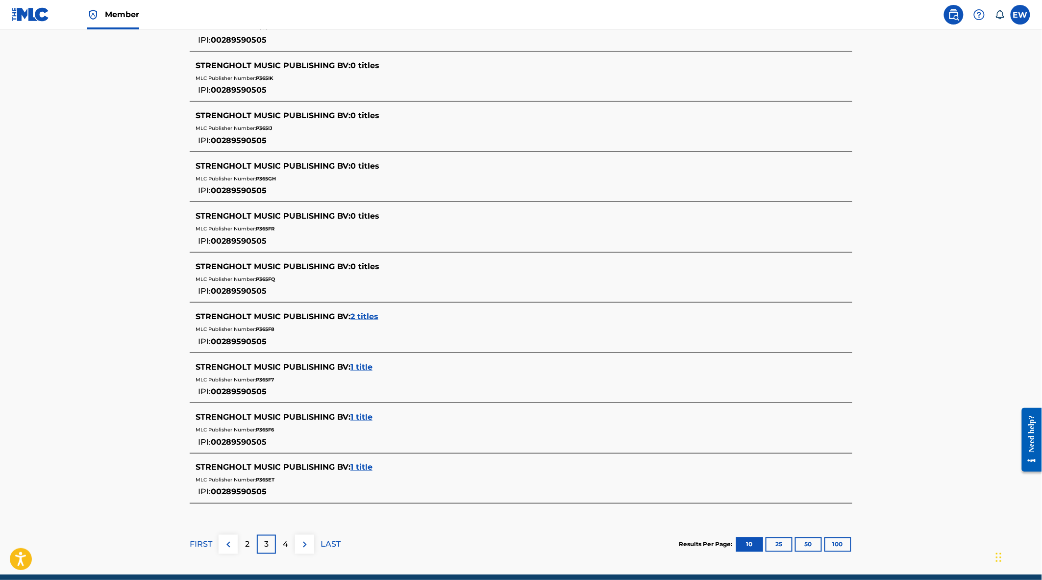
scroll to position [369, 0]
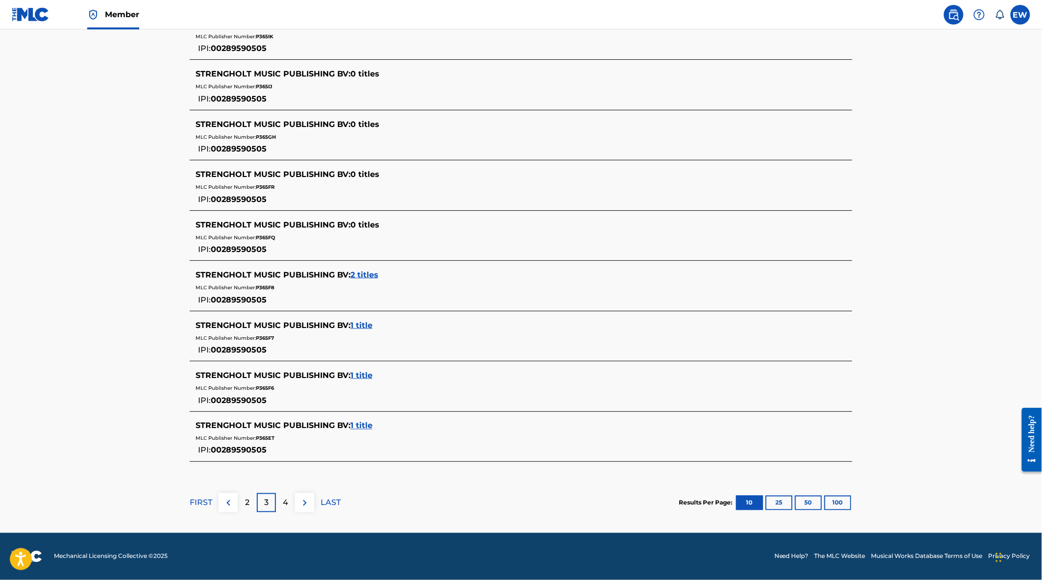
click at [362, 374] on span "1 title" at bounding box center [361, 375] width 22 height 9
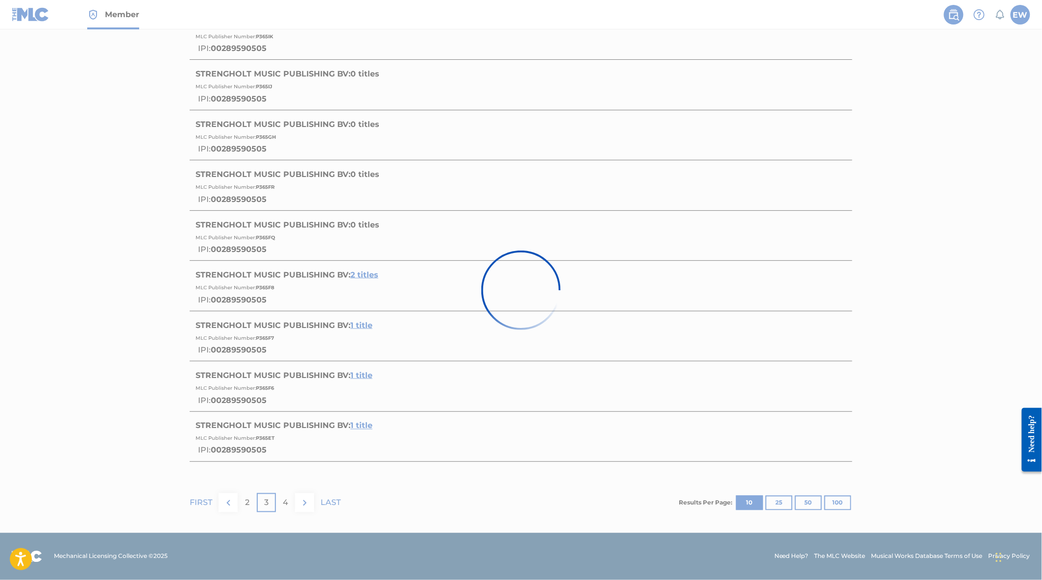
scroll to position [0, 0]
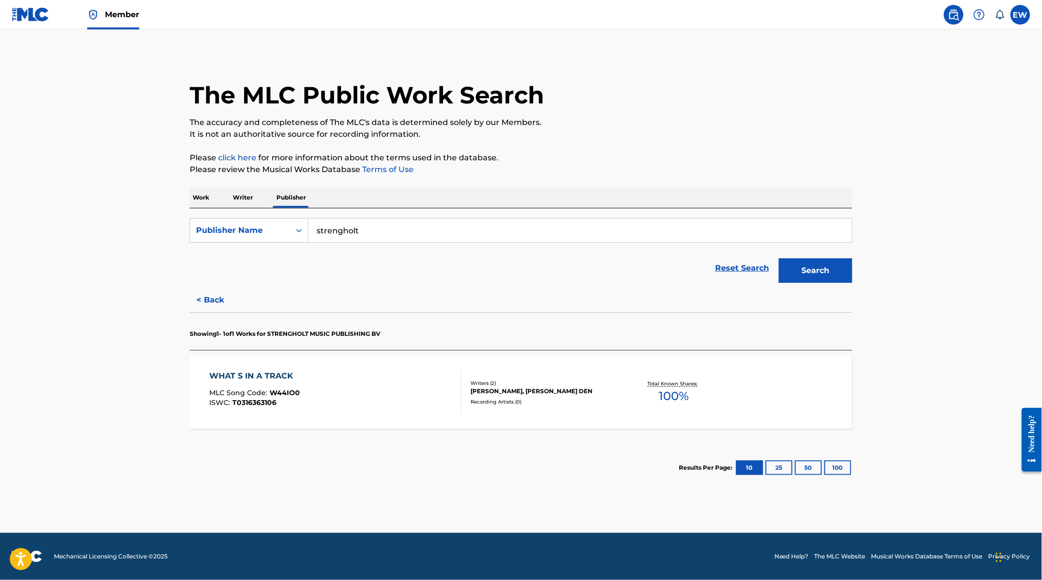
click at [346, 395] on div "WHAT S IN A TRACK MLC Song Code : W44IO0 ISWC : T0316363106" at bounding box center [336, 392] width 252 height 44
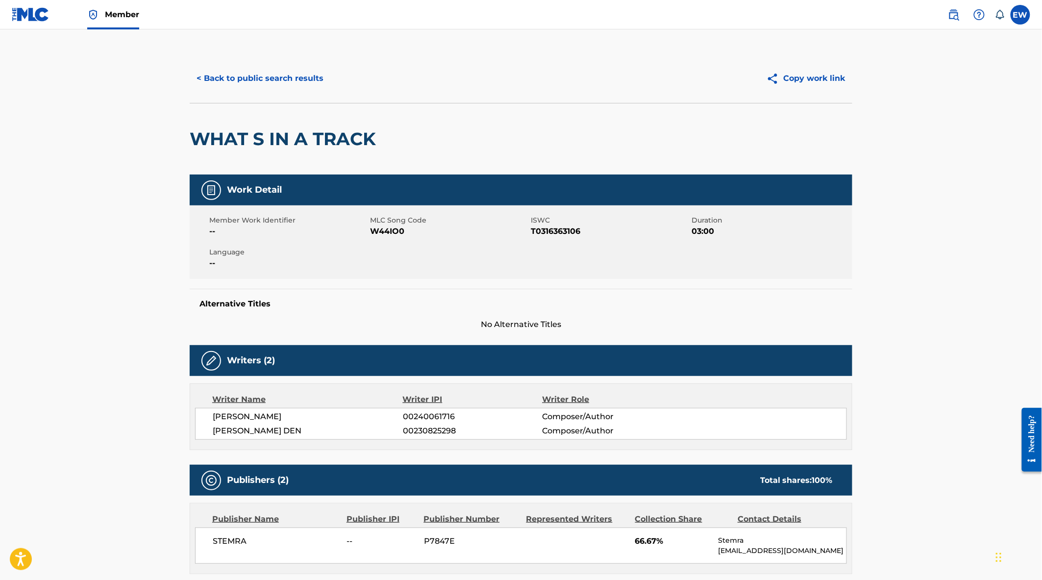
click at [250, 77] on button "< Back to public search results" at bounding box center [260, 78] width 141 height 25
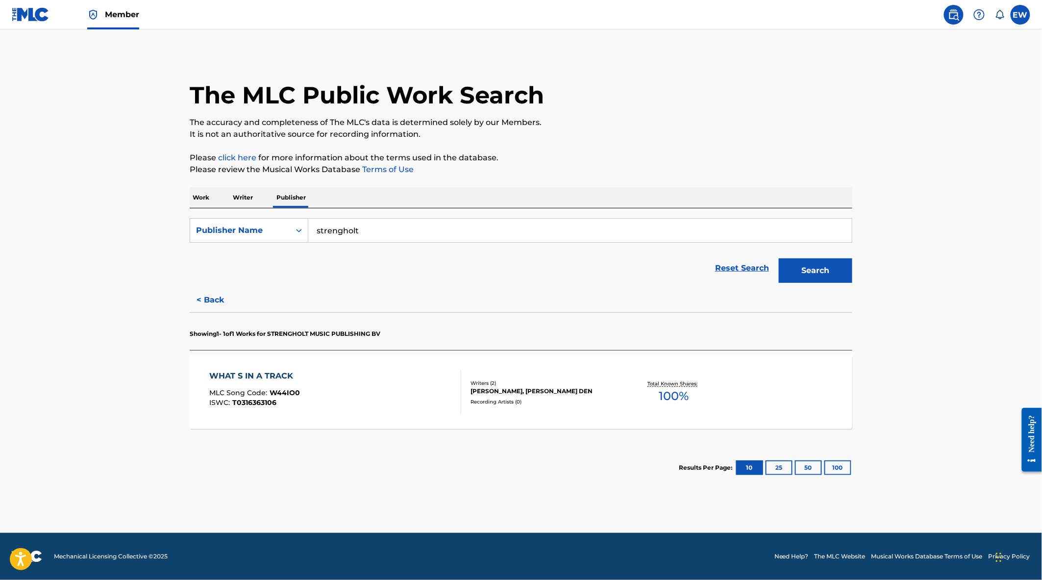
click at [217, 301] on button "< Back" at bounding box center [219, 300] width 59 height 25
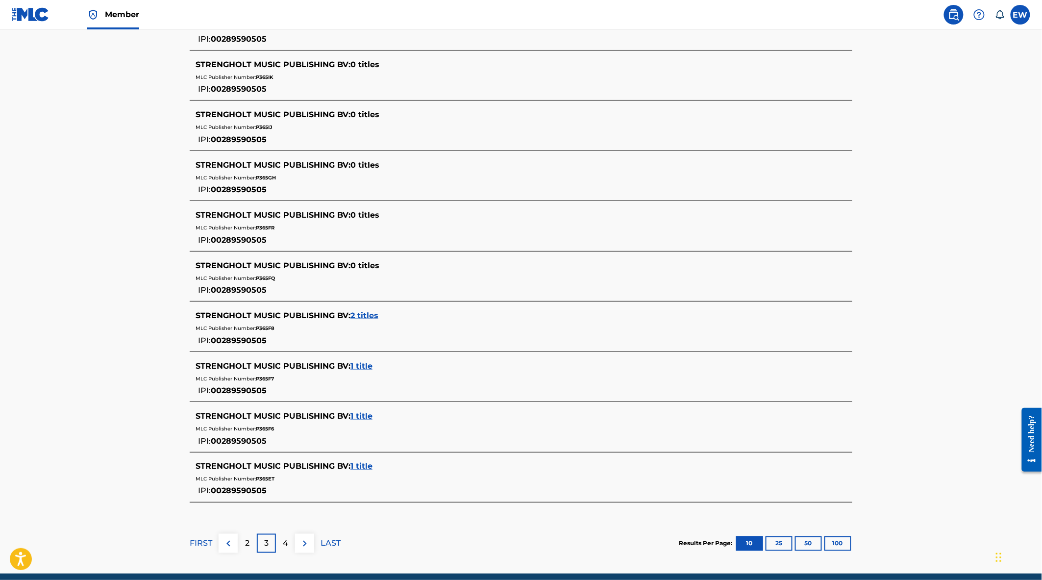
scroll to position [369, 0]
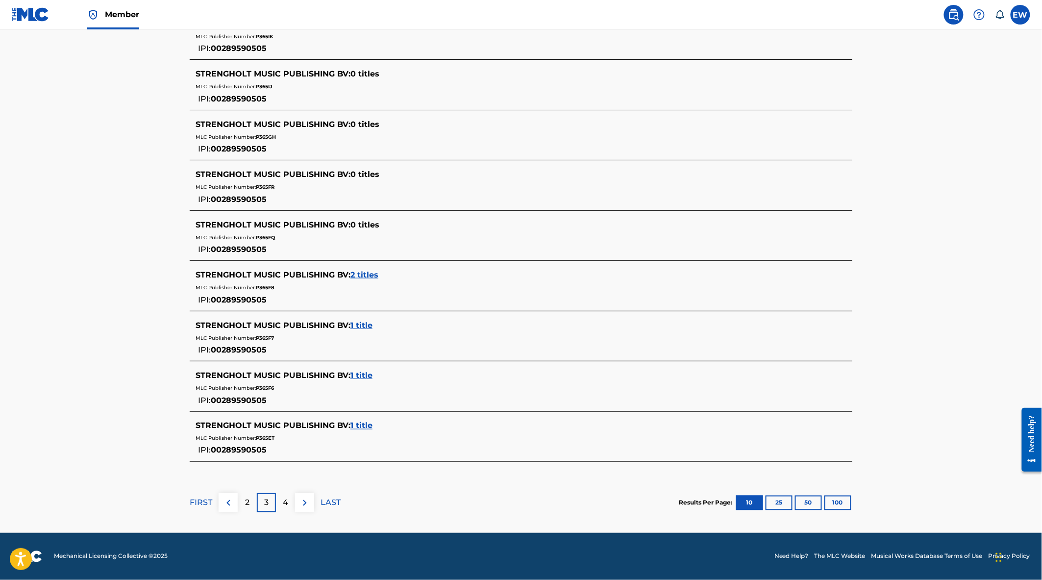
click at [359, 424] on span "1 title" at bounding box center [361, 425] width 22 height 9
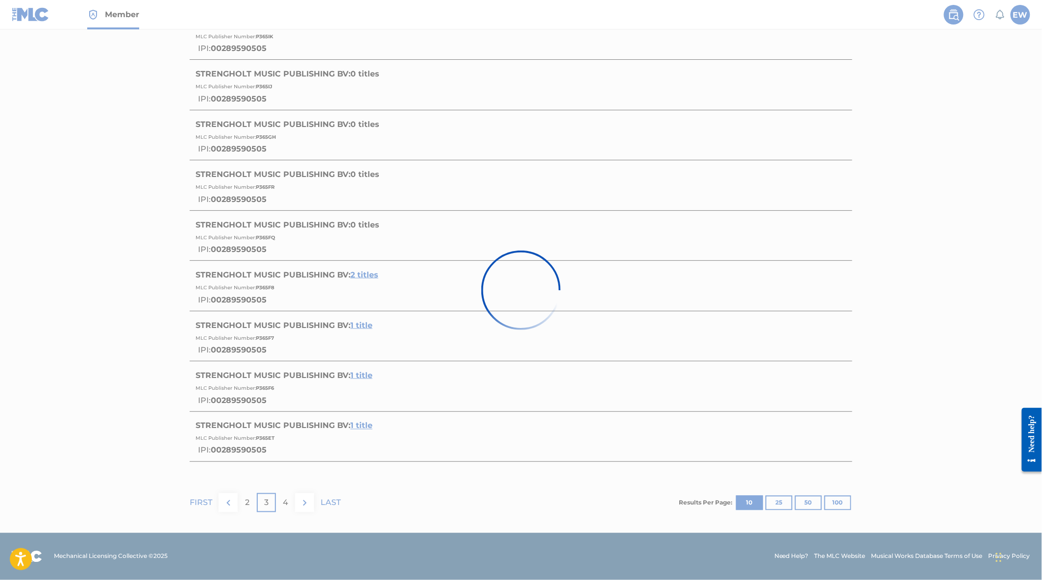
scroll to position [0, 0]
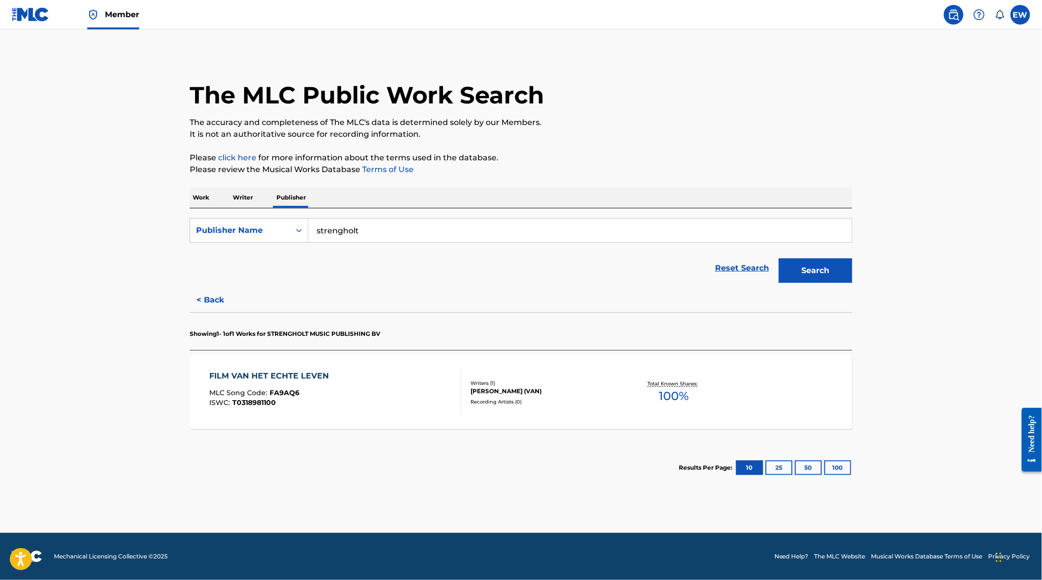
click at [364, 416] on div "FILM VAN HET ECHTE LEVEN MLC Song Code : FA9AQ6 ISWC : T0318981100 Writers ( 1 …" at bounding box center [521, 392] width 663 height 74
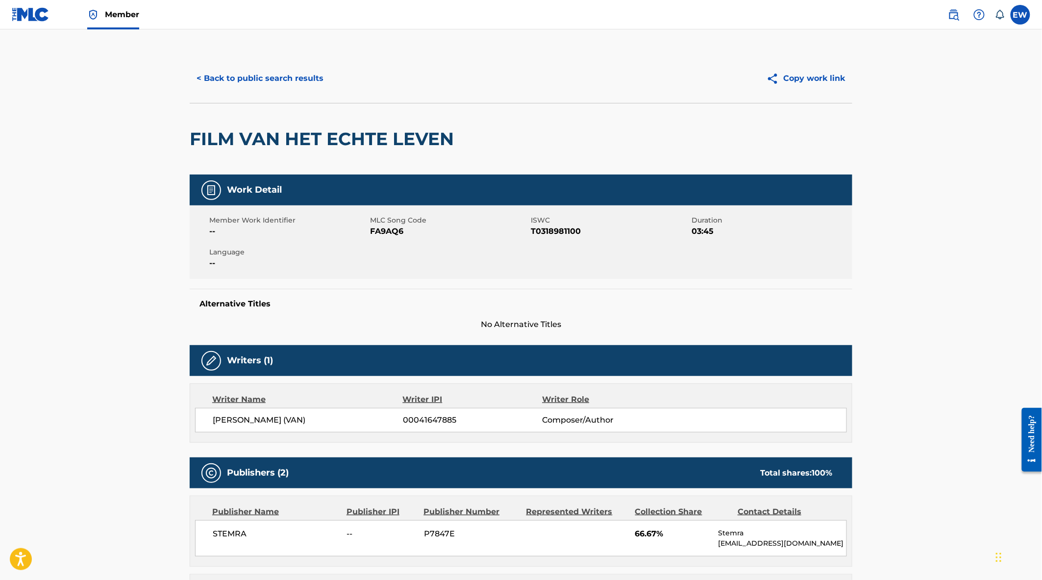
click at [256, 81] on button "< Back to public search results" at bounding box center [260, 78] width 141 height 25
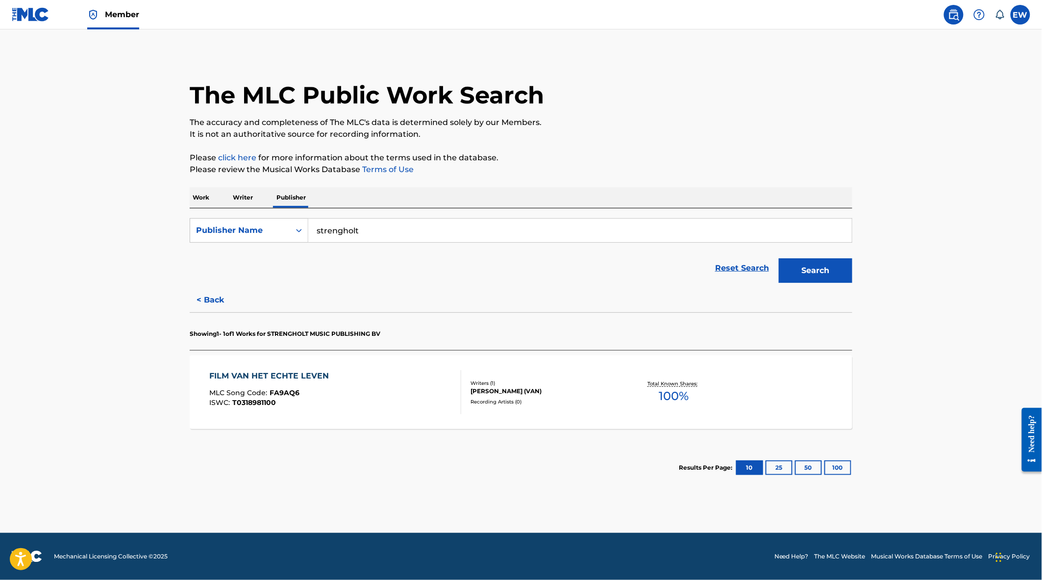
click at [219, 300] on button "< Back" at bounding box center [219, 300] width 59 height 25
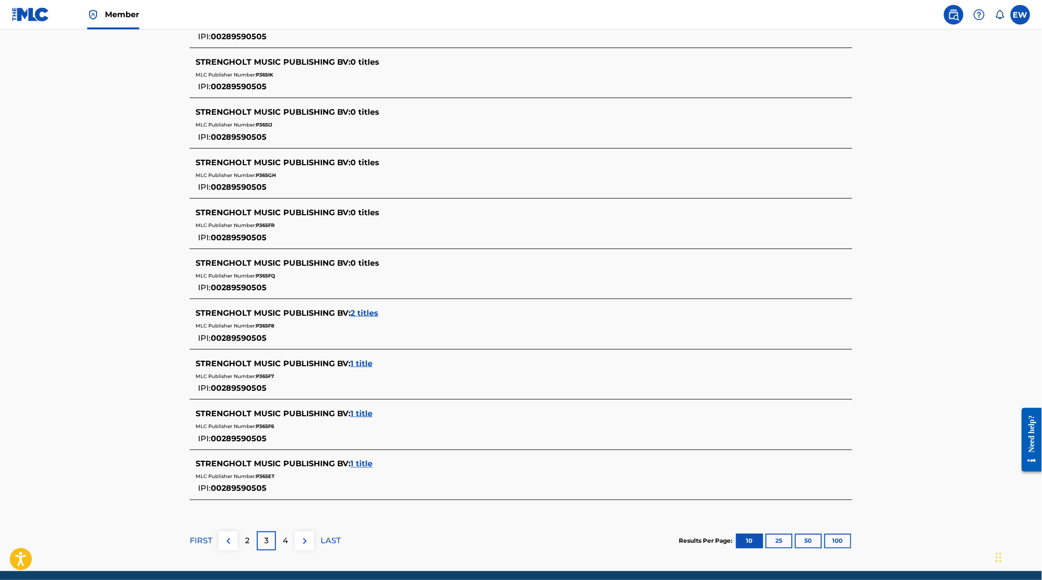
scroll to position [369, 0]
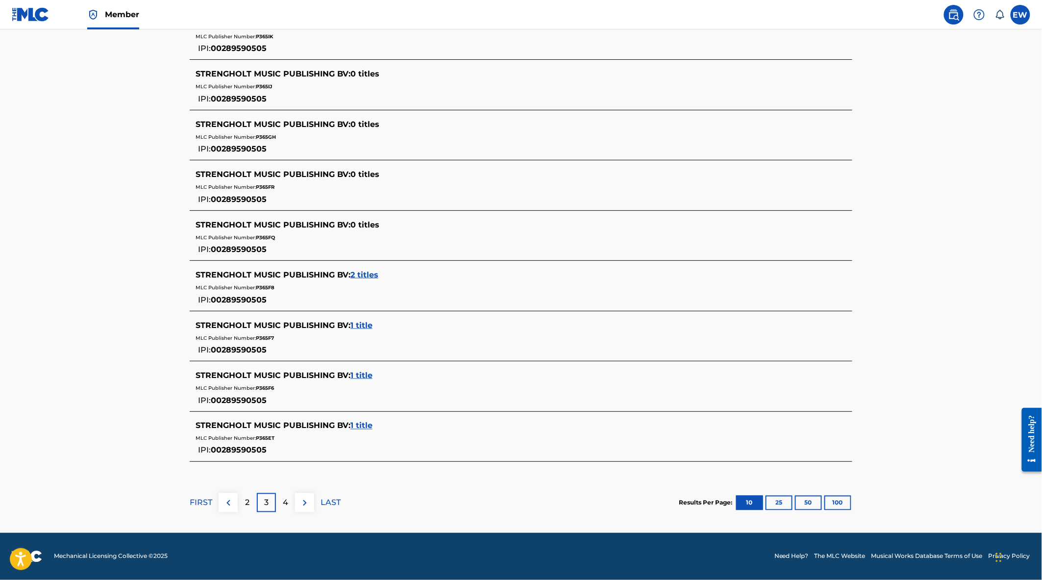
click at [307, 503] on img at bounding box center [305, 503] width 12 height 12
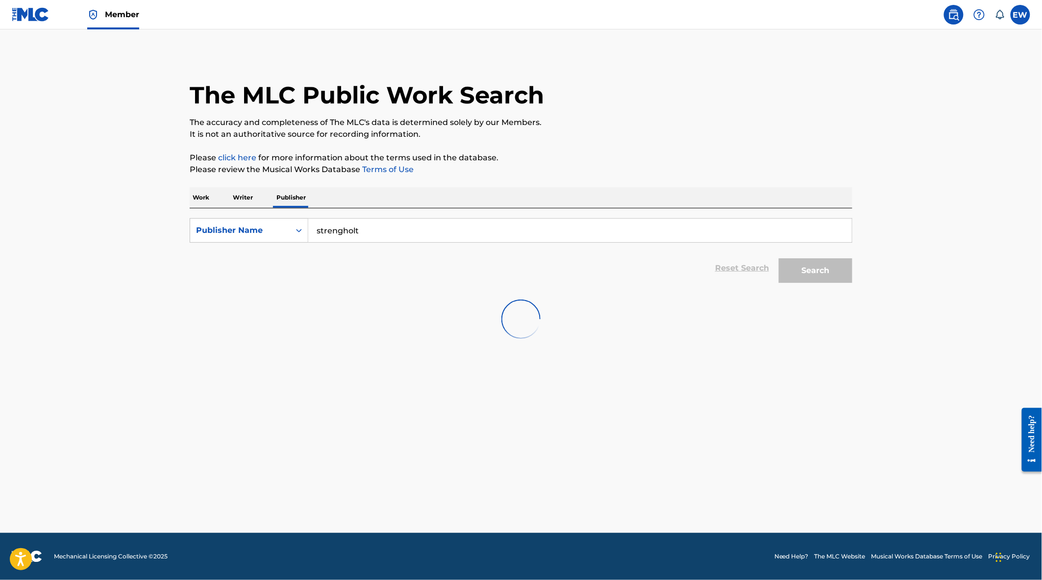
scroll to position [0, 0]
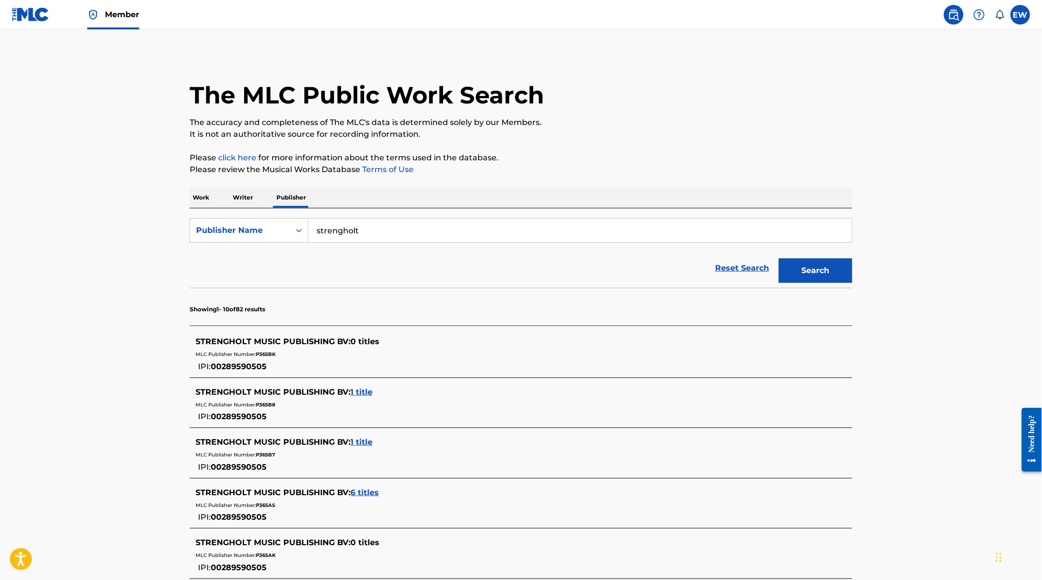
click at [365, 389] on span "1 title" at bounding box center [361, 391] width 22 height 9
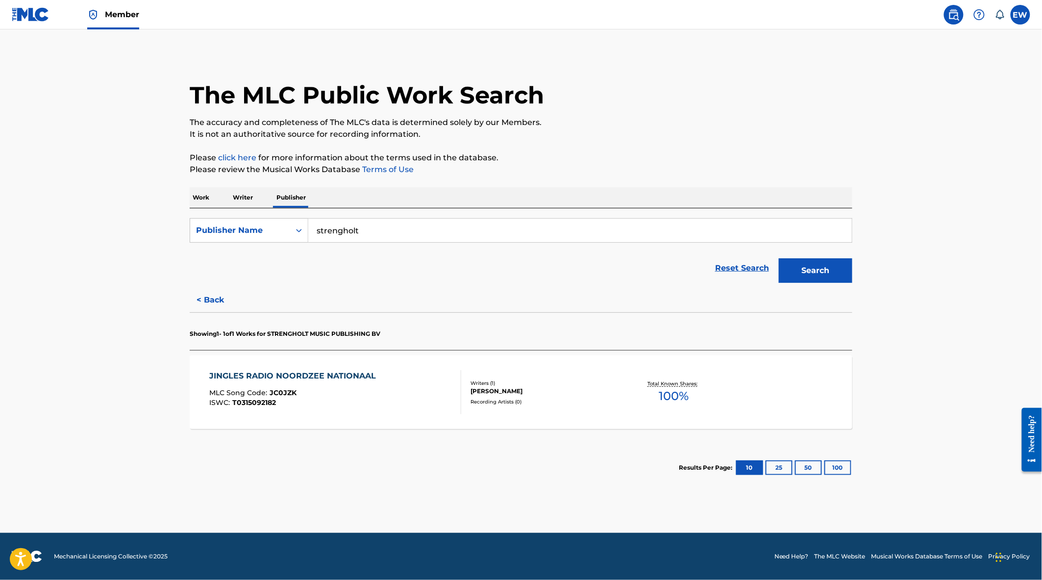
click at [349, 399] on div "ISWC : T0315092182" at bounding box center [296, 402] width 172 height 7
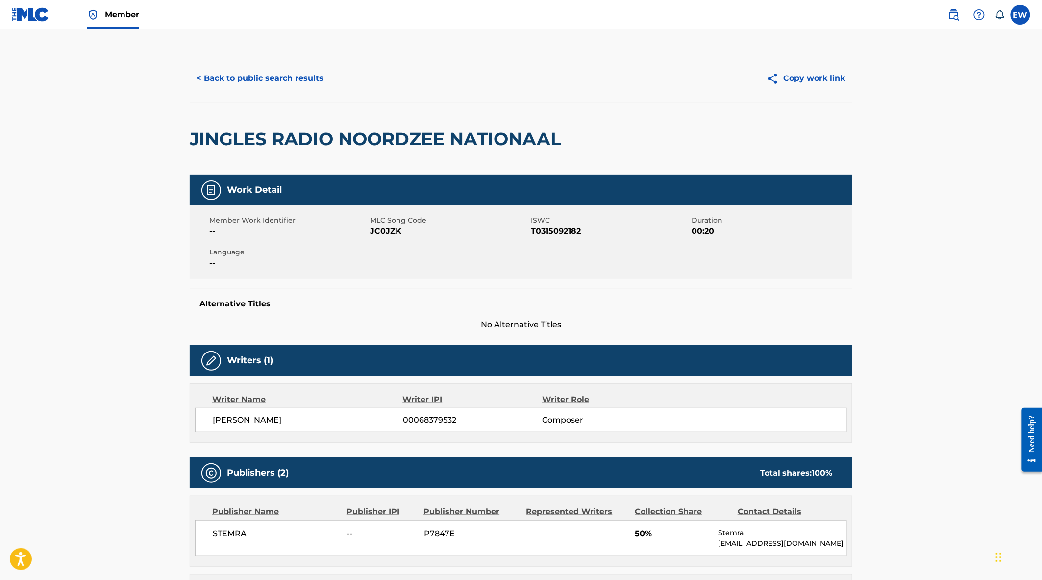
click at [267, 85] on button "< Back to public search results" at bounding box center [260, 78] width 141 height 25
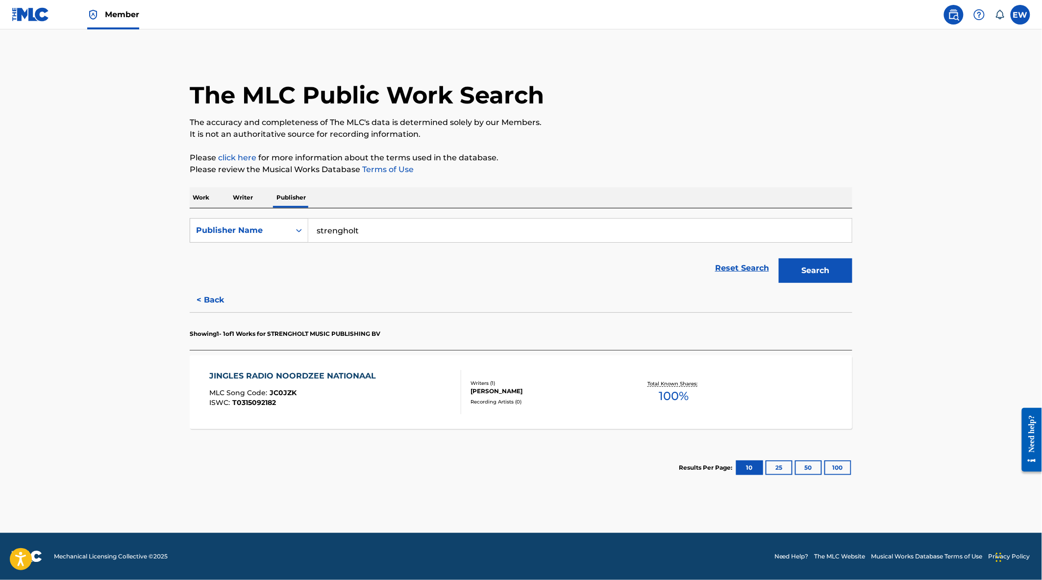
click at [195, 296] on button "< Back" at bounding box center [219, 300] width 59 height 25
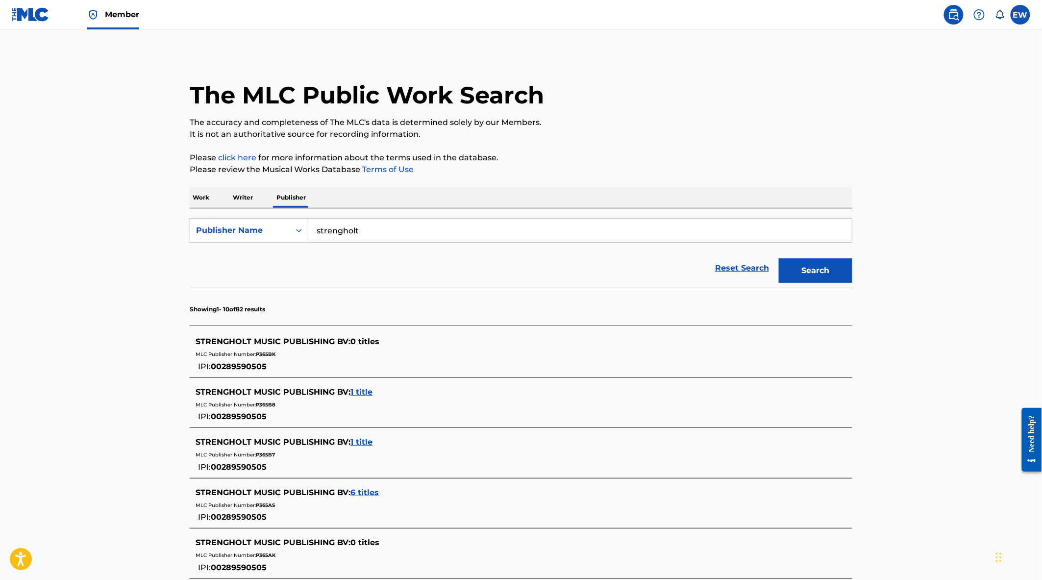
click at [363, 443] on span "1 title" at bounding box center [361, 441] width 22 height 9
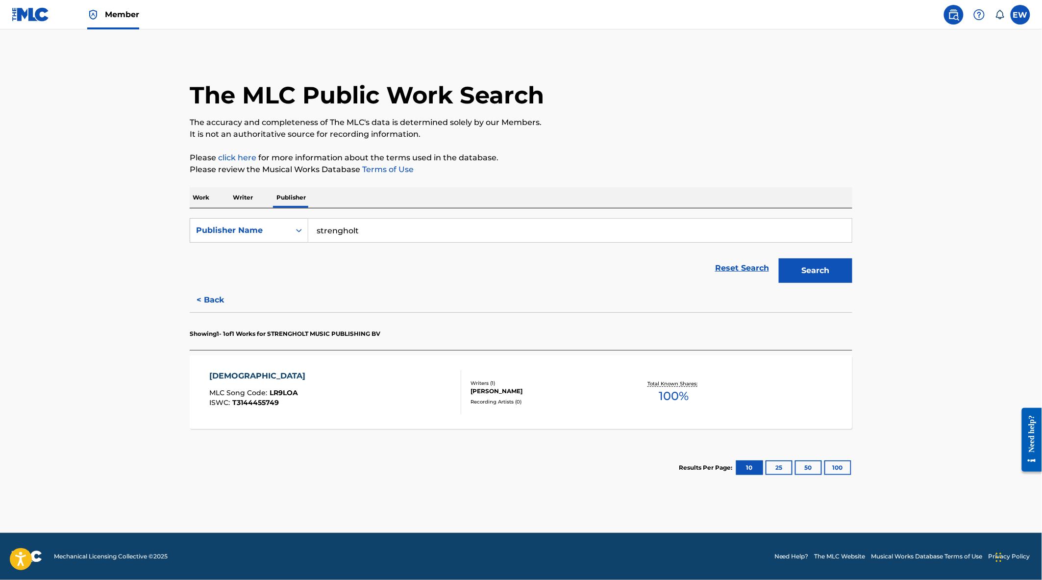
click at [357, 412] on div "[DEMOGRAPHIC_DATA] MLC Song Code : LR9LOA ISWC : T3144455749" at bounding box center [336, 392] width 252 height 44
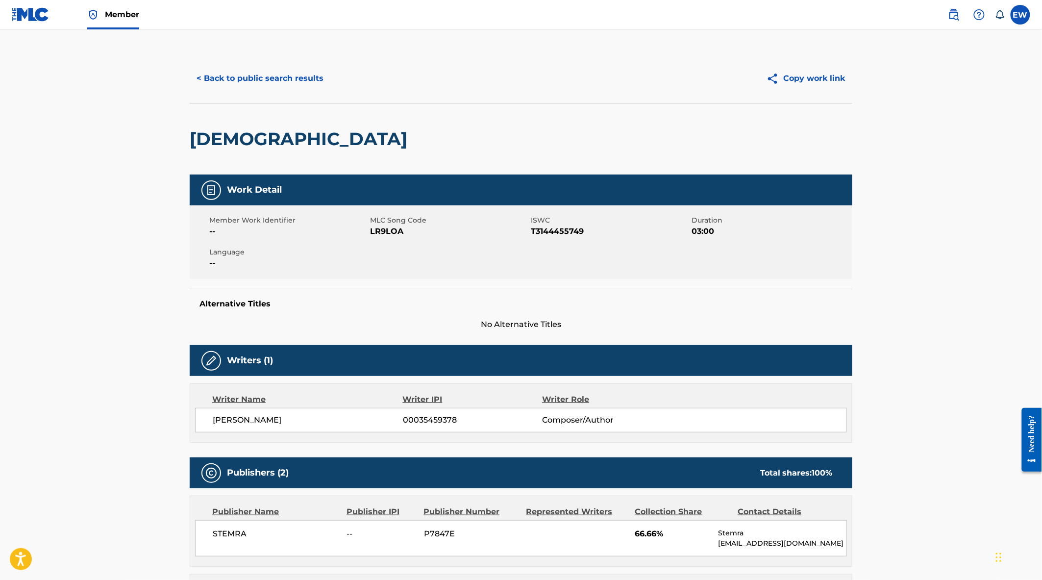
click at [264, 76] on button "< Back to public search results" at bounding box center [260, 78] width 141 height 25
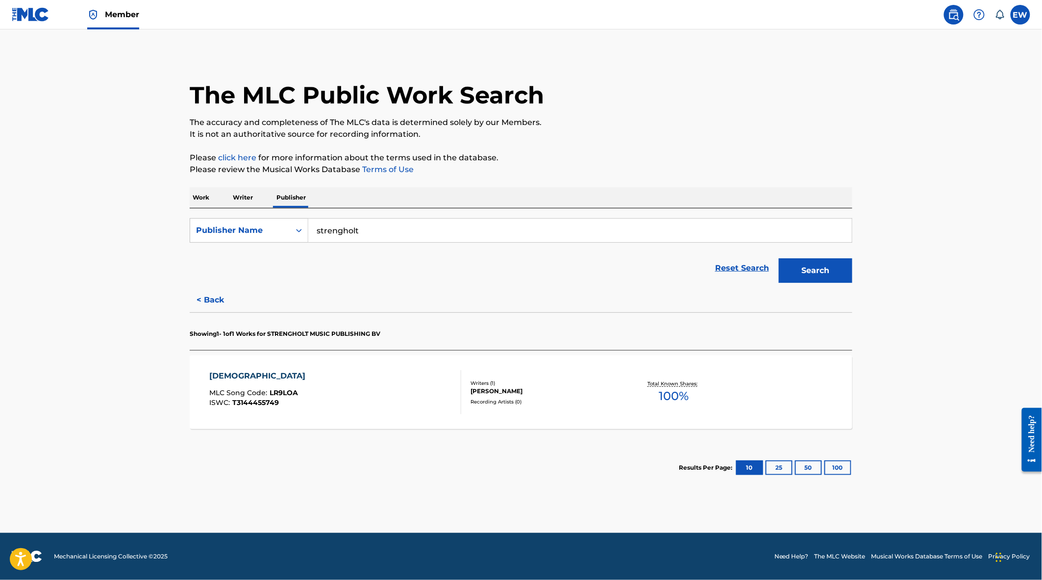
click at [219, 302] on button "< Back" at bounding box center [219, 300] width 59 height 25
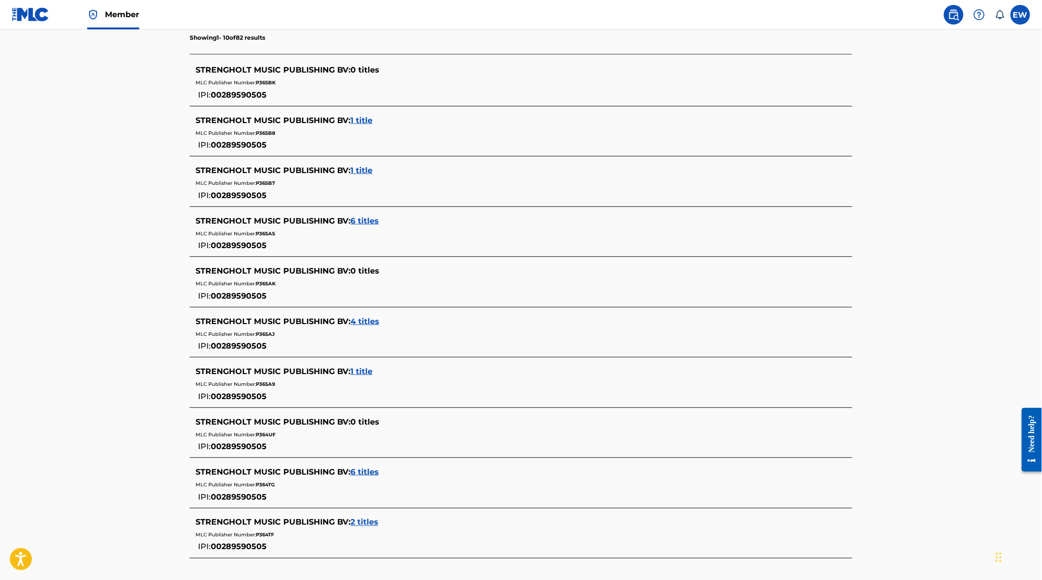
scroll to position [272, 0]
click at [355, 220] on span "6 titles" at bounding box center [364, 220] width 28 height 9
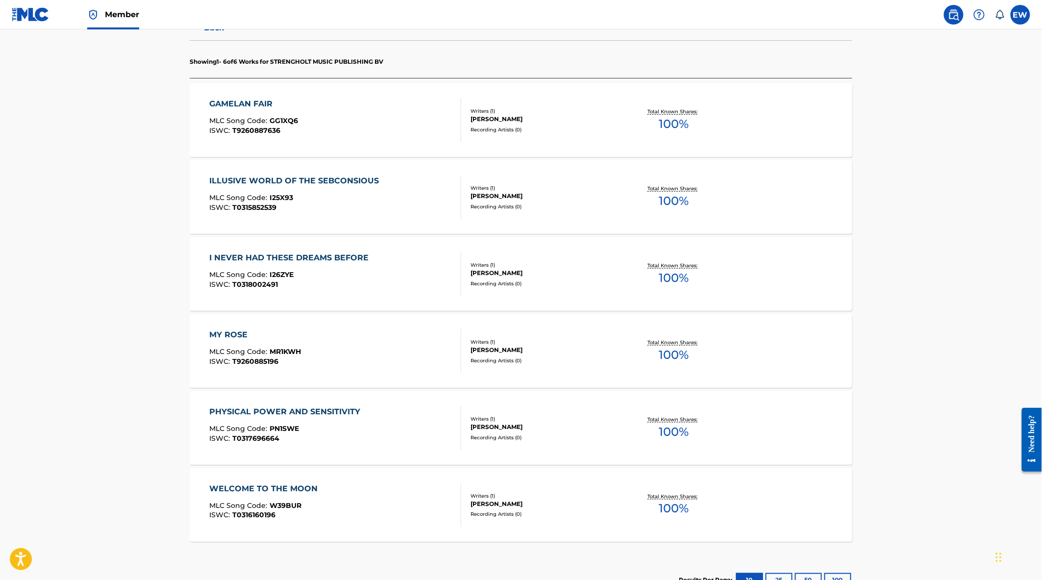
click at [360, 207] on div "ISWC : T0315852539" at bounding box center [297, 207] width 174 height 7
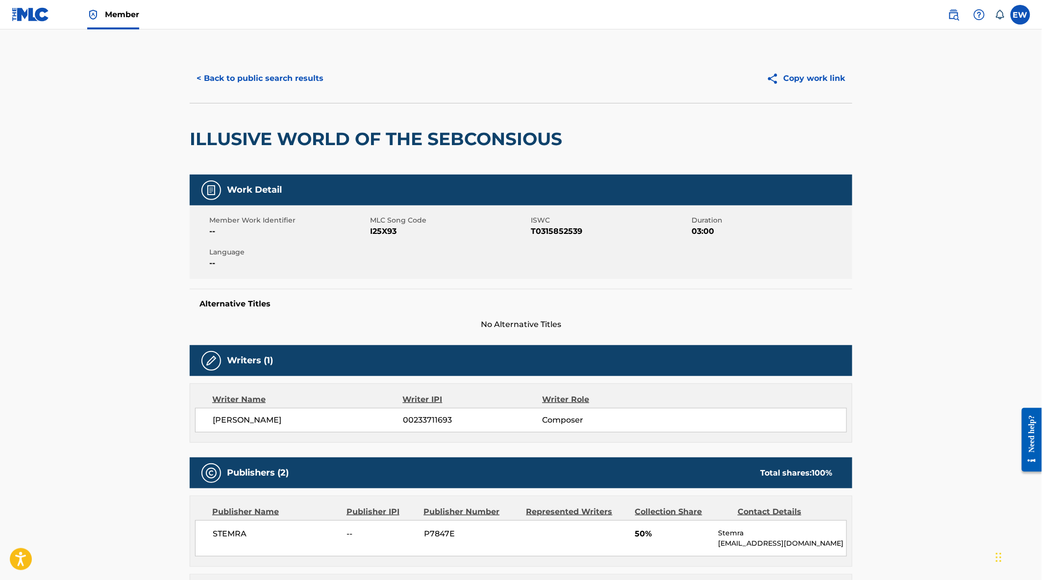
click at [269, 88] on button "< Back to public search results" at bounding box center [260, 78] width 141 height 25
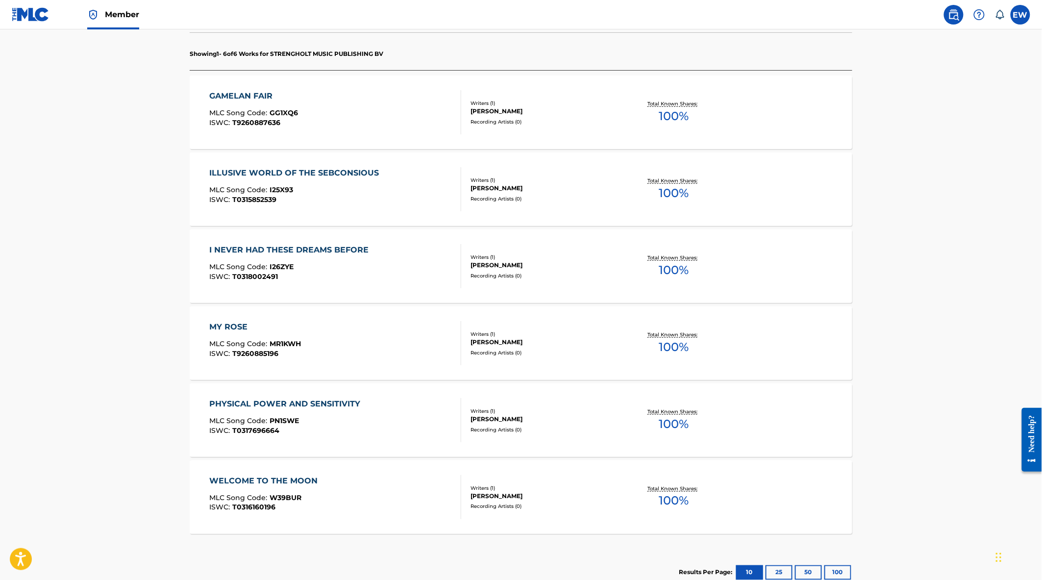
scroll to position [109, 0]
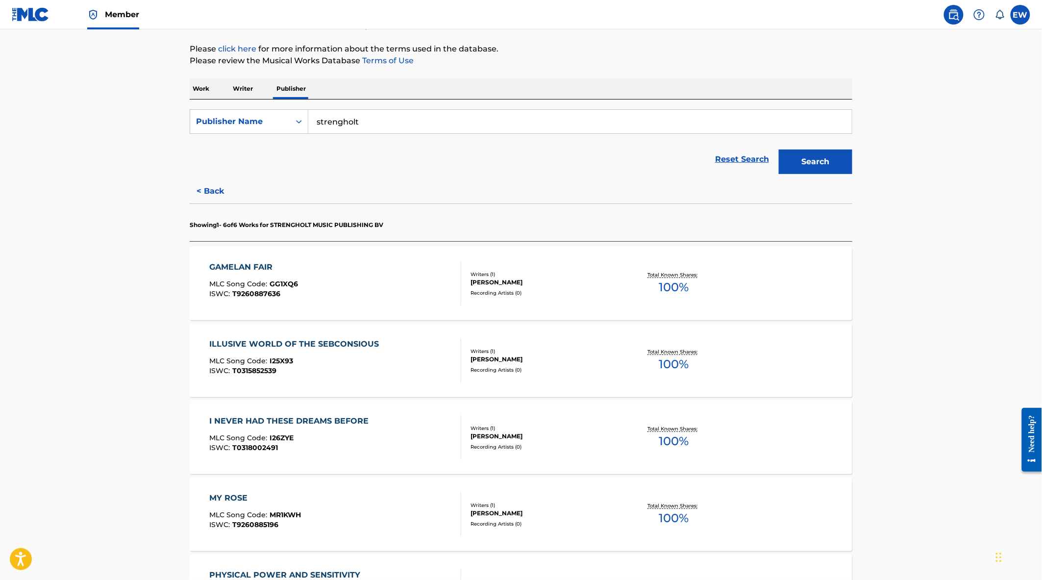
click at [209, 184] on button "< Back" at bounding box center [219, 191] width 59 height 25
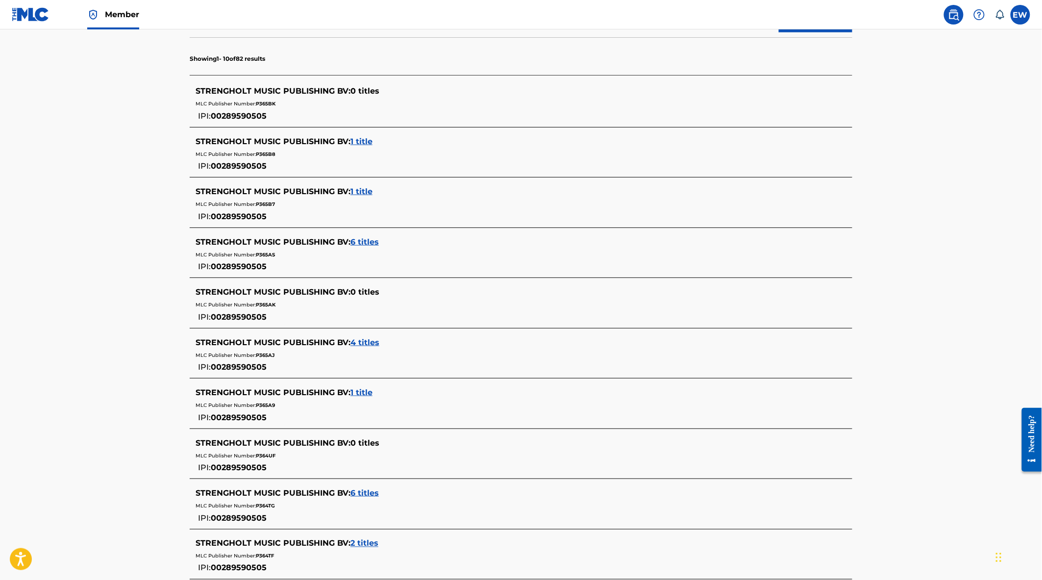
scroll to position [326, 0]
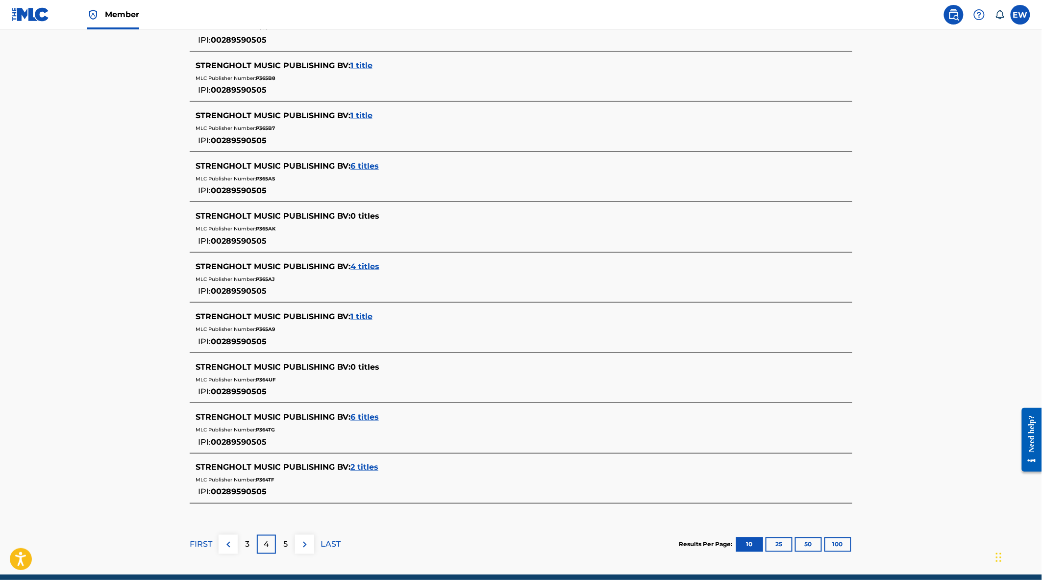
click at [356, 265] on span "4 titles" at bounding box center [364, 266] width 29 height 9
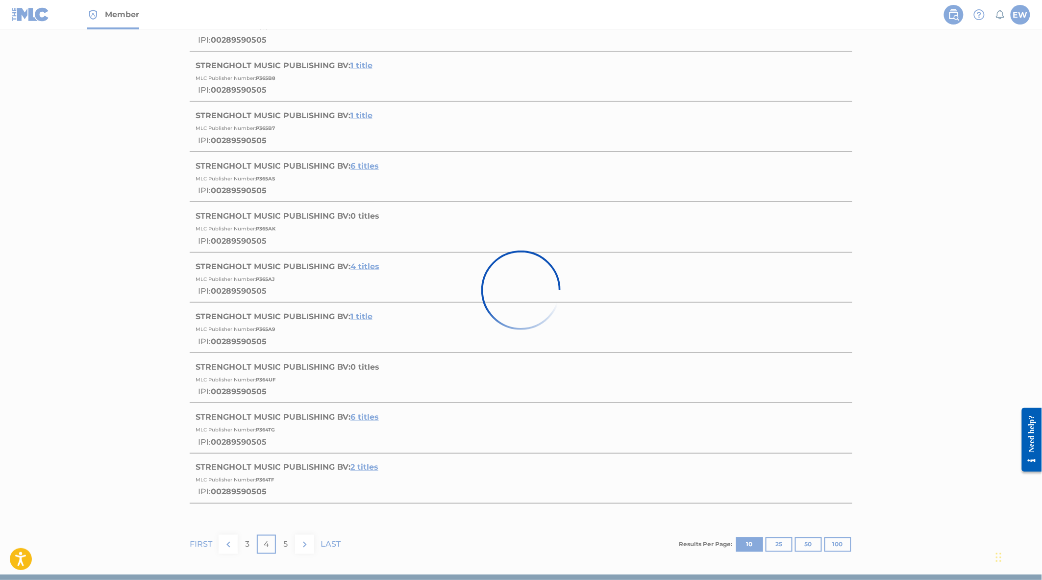
scroll to position [193, 0]
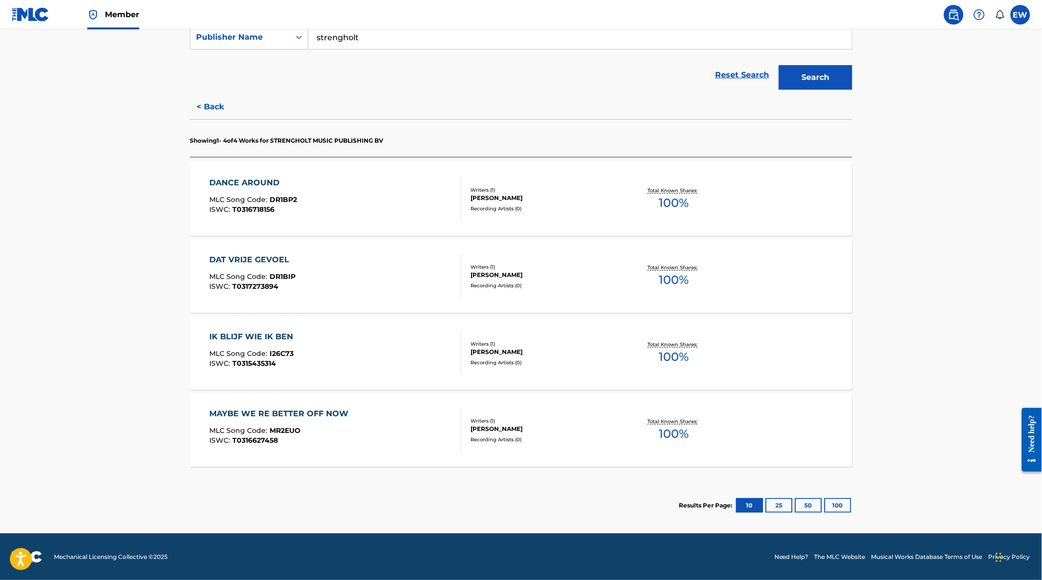
click at [335, 218] on div "DANCE AROUND MLC Song Code : DR1BP2 ISWC : T0316718156" at bounding box center [336, 199] width 252 height 44
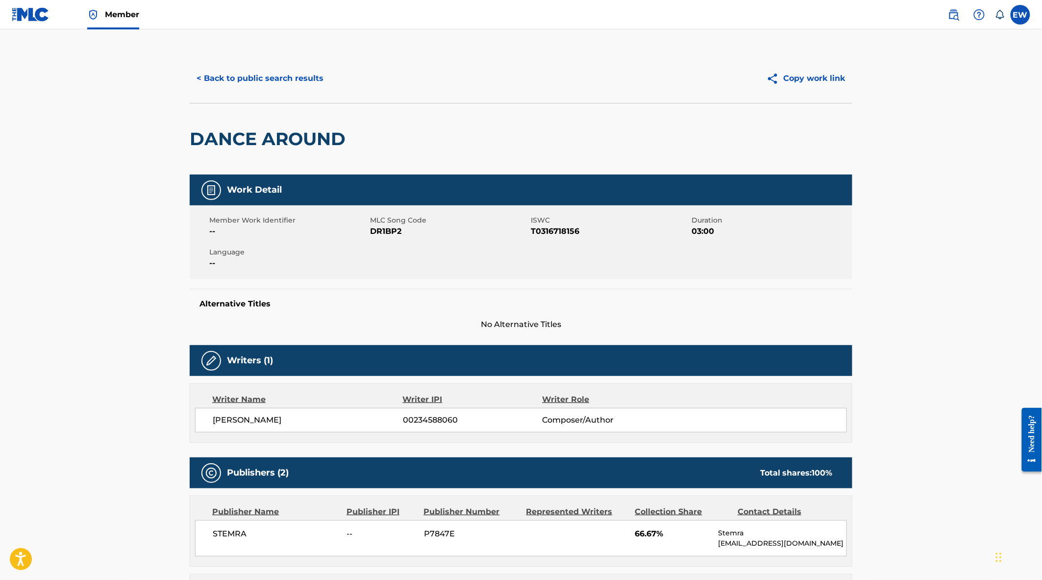
click at [287, 86] on button "< Back to public search results" at bounding box center [260, 78] width 141 height 25
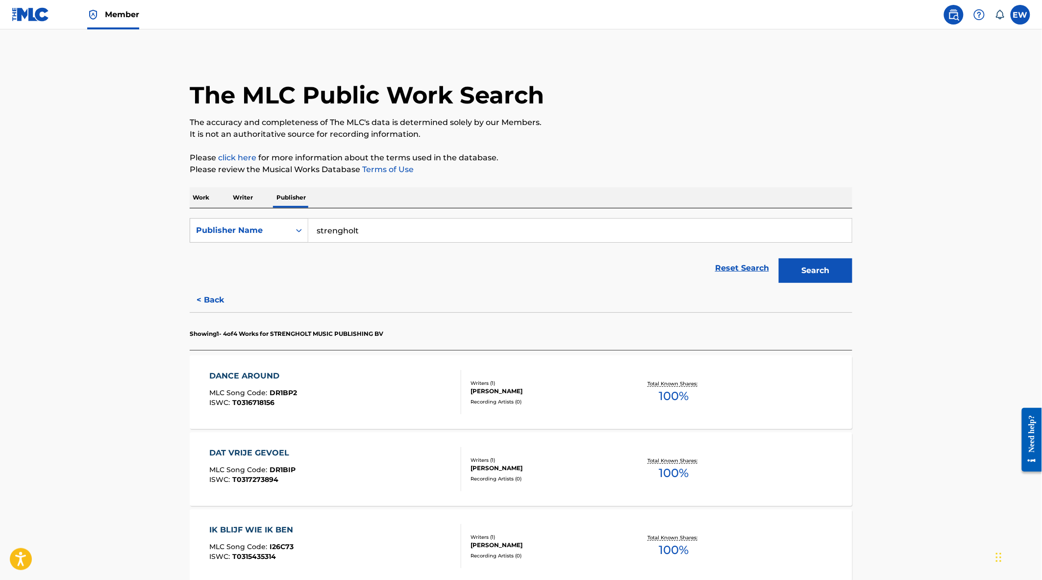
click at [205, 304] on button "< Back" at bounding box center [219, 300] width 59 height 25
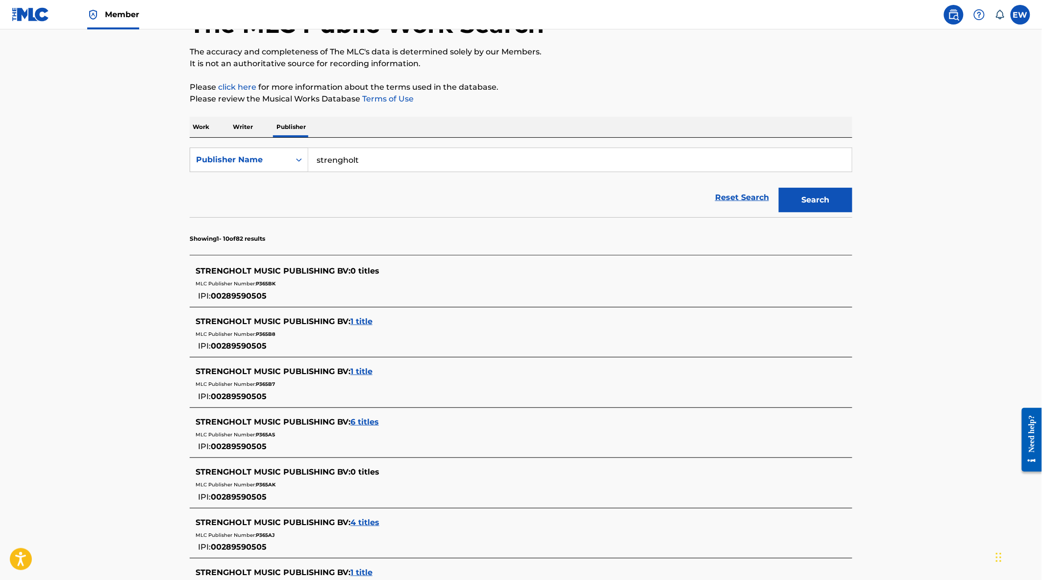
scroll to position [163, 0]
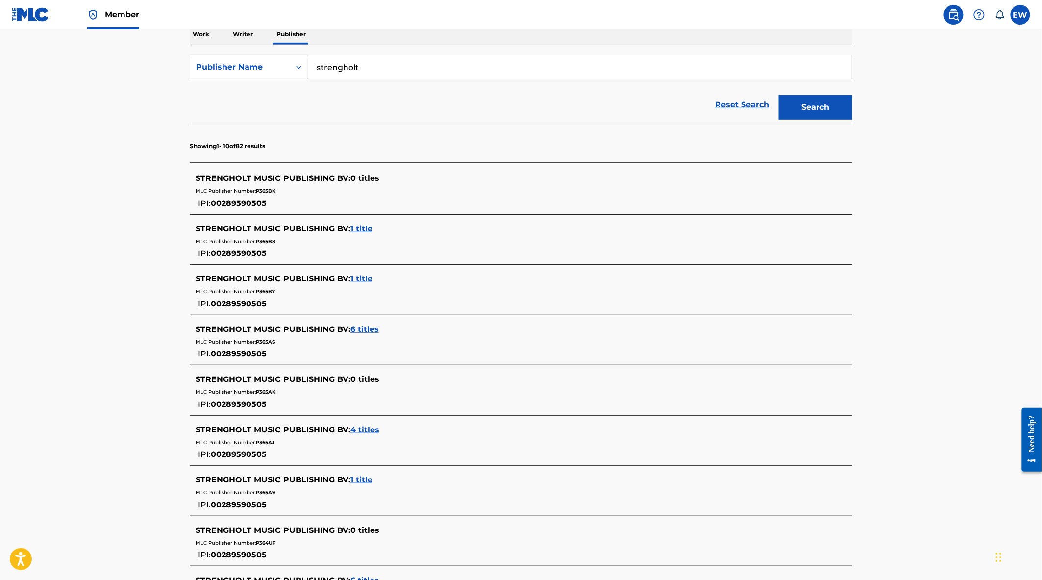
click at [359, 483] on span "1 title" at bounding box center [361, 479] width 22 height 9
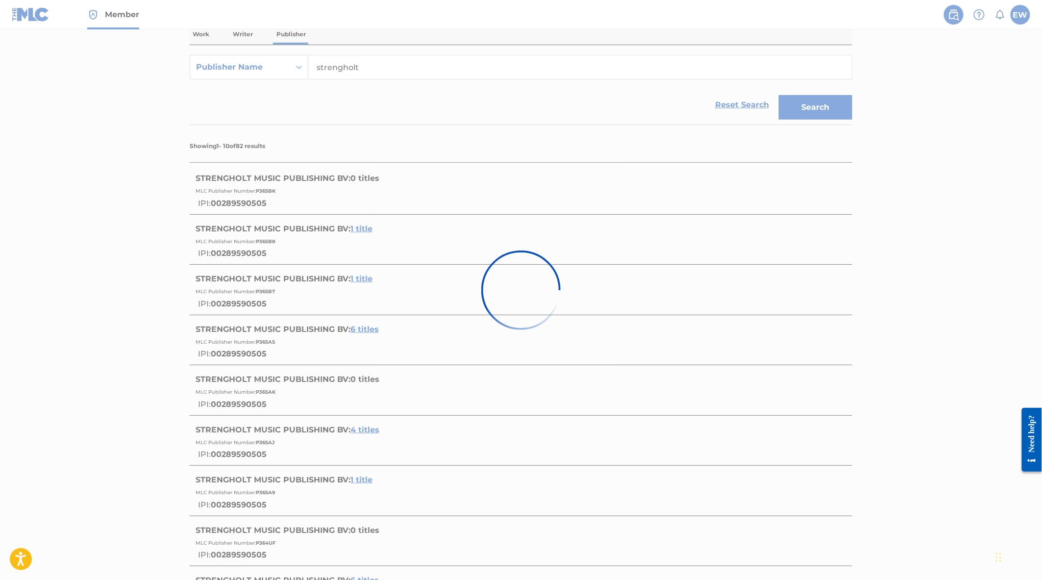
scroll to position [0, 0]
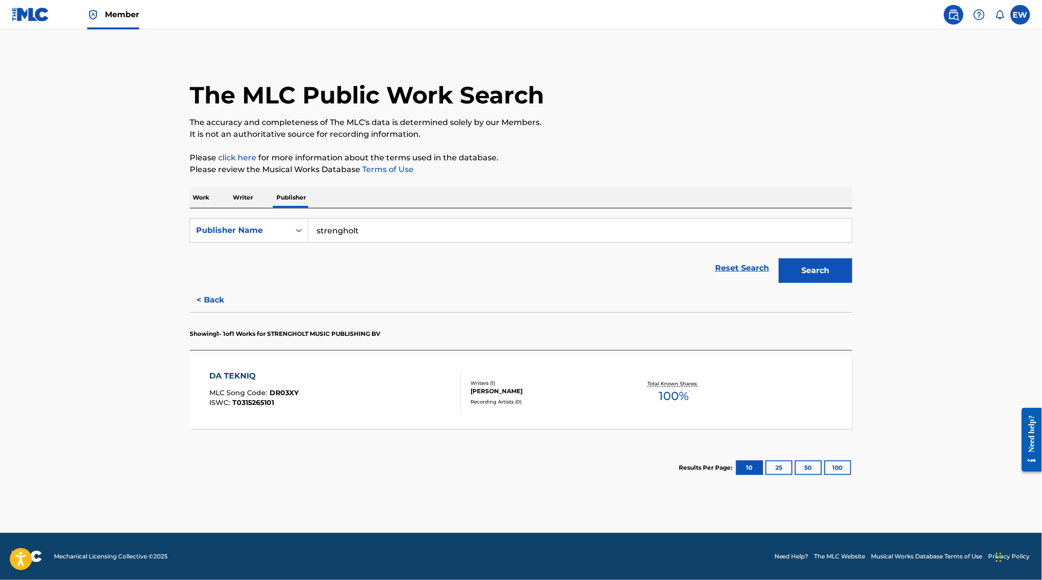
click at [366, 394] on div "DA TEKNIQ MLC Song Code : DR03XY ISWC : T0315265101" at bounding box center [336, 392] width 252 height 44
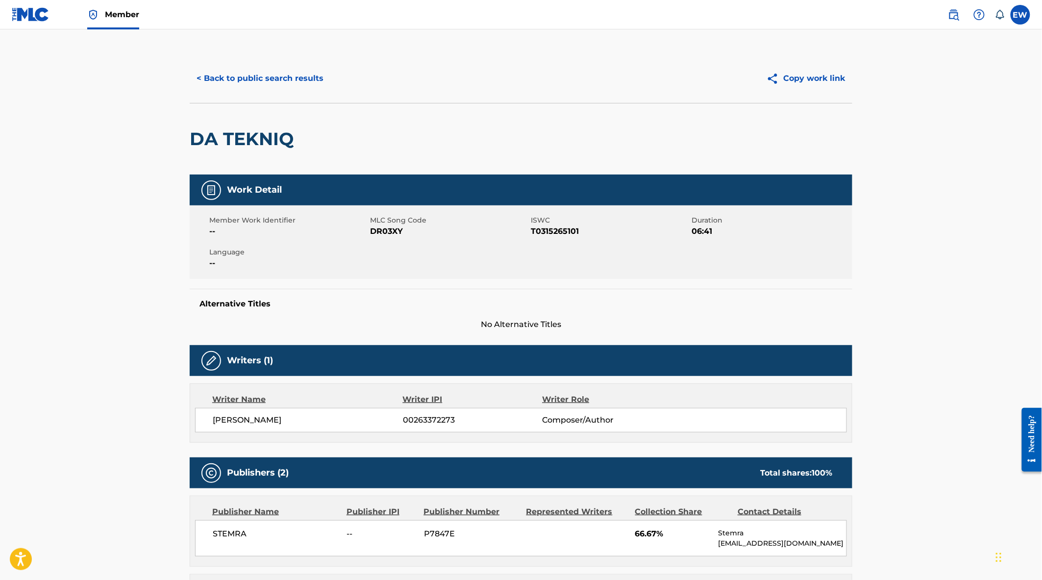
click at [252, 80] on button "< Back to public search results" at bounding box center [260, 78] width 141 height 25
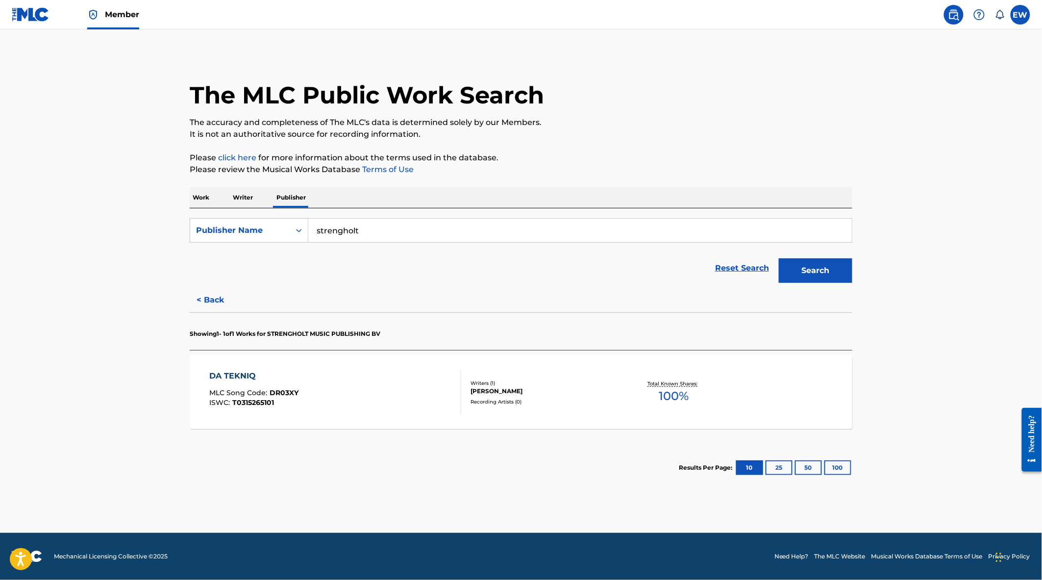
click at [210, 297] on button "< Back" at bounding box center [219, 300] width 59 height 25
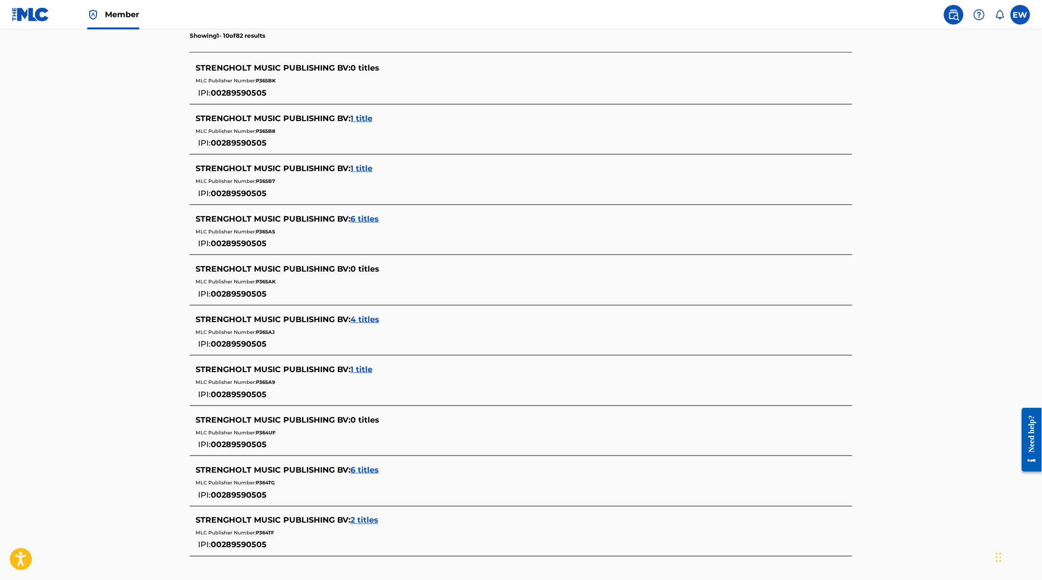
scroll to position [369, 0]
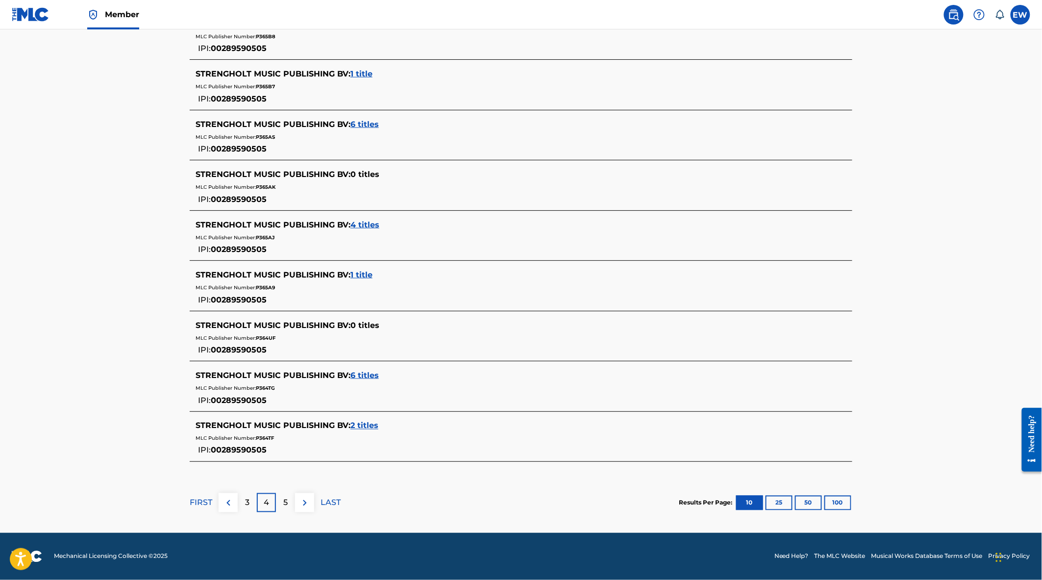
click at [358, 374] on span "6 titles" at bounding box center [364, 375] width 28 height 9
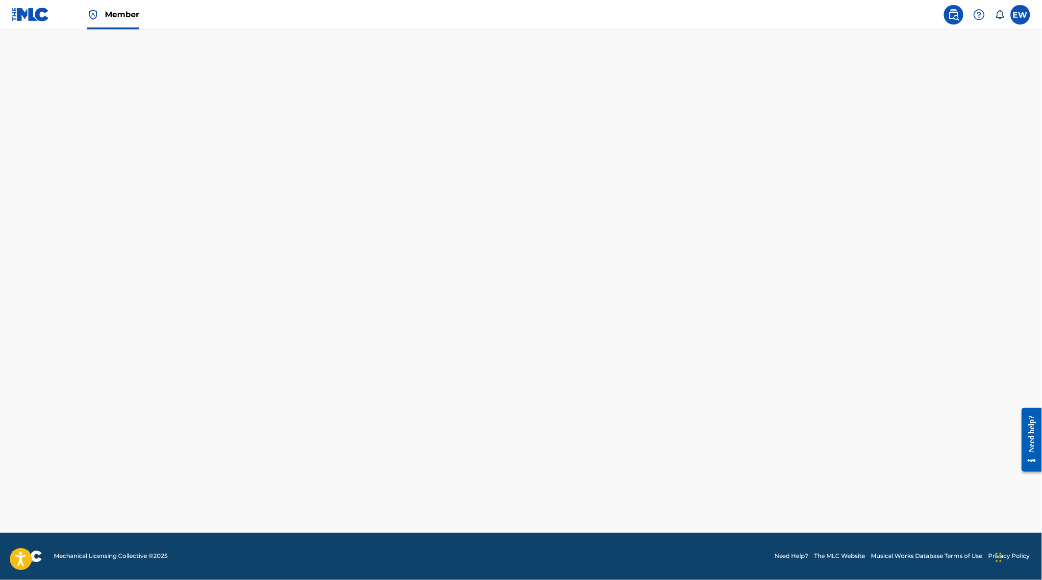
scroll to position [347, 0]
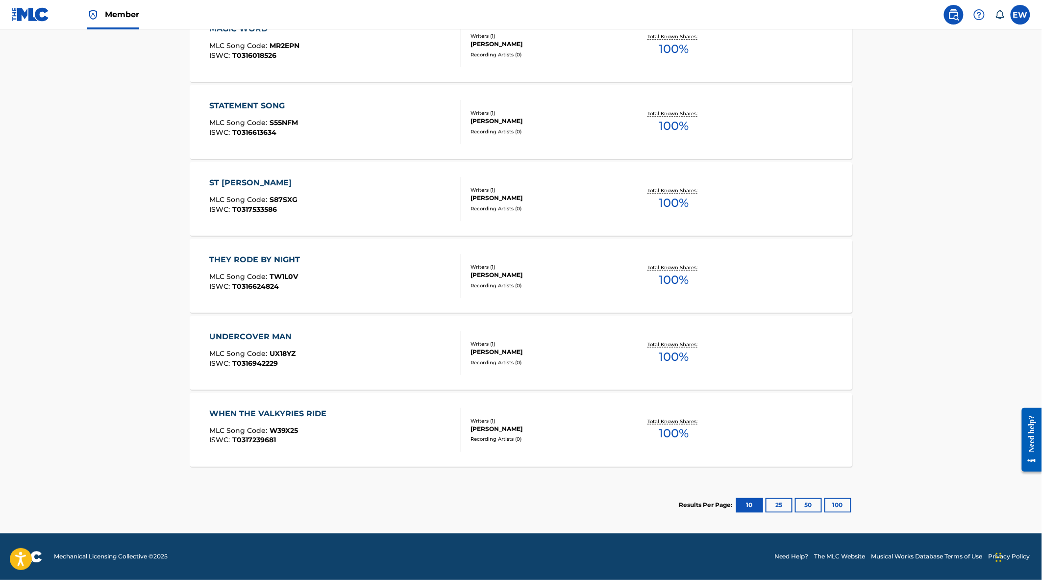
click at [358, 374] on div "UNDERCOVER MAN MLC Song Code : UX18YZ ISWC : T0316942229" at bounding box center [336, 353] width 252 height 44
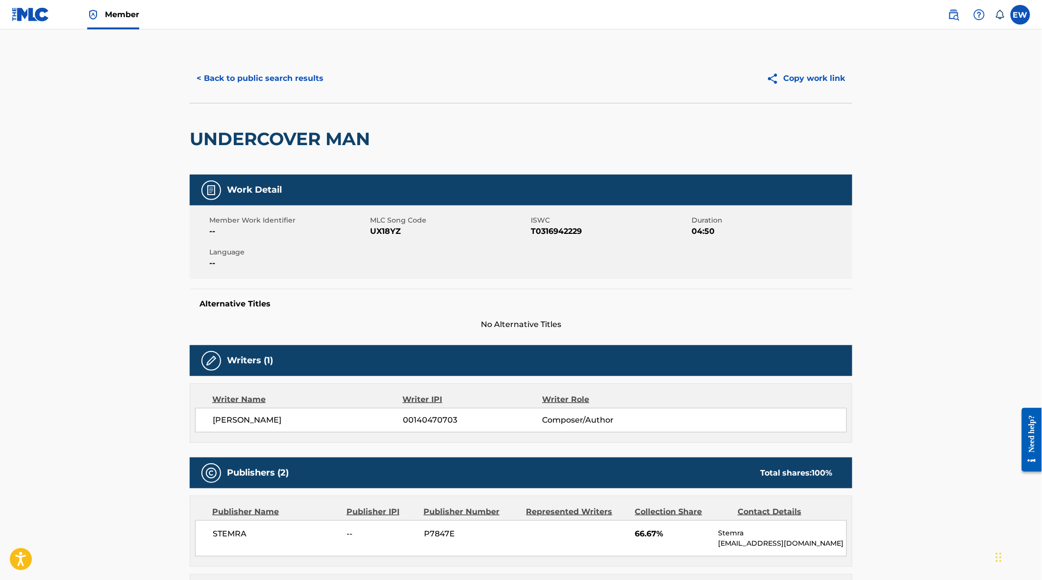
click at [264, 77] on button "< Back to public search results" at bounding box center [260, 78] width 141 height 25
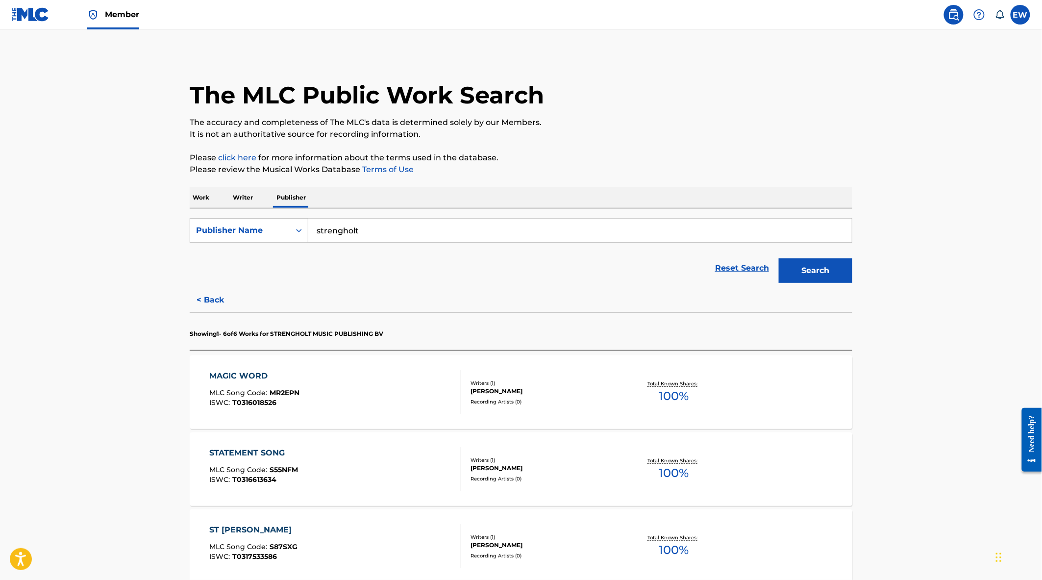
click at [224, 305] on button "< Back" at bounding box center [219, 300] width 59 height 25
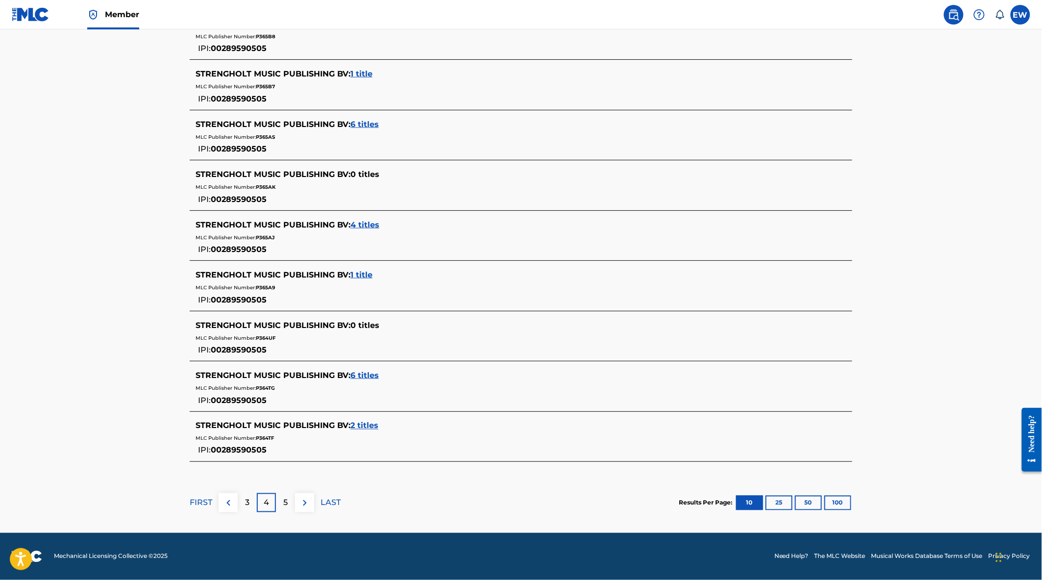
click at [368, 426] on span "2 titles" at bounding box center [364, 425] width 28 height 9
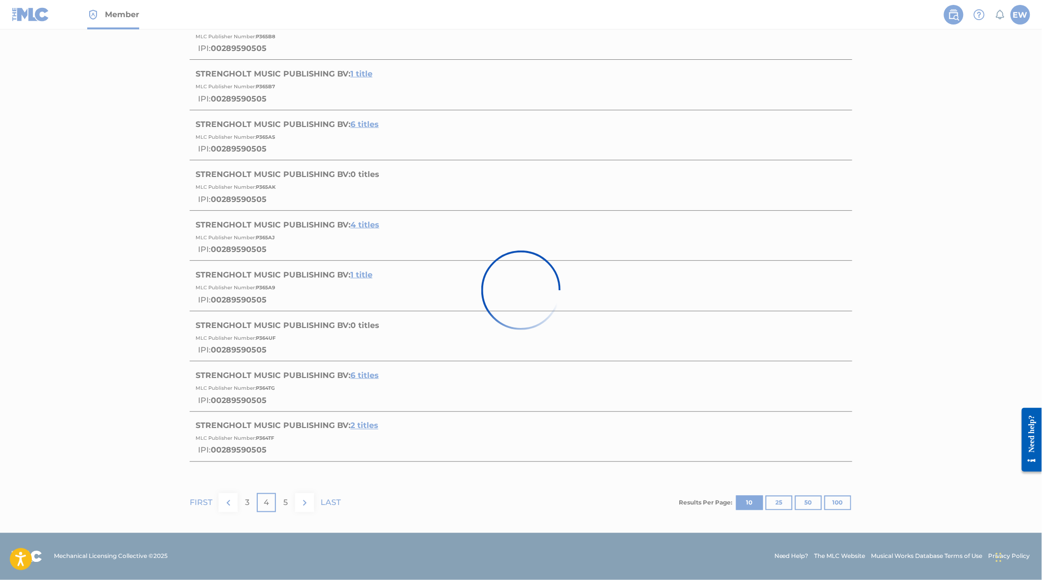
scroll to position [40, 0]
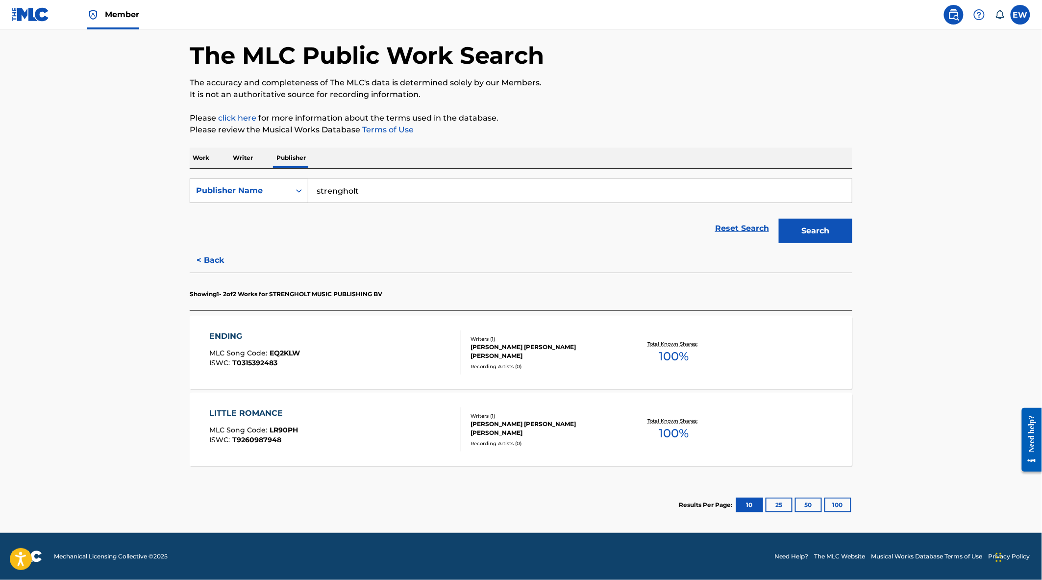
click at [324, 370] on div "ENDING MLC Song Code : EQ2KLW ISWC : T0315392483" at bounding box center [336, 352] width 252 height 44
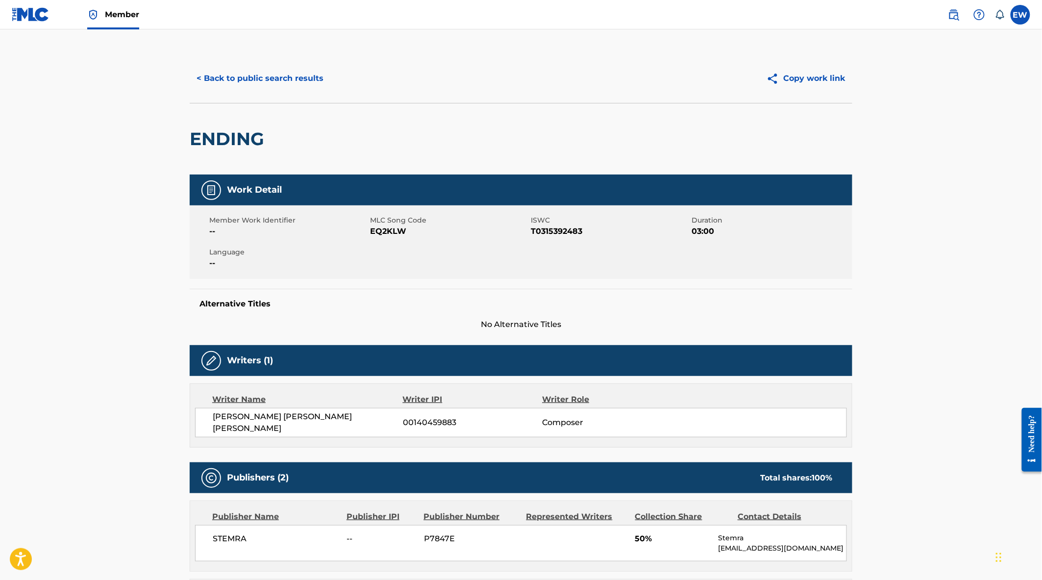
drag, startPoint x: 261, startPoint y: 96, endPoint x: 268, endPoint y: 91, distance: 8.0
click at [262, 96] on div "< Back to public search results Copy work link" at bounding box center [521, 78] width 663 height 49
click at [272, 85] on button "< Back to public search results" at bounding box center [260, 78] width 141 height 25
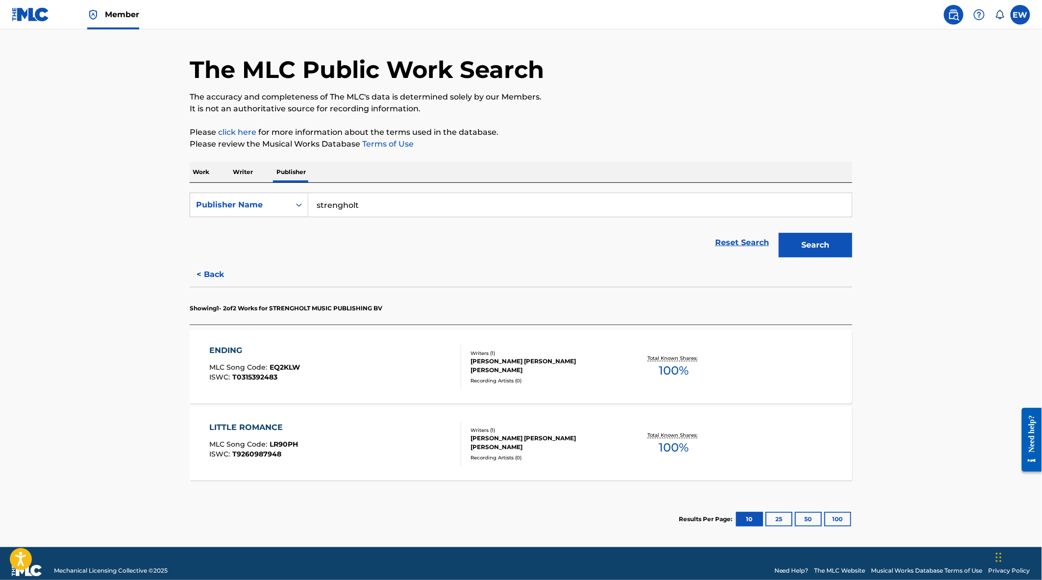
scroll to position [40, 0]
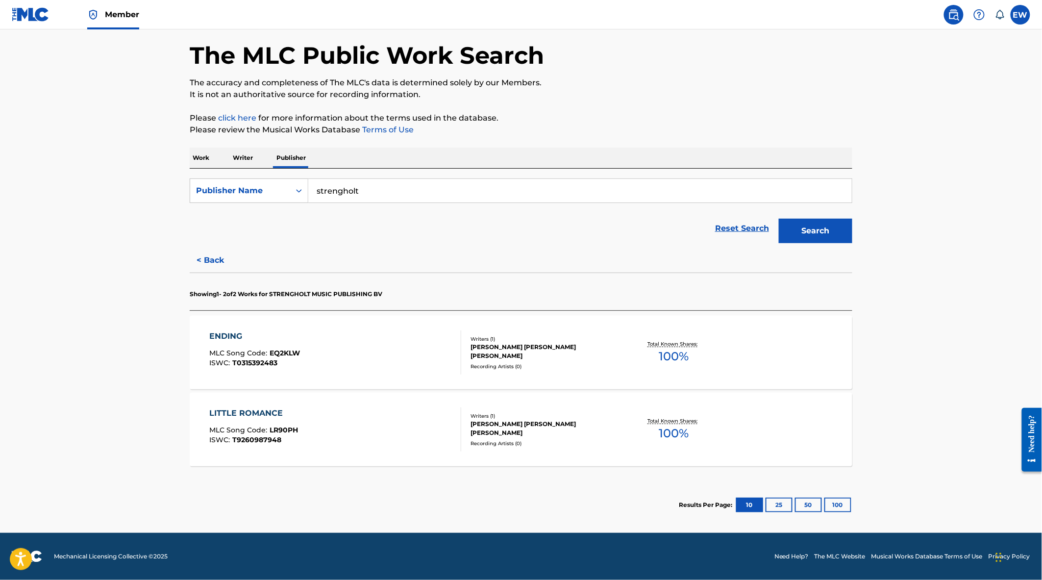
click at [213, 259] on button "< Back" at bounding box center [219, 260] width 59 height 25
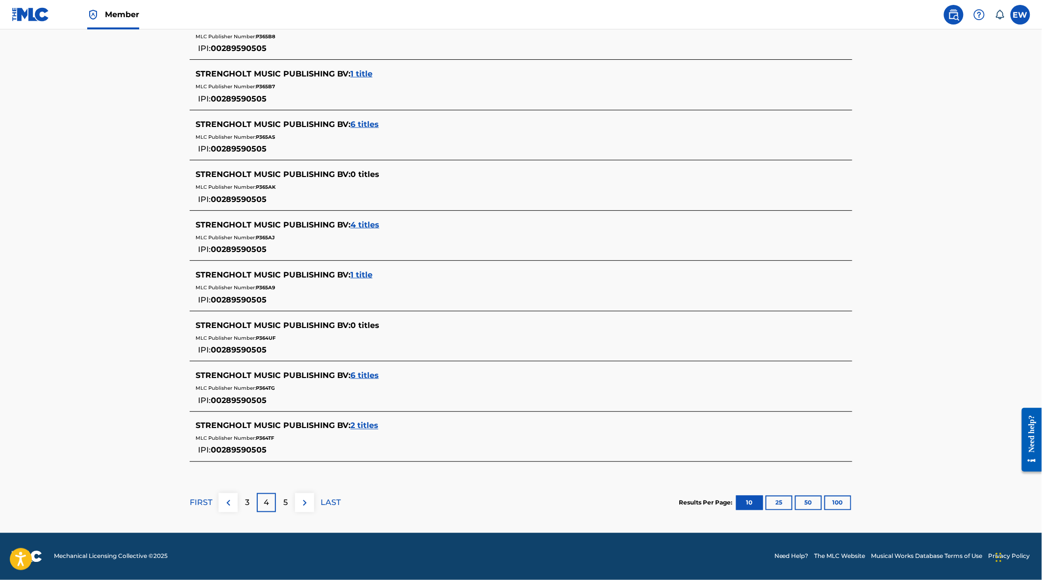
scroll to position [369, 0]
click at [306, 499] on img at bounding box center [305, 503] width 12 height 12
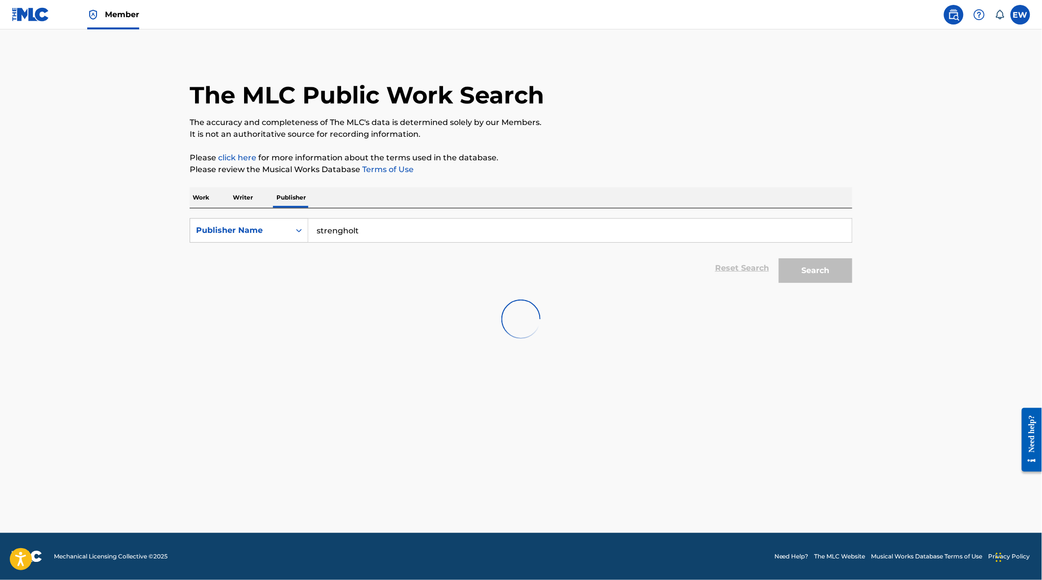
scroll to position [0, 0]
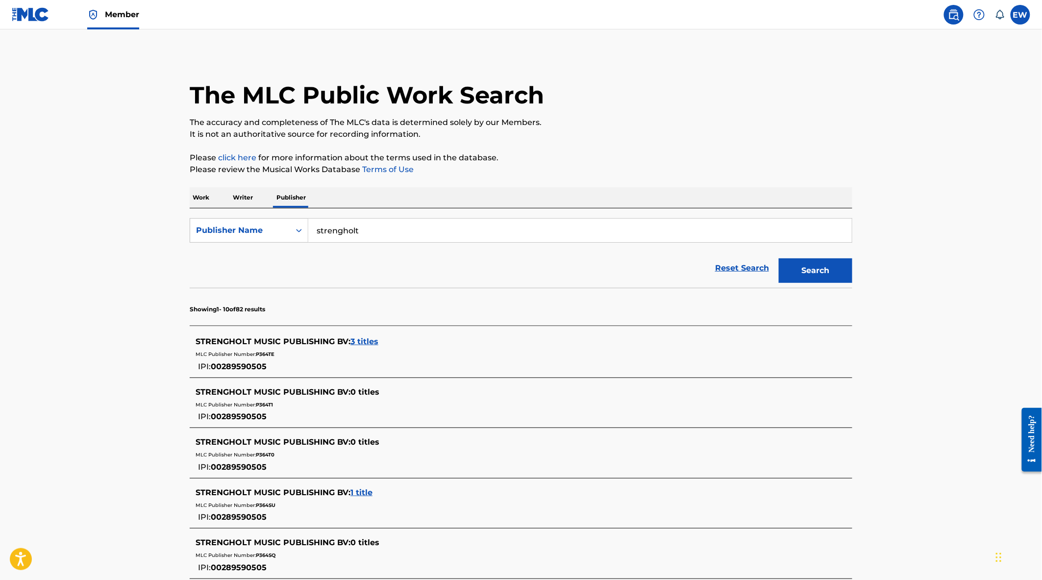
click at [368, 339] on span "3 titles" at bounding box center [364, 341] width 28 height 9
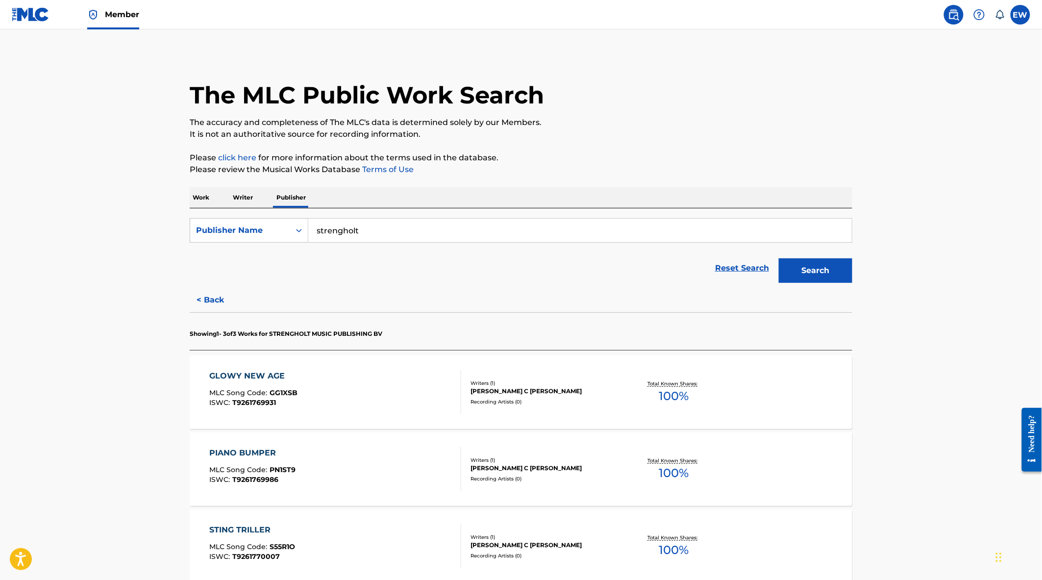
click at [351, 384] on div "GLOWY NEW AGE MLC Song Code : GG1XSB ISWC : T9261769931" at bounding box center [336, 392] width 252 height 44
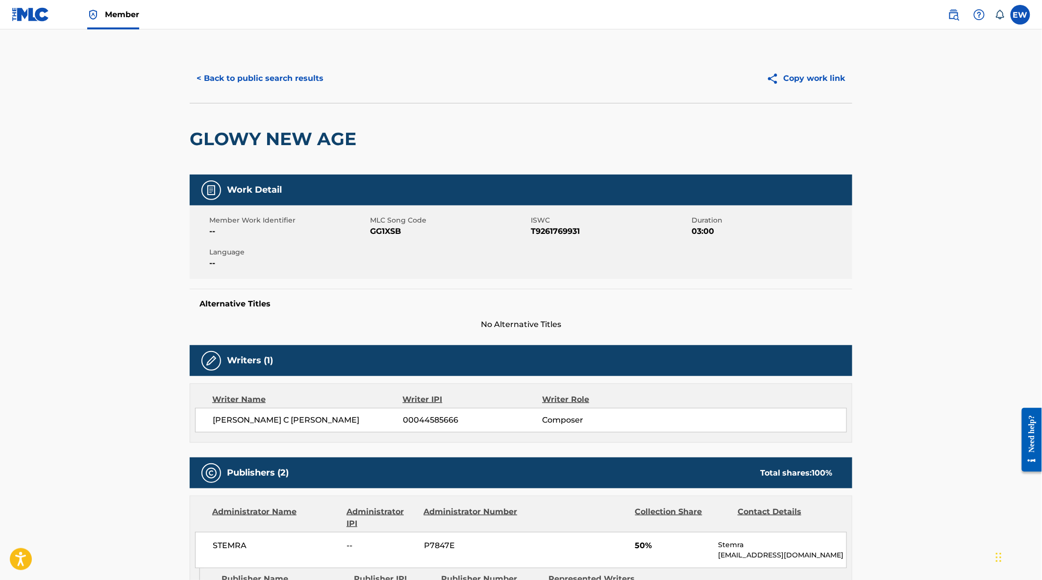
click at [255, 84] on button "< Back to public search results" at bounding box center [260, 78] width 141 height 25
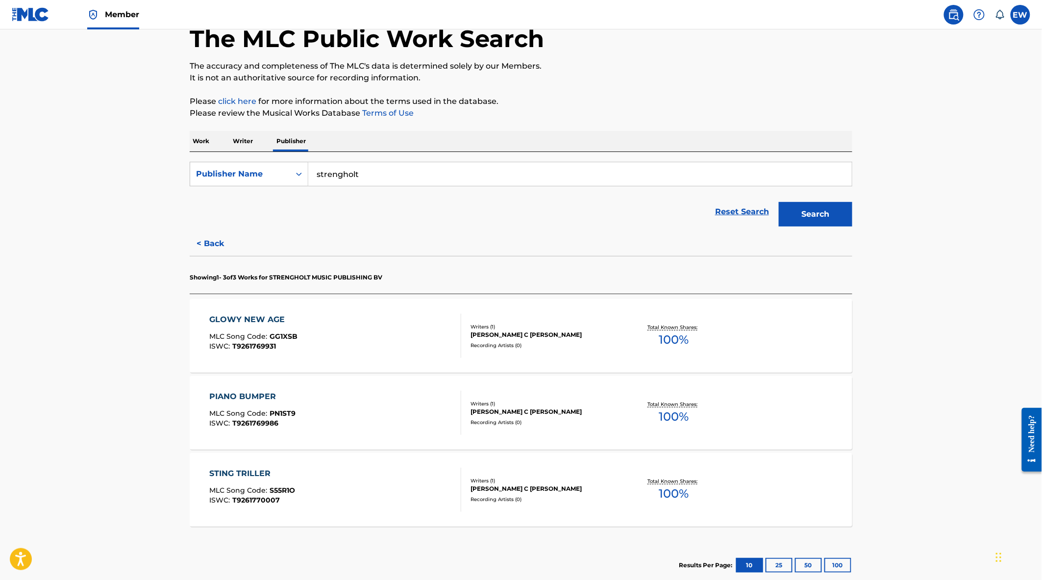
scroll to position [116, 0]
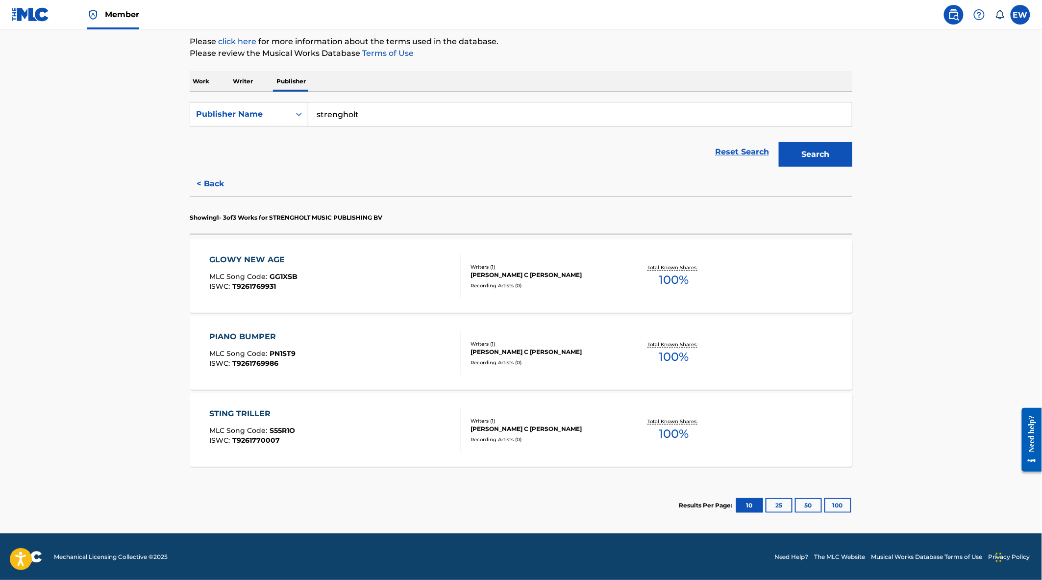
drag, startPoint x: 203, startPoint y: 184, endPoint x: 274, endPoint y: 277, distance: 117.2
click at [203, 184] on button "< Back" at bounding box center [219, 184] width 59 height 25
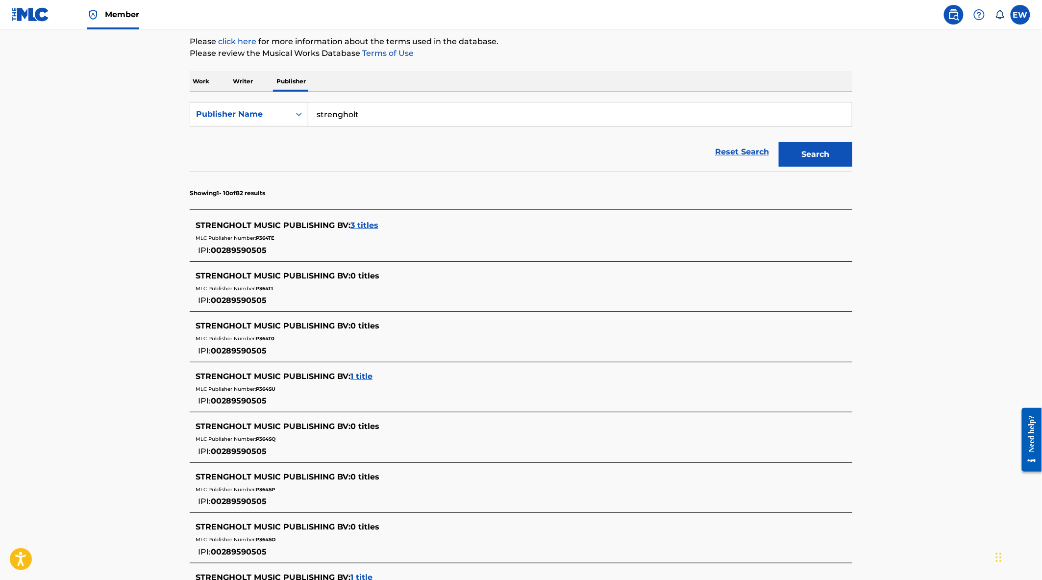
click at [357, 373] on span "1 title" at bounding box center [361, 376] width 22 height 9
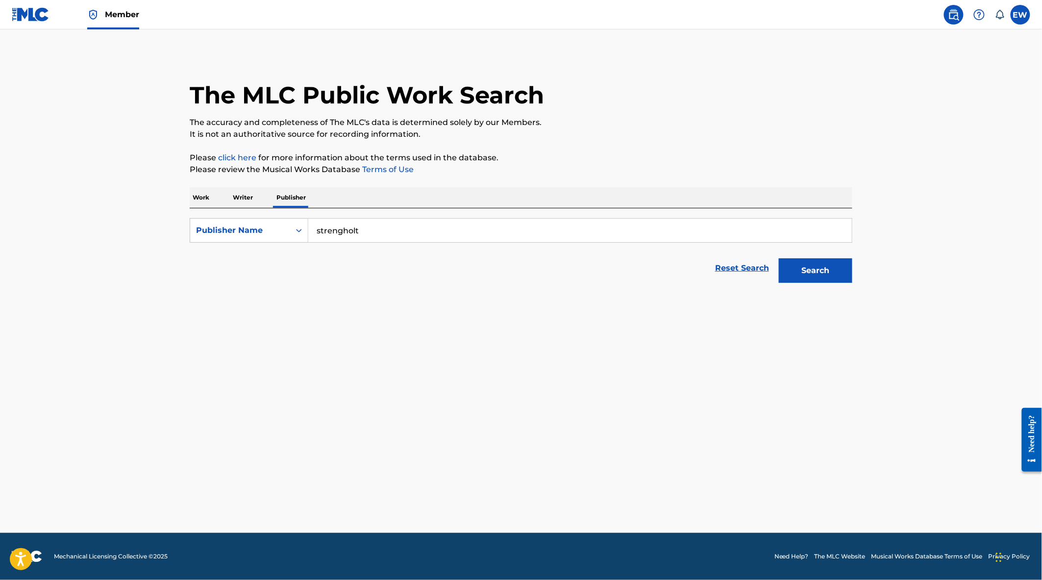
scroll to position [0, 0]
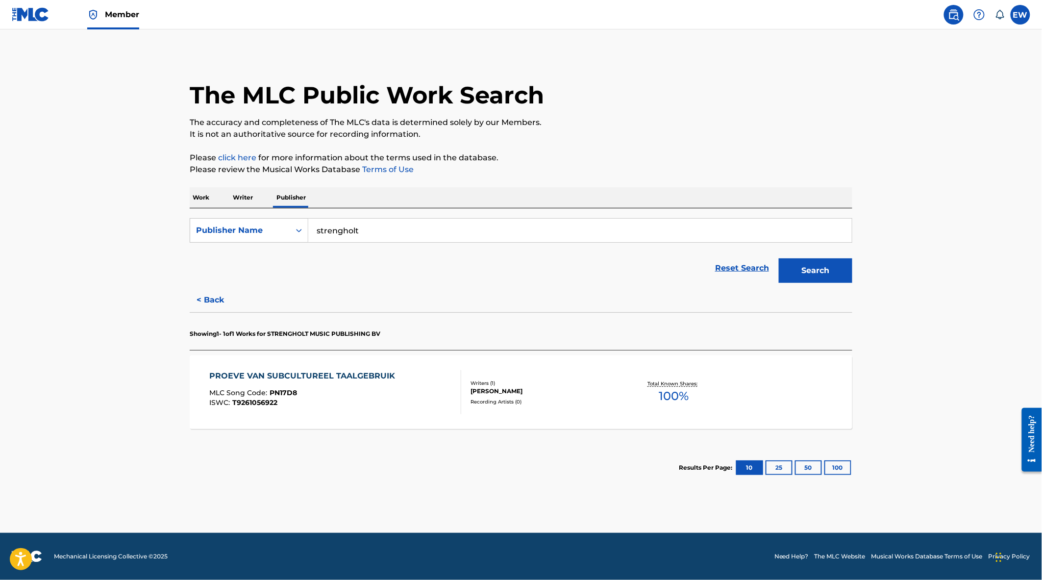
click at [344, 391] on div "MLC Song Code : PN17D8" at bounding box center [305, 394] width 191 height 10
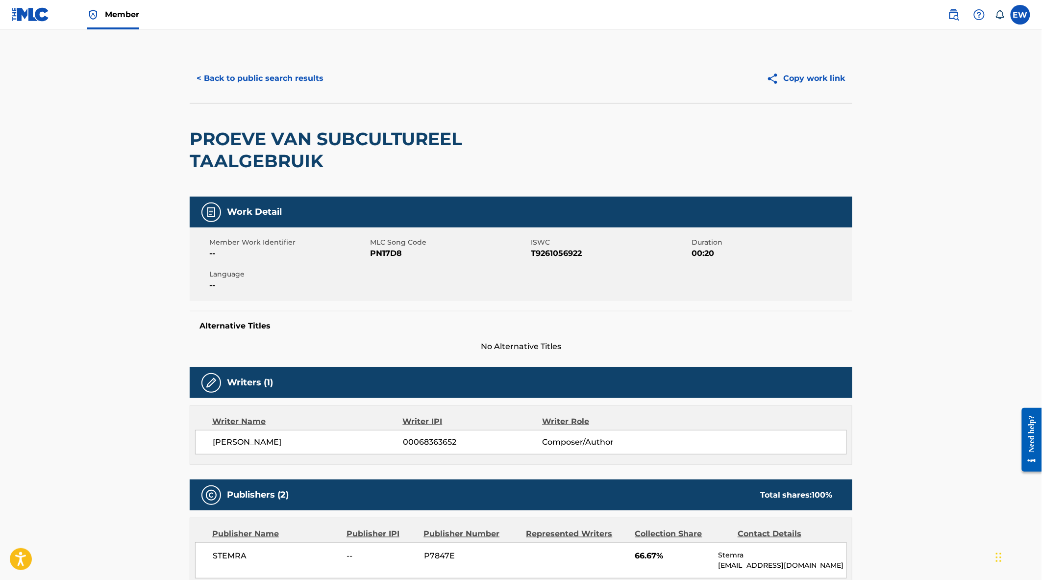
click at [251, 79] on button "< Back to public search results" at bounding box center [260, 78] width 141 height 25
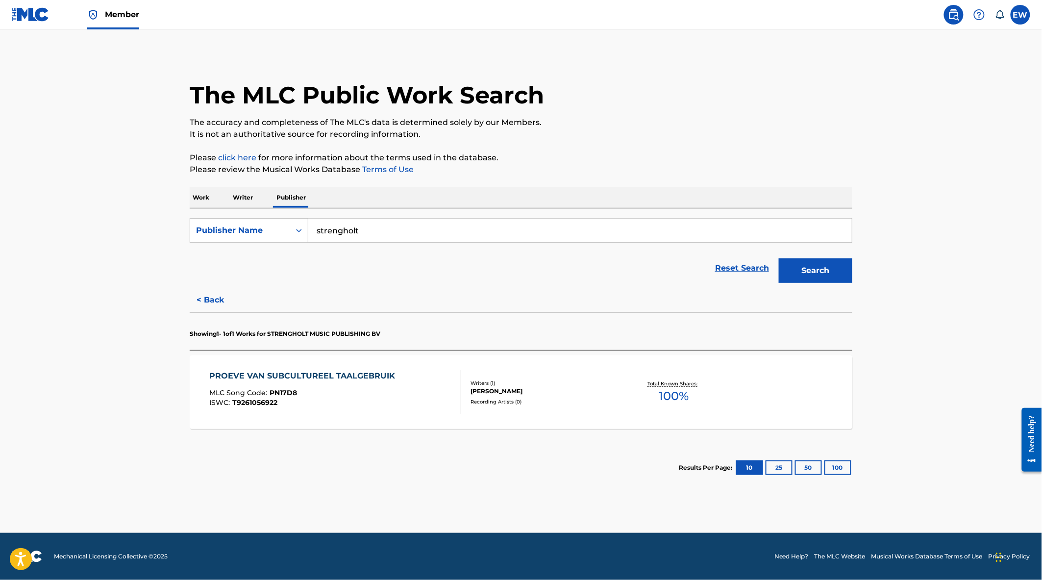
click at [217, 297] on button "< Back" at bounding box center [219, 300] width 59 height 25
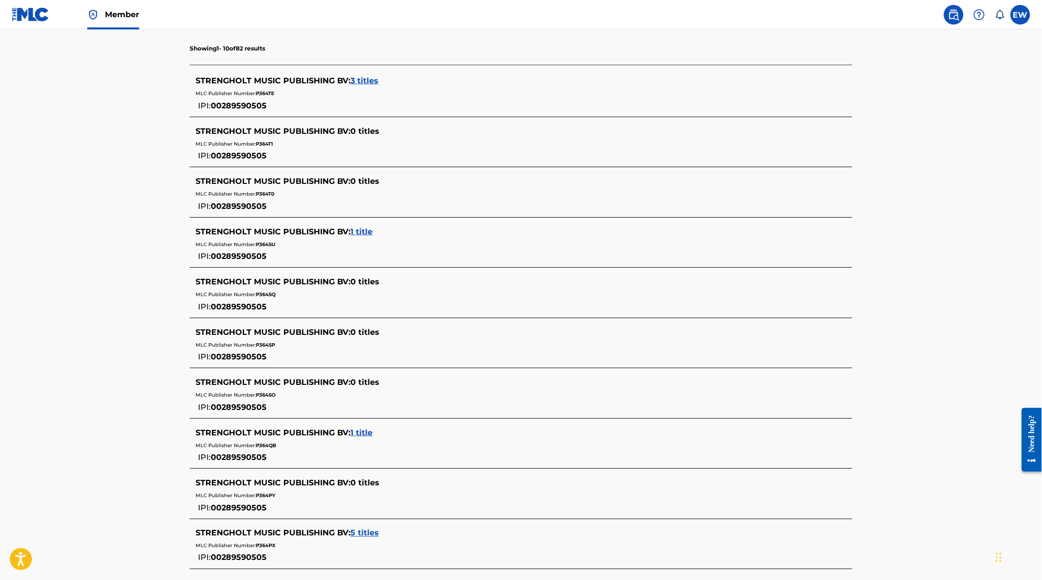
scroll to position [326, 0]
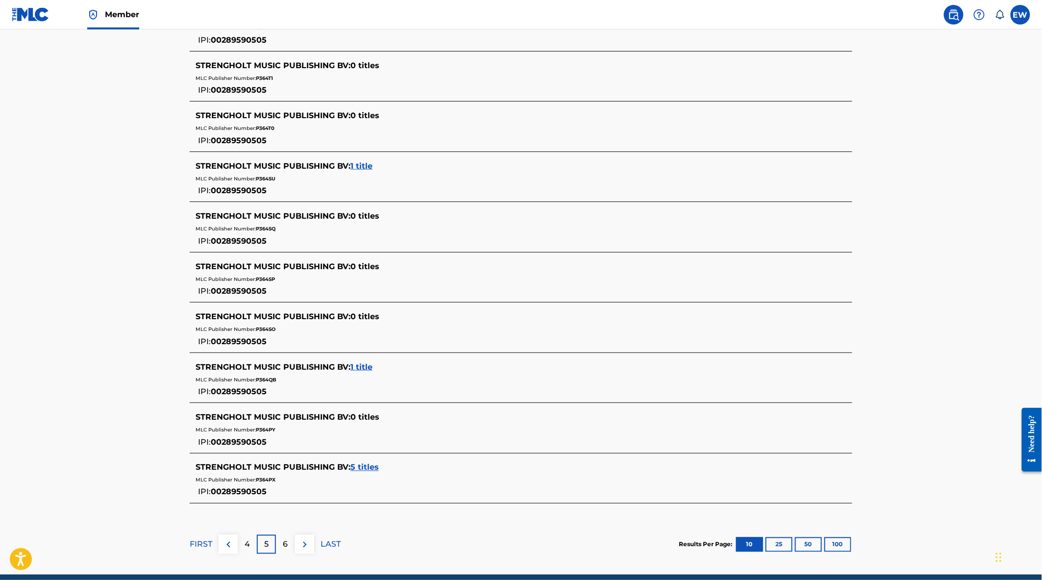
click at [375, 469] on span "5 titles" at bounding box center [364, 467] width 28 height 9
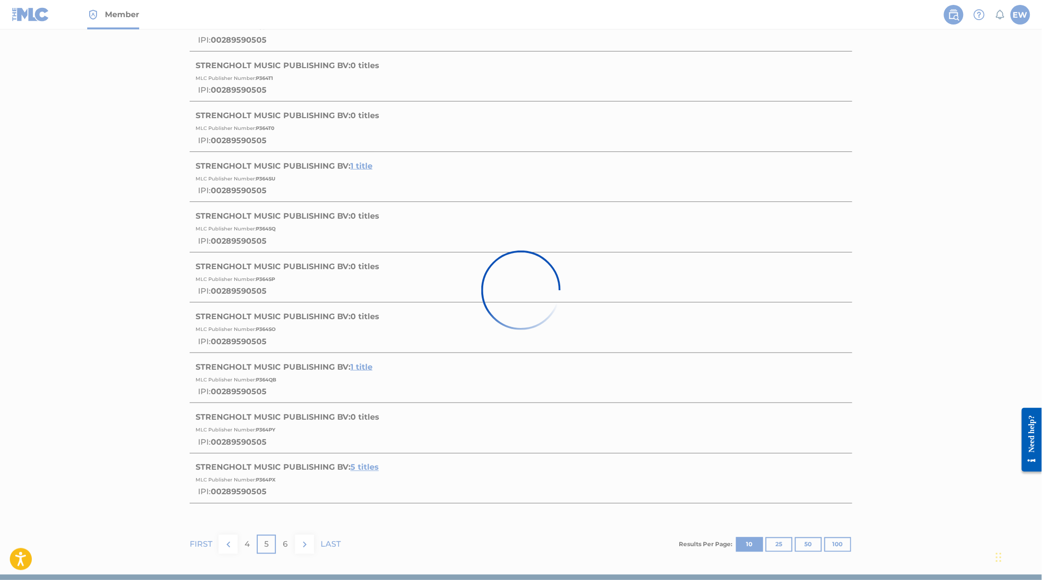
scroll to position [271, 0]
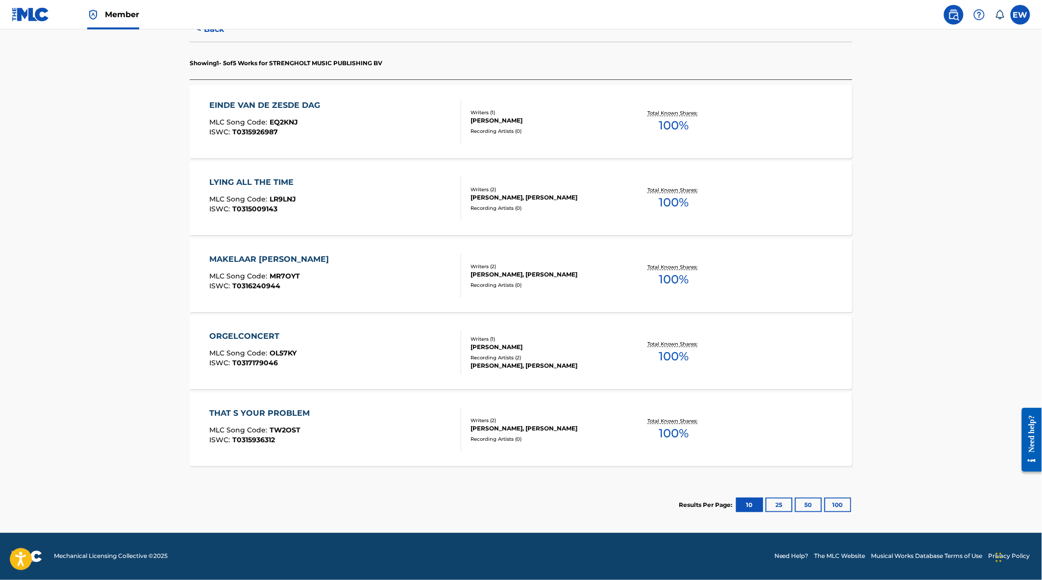
click at [360, 415] on div "THAT S YOUR PROBLEM MLC Song Code : TW2OST ISWC : T0315936312" at bounding box center [336, 429] width 252 height 44
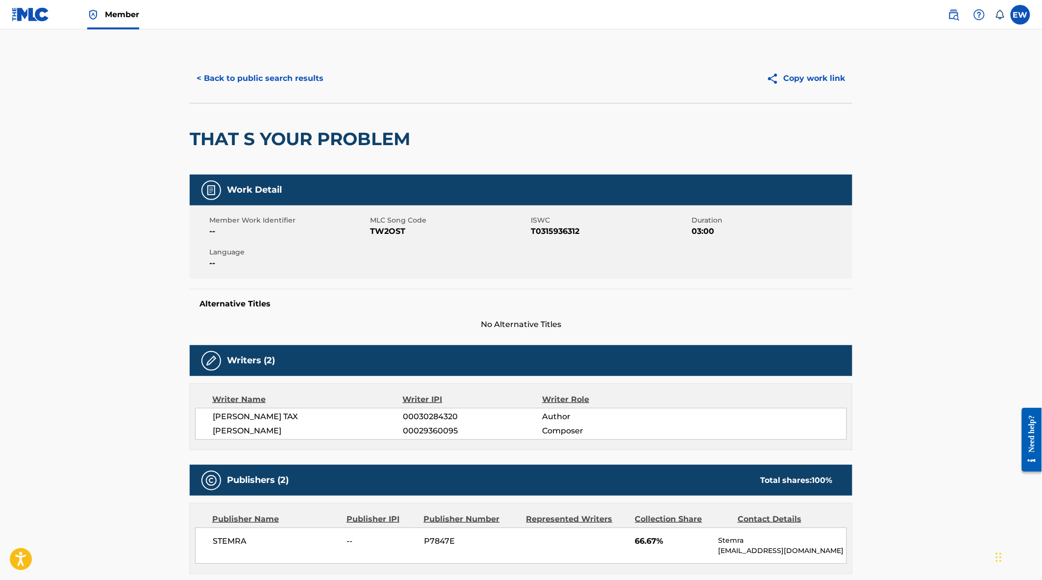
click at [231, 75] on button "< Back to public search results" at bounding box center [260, 78] width 141 height 25
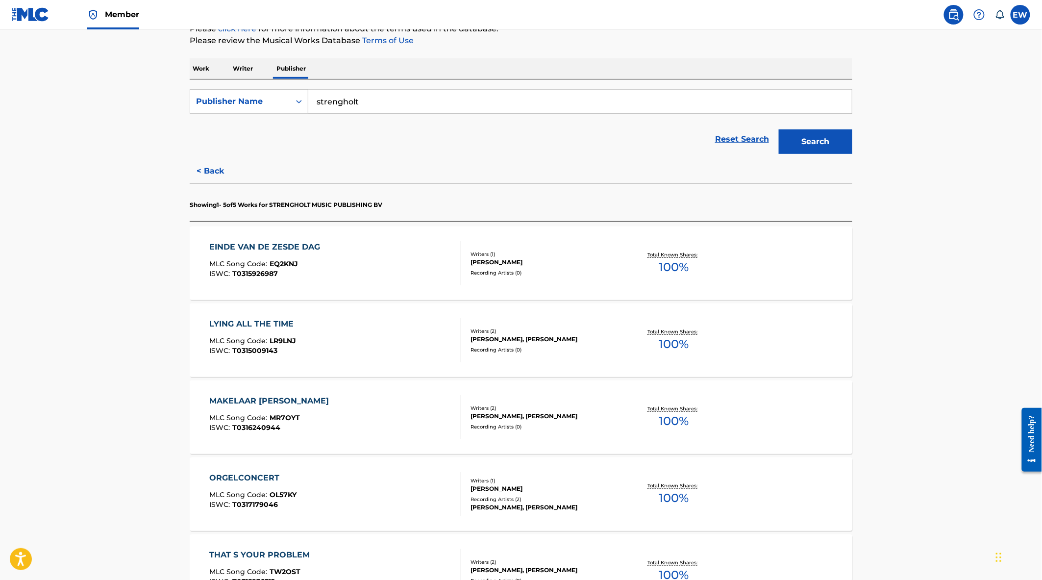
scroll to position [52, 0]
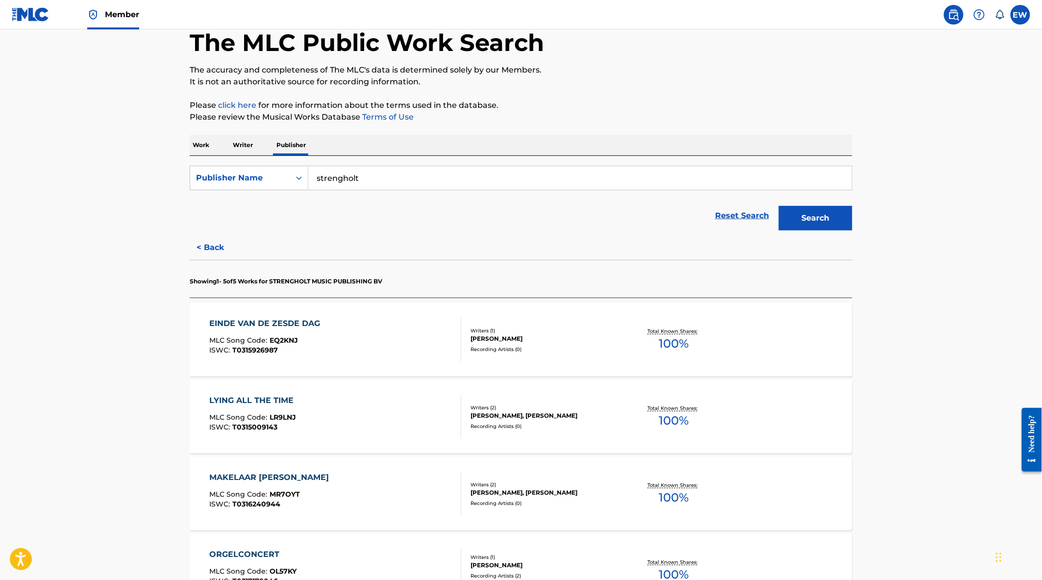
click at [211, 248] on button "< Back" at bounding box center [219, 247] width 59 height 25
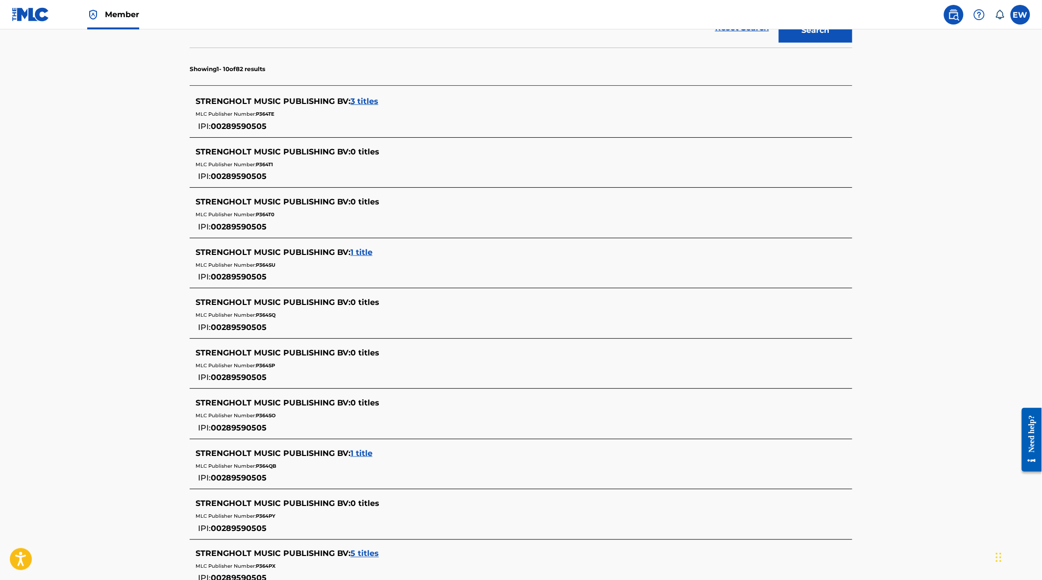
scroll to position [369, 0]
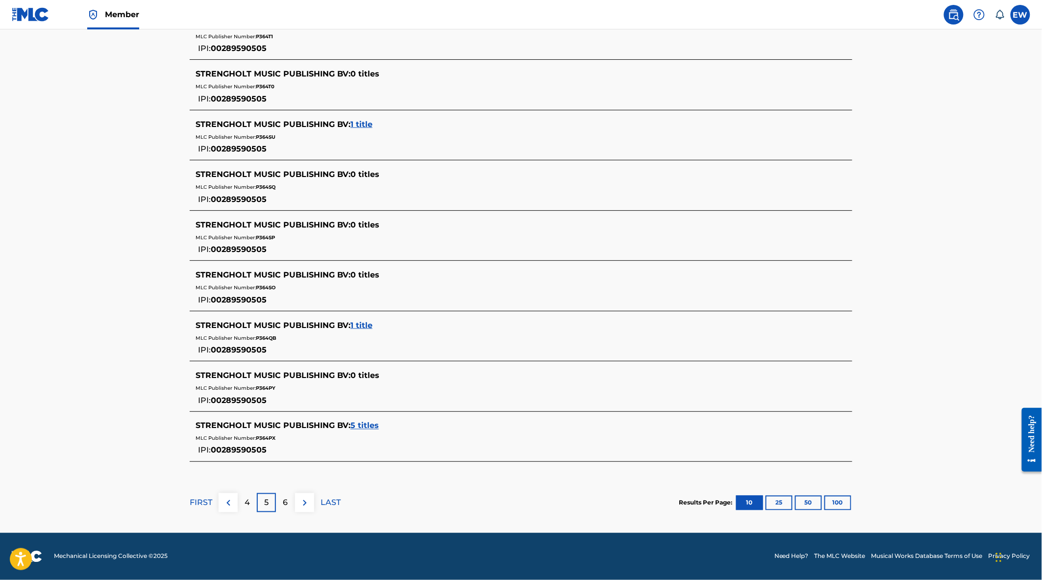
click at [304, 504] on img at bounding box center [305, 503] width 12 height 12
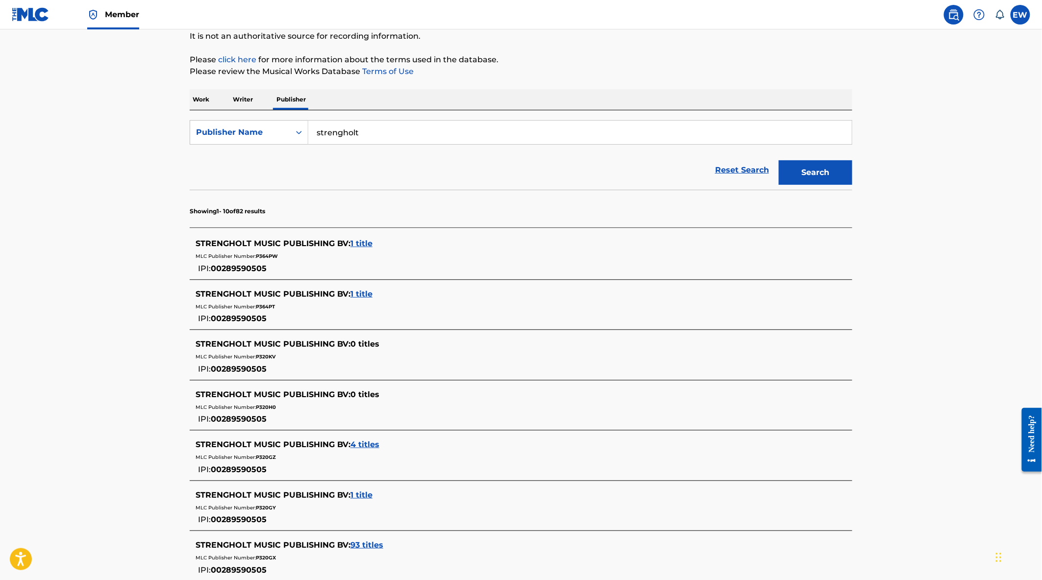
scroll to position [54, 0]
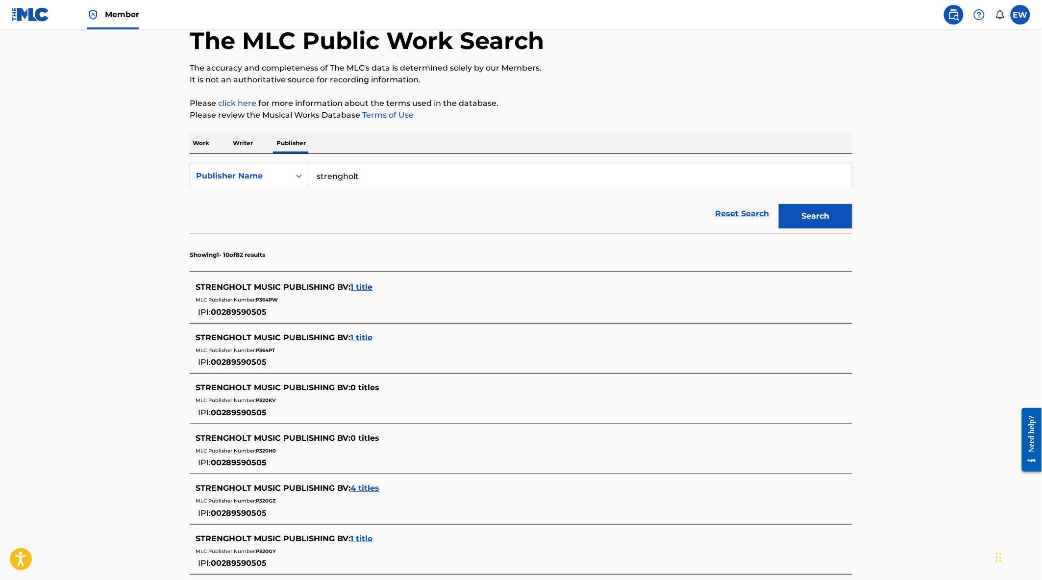
click at [369, 289] on span "1 title" at bounding box center [361, 286] width 22 height 9
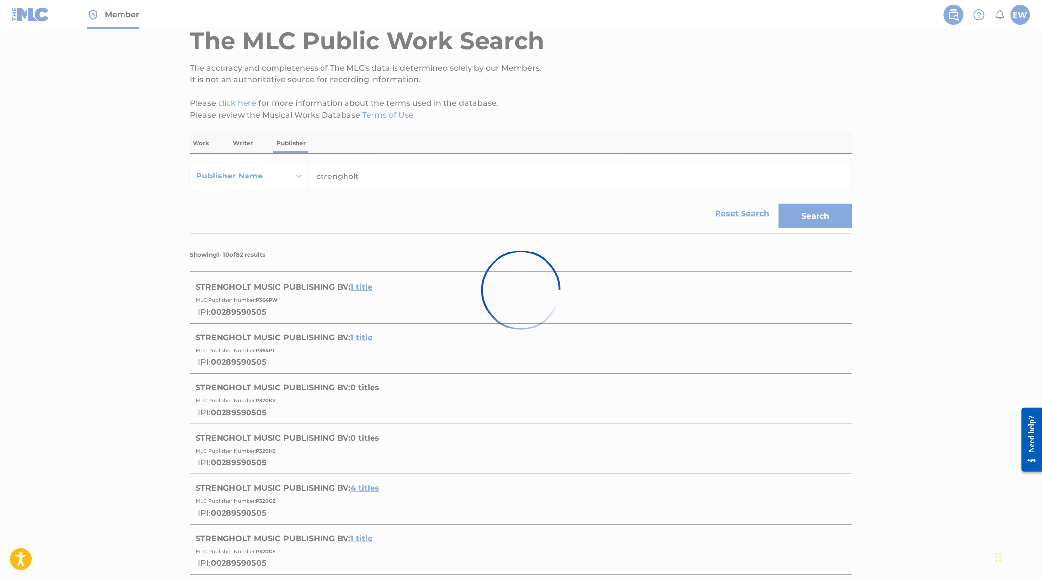
scroll to position [0, 0]
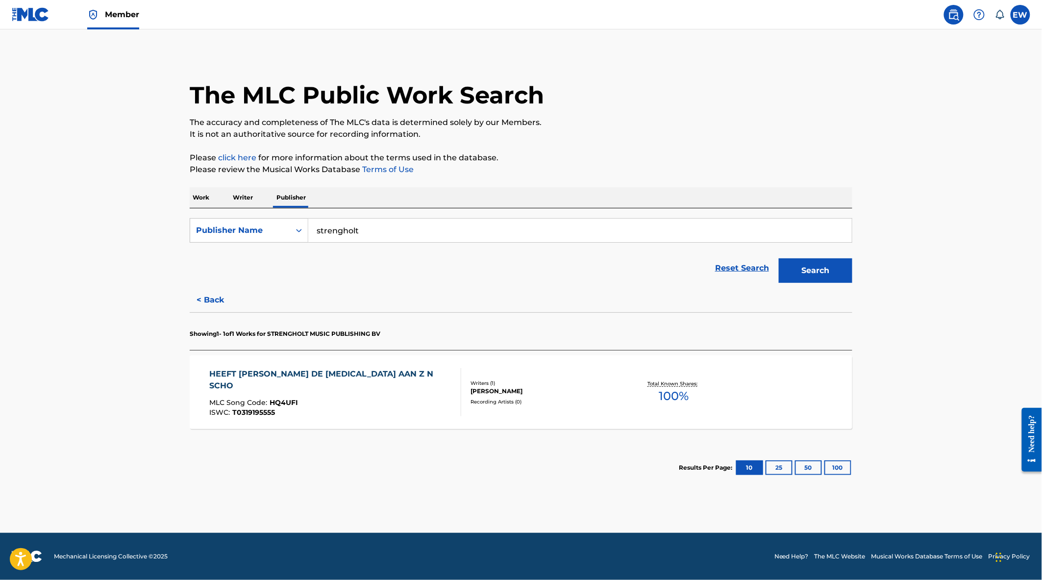
click at [383, 397] on div "HEEFT [PERSON_NAME] DE [MEDICAL_DATA] AAN Z N SCHO MLC Song Code : HQ4UFI ISWC …" at bounding box center [336, 392] width 252 height 48
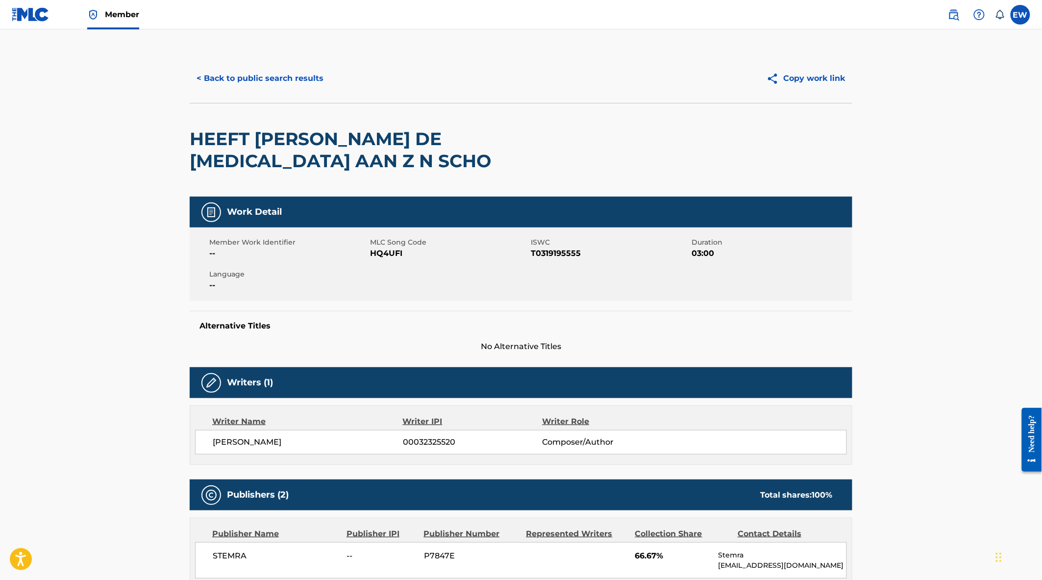
click at [254, 85] on button "< Back to public search results" at bounding box center [260, 78] width 141 height 25
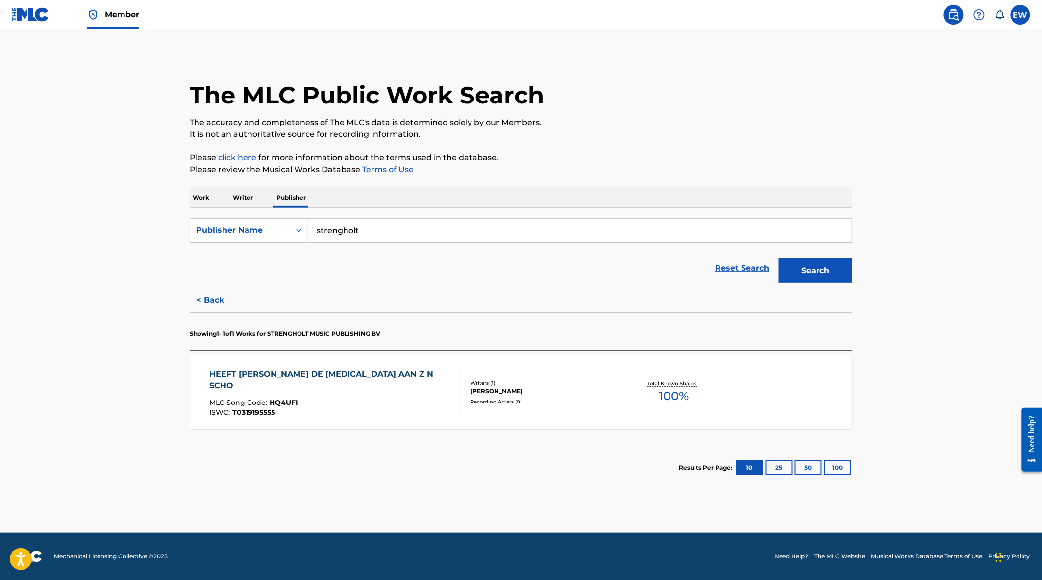
click at [211, 304] on button "< Back" at bounding box center [219, 300] width 59 height 25
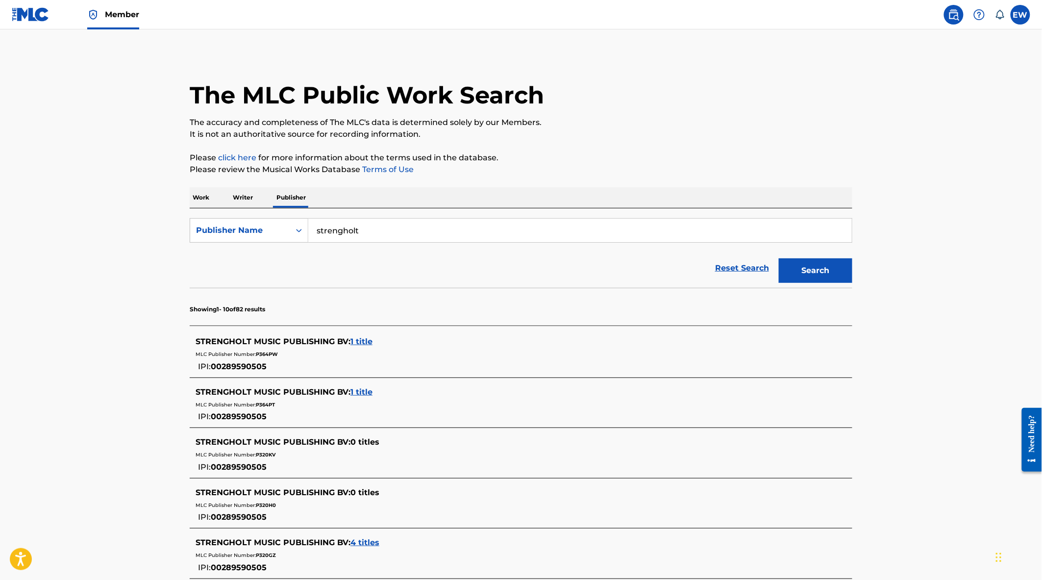
click at [364, 390] on span "1 title" at bounding box center [361, 391] width 22 height 9
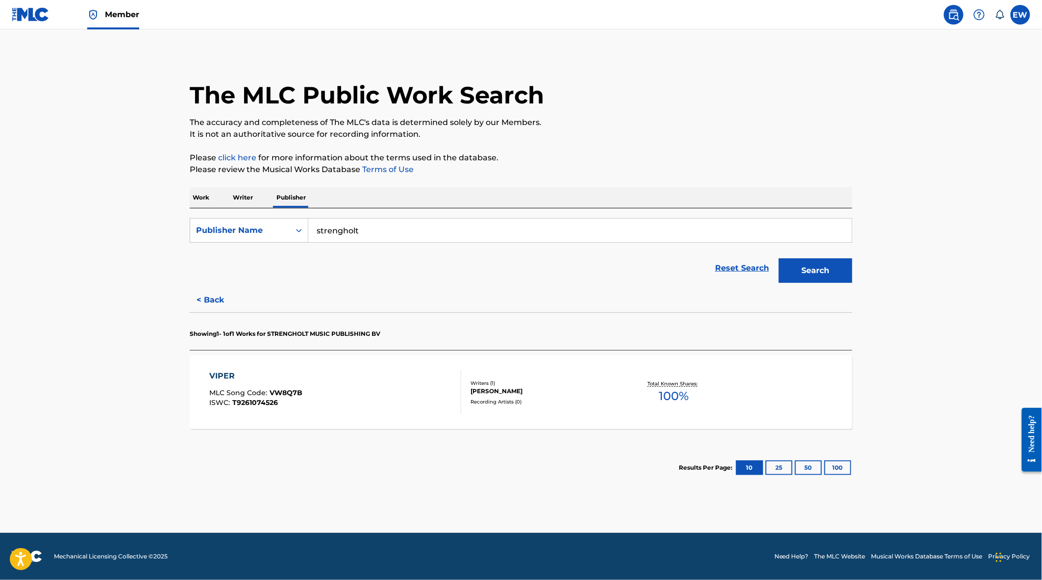
click at [393, 402] on div "VIPER MLC Song Code : VW8Q7B ISWC : T9261074526" at bounding box center [336, 392] width 252 height 44
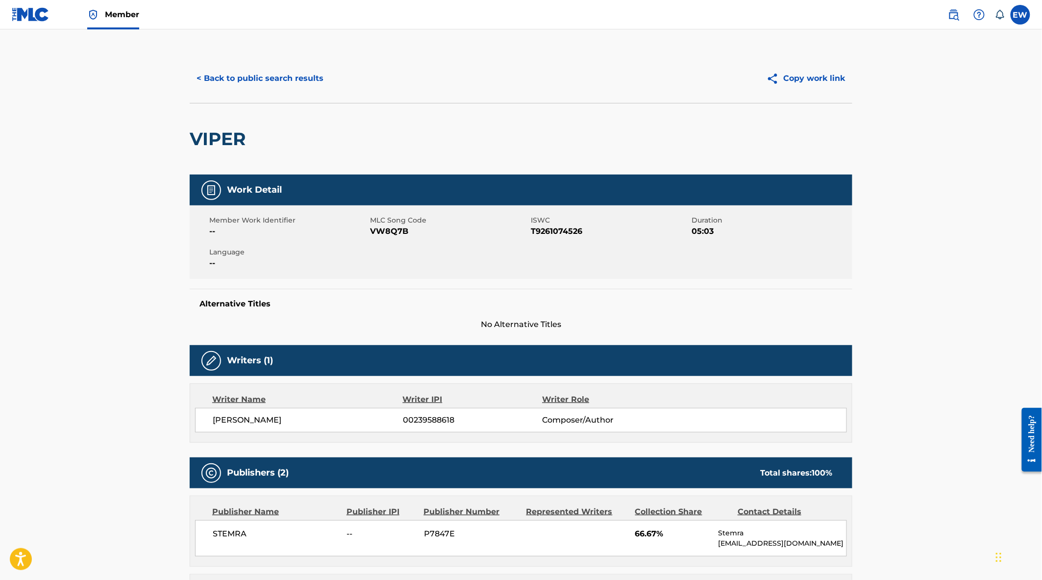
click at [271, 92] on div "< Back to public search results Copy work link" at bounding box center [521, 78] width 663 height 49
click at [267, 73] on button "< Back to public search results" at bounding box center [260, 78] width 141 height 25
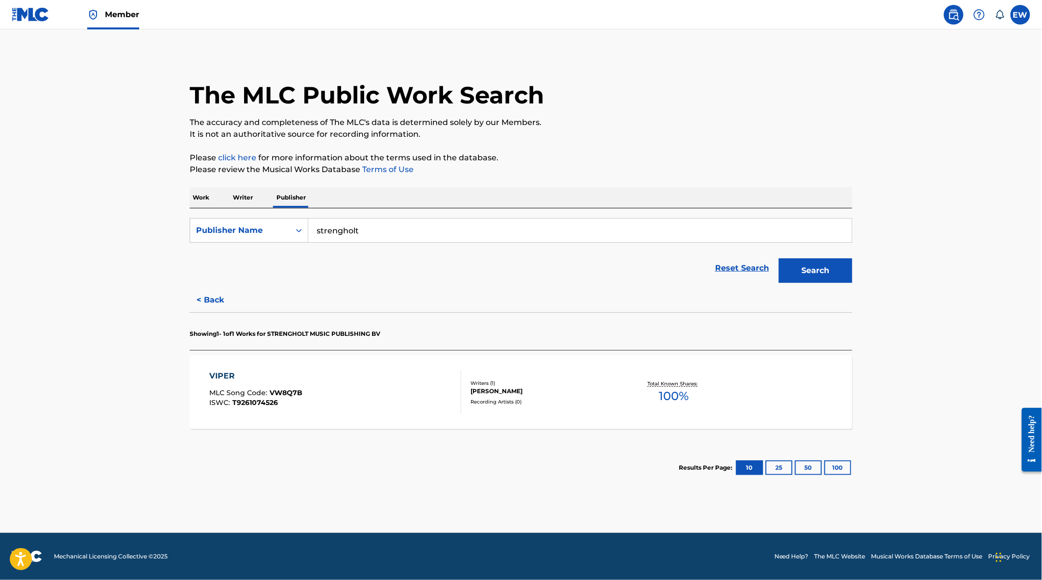
click at [210, 295] on button "< Back" at bounding box center [219, 300] width 59 height 25
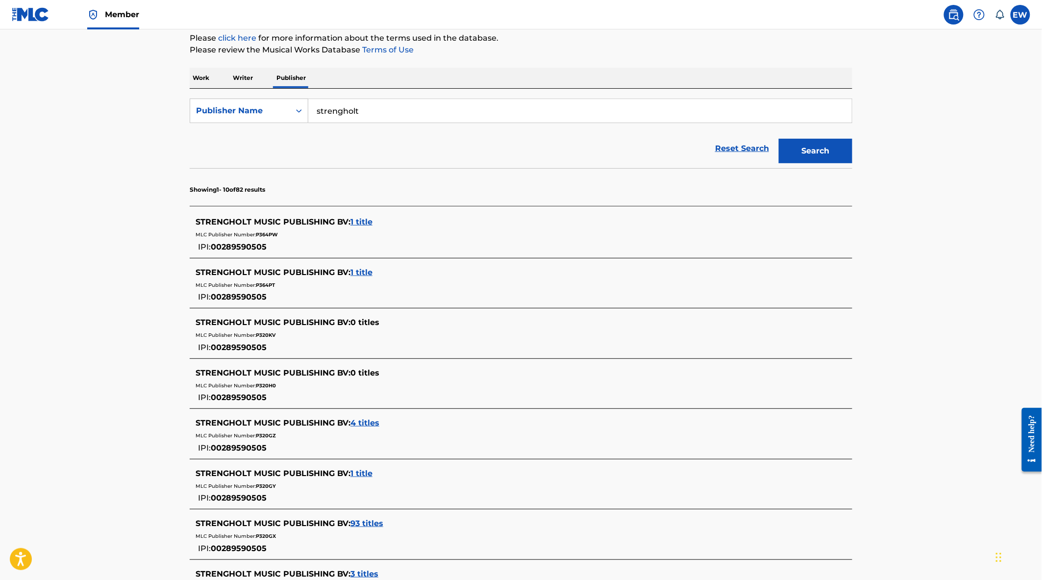
scroll to position [272, 0]
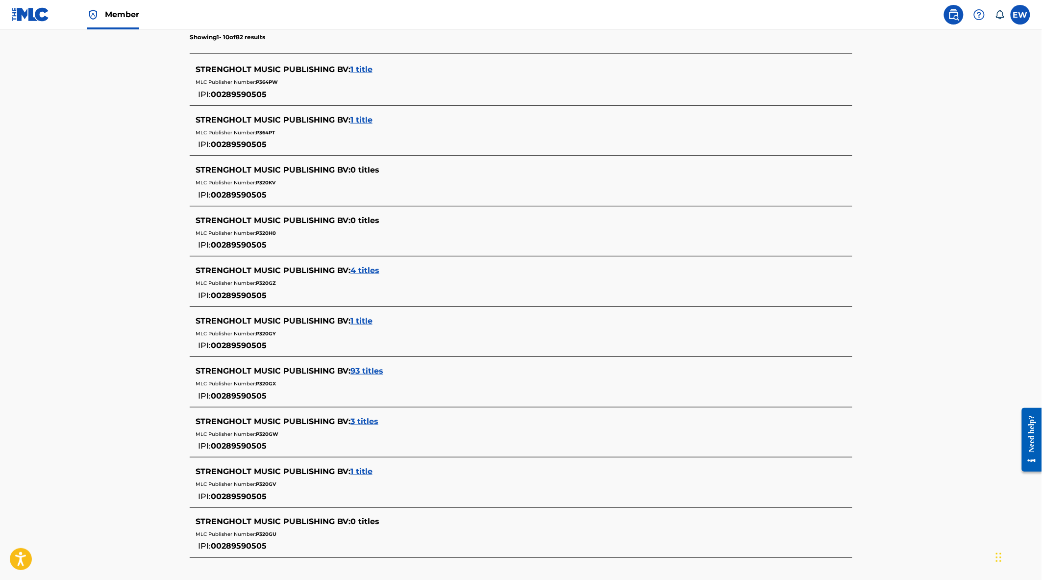
click at [363, 269] on span "4 titles" at bounding box center [364, 270] width 29 height 9
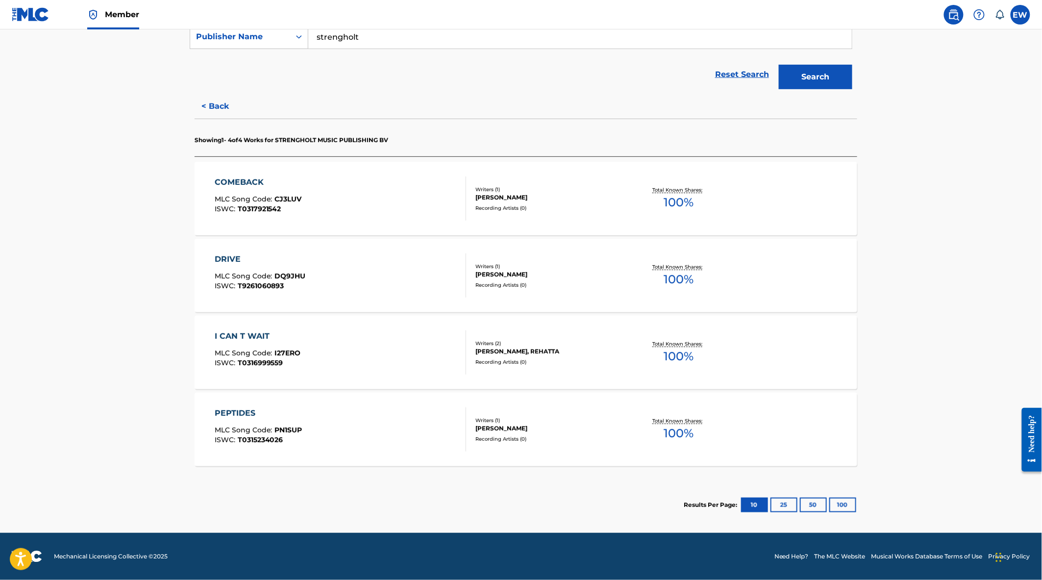
scroll to position [193, 0]
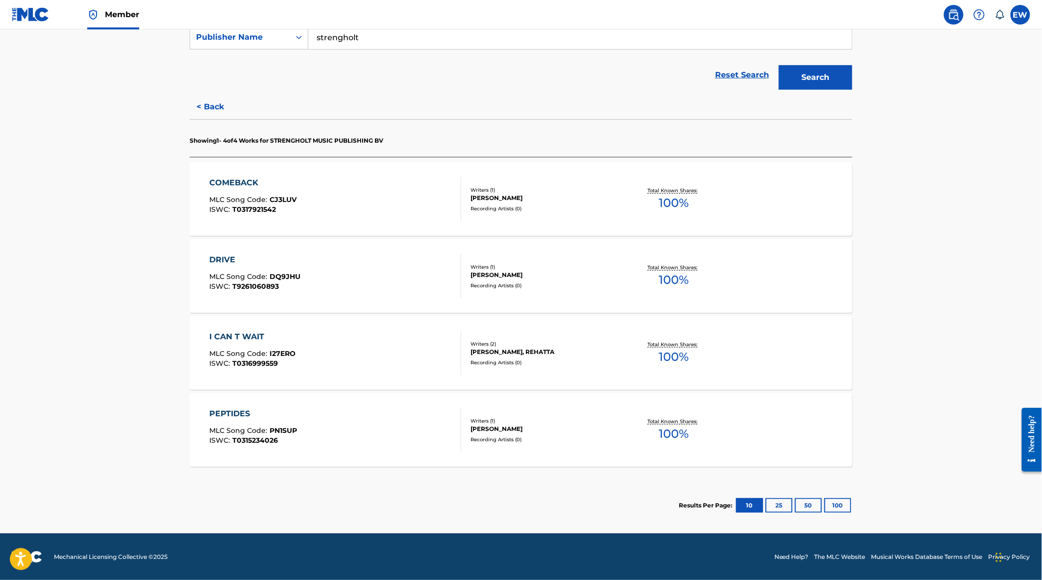
click at [354, 219] on div "COMEBACK MLC Song Code : CJ3LUV ISWC : T0317921542" at bounding box center [336, 199] width 252 height 44
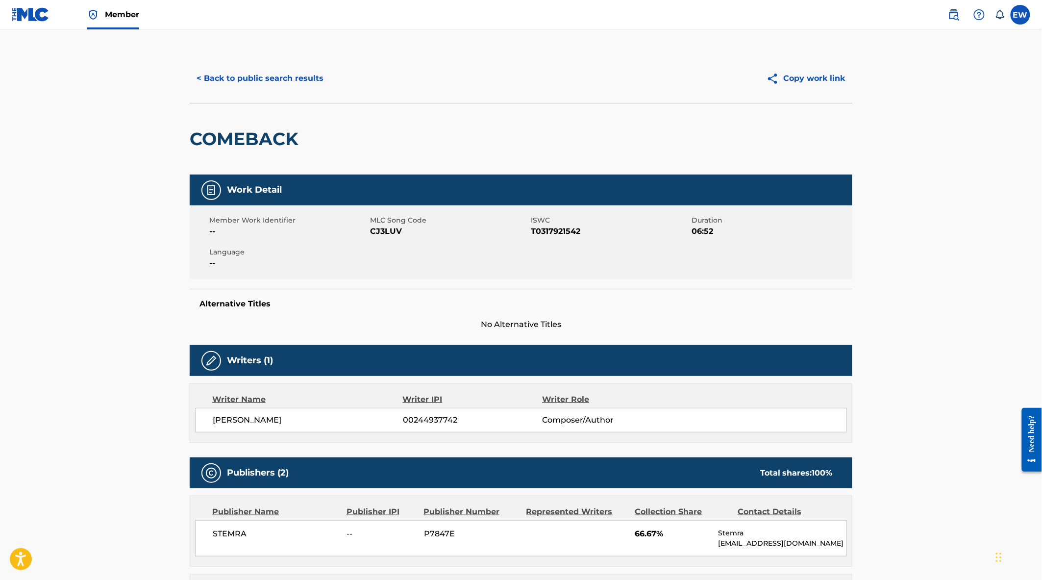
click at [238, 81] on button "< Back to public search results" at bounding box center [260, 78] width 141 height 25
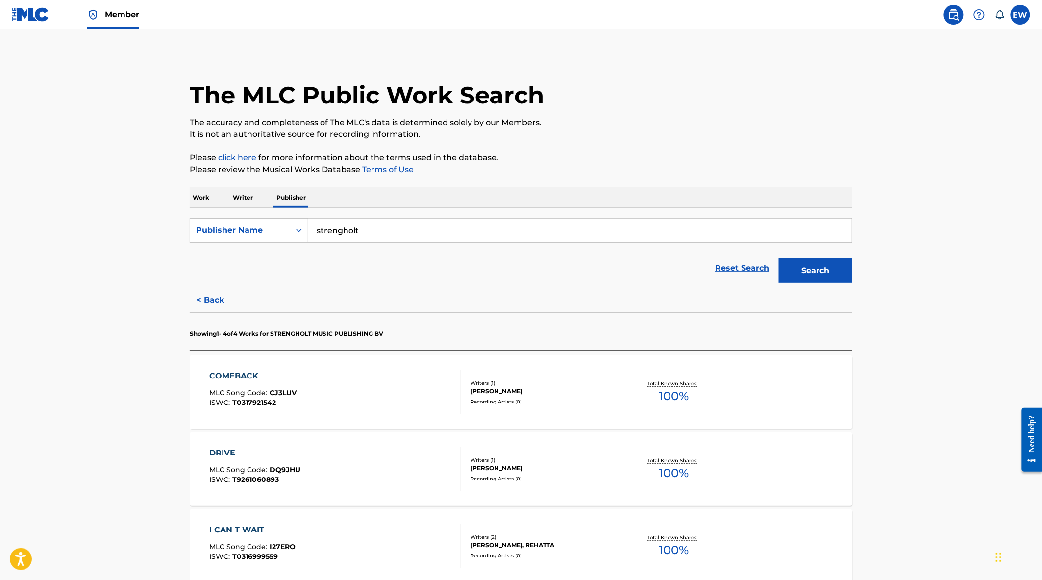
click at [202, 296] on button "< Back" at bounding box center [219, 300] width 59 height 25
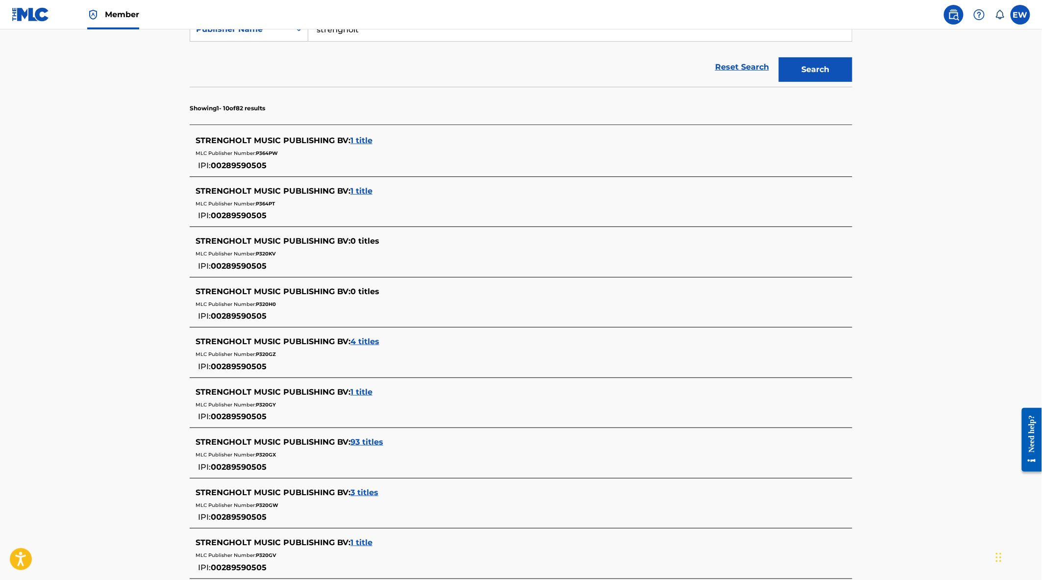
scroll to position [218, 0]
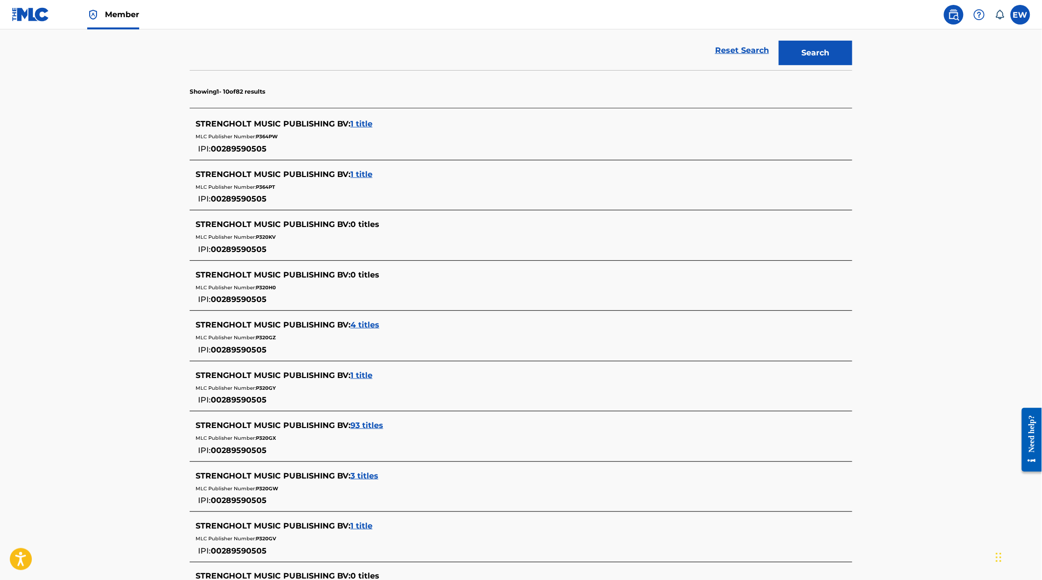
click at [358, 374] on span "1 title" at bounding box center [361, 375] width 22 height 9
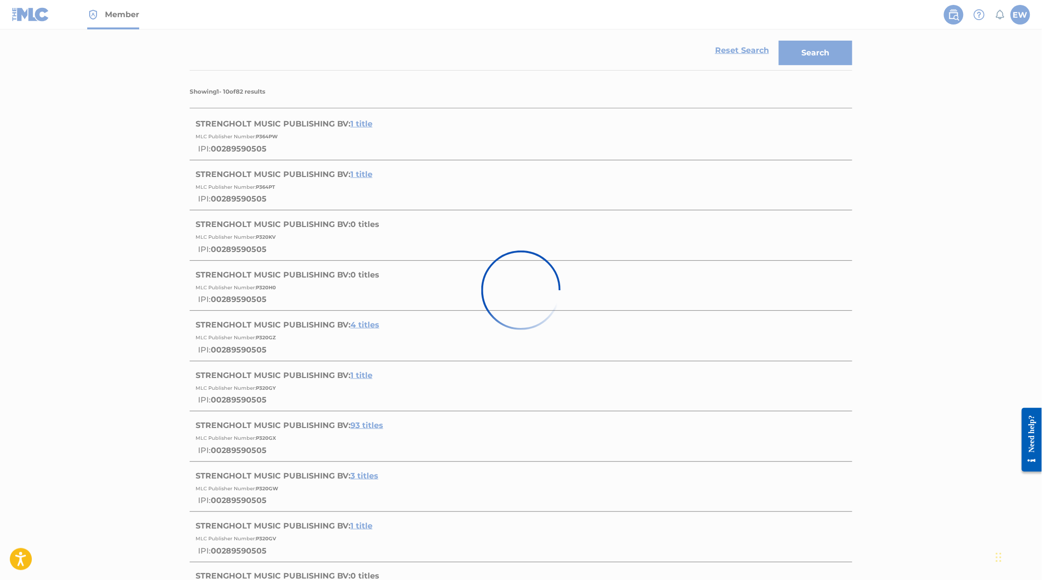
scroll to position [0, 0]
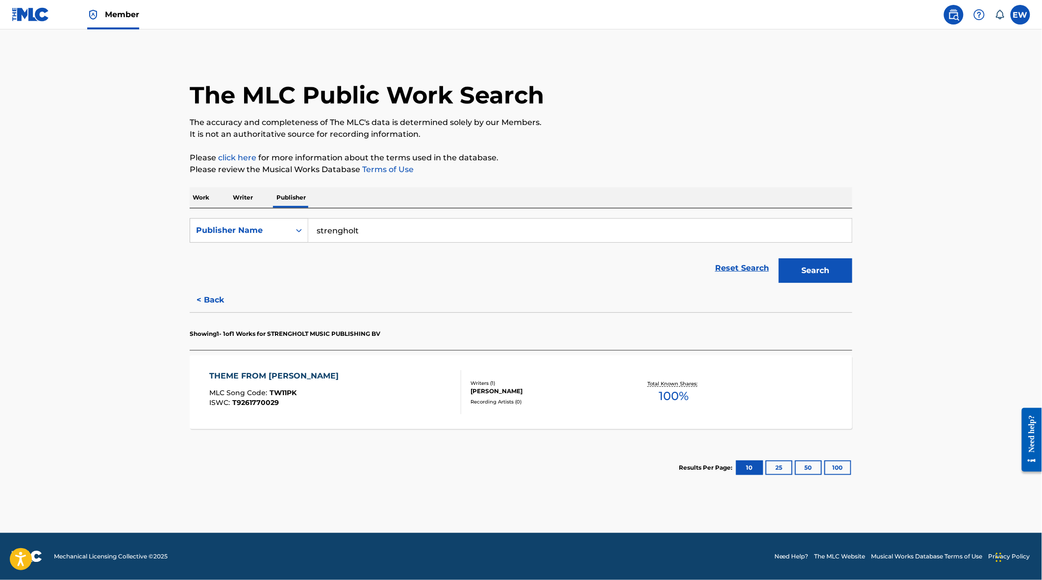
click at [357, 387] on div "THEME FROM [PERSON_NAME] MLC Song Code : TW11PK ISWC : T9261770029" at bounding box center [336, 392] width 252 height 44
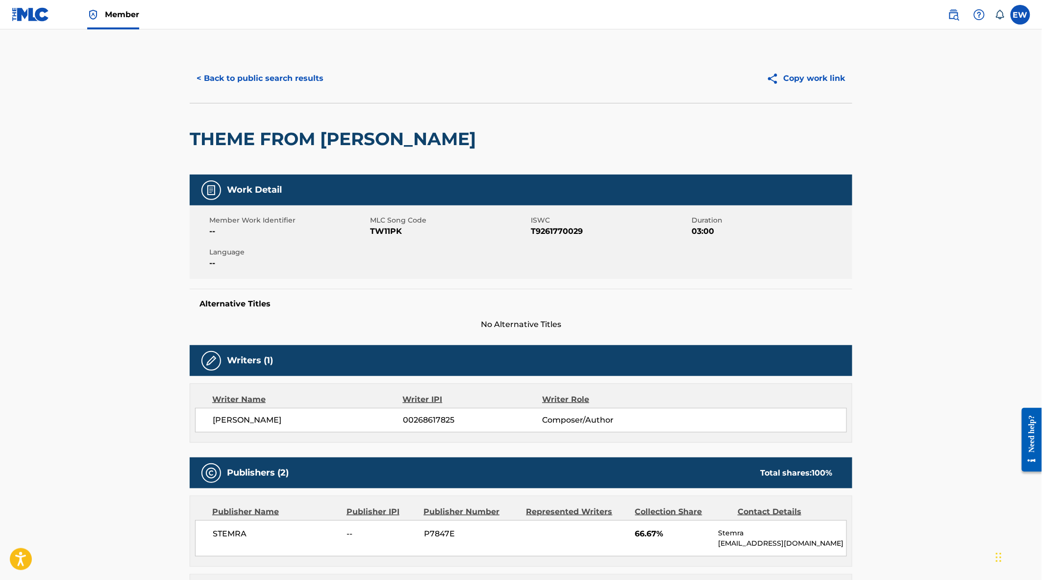
click at [262, 91] on div "< Back to public search results Copy work link" at bounding box center [521, 78] width 663 height 49
click at [266, 81] on button "< Back to public search results" at bounding box center [260, 78] width 141 height 25
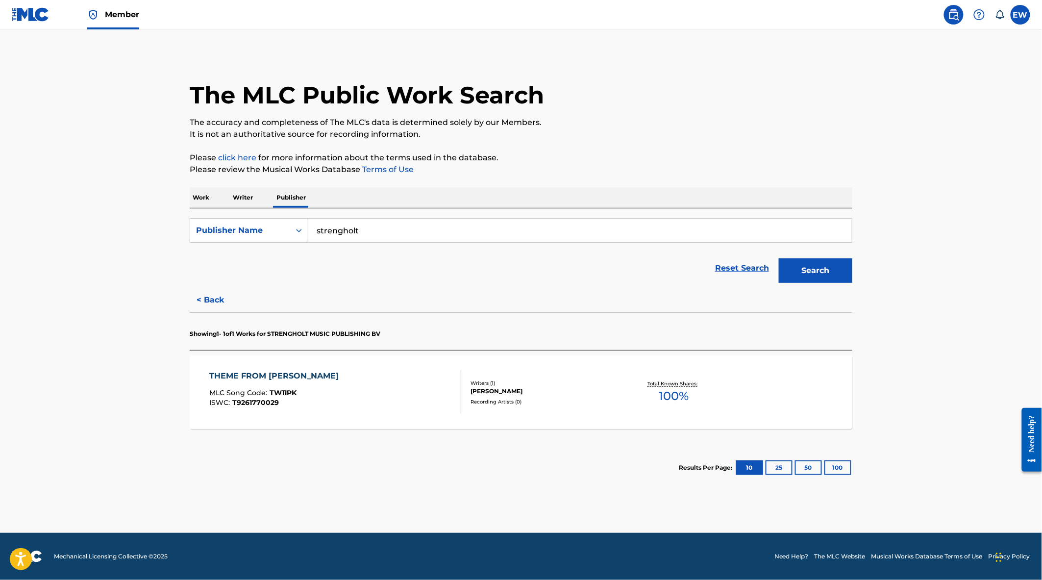
click at [202, 295] on button "< Back" at bounding box center [219, 300] width 59 height 25
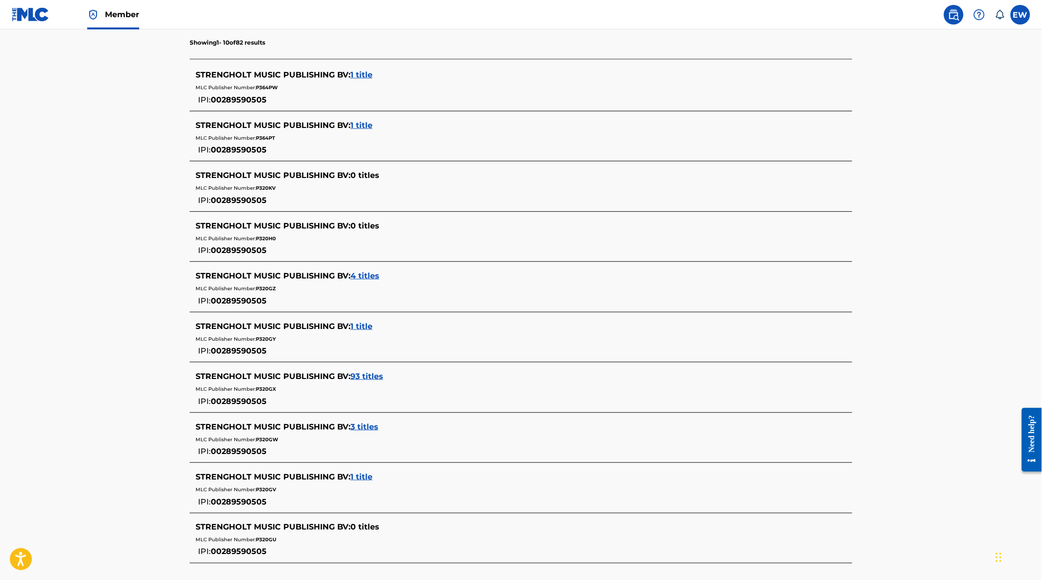
scroll to position [326, 0]
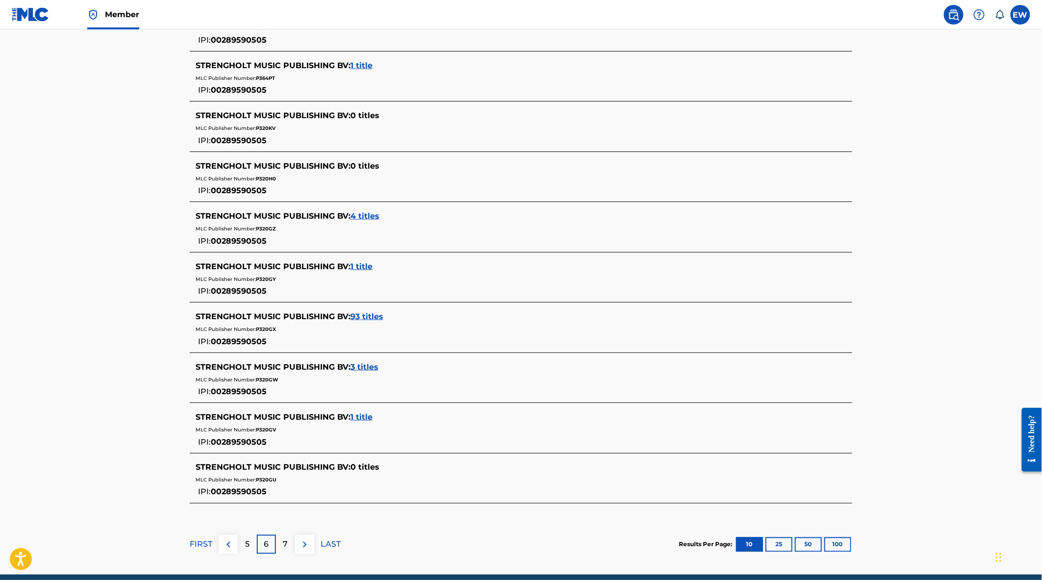
click at [366, 314] on span "93 titles" at bounding box center [366, 316] width 33 height 9
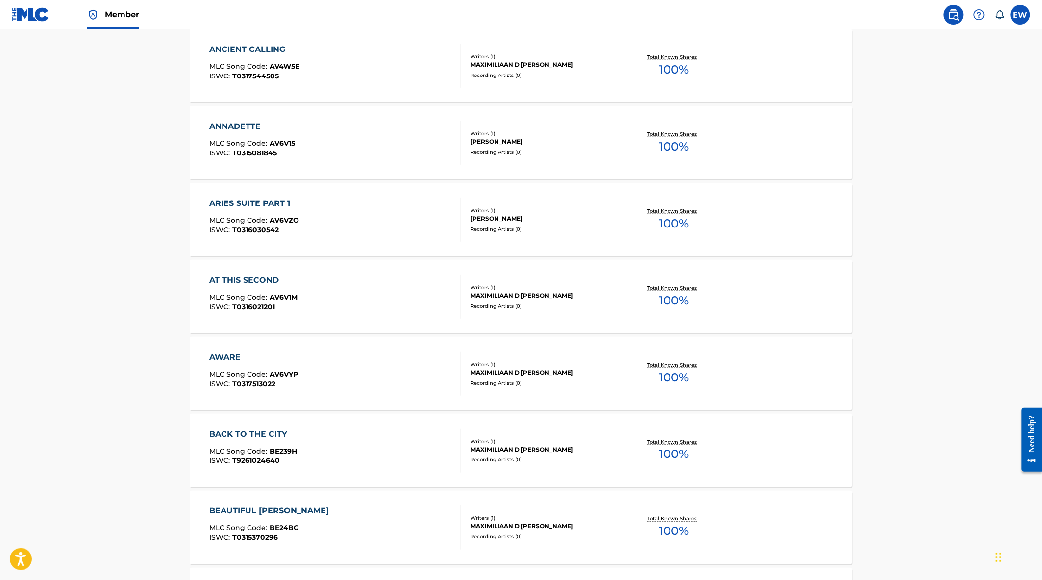
click at [390, 388] on div "AWARE MLC Song Code : AV6VYP ISWC : T0317513022" at bounding box center [336, 373] width 252 height 44
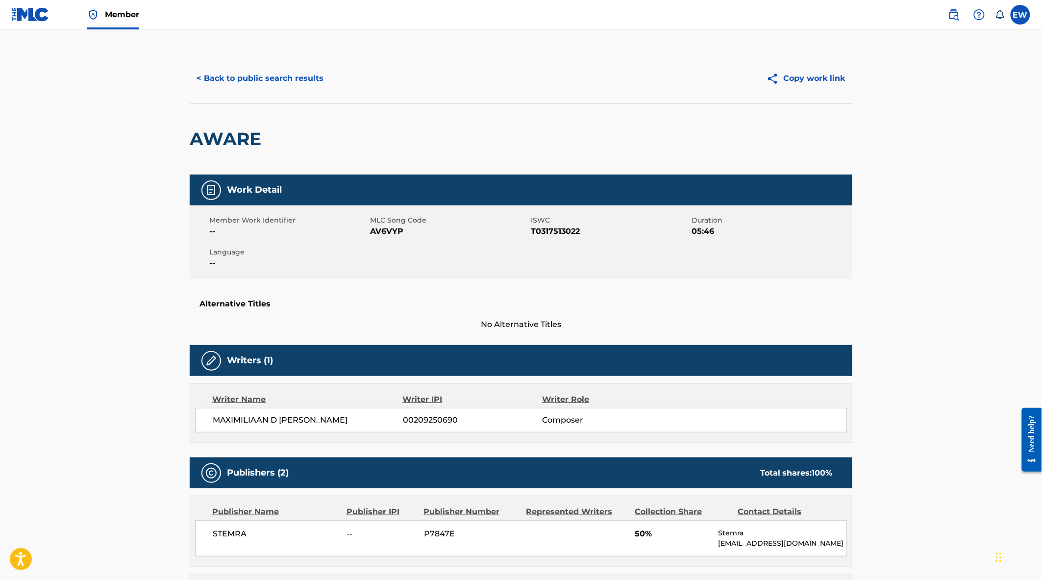
click at [264, 72] on button "< Back to public search results" at bounding box center [260, 78] width 141 height 25
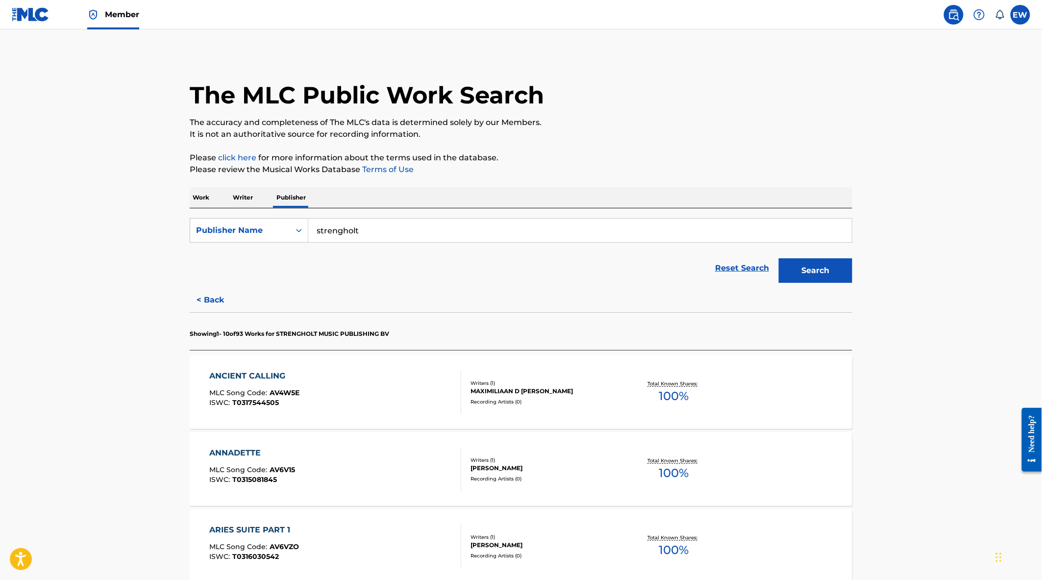
click at [207, 296] on button "< Back" at bounding box center [219, 300] width 59 height 25
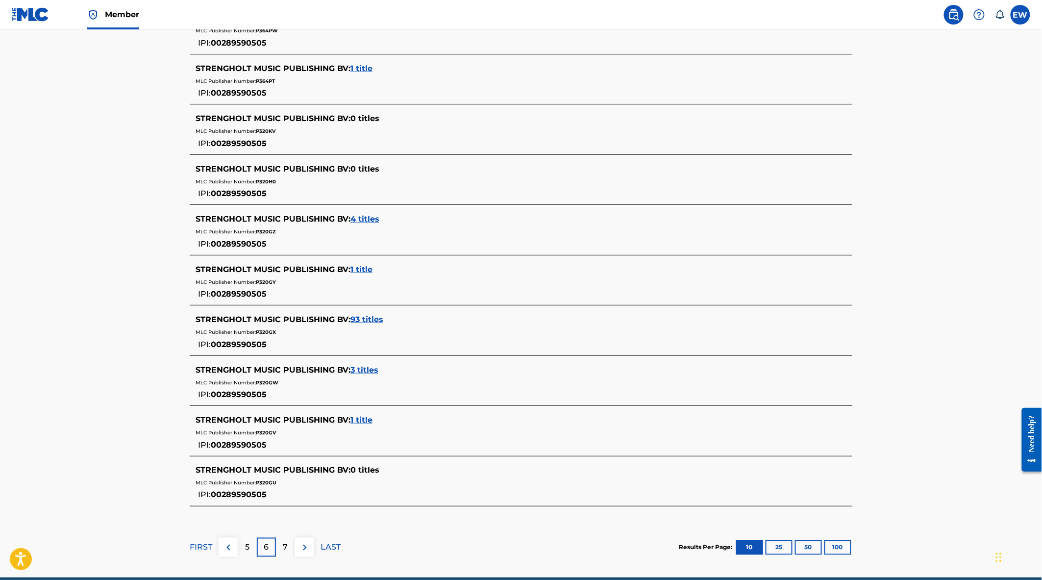
scroll to position [369, 0]
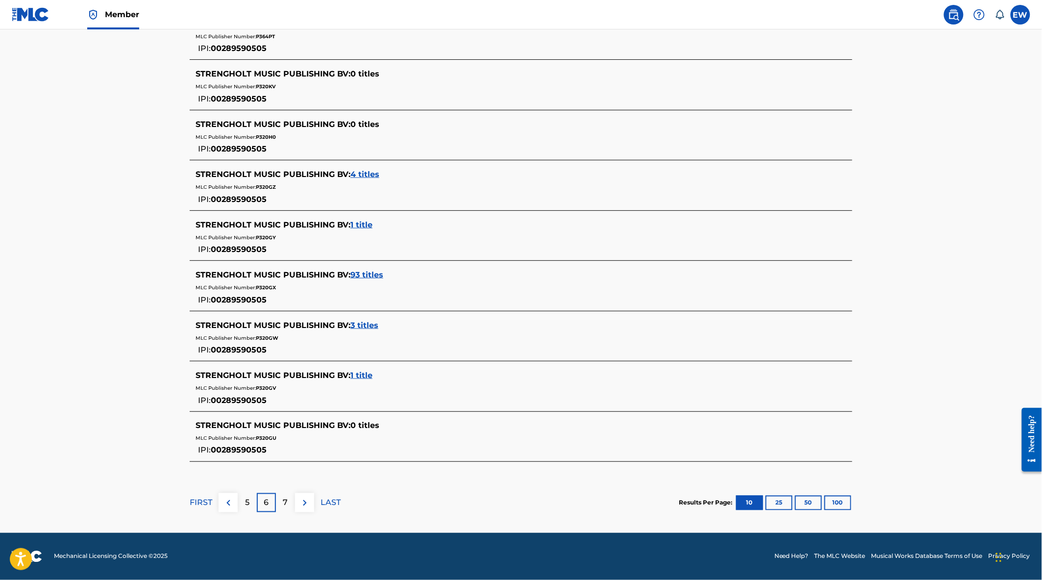
click at [363, 325] on span "3 titles" at bounding box center [364, 325] width 28 height 9
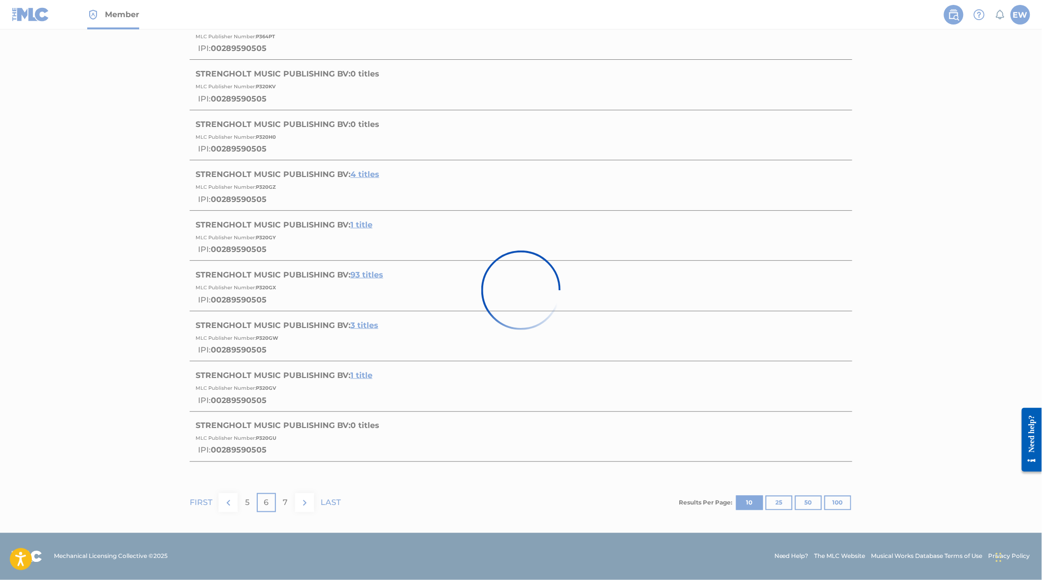
scroll to position [116, 0]
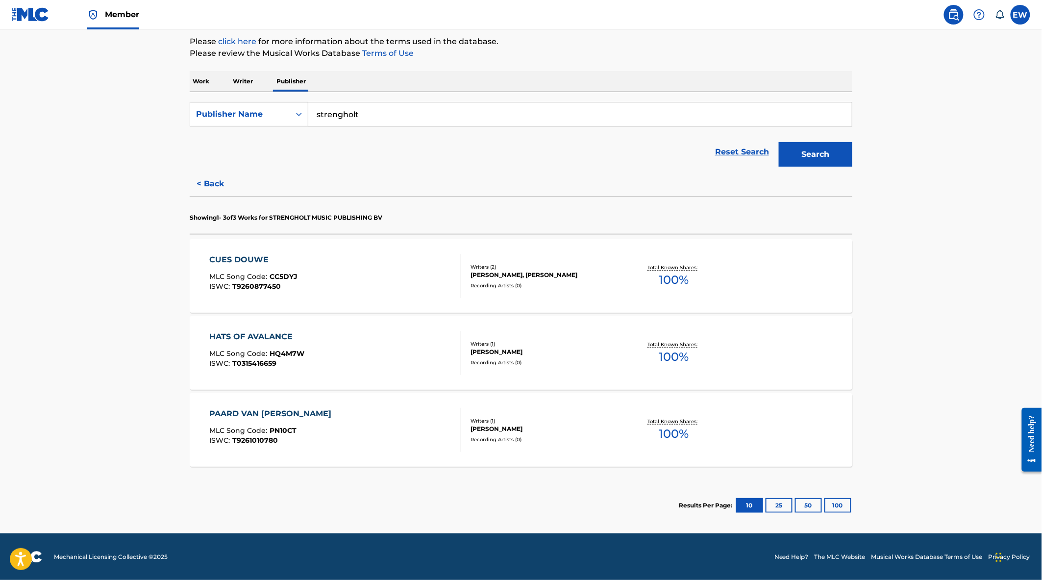
click at [363, 352] on div "HATS OF AVALANCE MLC Song Code : HQ4M7W ISWC : T0315416659" at bounding box center [336, 353] width 252 height 44
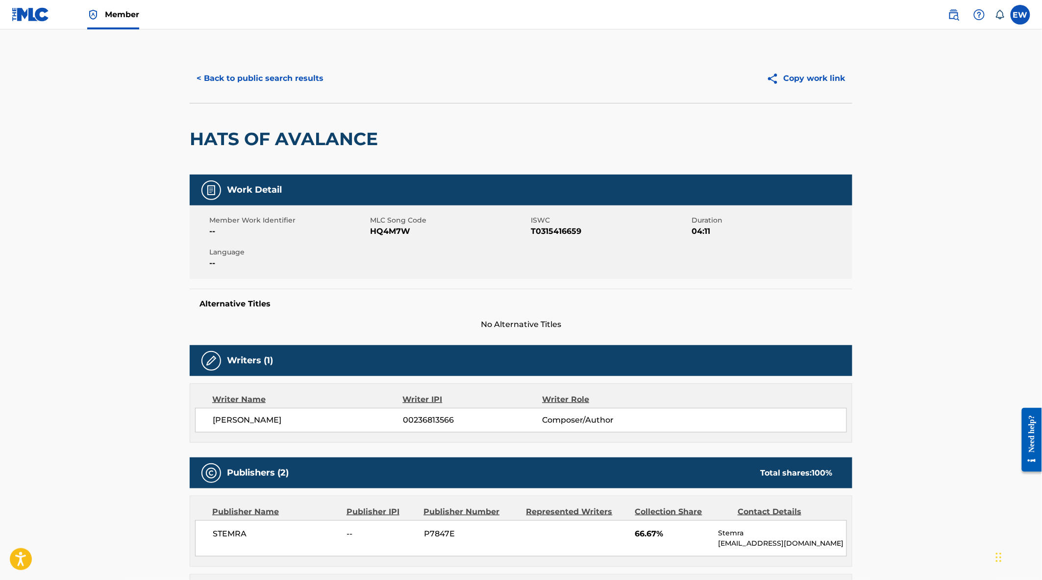
click at [230, 81] on button "< Back to public search results" at bounding box center [260, 78] width 141 height 25
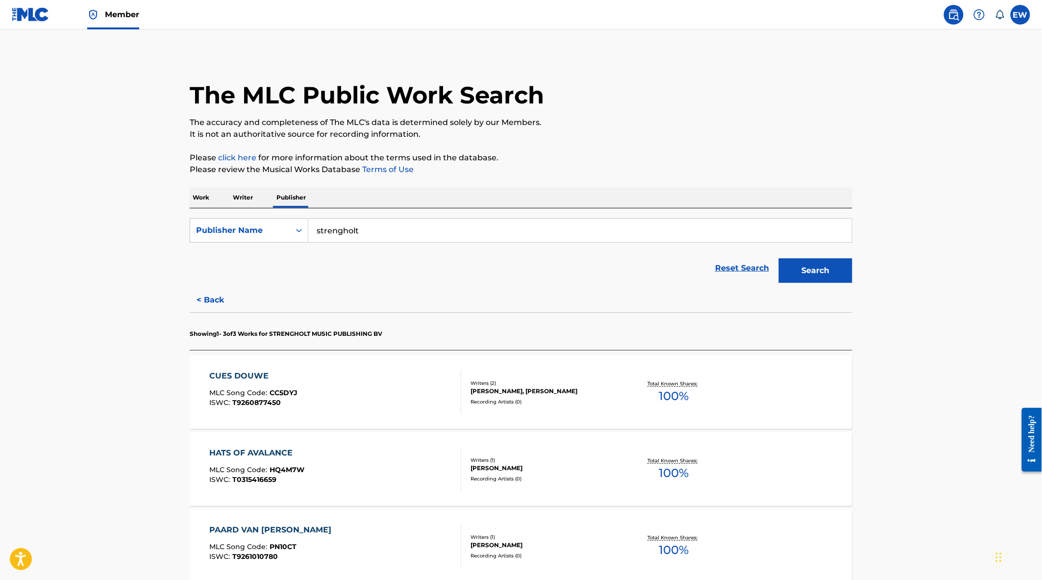
click at [221, 299] on button "< Back" at bounding box center [219, 300] width 59 height 25
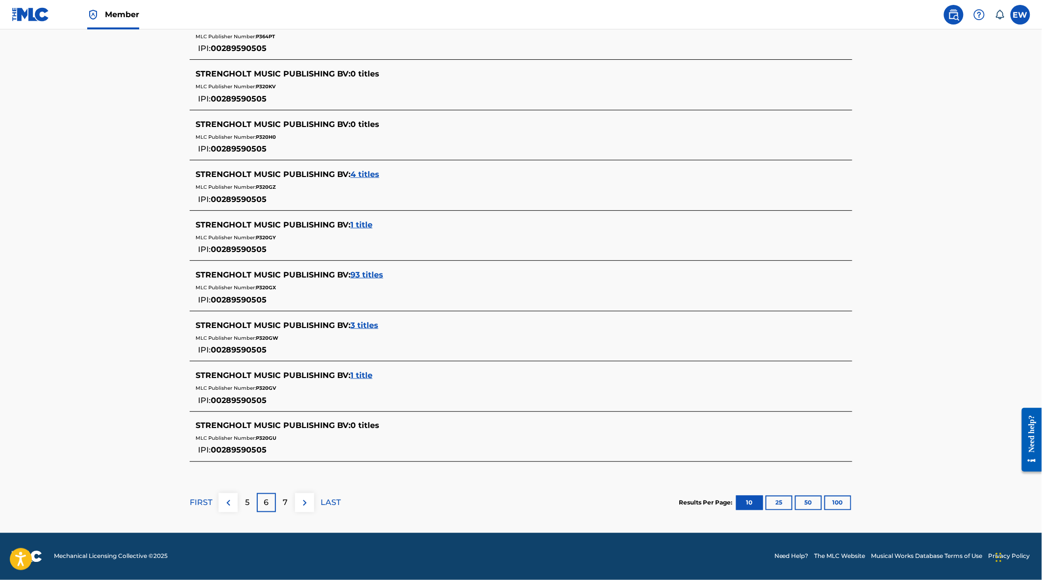
scroll to position [369, 0]
click at [363, 376] on span "1 title" at bounding box center [361, 375] width 22 height 9
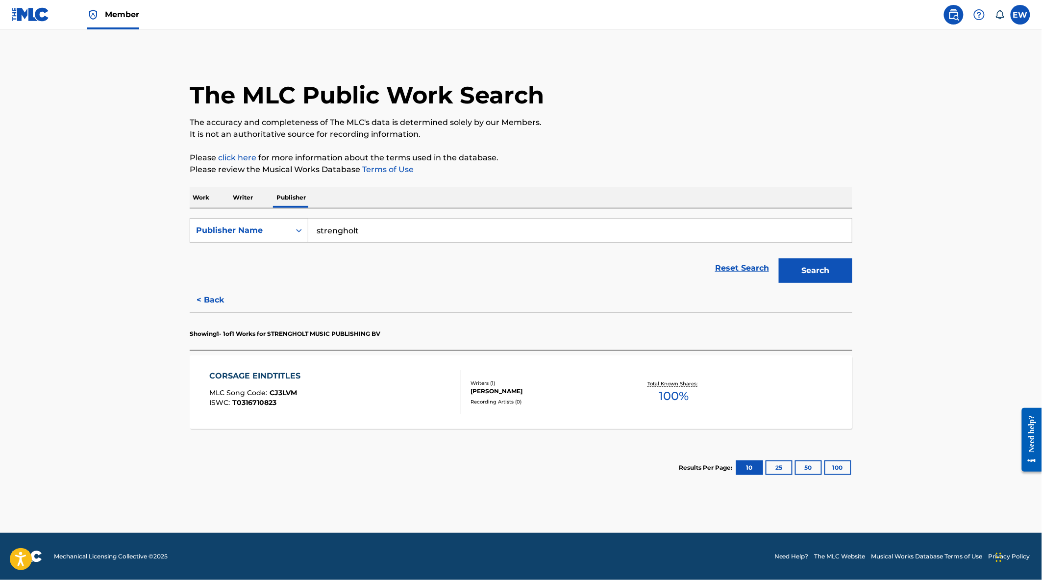
click at [355, 389] on div "CORSAGE EINDTITLES MLC Song Code : CJ3LVM ISWC : T0316710823" at bounding box center [336, 392] width 252 height 44
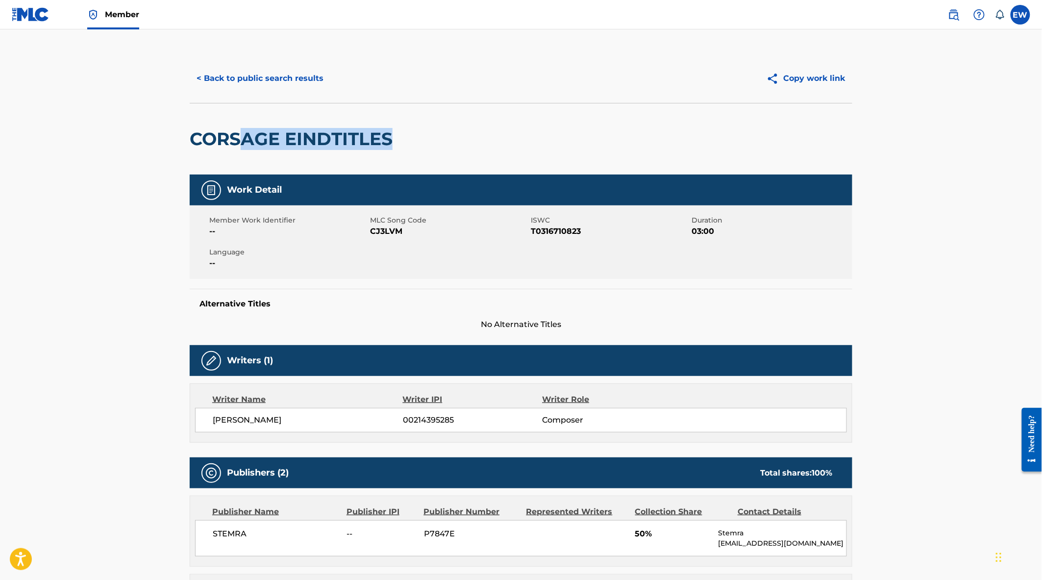
drag, startPoint x: 392, startPoint y: 140, endPoint x: 242, endPoint y: 143, distance: 150.5
click at [242, 143] on h2 "CORSAGE EINDTITLES" at bounding box center [294, 139] width 208 height 22
click at [322, 164] on div "CORSAGE EINDTITLES" at bounding box center [294, 138] width 208 height 71
drag, startPoint x: 281, startPoint y: 143, endPoint x: 184, endPoint y: 139, distance: 97.6
click at [184, 139] on div "< Back to public search results Copy work link CORSAGE EINDTITLES Work Detail M…" at bounding box center [521, 420] width 686 height 733
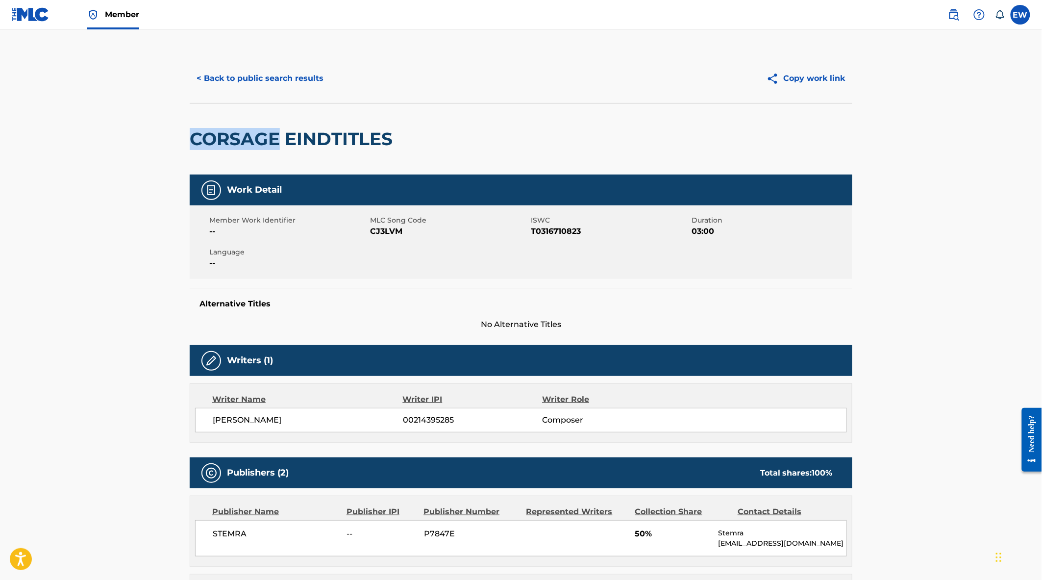
copy h2 "CORSAGE"
click at [228, 80] on button "< Back to public search results" at bounding box center [260, 78] width 141 height 25
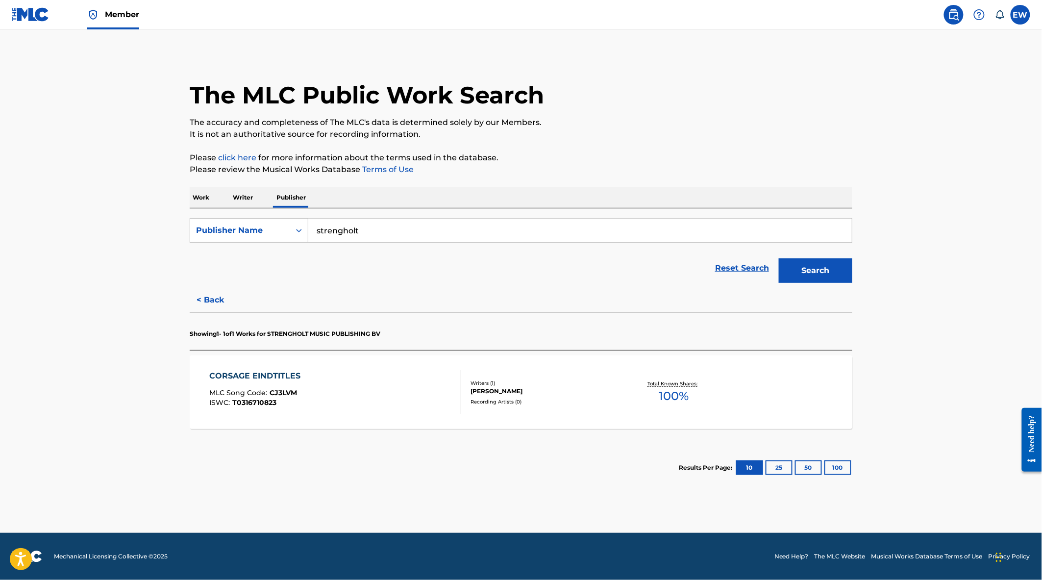
click at [211, 301] on button "< Back" at bounding box center [219, 300] width 59 height 25
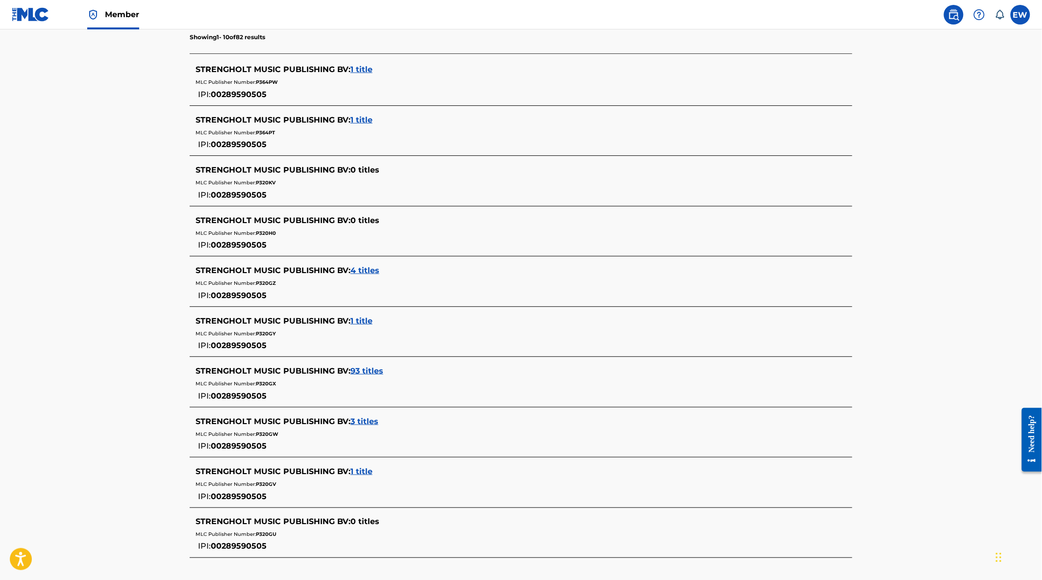
scroll to position [369, 0]
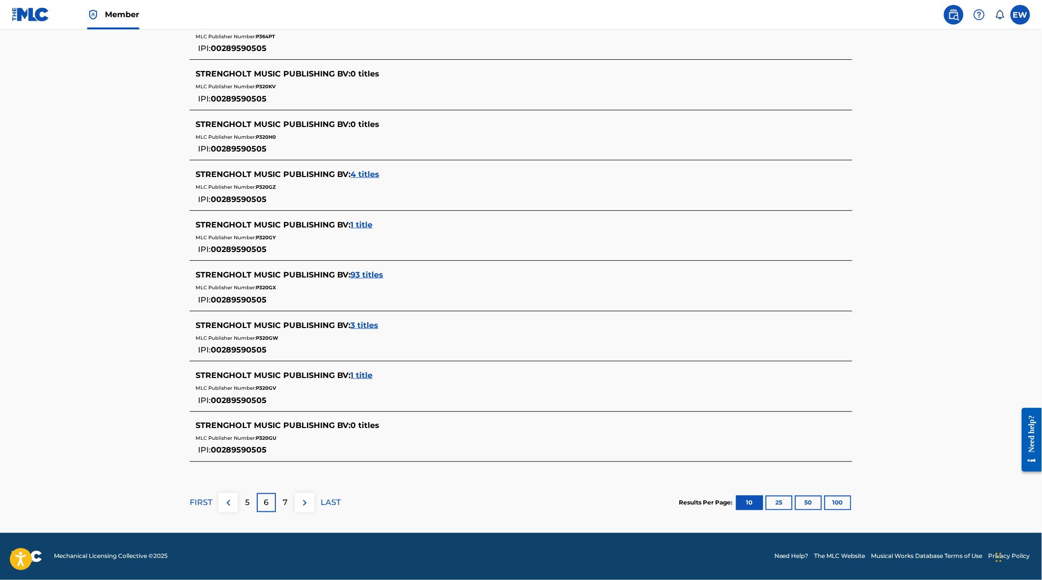
click at [302, 502] on img at bounding box center [305, 503] width 12 height 12
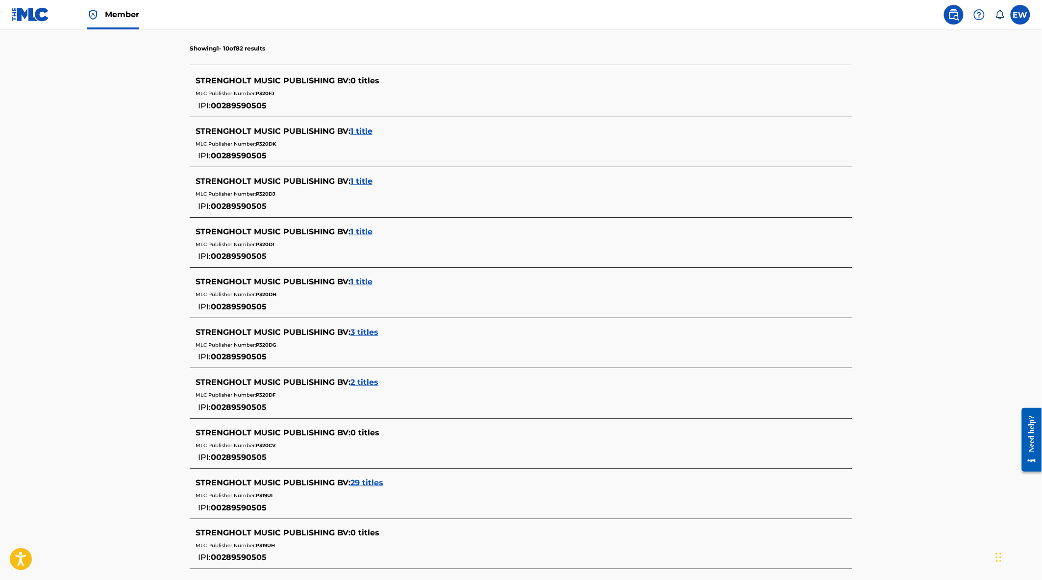
scroll to position [260, 0]
click at [362, 128] on span "1 title" at bounding box center [361, 131] width 22 height 9
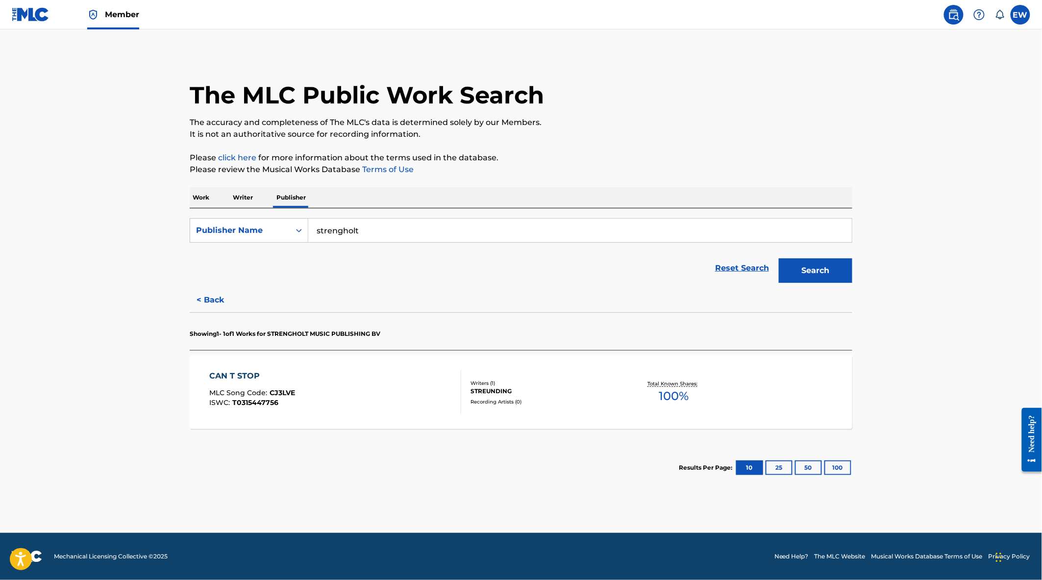
click at [337, 383] on div "CAN T STOP MLC Song Code : CJ3LVE ISWC : T0315447756" at bounding box center [336, 392] width 252 height 44
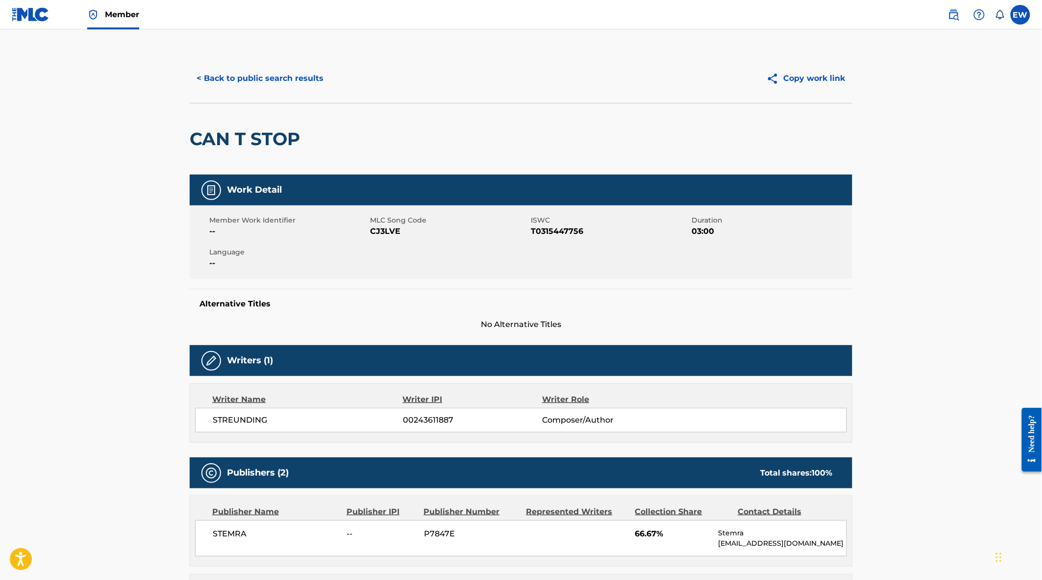
click at [248, 82] on button "< Back to public search results" at bounding box center [260, 78] width 141 height 25
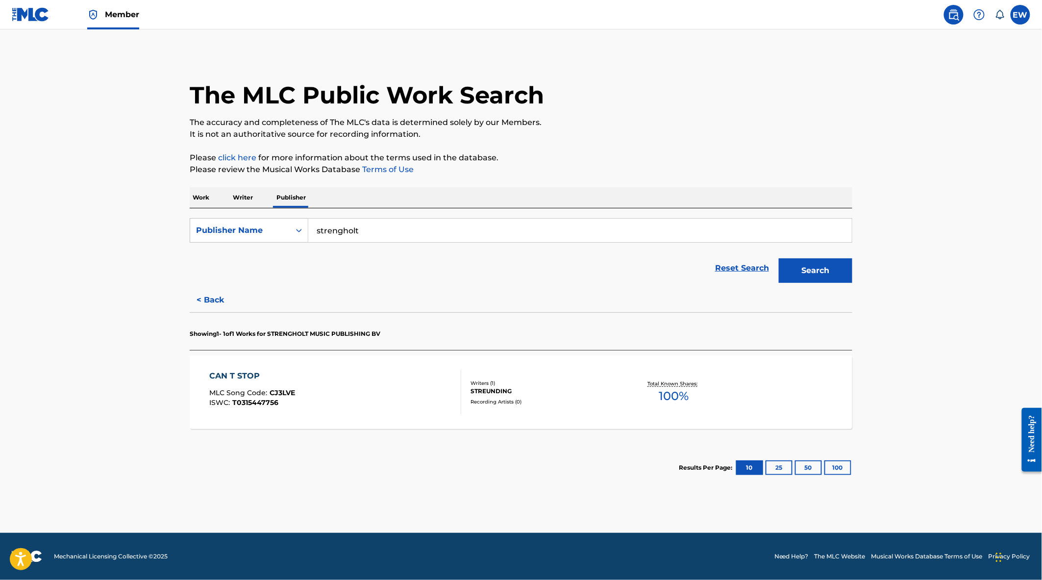
click at [213, 301] on button "< Back" at bounding box center [219, 300] width 59 height 25
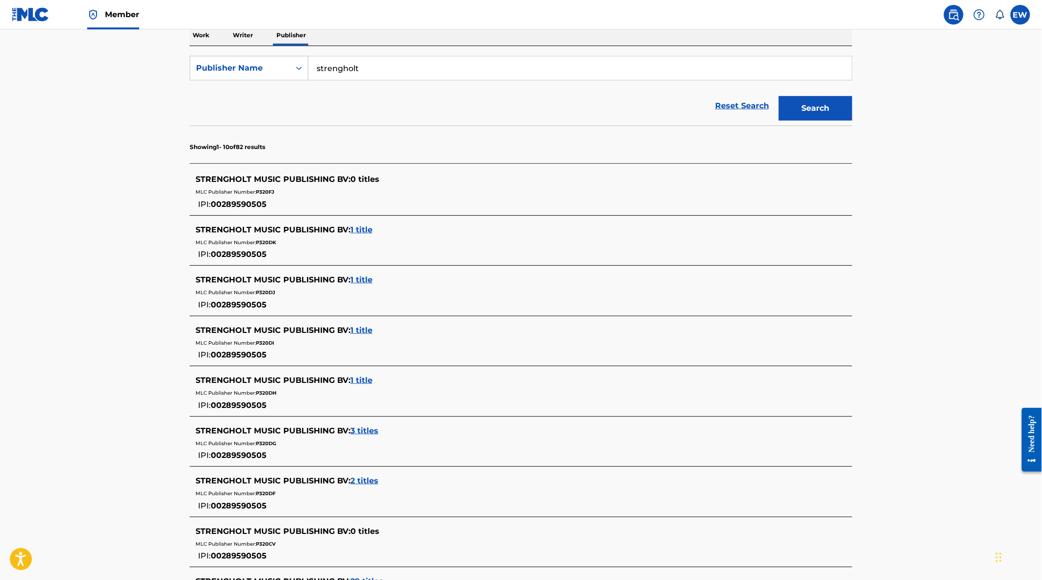
scroll to position [163, 0]
click at [363, 279] on span "1 title" at bounding box center [361, 278] width 22 height 9
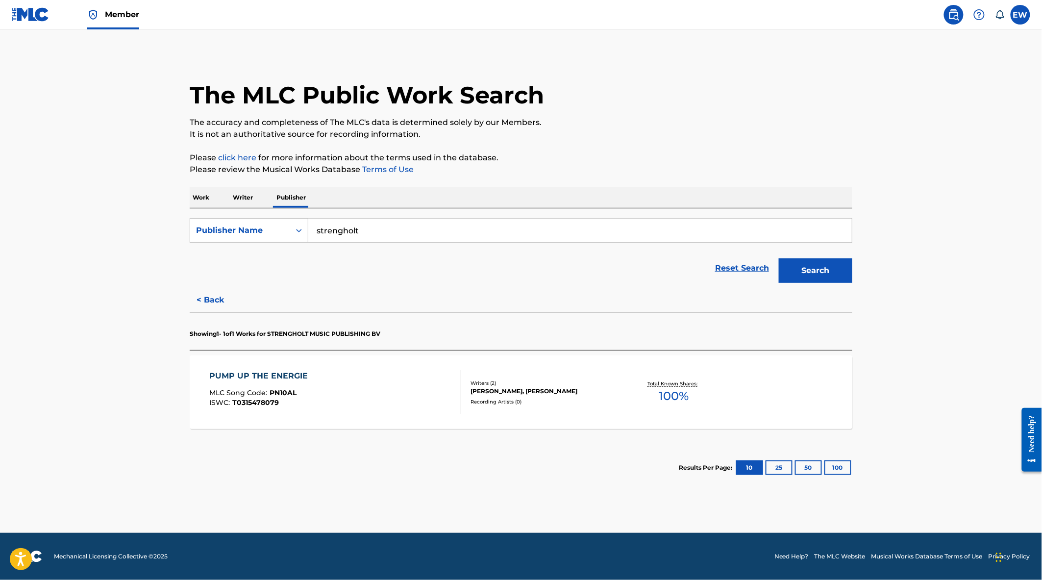
click at [360, 396] on div "PUMP UP THE ENERGIE MLC Song Code : PN10AL ISWC : T0315478079" at bounding box center [336, 392] width 252 height 44
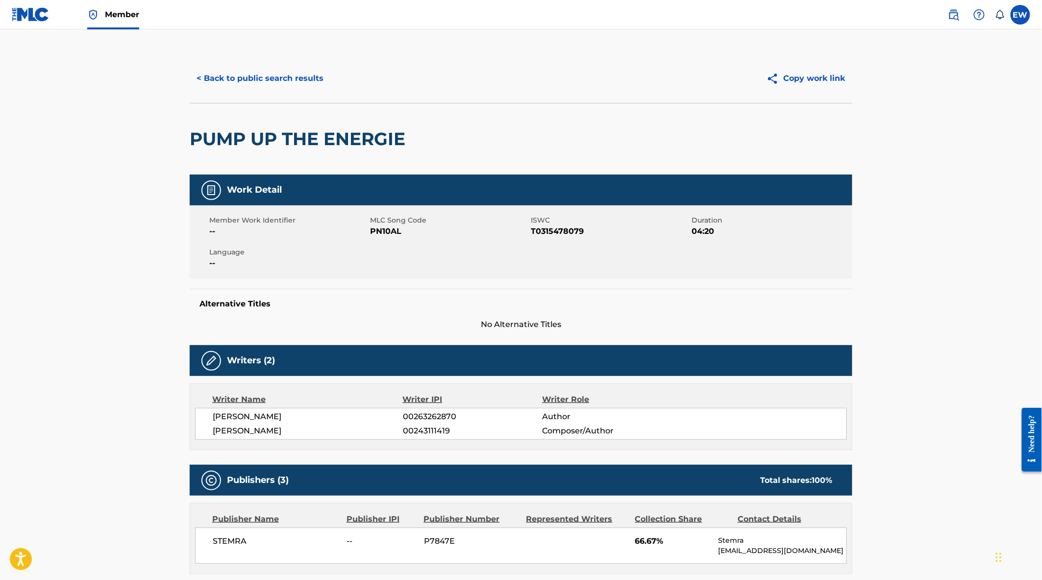
click at [274, 76] on button "< Back to public search results" at bounding box center [260, 78] width 141 height 25
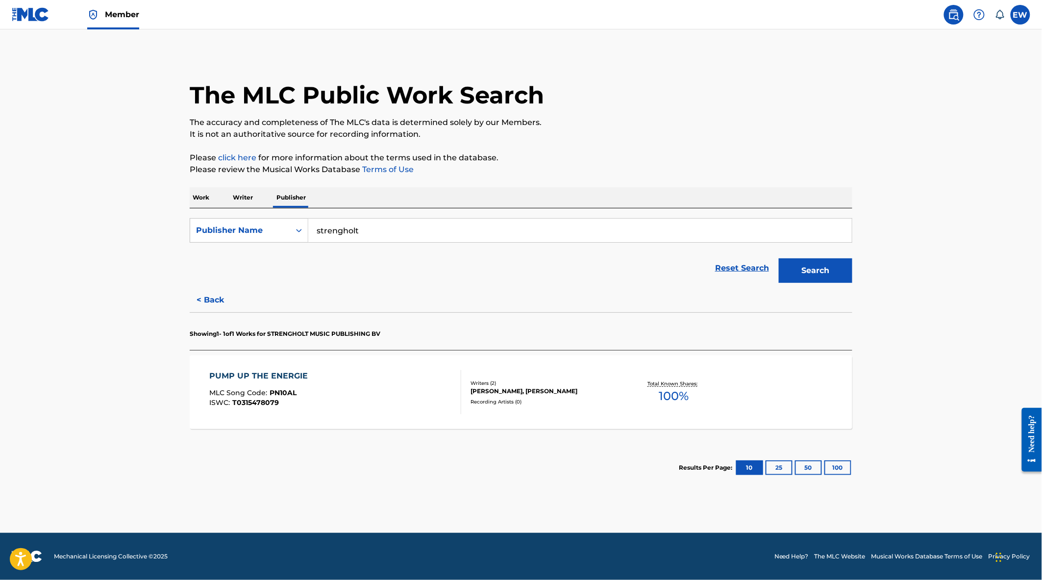
click at [206, 302] on button "< Back" at bounding box center [219, 300] width 59 height 25
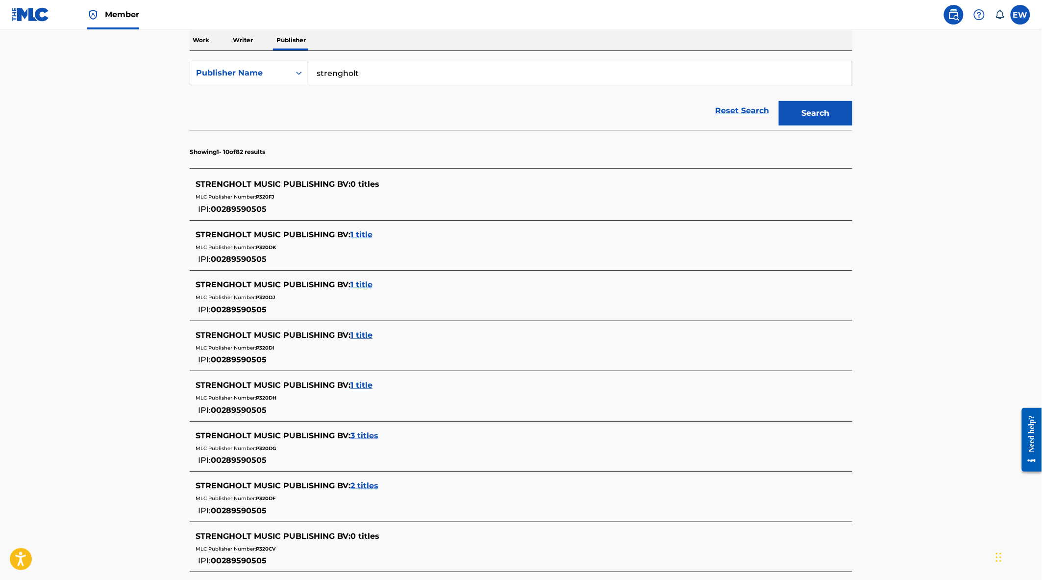
scroll to position [163, 0]
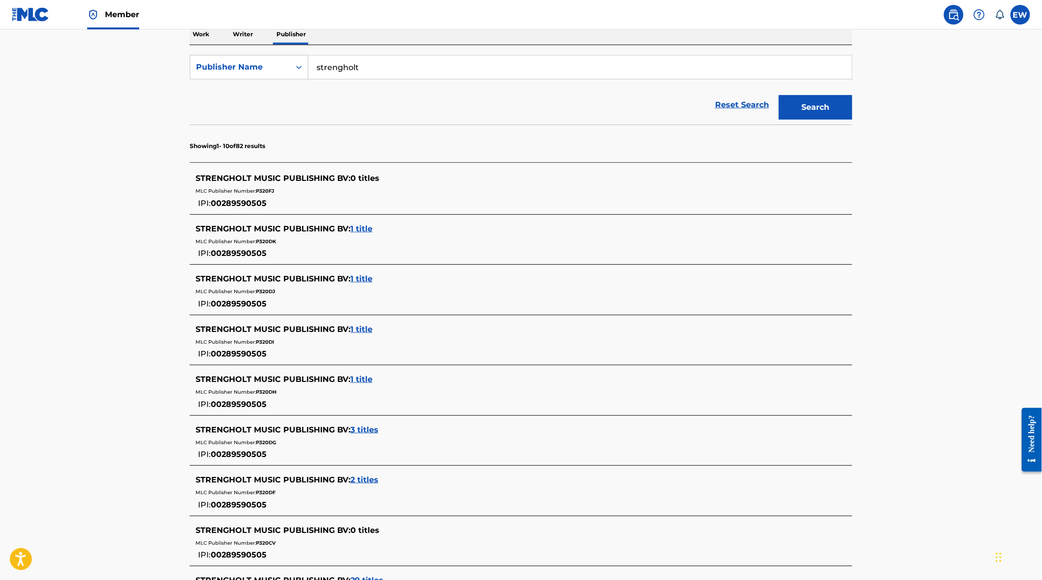
click at [359, 328] on span "1 title" at bounding box center [361, 328] width 22 height 9
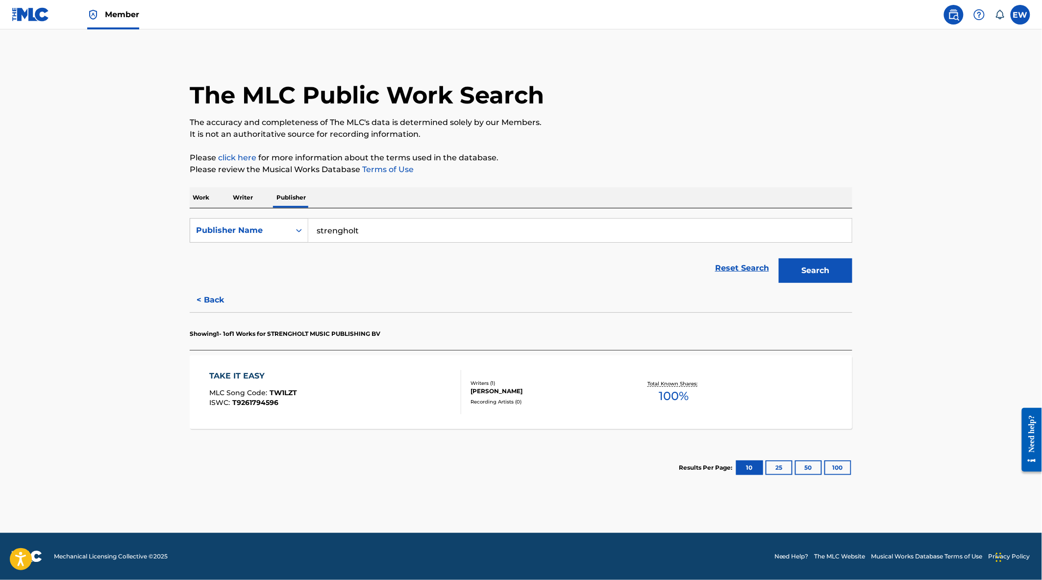
click at [405, 396] on div "TAKE IT EASY MLC Song Code : TW1LZT ISWC : T9261794596" at bounding box center [336, 392] width 252 height 44
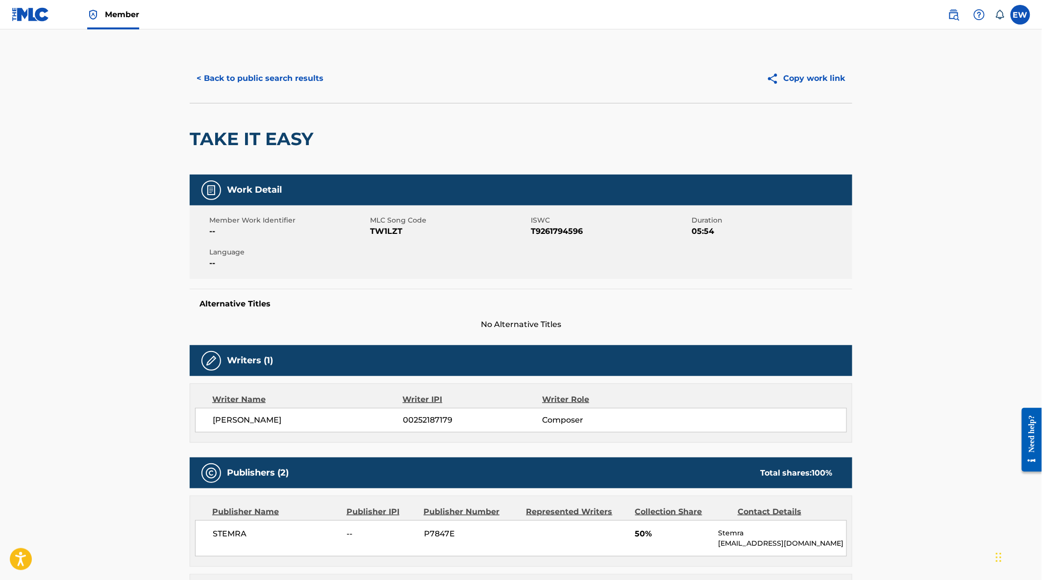
click at [255, 77] on button "< Back to public search results" at bounding box center [260, 78] width 141 height 25
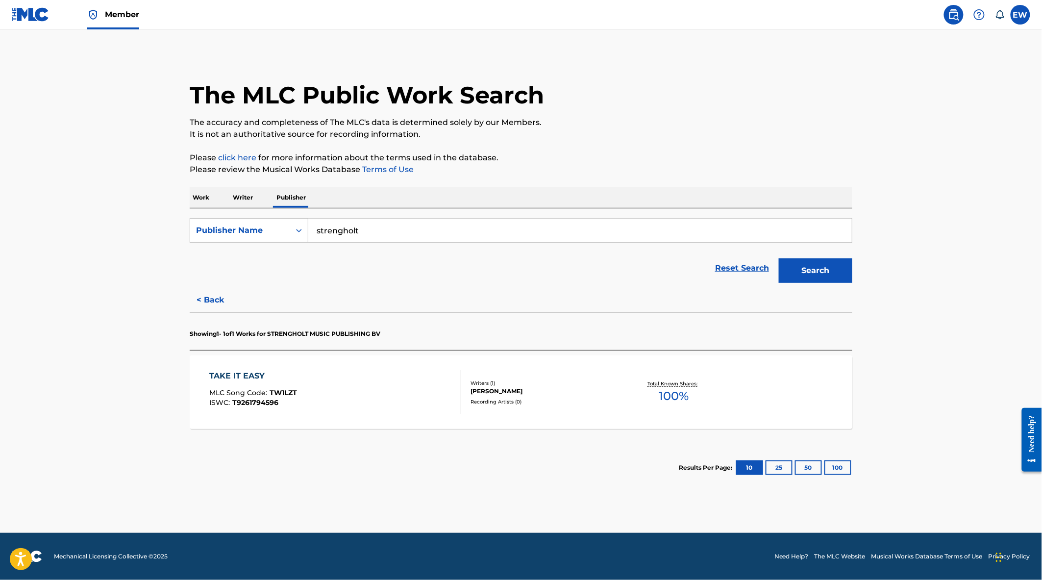
click at [207, 296] on button "< Back" at bounding box center [219, 300] width 59 height 25
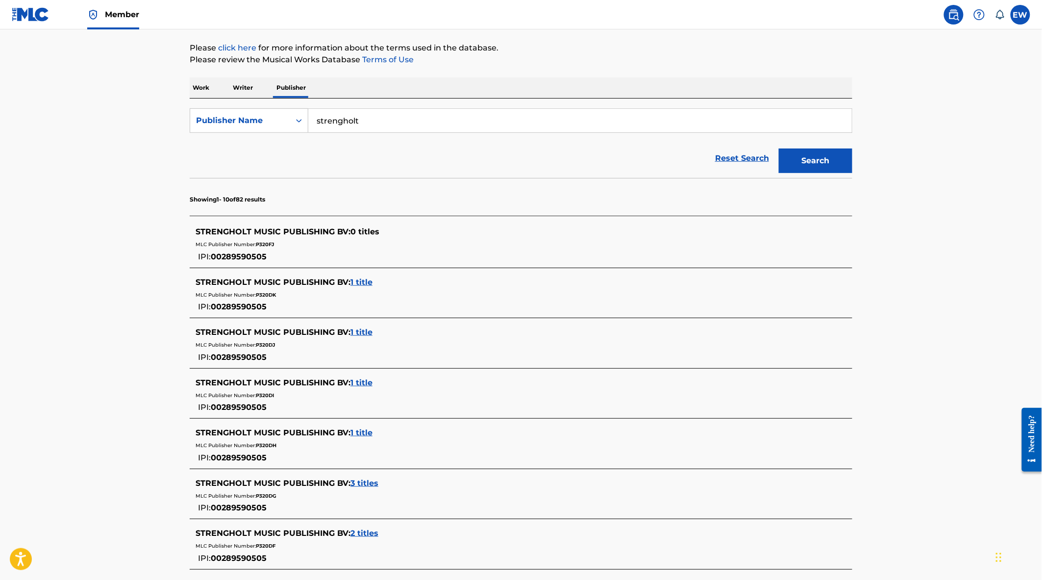
scroll to position [218, 0]
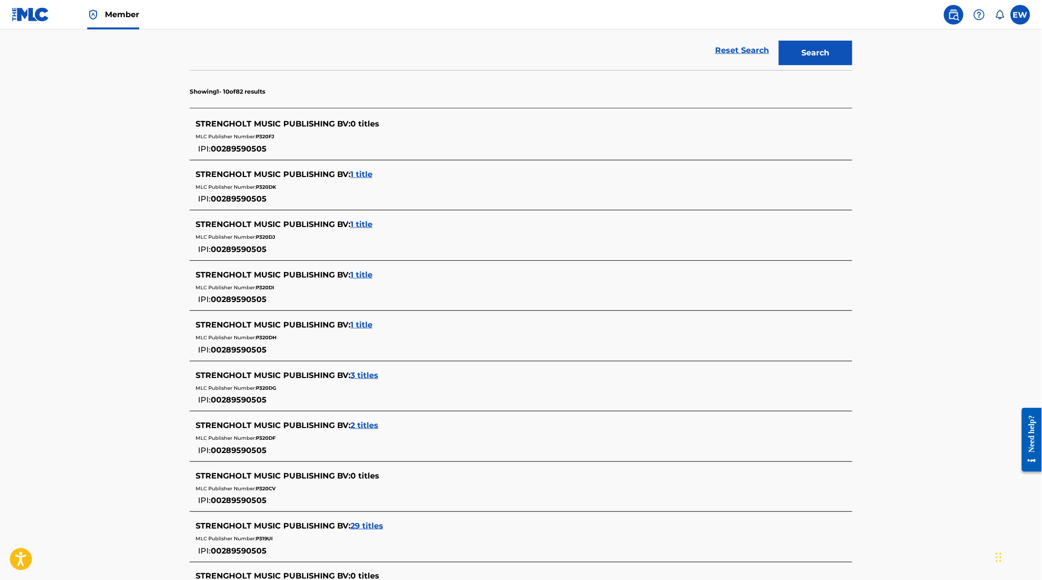
click at [361, 326] on span "1 title" at bounding box center [361, 324] width 22 height 9
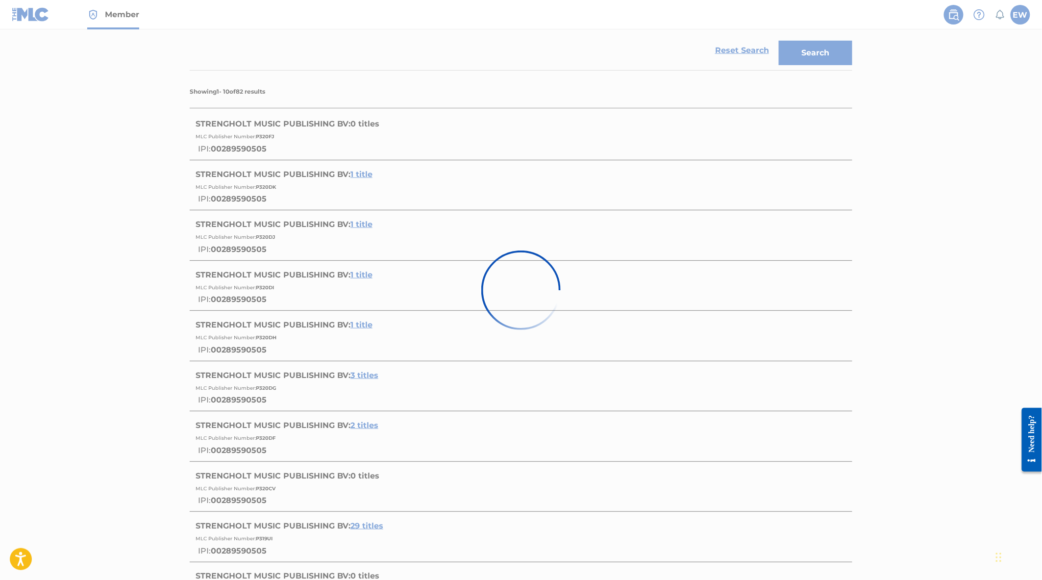
scroll to position [0, 0]
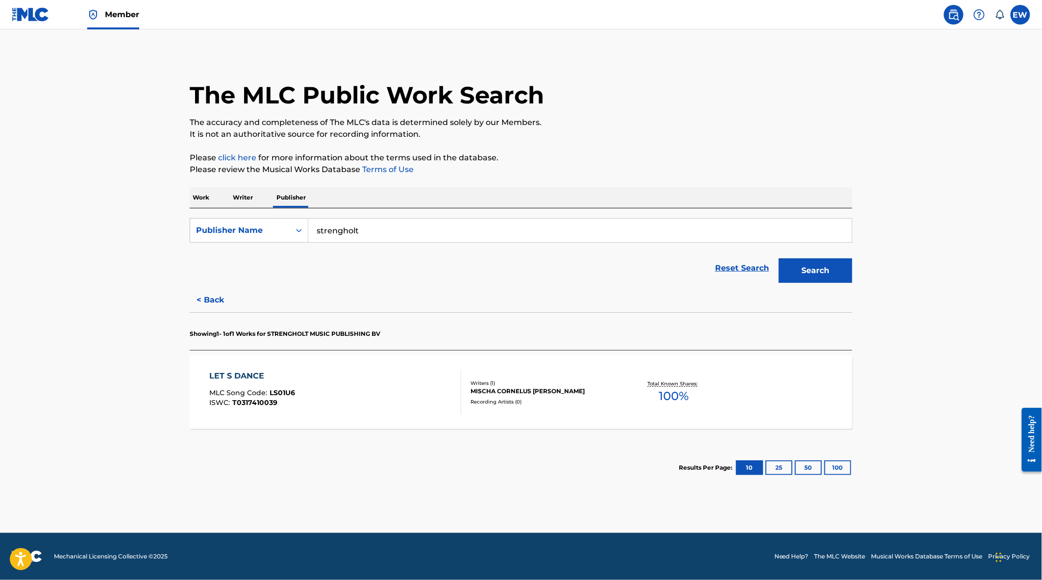
click at [375, 403] on div "LET S DANCE MLC Song Code : LS01U6 ISWC : T0317410039" at bounding box center [336, 392] width 252 height 44
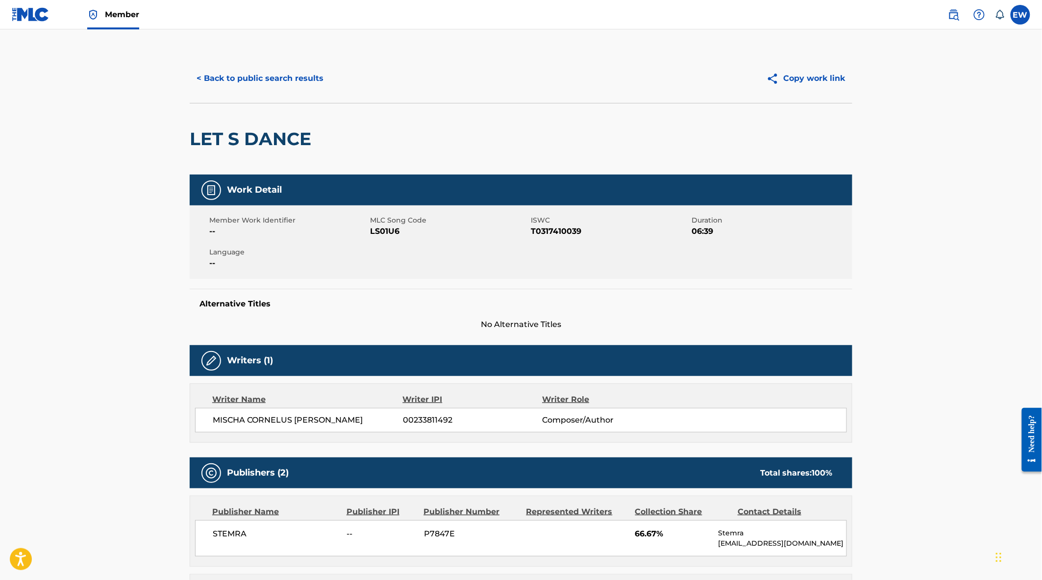
click at [275, 80] on button "< Back to public search results" at bounding box center [260, 78] width 141 height 25
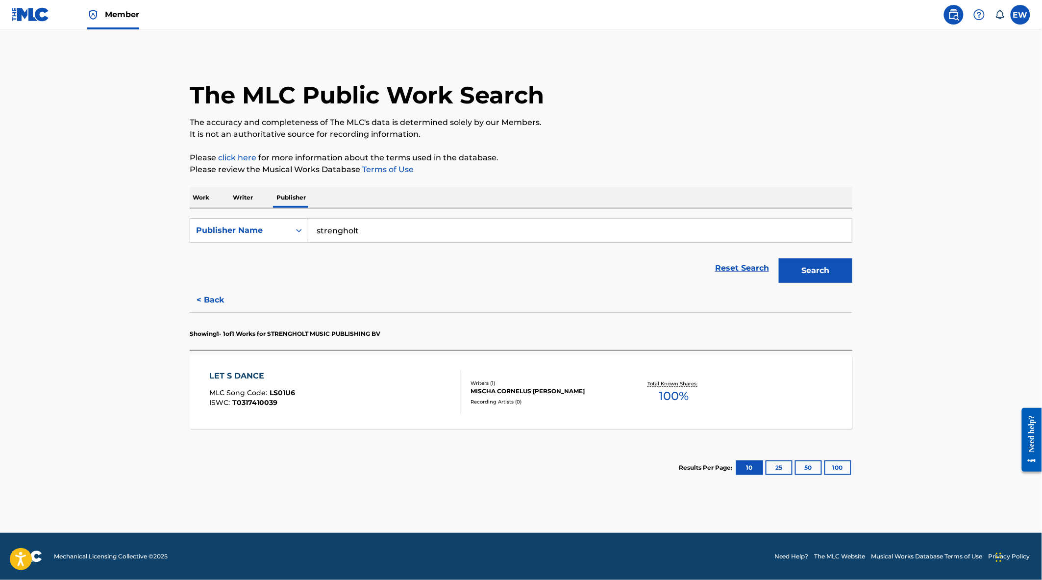
click at [216, 295] on button "< Back" at bounding box center [219, 300] width 59 height 25
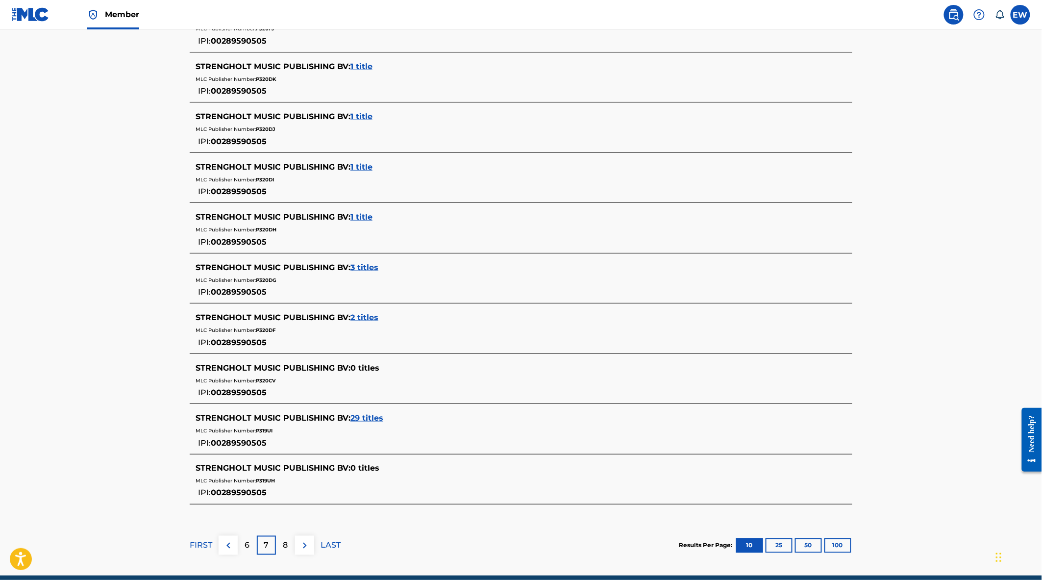
scroll to position [326, 0]
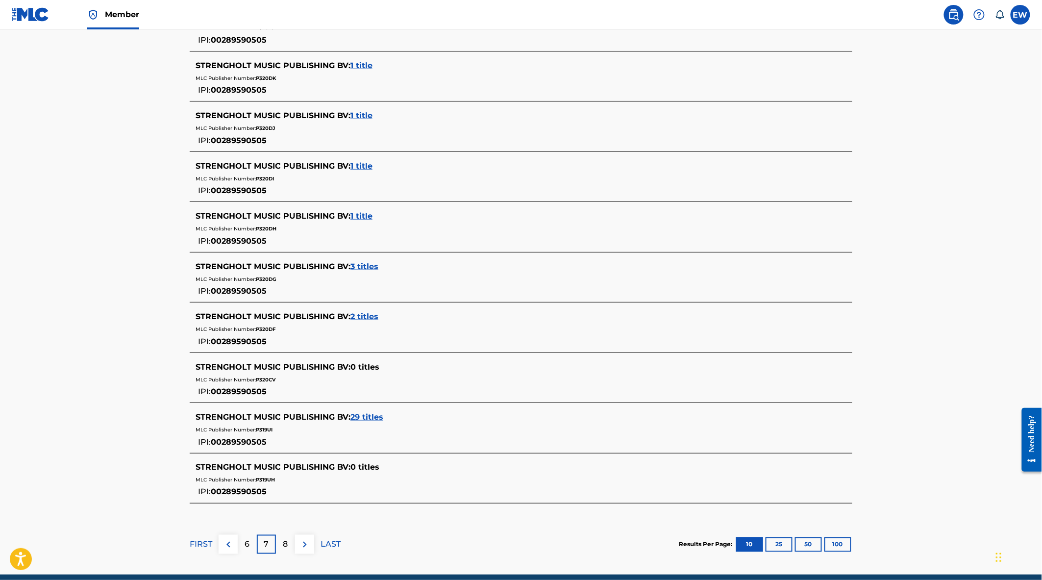
click at [361, 266] on span "3 titles" at bounding box center [364, 266] width 28 height 9
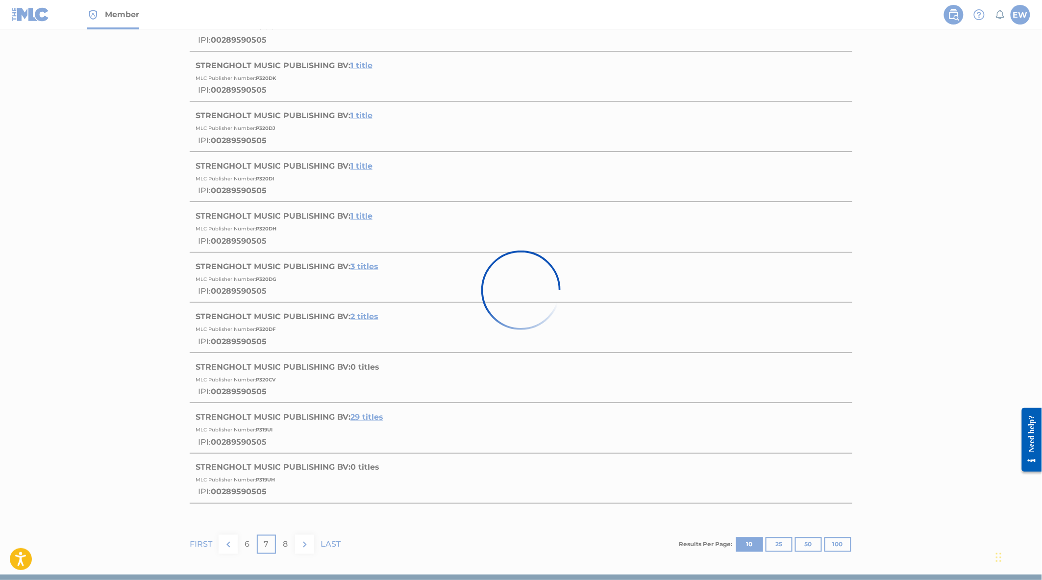
scroll to position [116, 0]
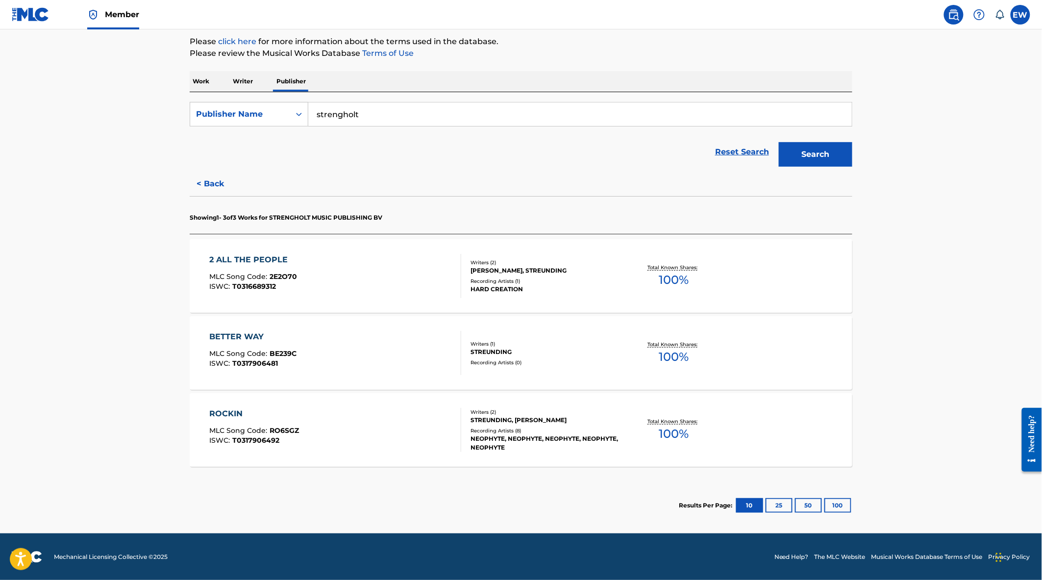
click at [375, 340] on div "BETTER WAY MLC Song Code : BE239C ISWC : T0317906481" at bounding box center [336, 353] width 252 height 44
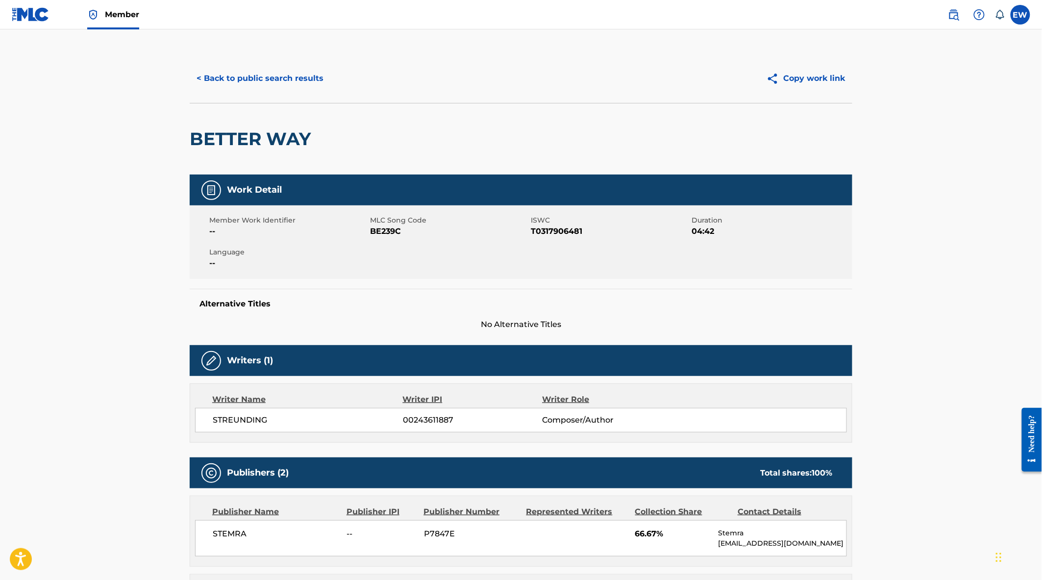
click at [270, 66] on button "< Back to public search results" at bounding box center [260, 78] width 141 height 25
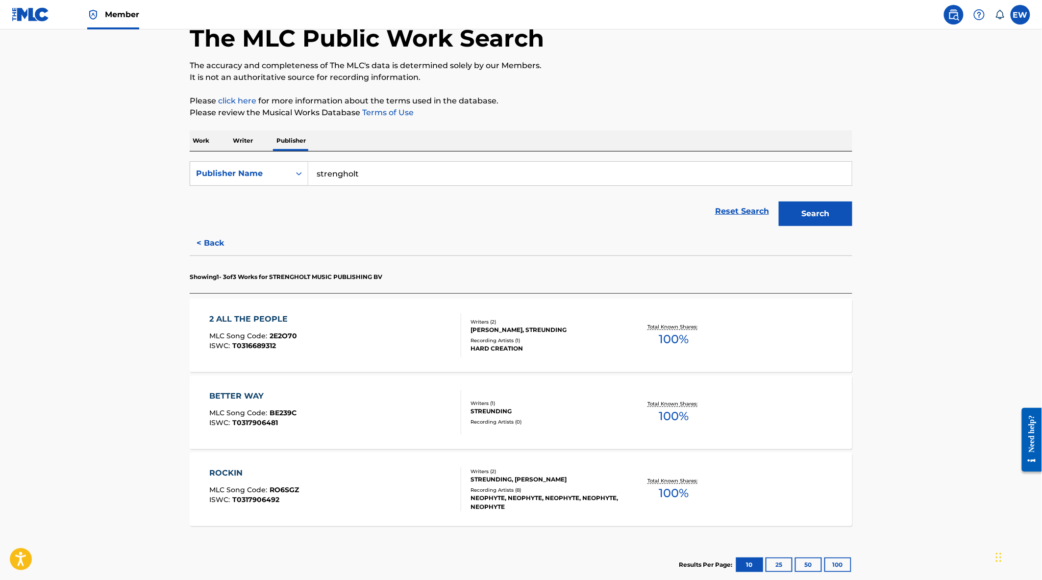
scroll to position [116, 0]
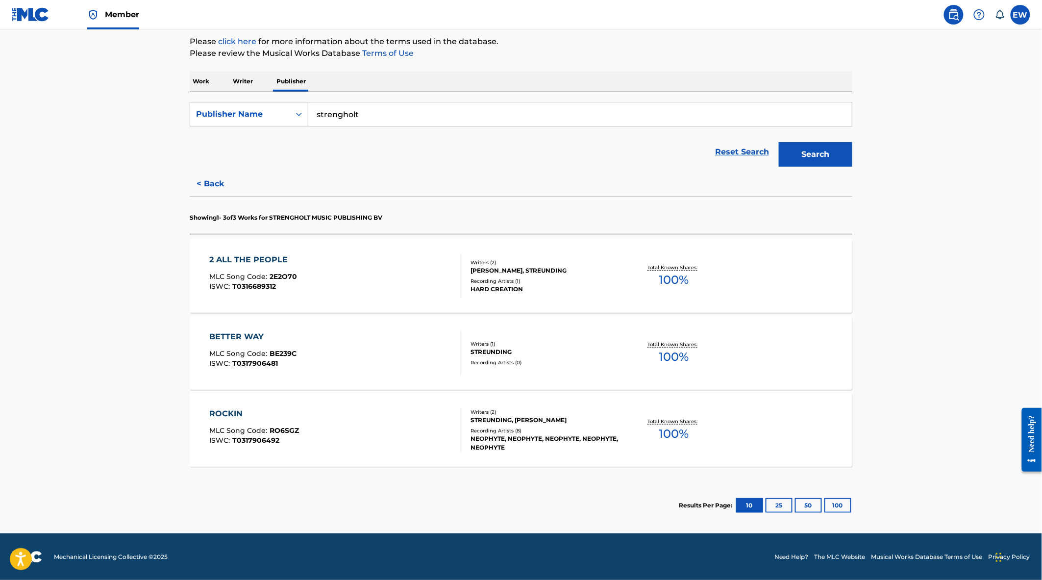
click at [207, 180] on button "< Back" at bounding box center [219, 184] width 59 height 25
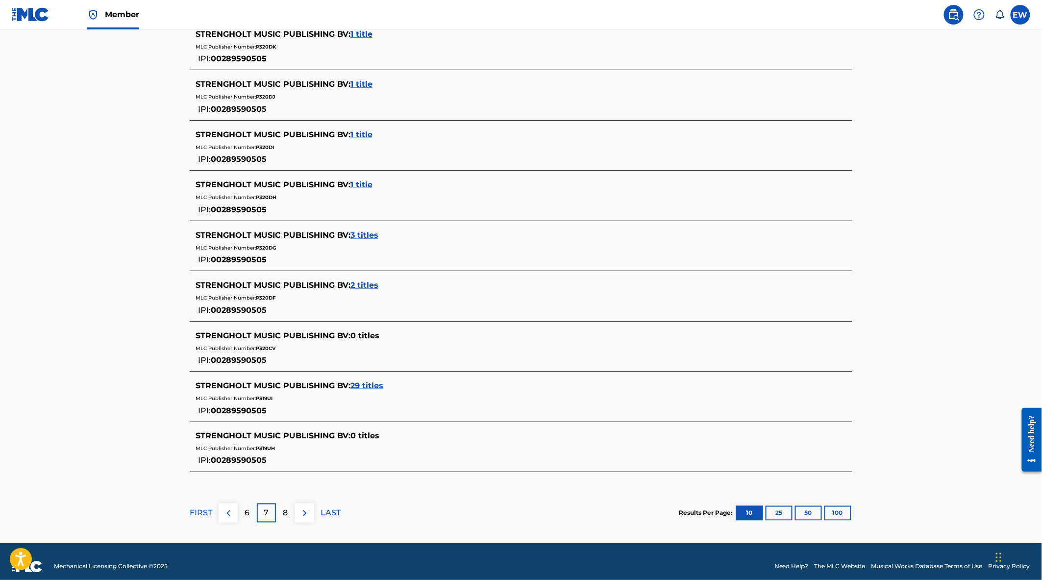
scroll to position [369, 0]
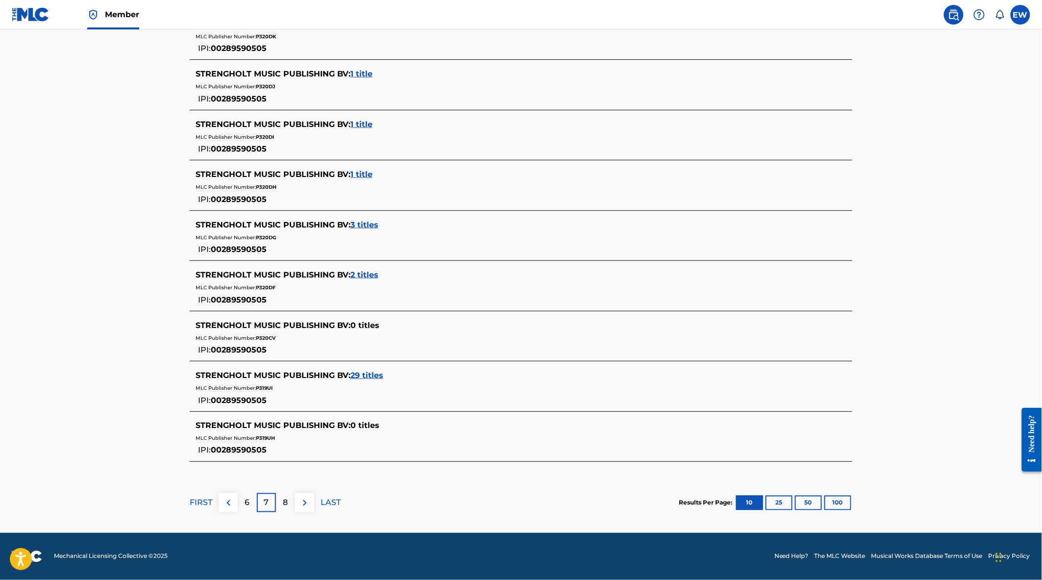
click at [373, 271] on span "2 titles" at bounding box center [364, 274] width 28 height 9
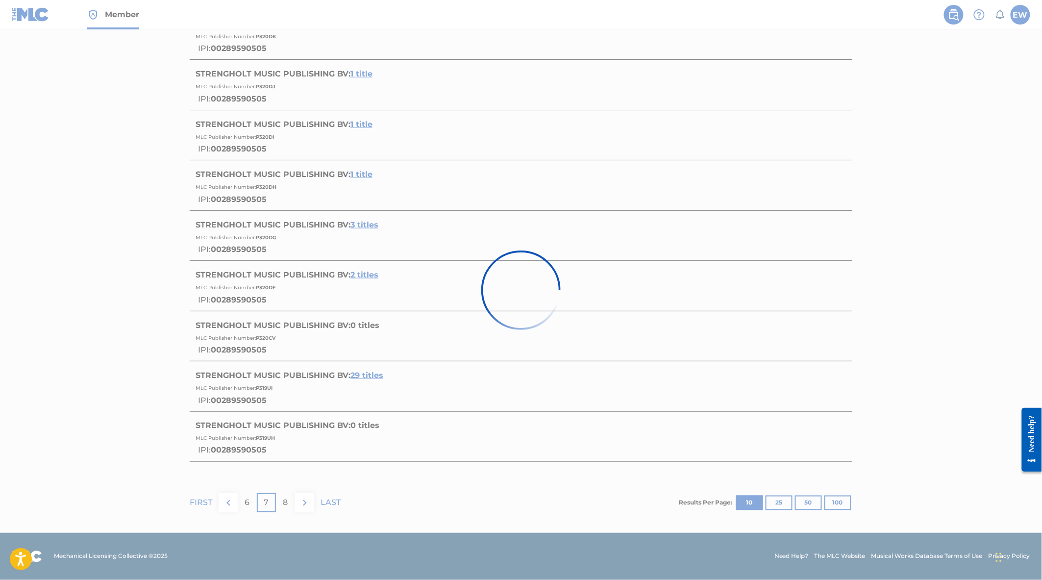
scroll to position [40, 0]
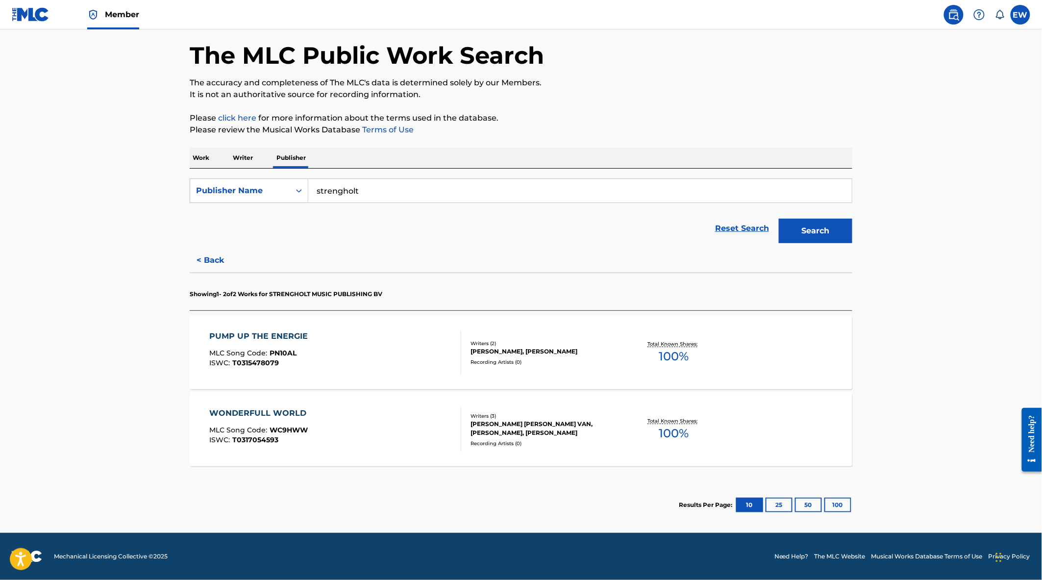
click at [383, 360] on div "PUMP UP THE ENERGIE MLC Song Code : PN10AL ISWC : T0315478079" at bounding box center [336, 352] width 252 height 44
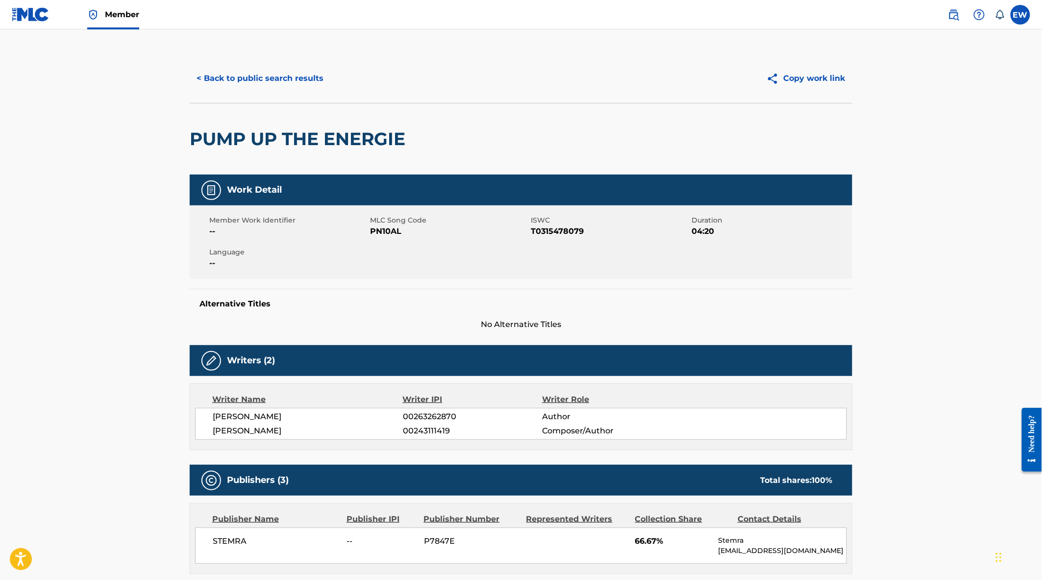
click at [258, 84] on button "< Back to public search results" at bounding box center [260, 78] width 141 height 25
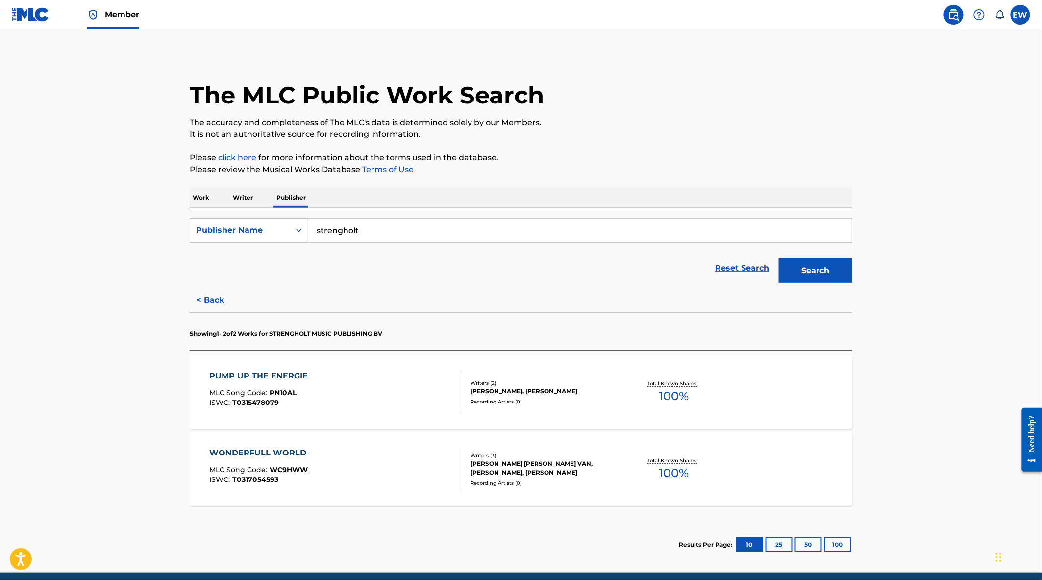
drag, startPoint x: 214, startPoint y: 296, endPoint x: 268, endPoint y: 318, distance: 58.5
click at [214, 296] on button "< Back" at bounding box center [219, 300] width 59 height 25
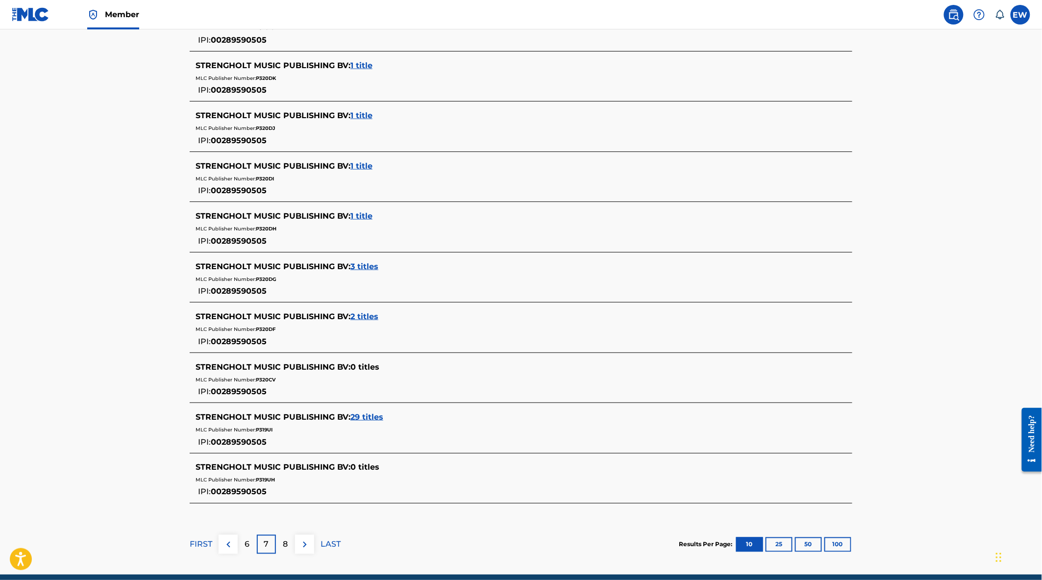
scroll to position [369, 0]
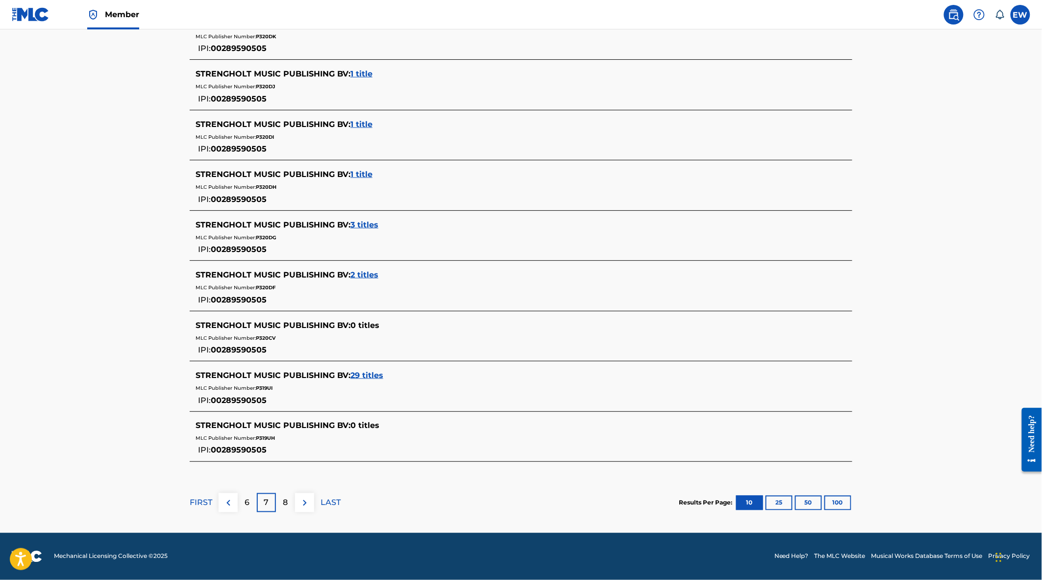
click at [364, 373] on span "29 titles" at bounding box center [366, 375] width 33 height 9
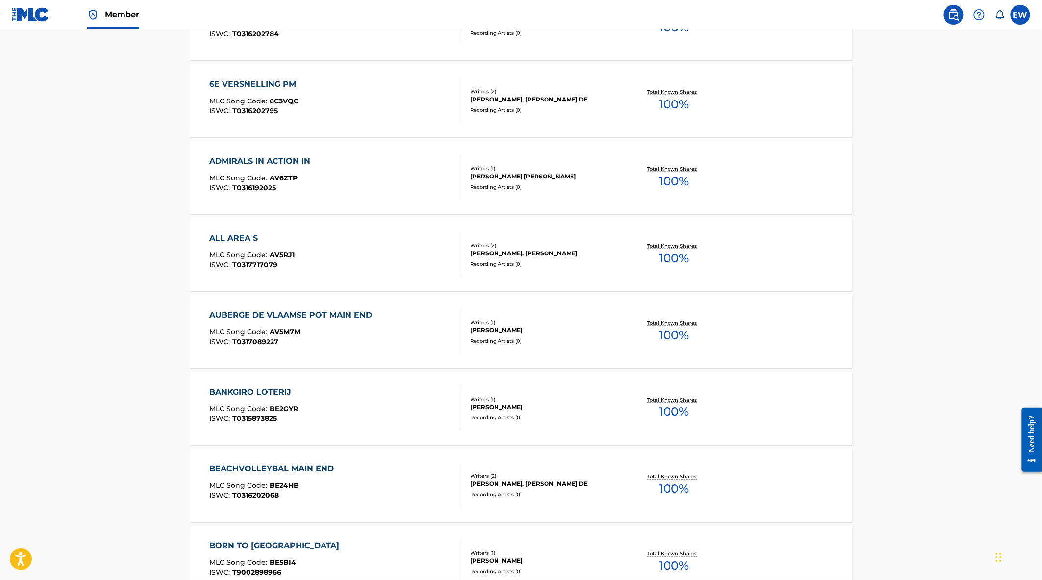
click at [370, 341] on div "ISWC : T0317089227" at bounding box center [294, 341] width 168 height 7
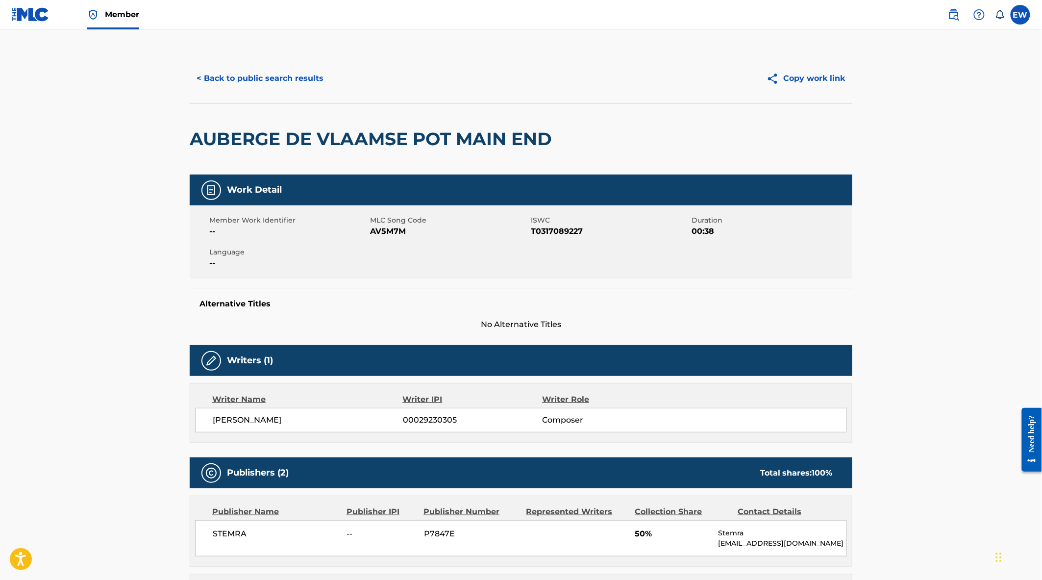
click at [237, 80] on button "< Back to public search results" at bounding box center [260, 78] width 141 height 25
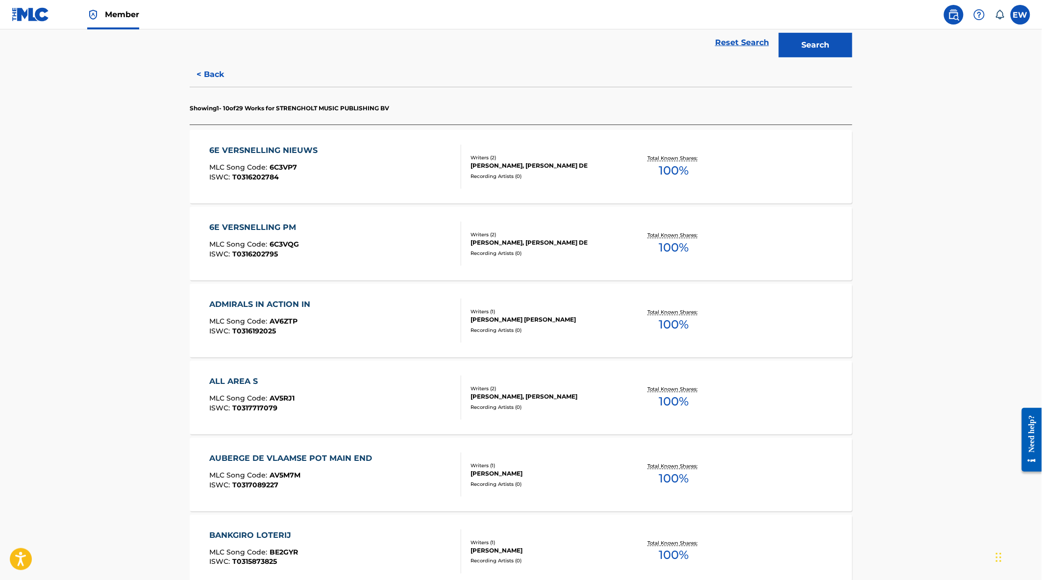
scroll to position [163, 0]
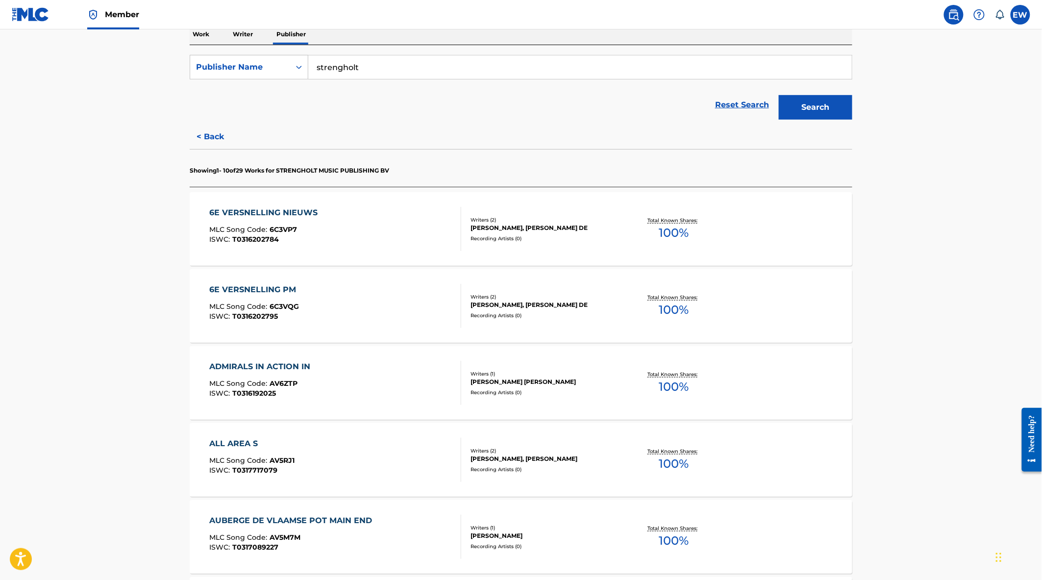
click at [209, 136] on button "< Back" at bounding box center [219, 136] width 59 height 25
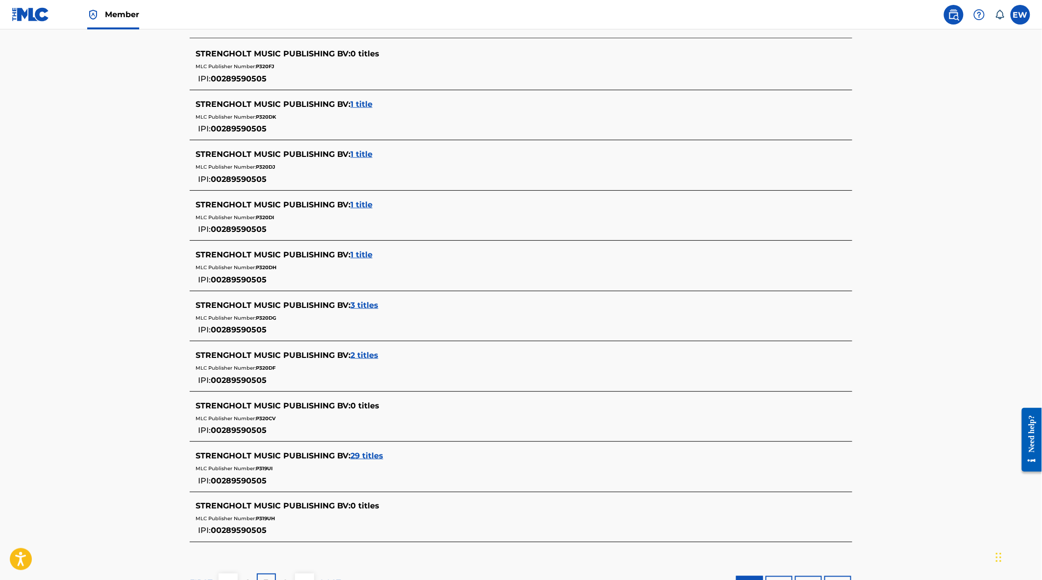
scroll to position [369, 0]
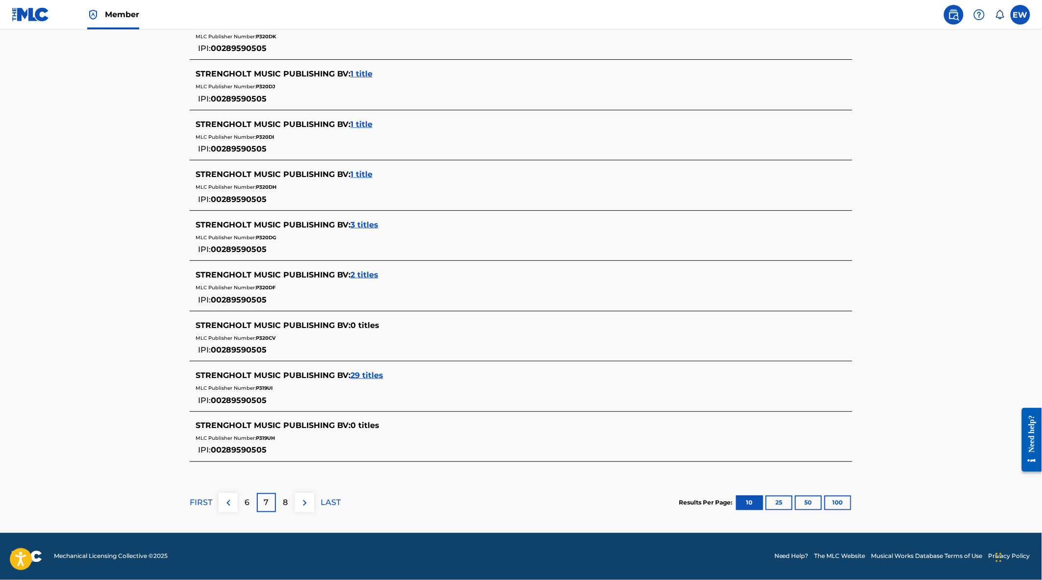
click at [305, 503] on img at bounding box center [305, 503] width 12 height 12
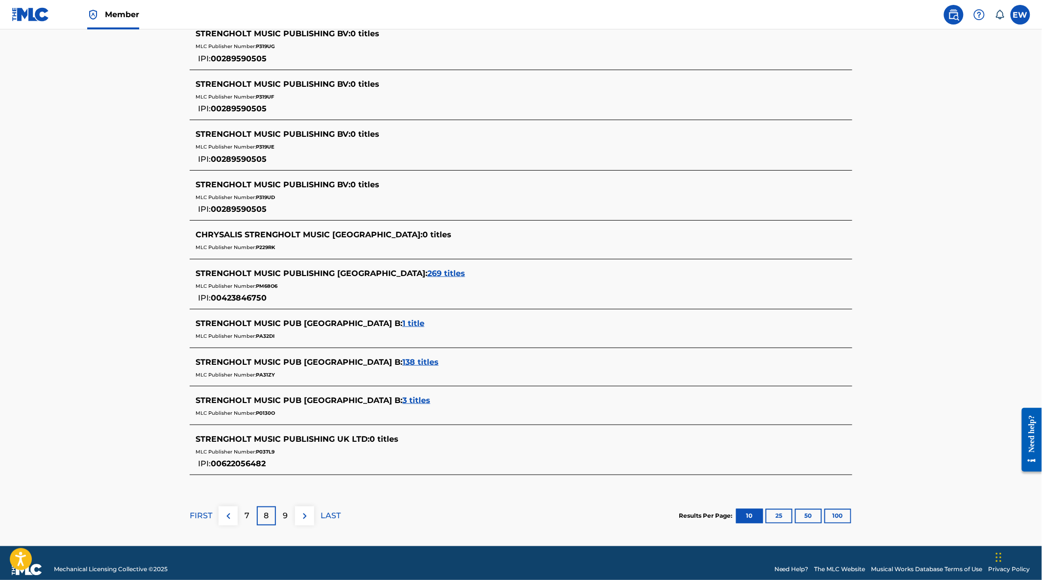
scroll to position [322, 0]
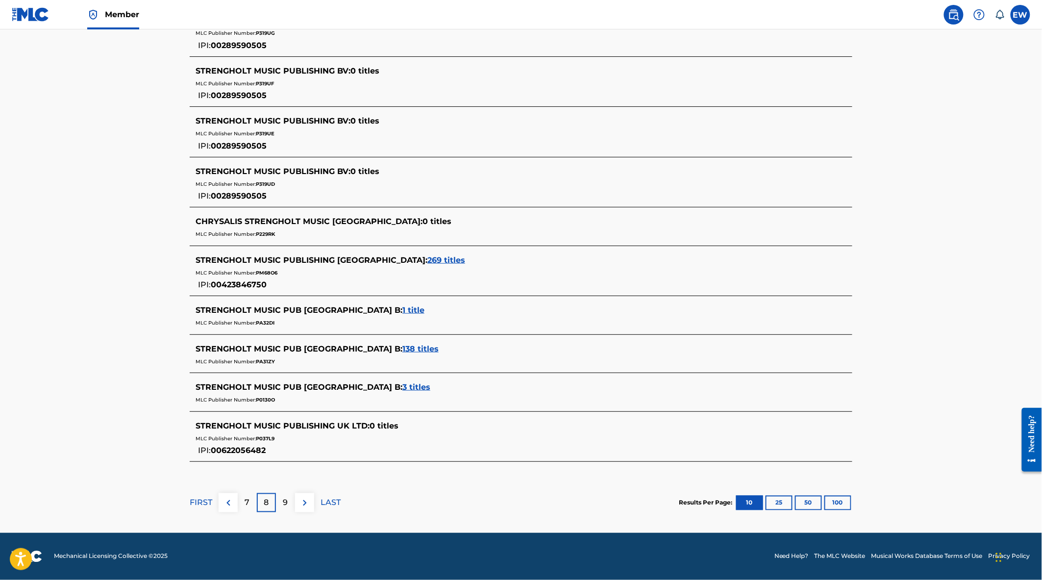
click at [427, 260] on span "269 titles" at bounding box center [446, 259] width 38 height 9
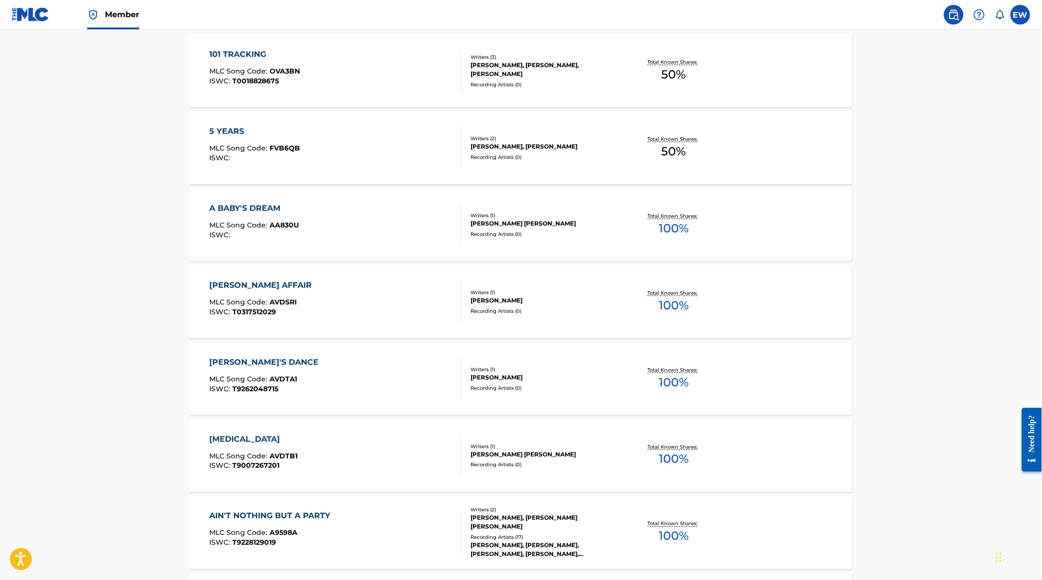
click at [385, 325] on div "[PERSON_NAME] AFFAIR MLC Song Code : AVDSRI ISWC : T0317512029 Writers ( 1 ) [P…" at bounding box center [521, 302] width 663 height 74
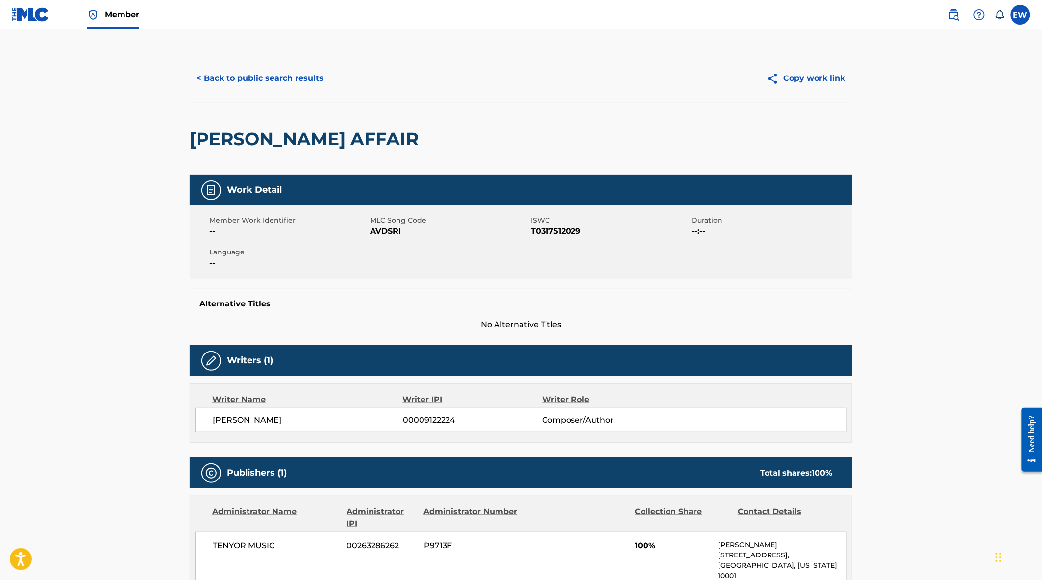
click at [241, 69] on button "< Back to public search results" at bounding box center [260, 78] width 141 height 25
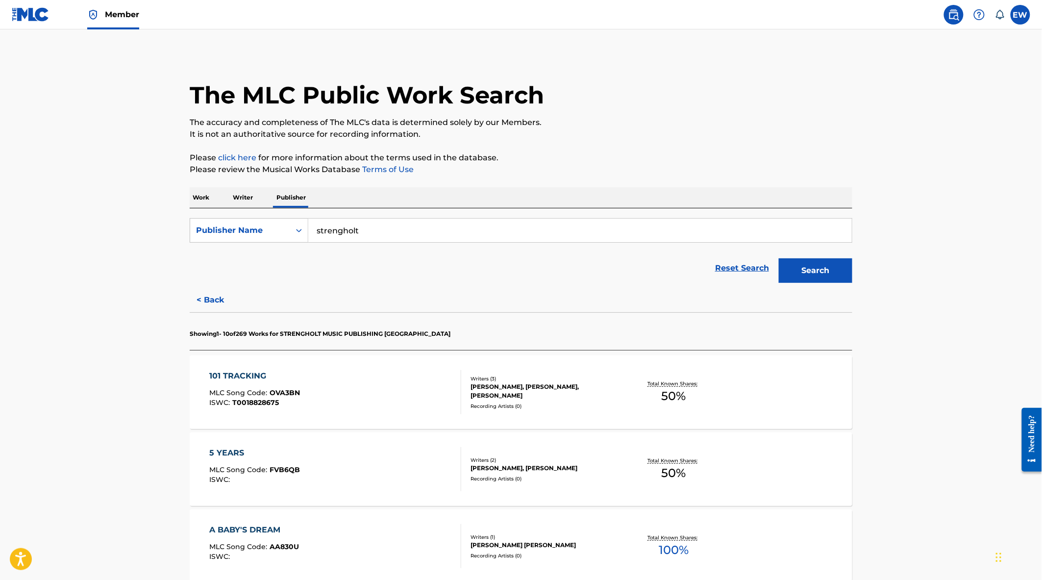
click at [211, 301] on button "< Back" at bounding box center [219, 300] width 59 height 25
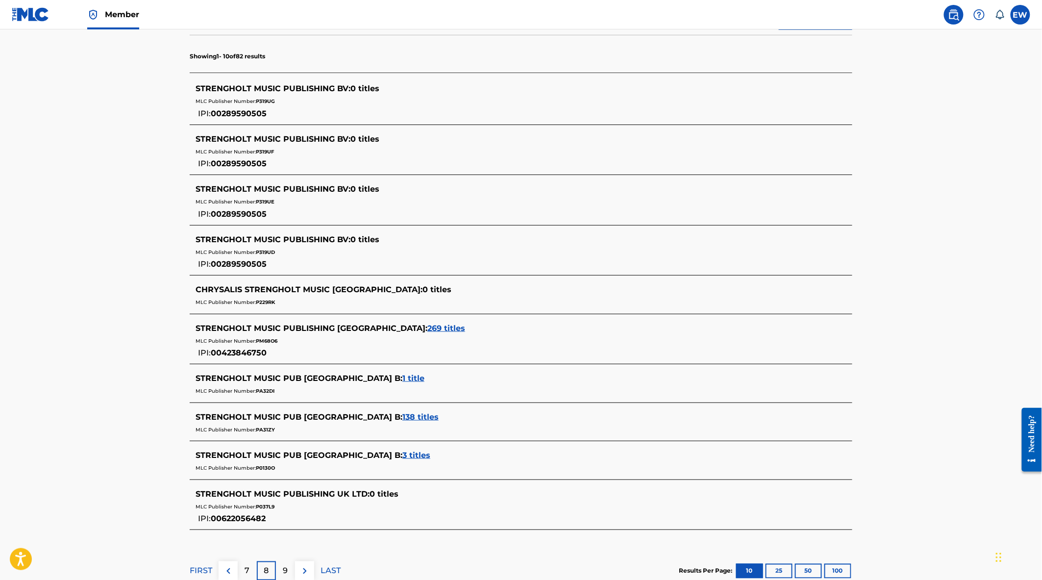
scroll to position [272, 0]
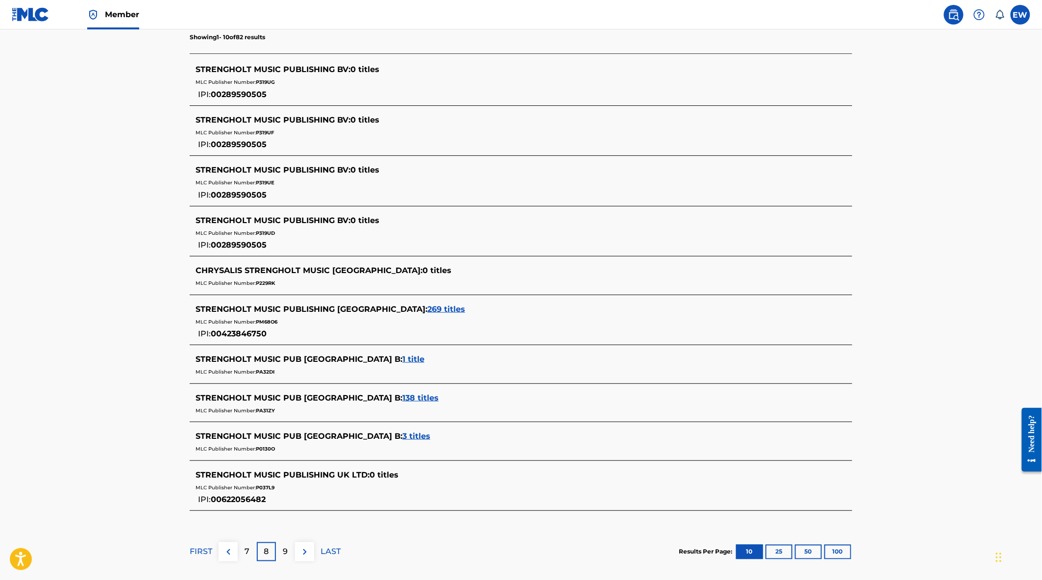
click at [402, 355] on span "1 title" at bounding box center [413, 358] width 22 height 9
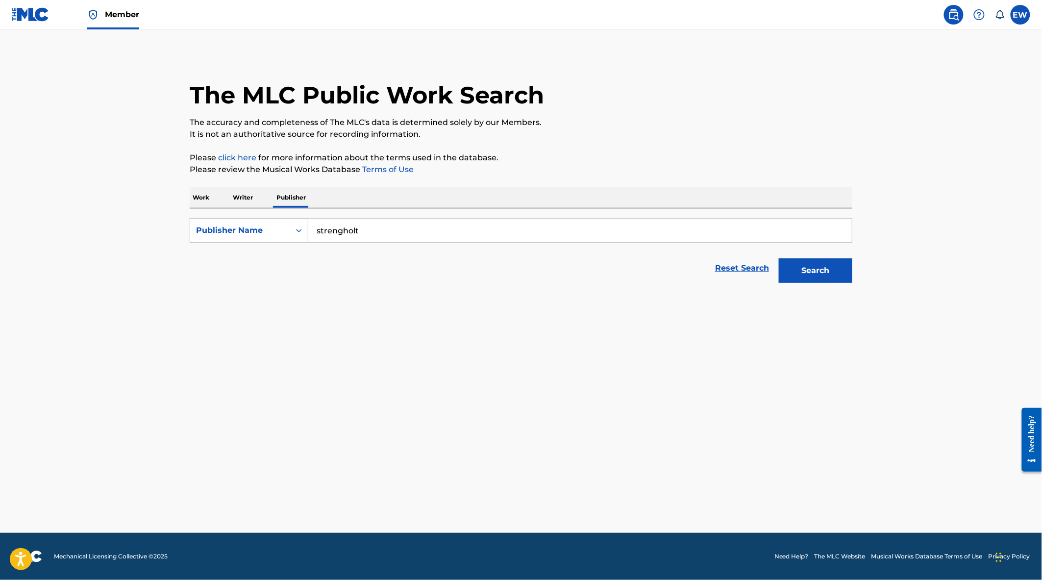
scroll to position [0, 0]
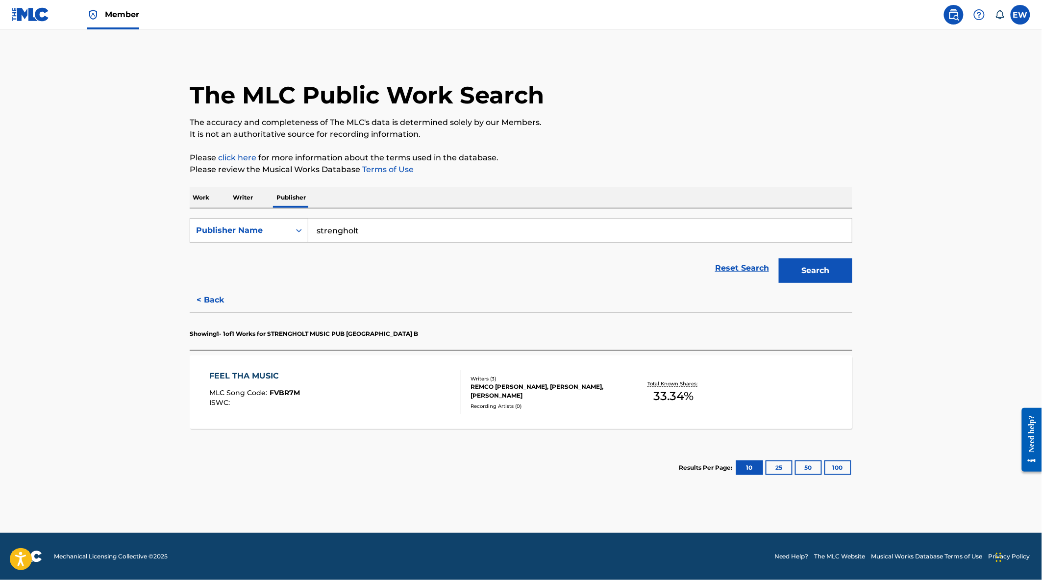
click at [402, 412] on div "FEEL THA MUSIC MLC Song Code : FVBR7M ISWC :" at bounding box center [336, 392] width 252 height 44
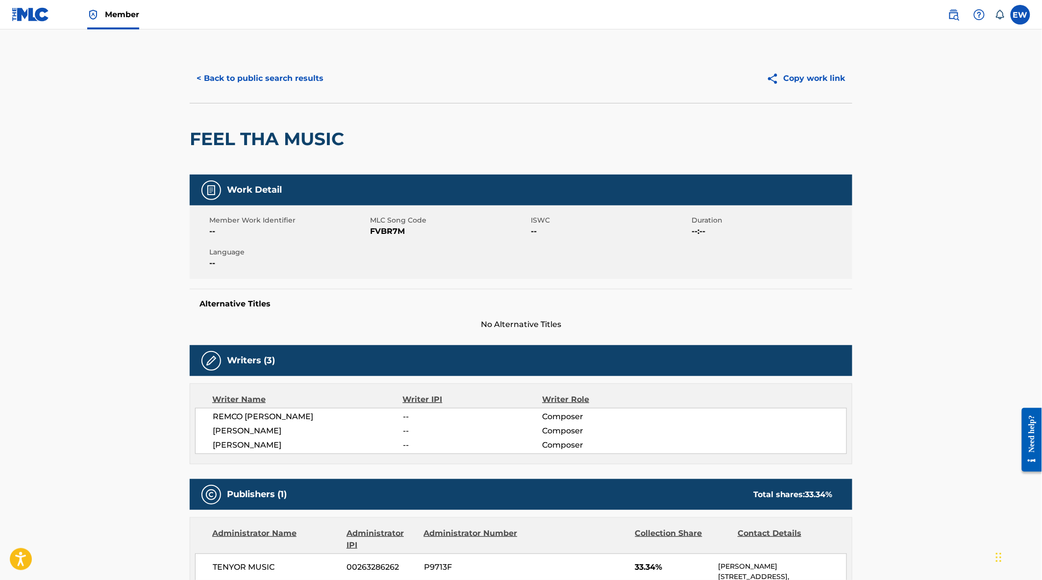
click at [263, 71] on button "< Back to public search results" at bounding box center [260, 78] width 141 height 25
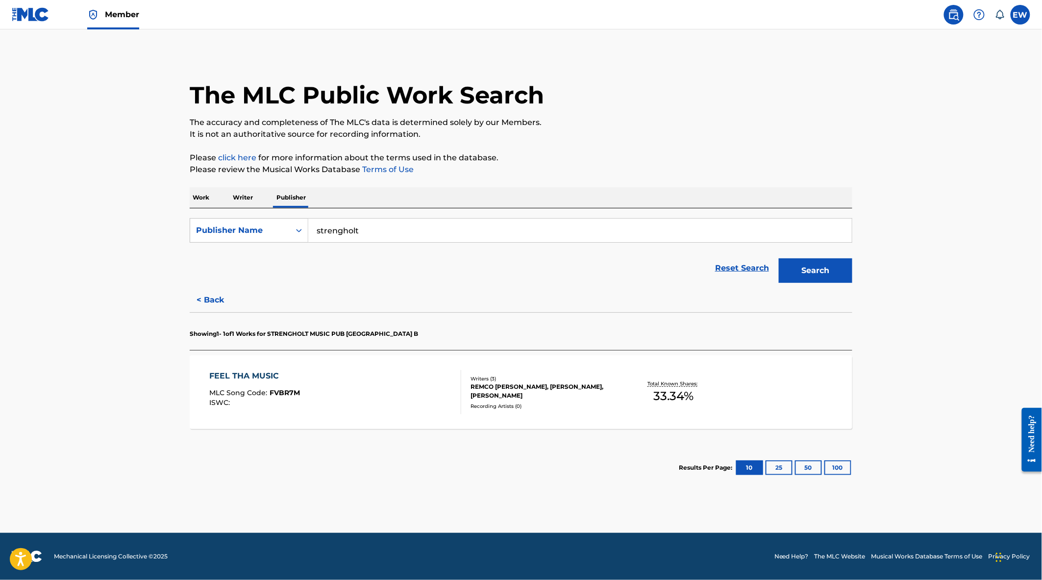
click at [199, 299] on button "< Back" at bounding box center [219, 300] width 59 height 25
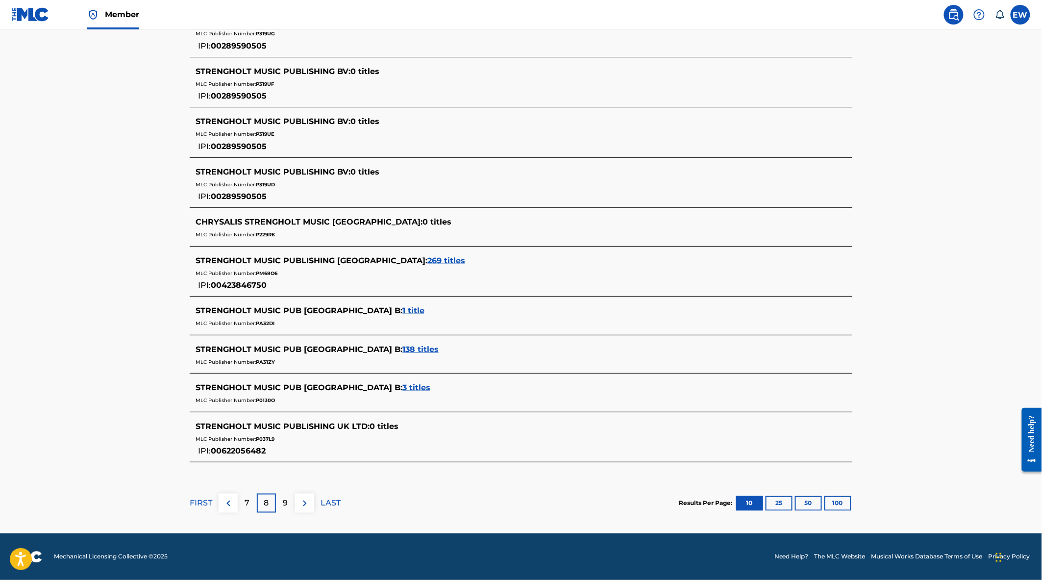
scroll to position [322, 0]
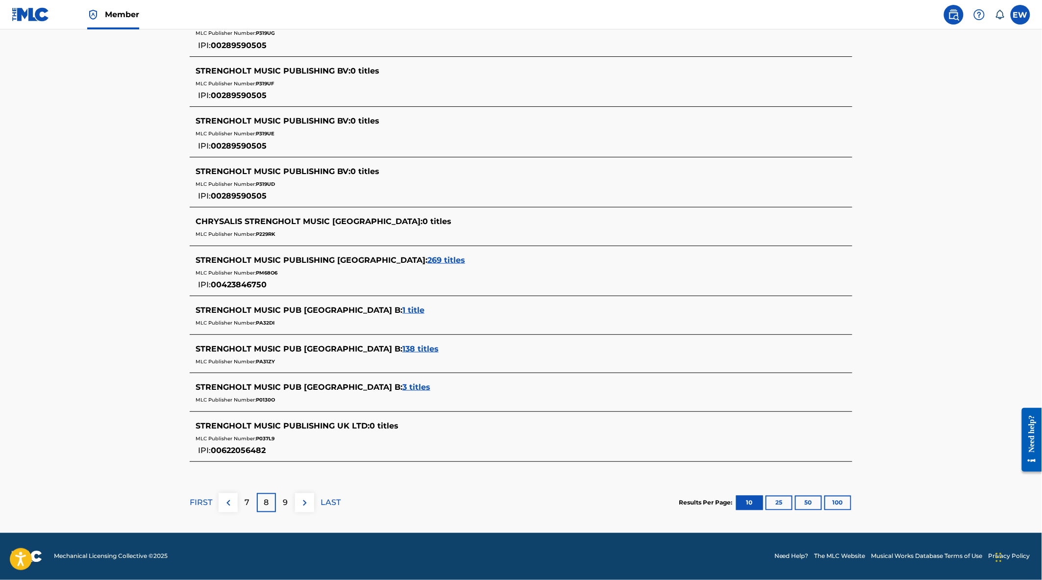
click at [402, 349] on span "138 titles" at bounding box center [420, 348] width 36 height 9
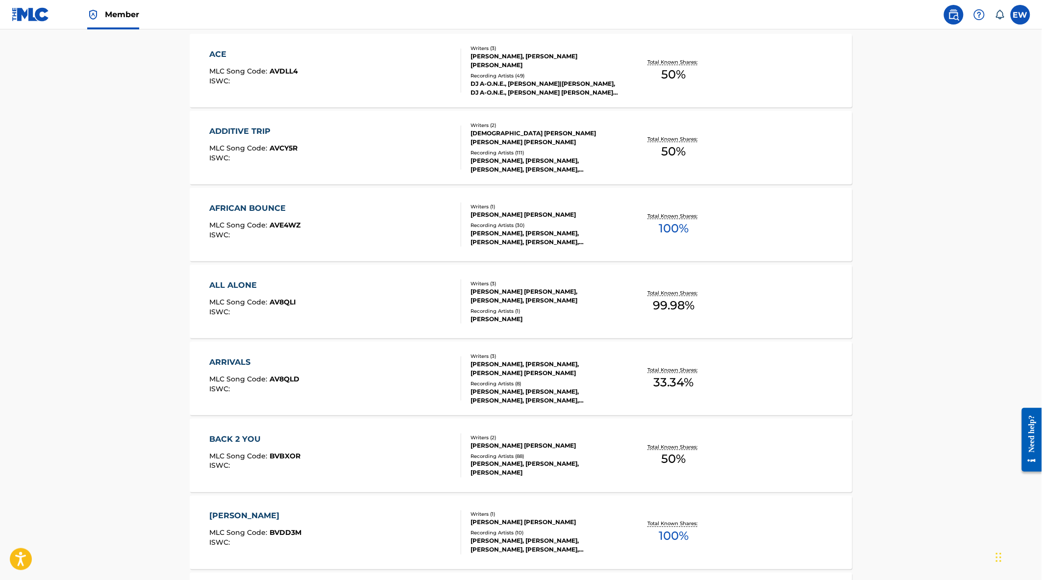
click at [371, 378] on div "ARRIVALS MLC Song Code : AV8QLD ISWC :" at bounding box center [336, 378] width 252 height 44
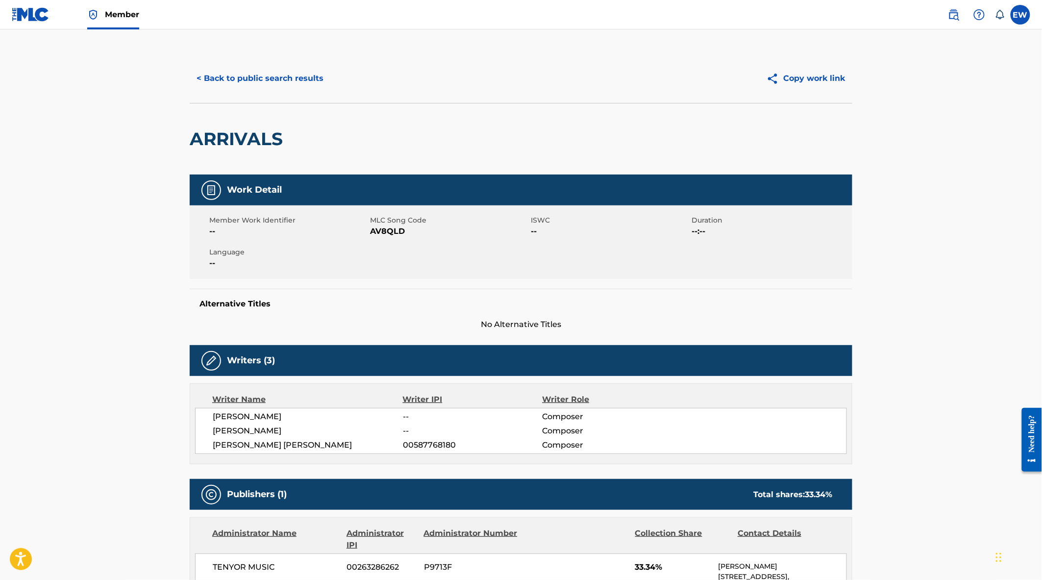
click at [276, 85] on button "< Back to public search results" at bounding box center [260, 78] width 141 height 25
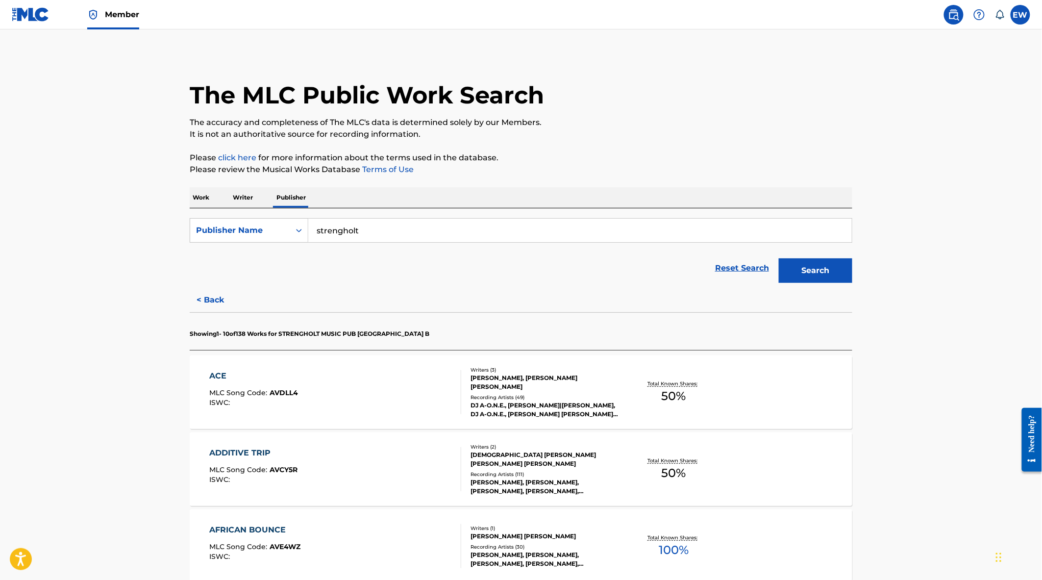
click at [206, 293] on button "< Back" at bounding box center [219, 300] width 59 height 25
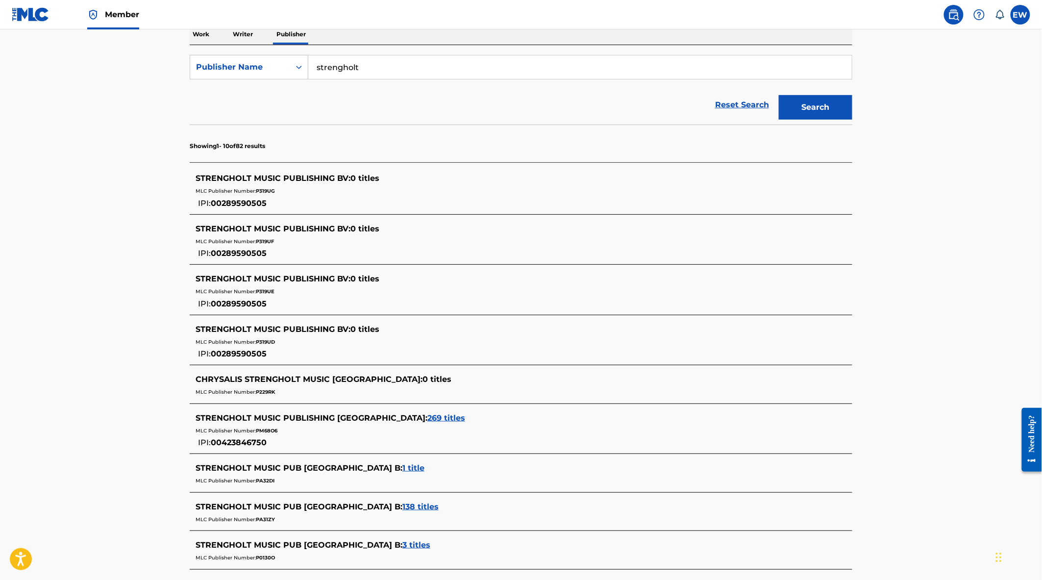
scroll to position [322, 0]
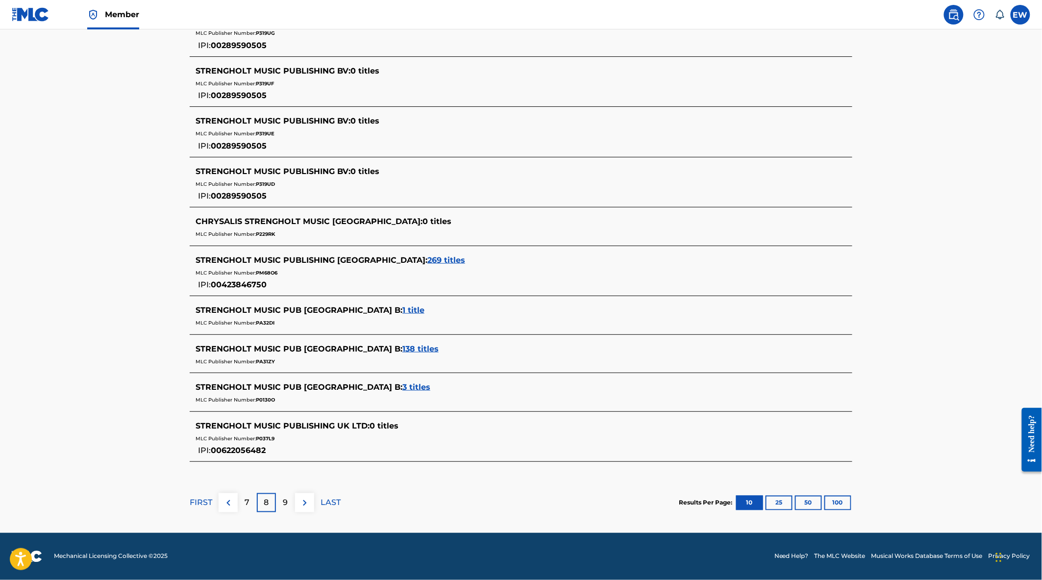
click at [402, 388] on span "3 titles" at bounding box center [416, 386] width 28 height 9
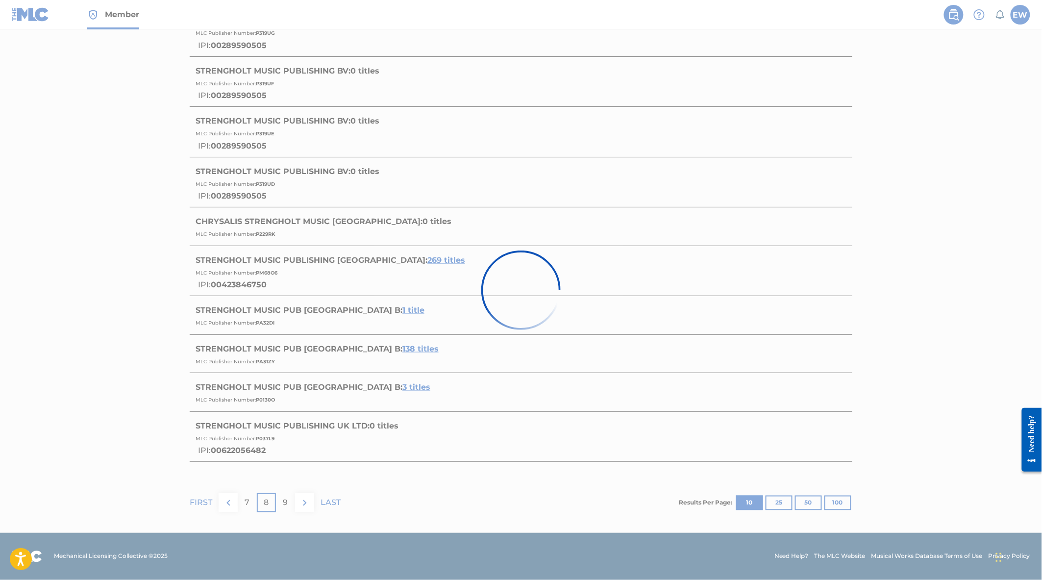
scroll to position [116, 0]
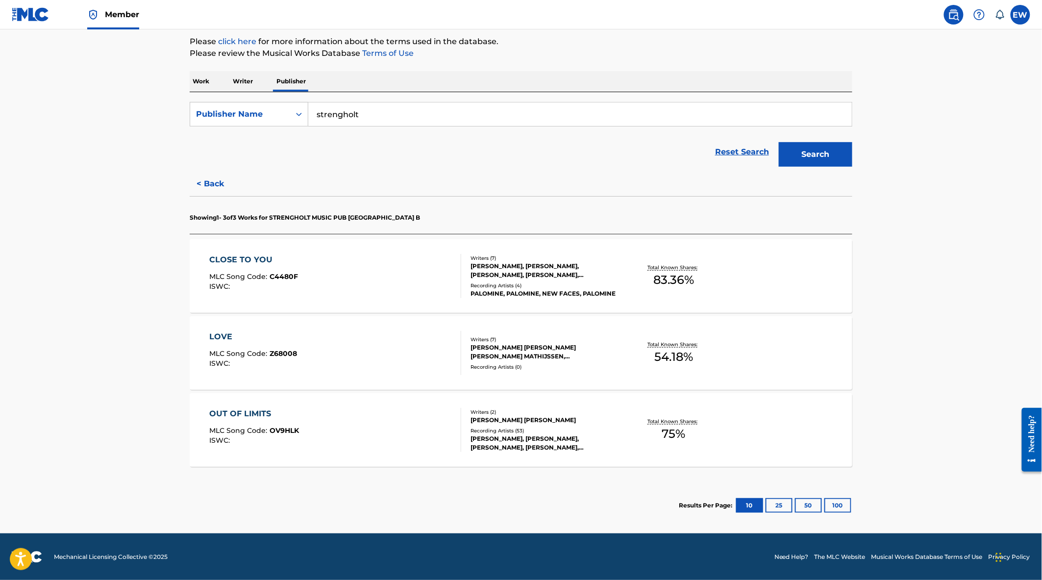
click at [345, 437] on div "OUT OF LIMITS MLC Song Code : OV9HLK ISWC :" at bounding box center [336, 430] width 252 height 44
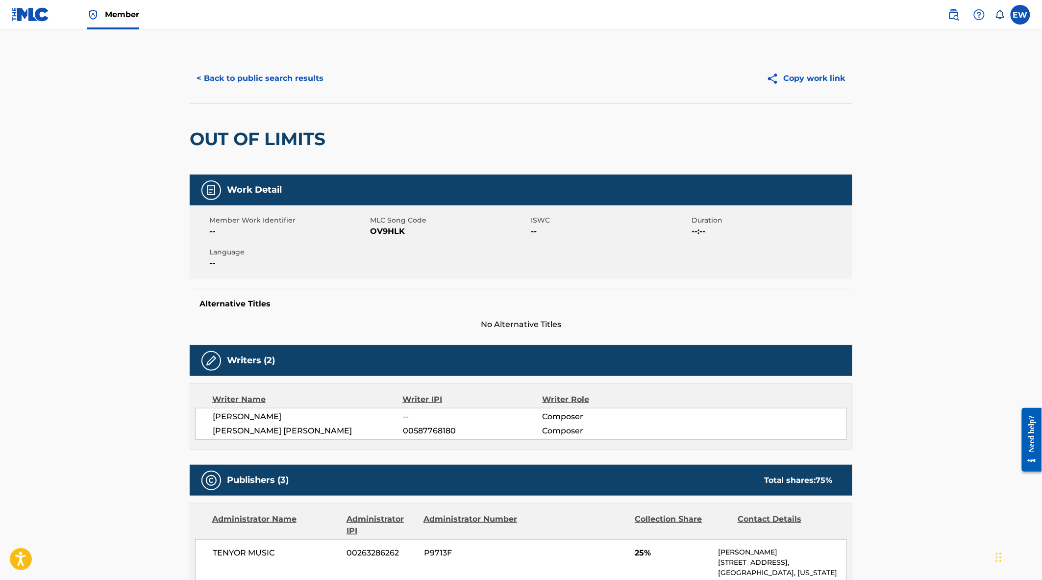
click at [249, 75] on button "< Back to public search results" at bounding box center [260, 78] width 141 height 25
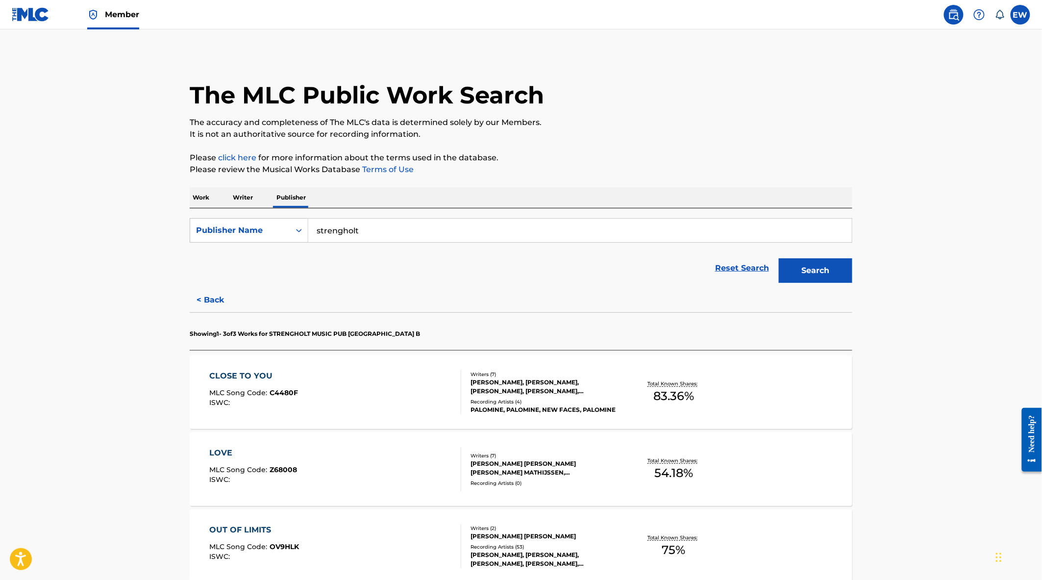
drag, startPoint x: 203, startPoint y: 299, endPoint x: 253, endPoint y: 324, distance: 55.7
click at [204, 299] on button "< Back" at bounding box center [219, 300] width 59 height 25
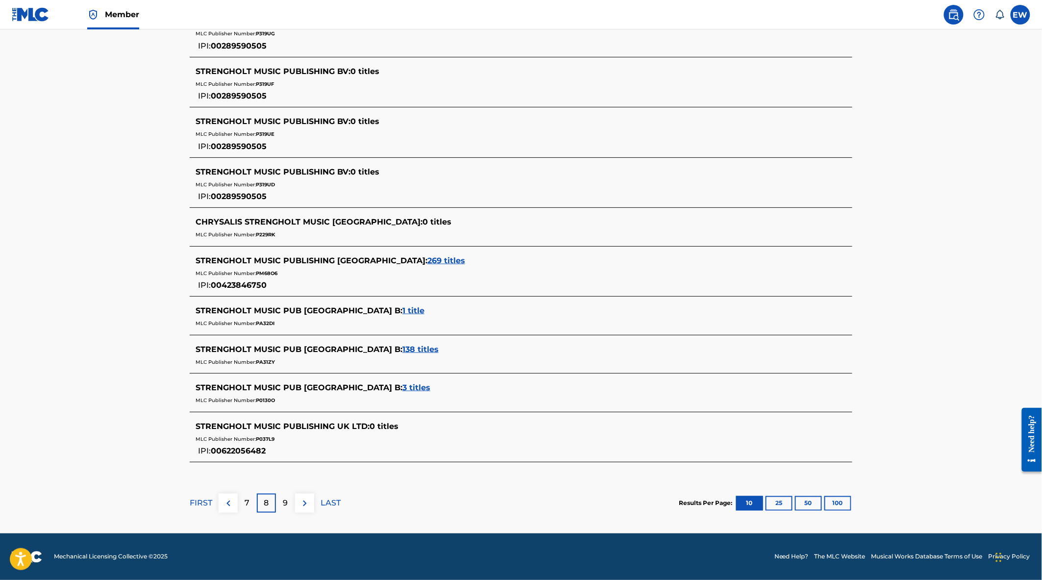
scroll to position [322, 0]
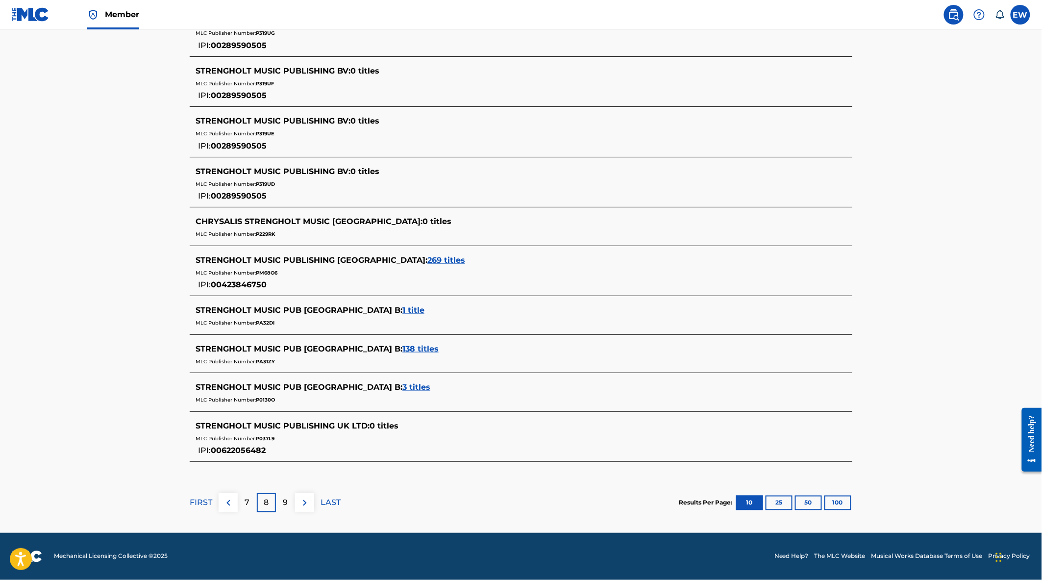
click at [308, 503] on img at bounding box center [305, 503] width 12 height 12
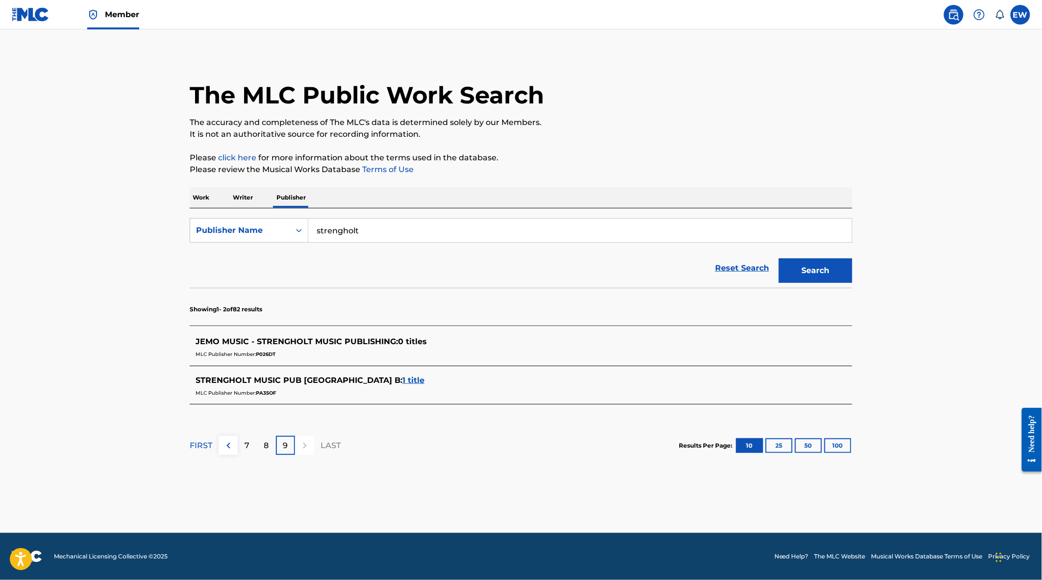
click at [402, 378] on span "1 title" at bounding box center [413, 379] width 22 height 9
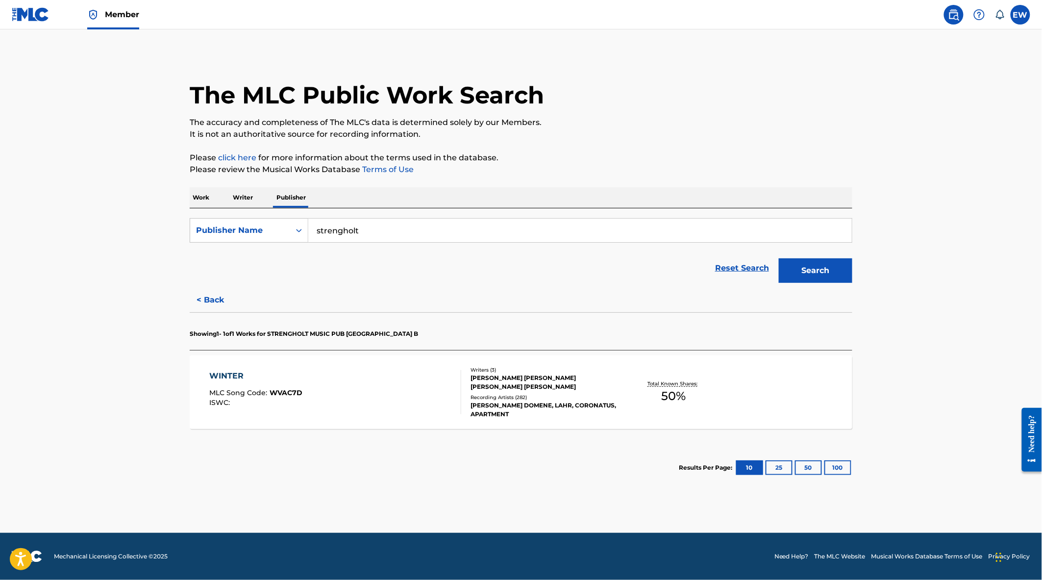
click at [367, 378] on div "WINTER MLC Song Code : WVAC7D ISWC :" at bounding box center [336, 392] width 252 height 44
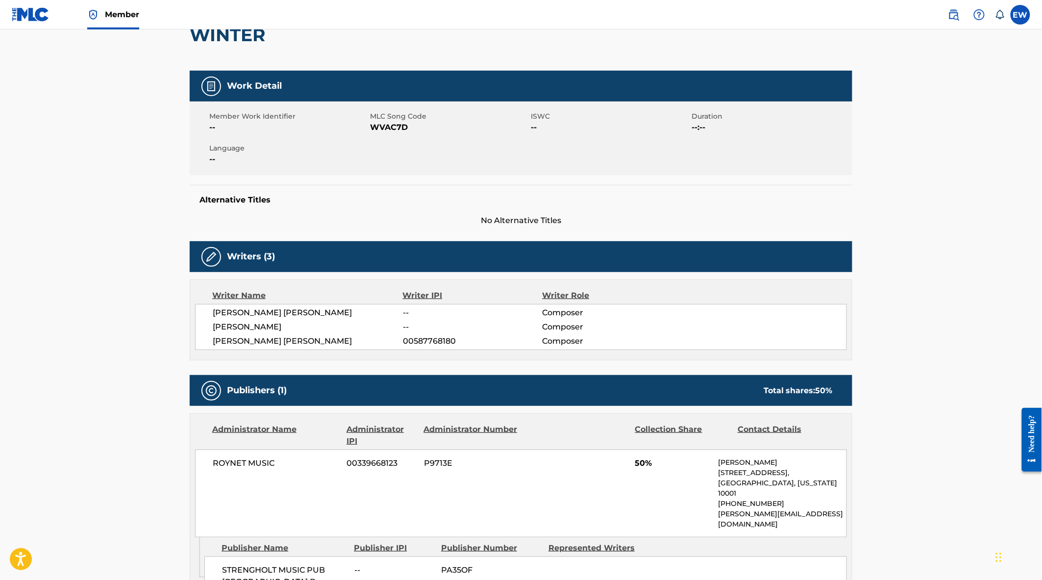
scroll to position [272, 0]
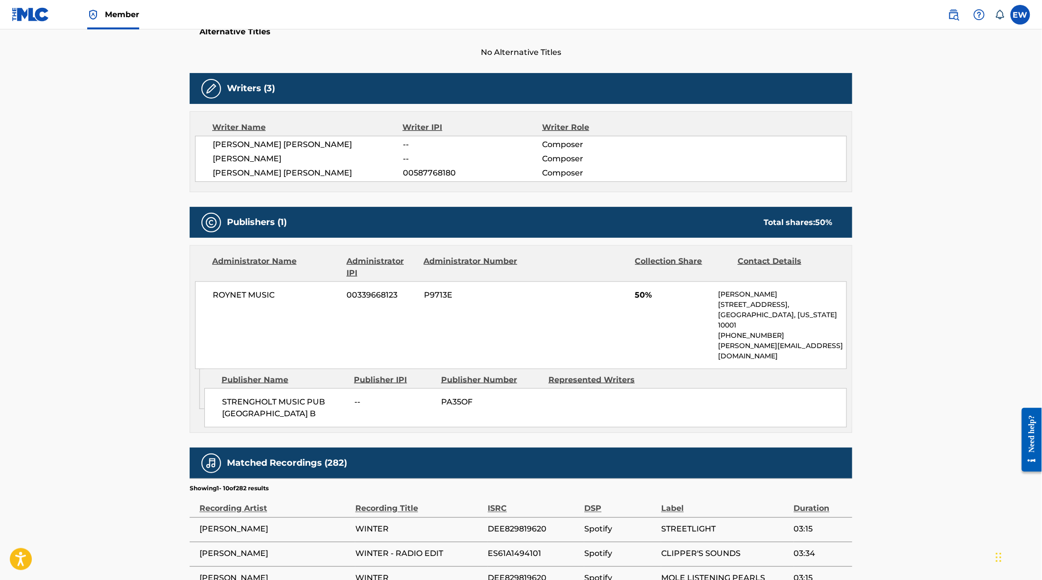
click at [37, 270] on main "< Back to public search results Copy work link WINTER Work Detail Member Work I…" at bounding box center [521, 285] width 1042 height 1056
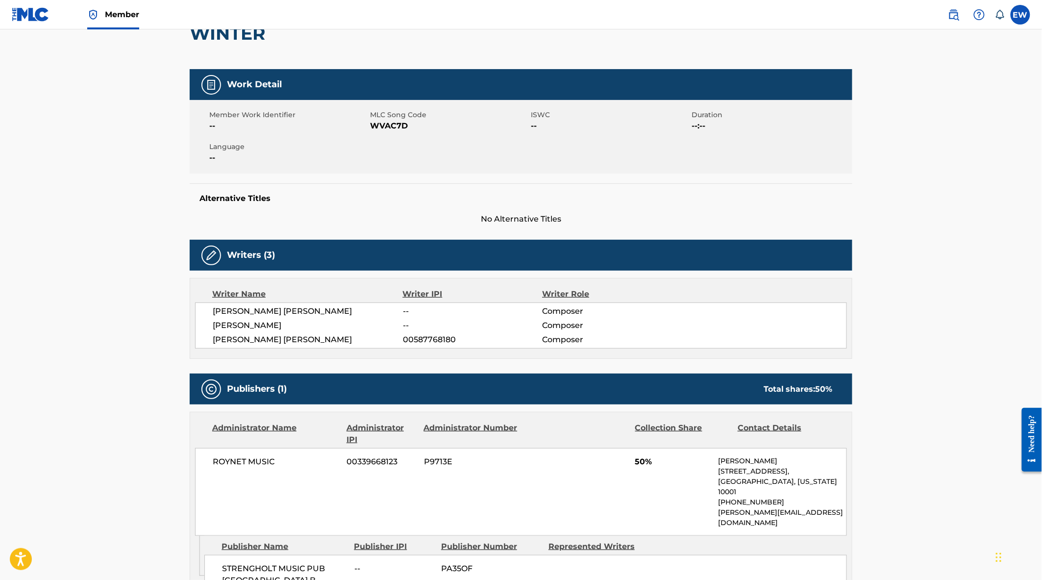
scroll to position [0, 0]
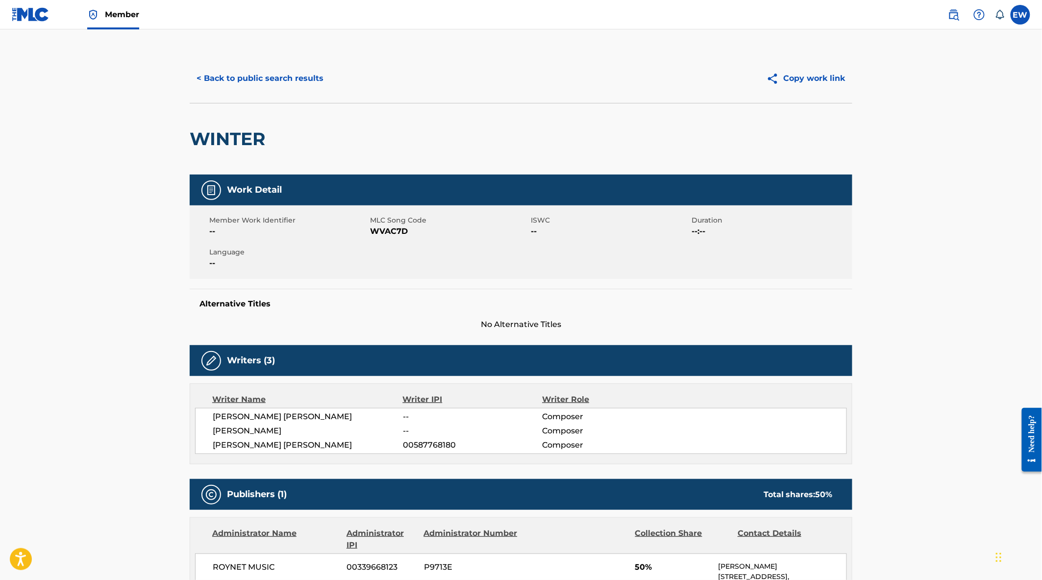
click at [248, 78] on button "< Back to public search results" at bounding box center [260, 78] width 141 height 25
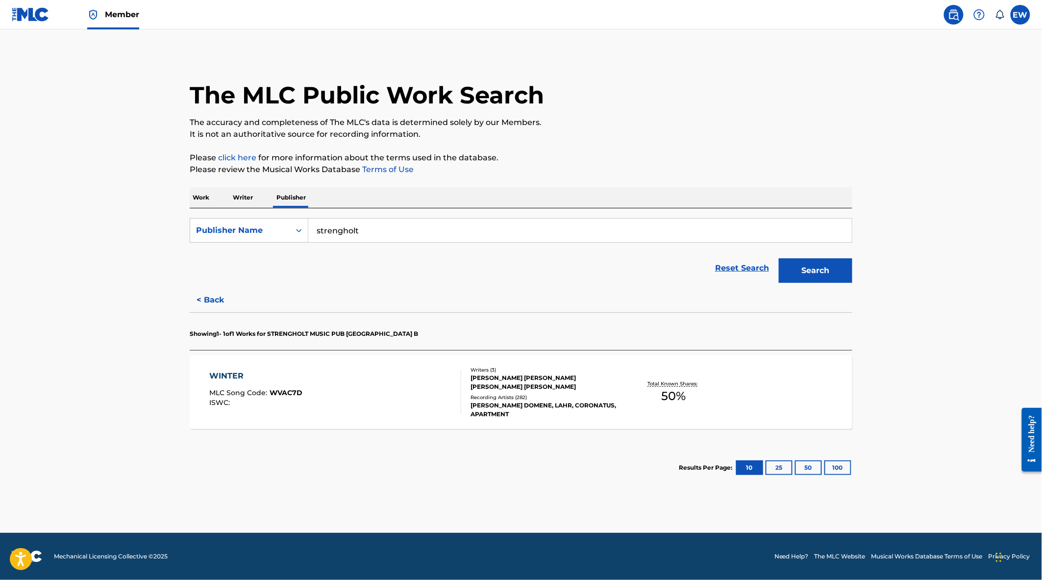
click at [204, 198] on p "Work" at bounding box center [201, 197] width 23 height 21
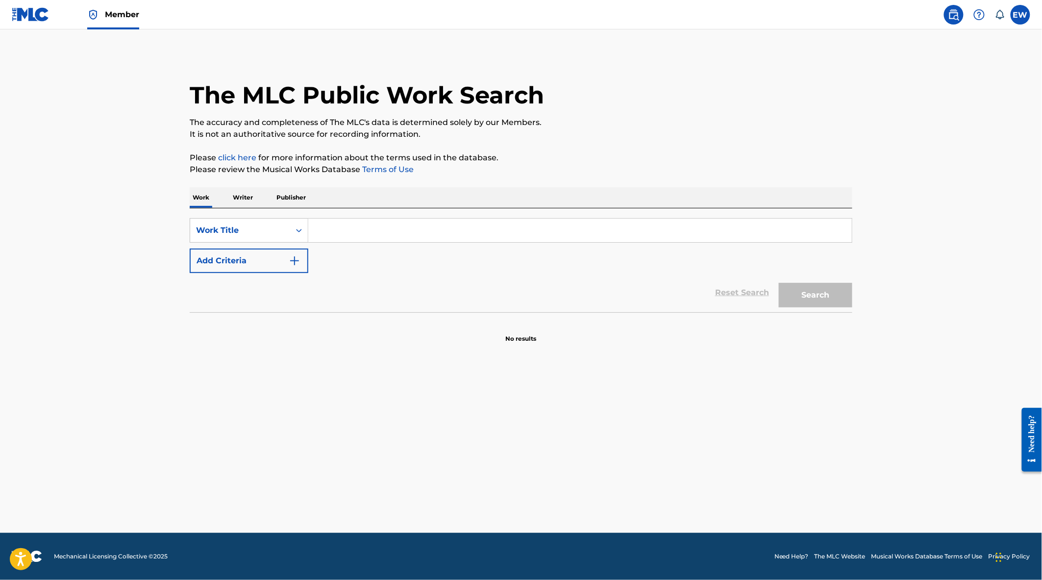
click at [349, 232] on input "Search Form" at bounding box center [580, 231] width 544 height 24
click at [325, 233] on input "Search Form" at bounding box center [580, 231] width 544 height 24
type input "pump up the energie"
click at [779, 283] on button "Search" at bounding box center [816, 295] width 74 height 25
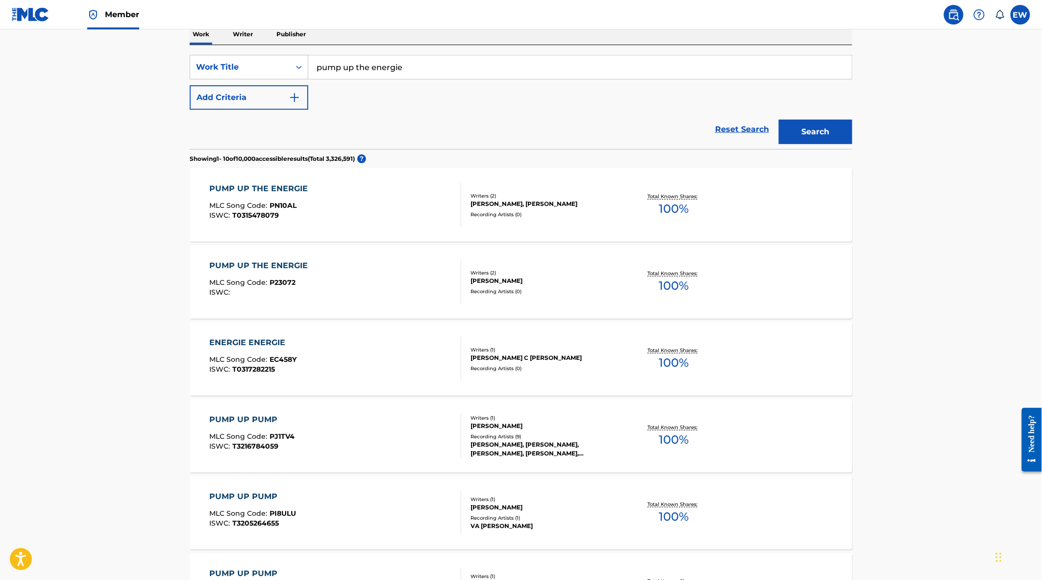
scroll to position [109, 0]
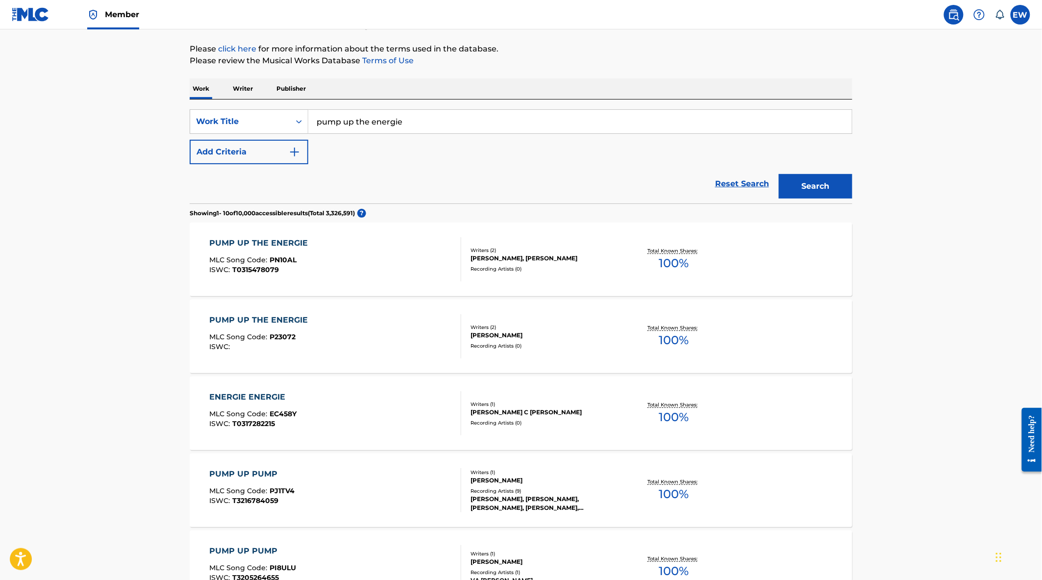
click at [399, 267] on div "PUMP UP THE ENERGIE MLC Song Code : PN10AL ISWC : T0315478079" at bounding box center [336, 259] width 252 height 44
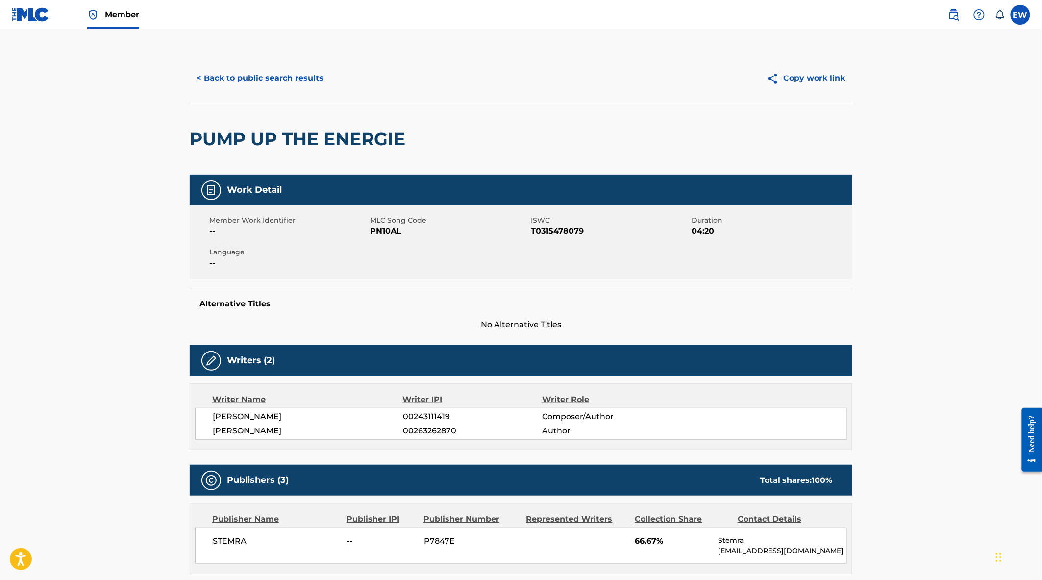
click at [255, 82] on button "< Back to public search results" at bounding box center [260, 78] width 141 height 25
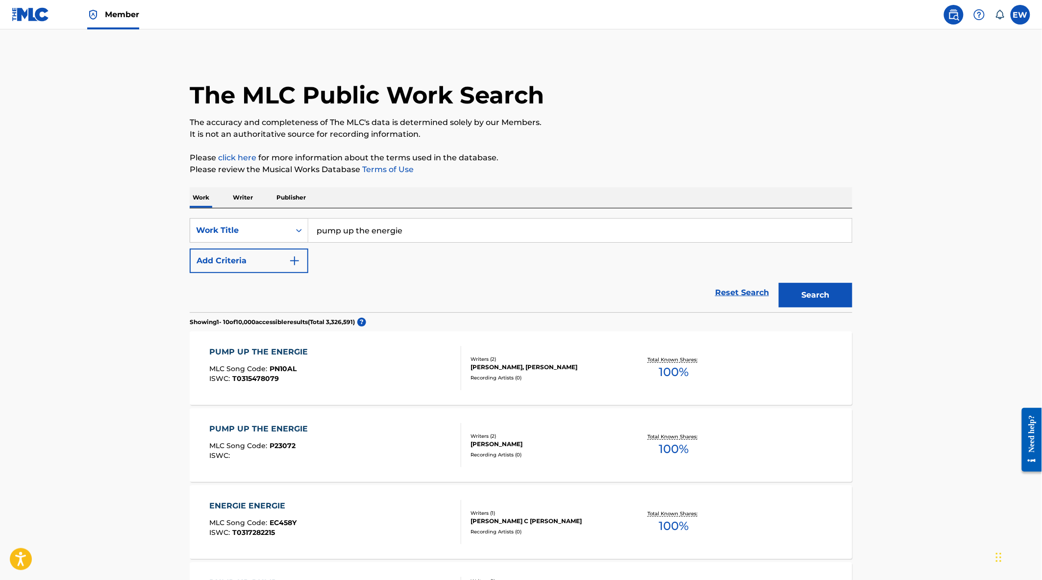
scroll to position [109, 0]
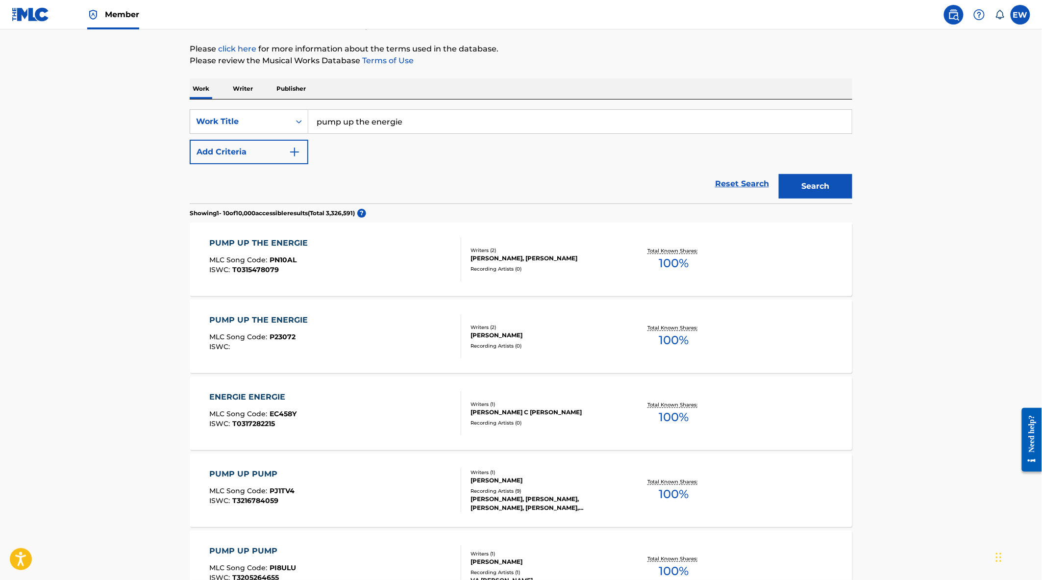
click at [403, 342] on div "PUMP UP THE ENERGIE MLC Song Code : P23072 ISWC :" at bounding box center [336, 336] width 252 height 44
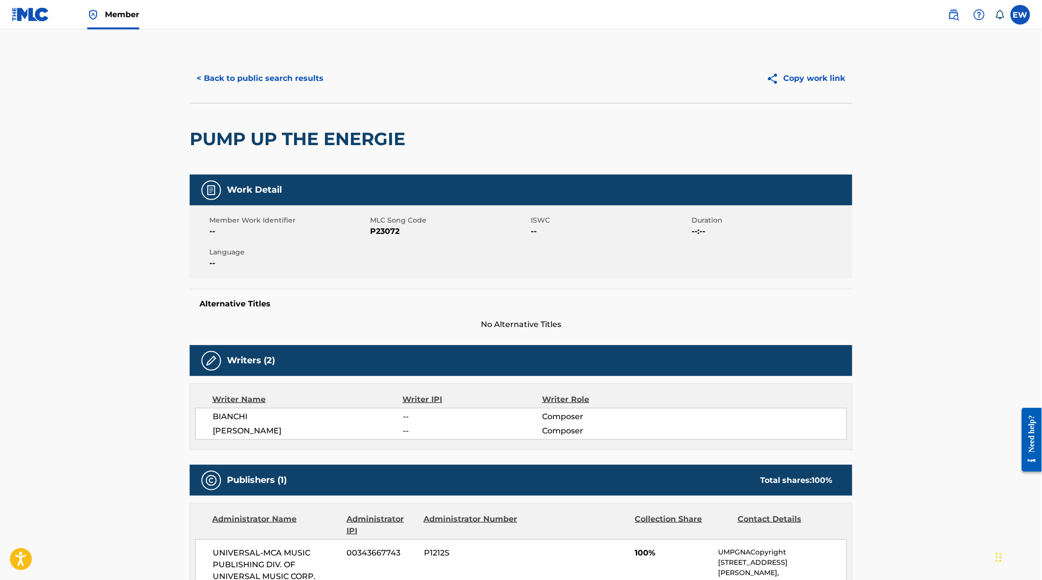
click at [293, 89] on button "< Back to public search results" at bounding box center [260, 78] width 141 height 25
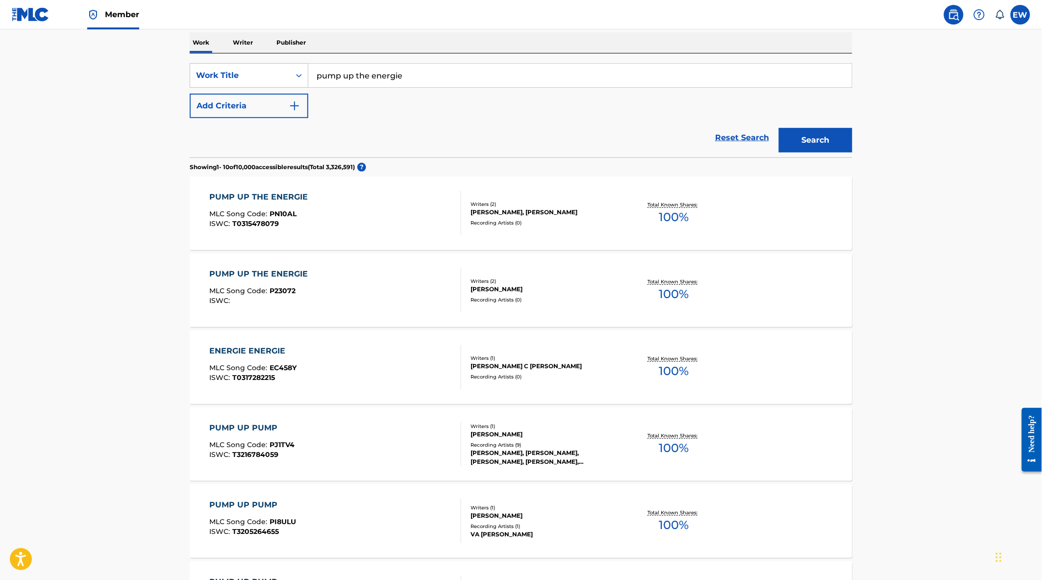
scroll to position [218, 0]
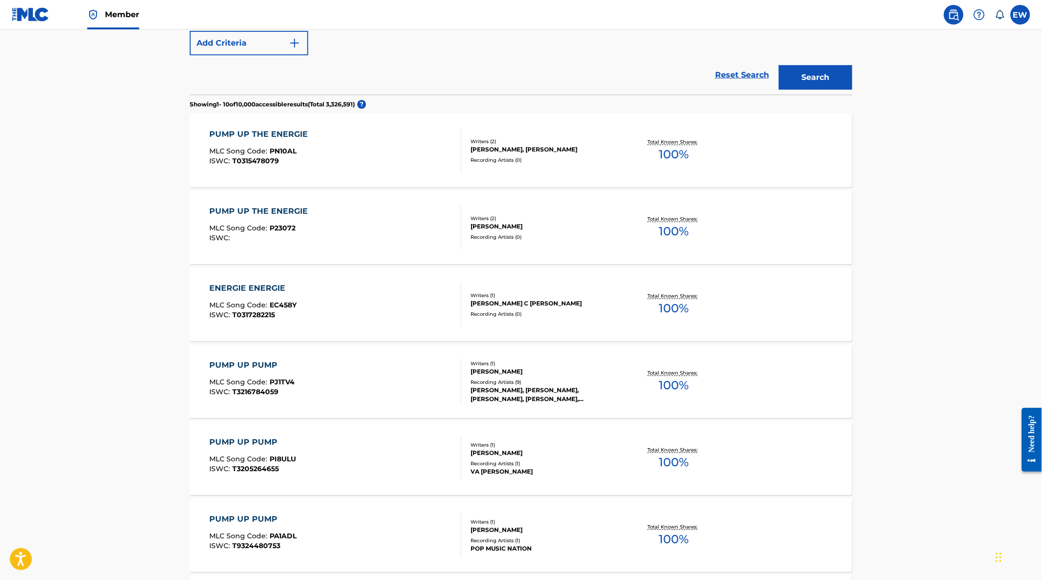
click at [401, 317] on div "ENERGIE ENERGIE MLC Song Code : EC458Y ISWC : T0317282215" at bounding box center [336, 304] width 252 height 44
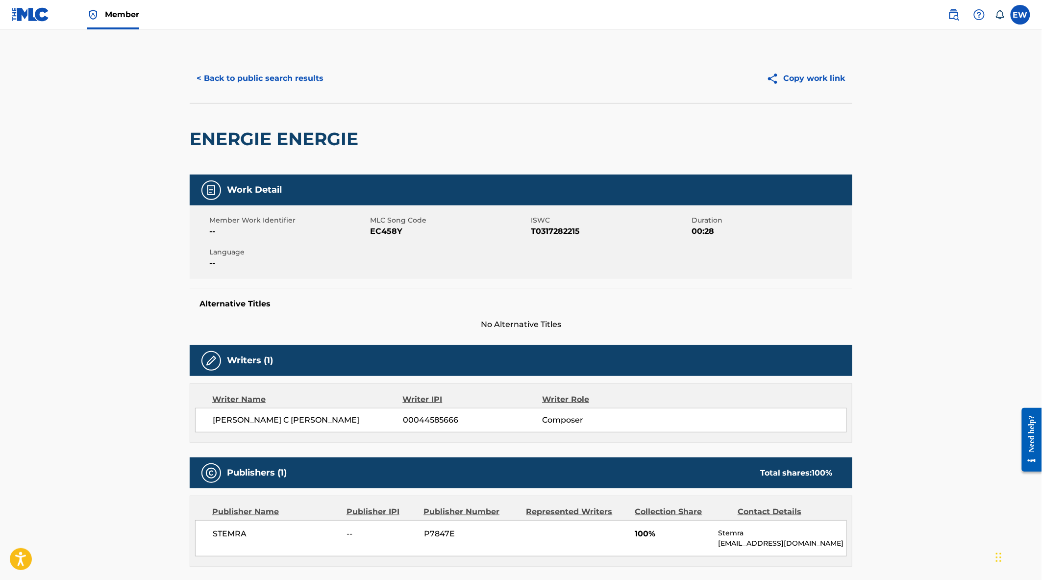
click at [229, 71] on button "< Back to public search results" at bounding box center [260, 78] width 141 height 25
